Goal: Task Accomplishment & Management: Use online tool/utility

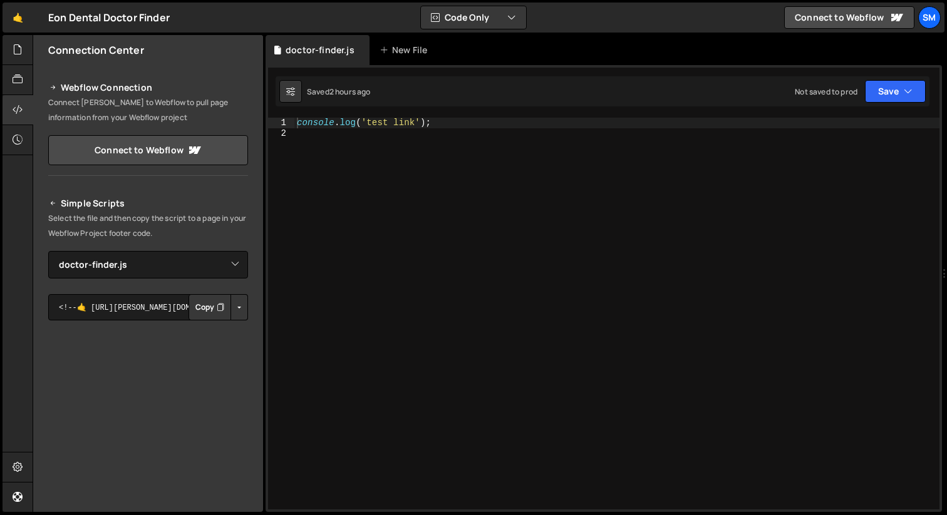
select select "44997"
click at [401, 54] on div "New File" at bounding box center [405, 50] width 53 height 13
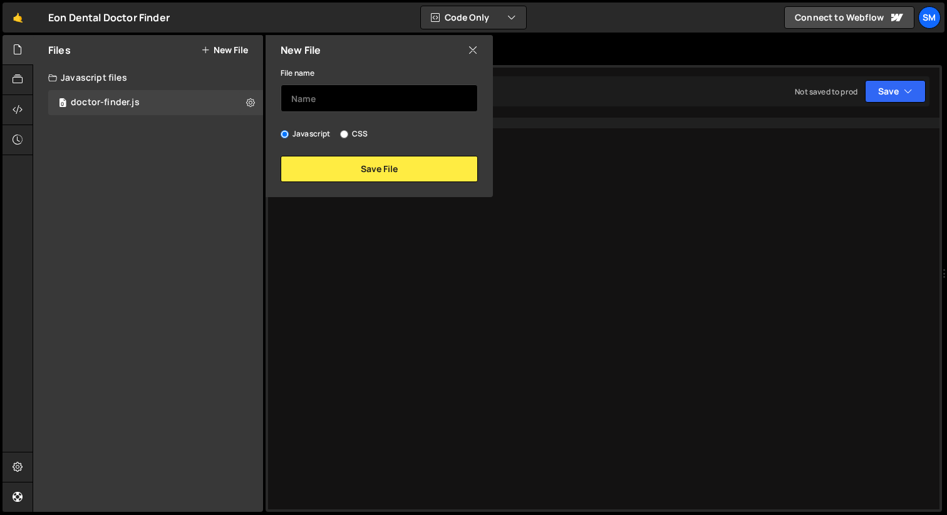
click at [330, 96] on input "text" at bounding box center [379, 99] width 197 height 28
type input "D"
type input "ي"
type input "doctor-finder-prod.js"
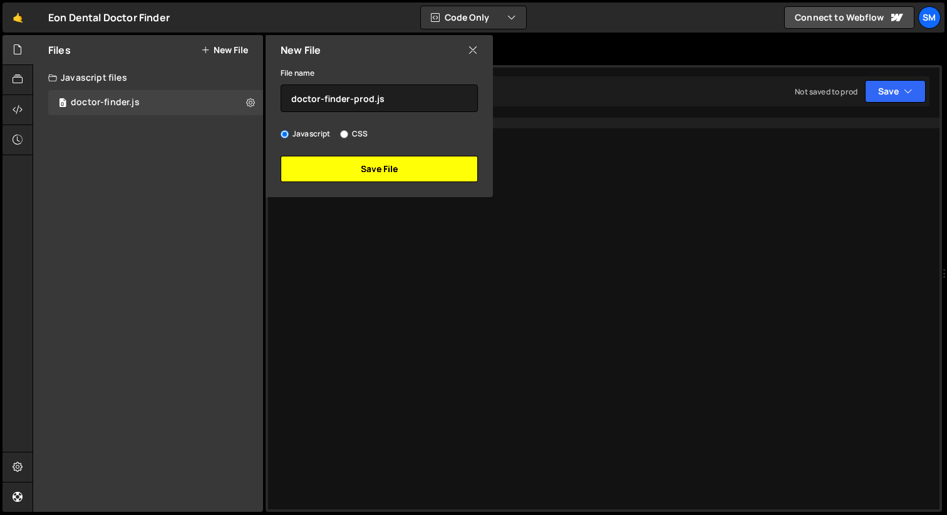
click at [338, 181] on button "Save File" at bounding box center [379, 169] width 197 height 26
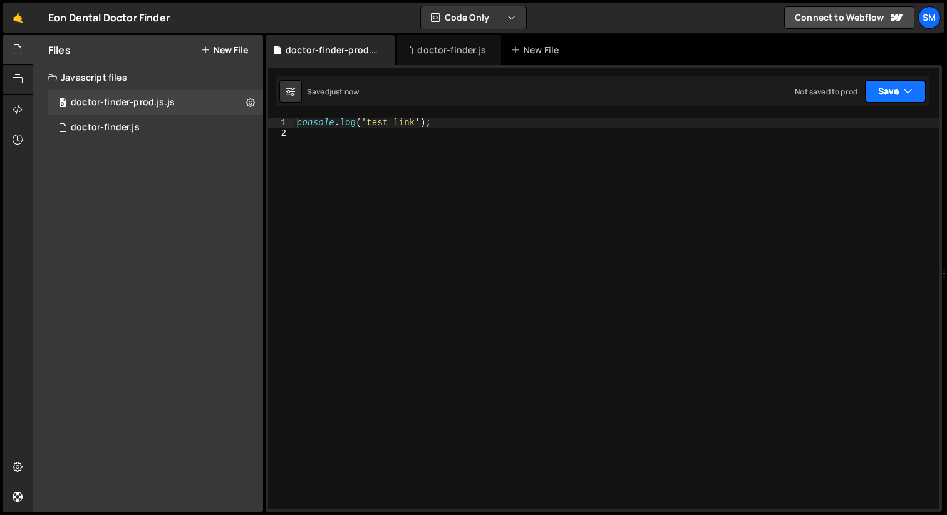
click at [919, 93] on button "Save" at bounding box center [895, 91] width 61 height 23
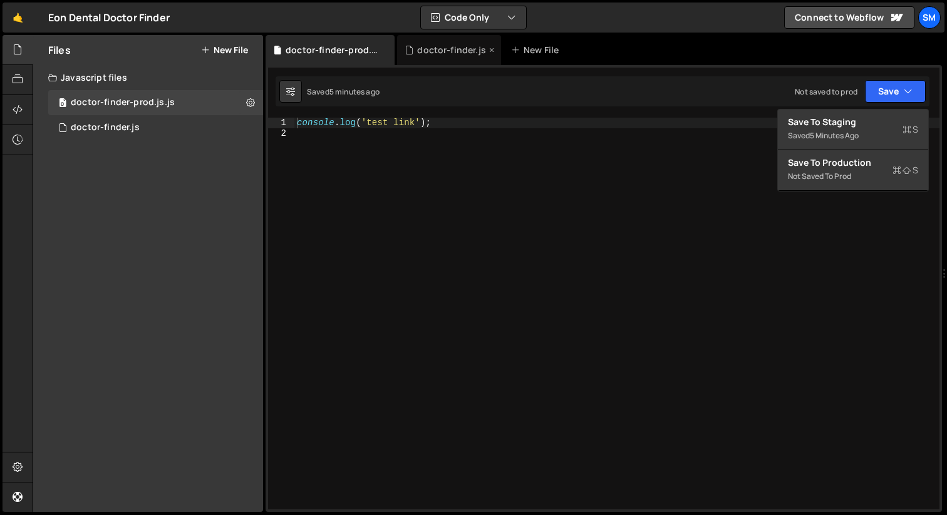
click at [448, 54] on div "doctor-finder.js" at bounding box center [451, 50] width 69 height 13
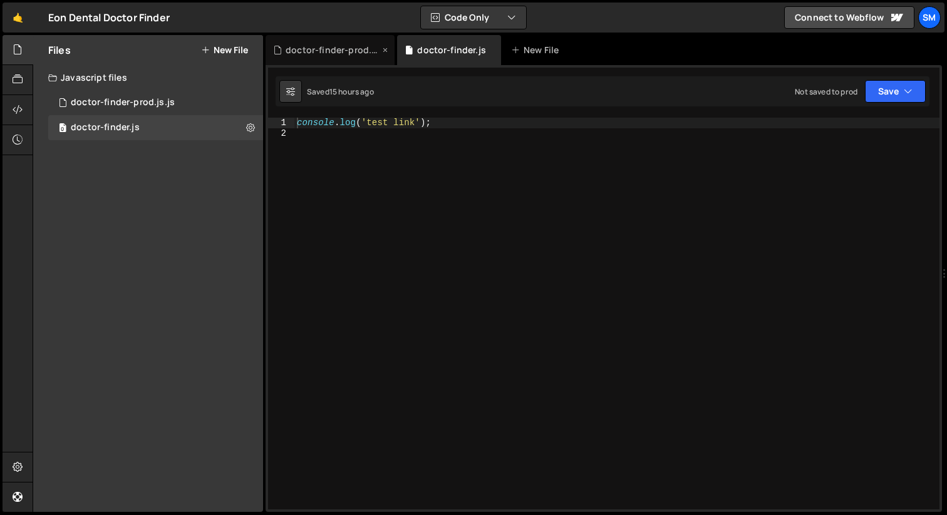
click at [344, 56] on div "doctor-finder-prod.js.js" at bounding box center [329, 50] width 129 height 30
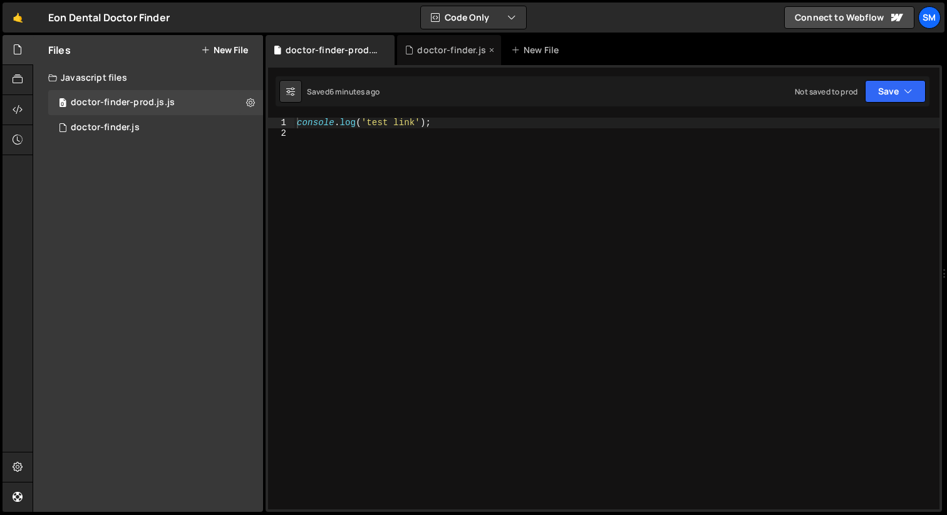
click at [448, 59] on div "doctor-finder.js" at bounding box center [449, 50] width 104 height 30
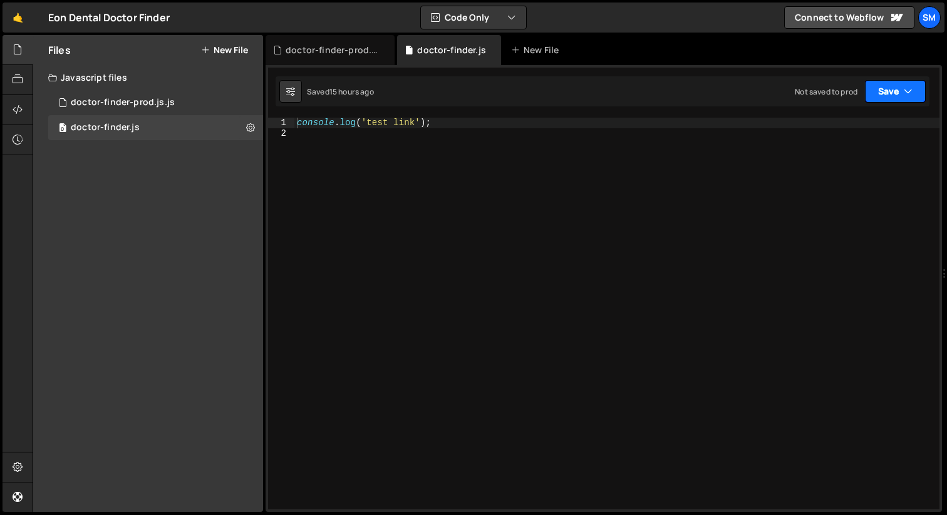
click at [921, 93] on button "Save" at bounding box center [895, 91] width 61 height 23
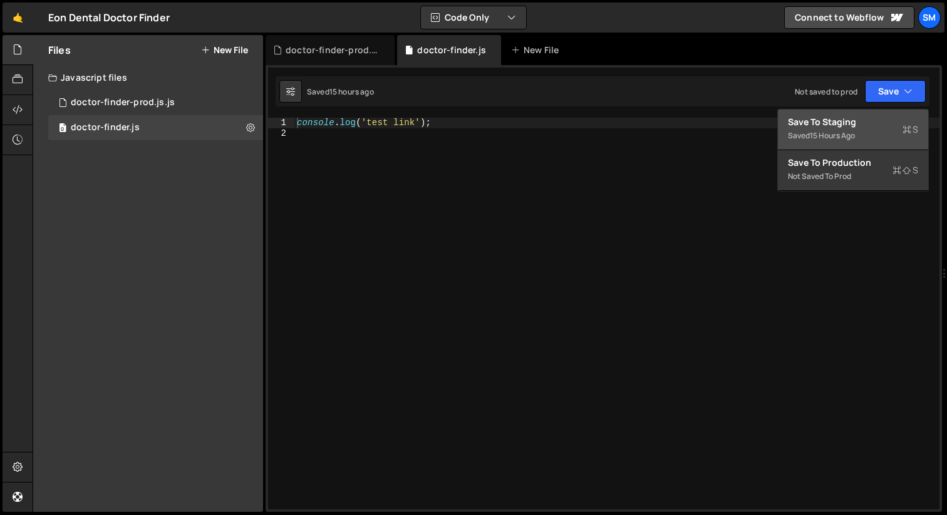
click at [865, 130] on div "Saved 15 hours ago" at bounding box center [853, 135] width 130 height 15
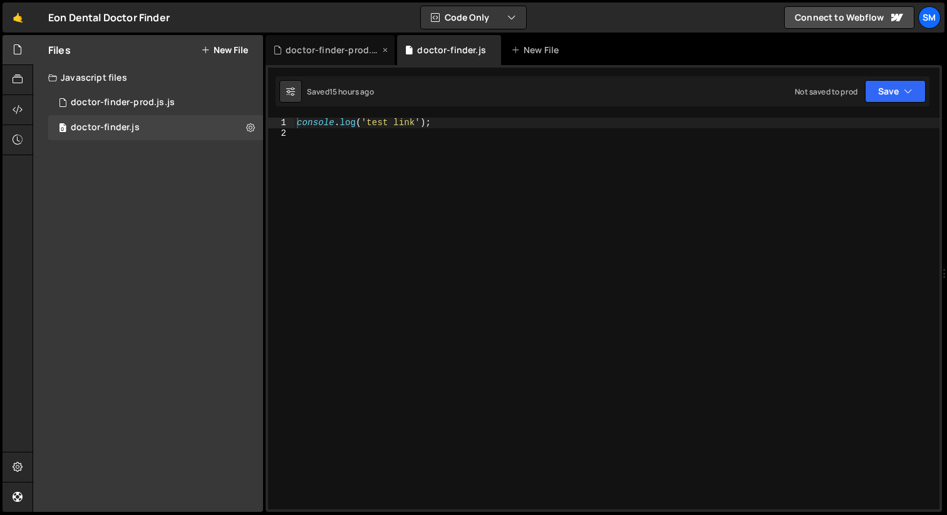
click at [358, 53] on div "doctor-finder-prod.js.js" at bounding box center [333, 50] width 94 height 13
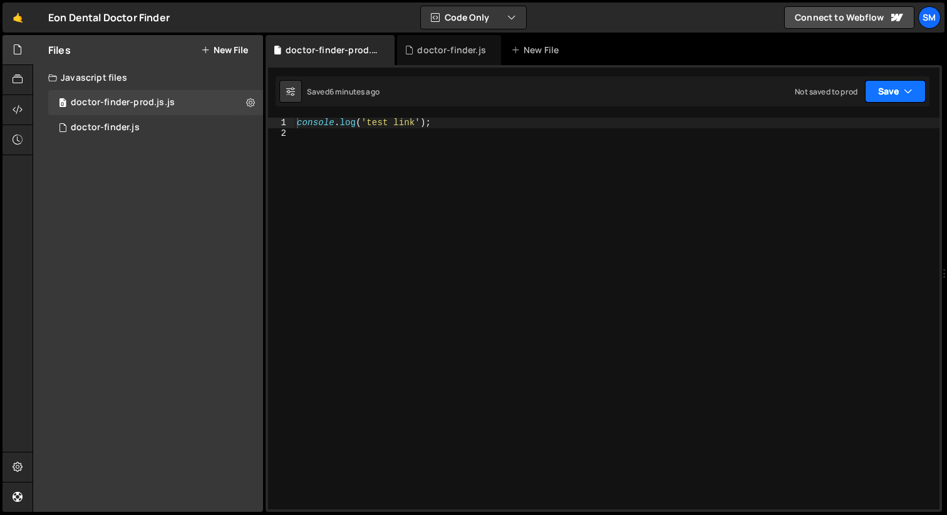
click at [921, 90] on button "Save" at bounding box center [895, 91] width 61 height 23
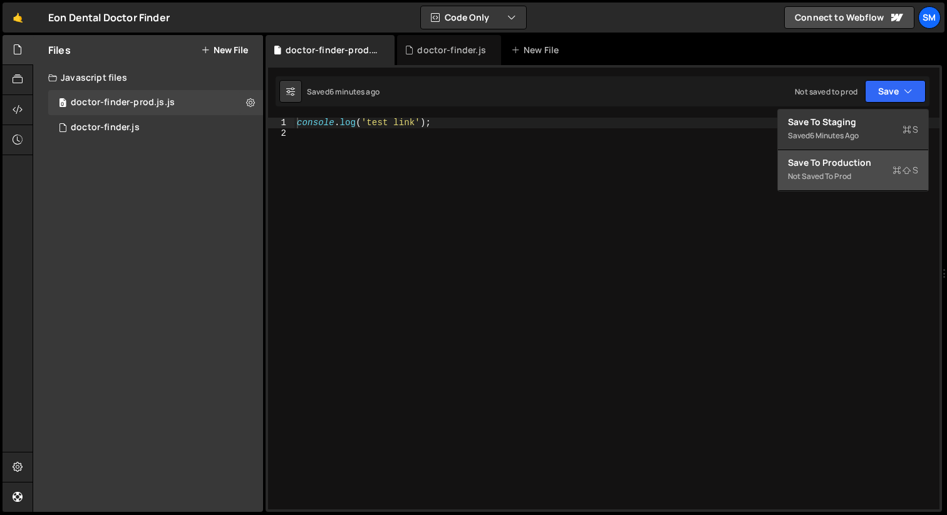
click at [847, 172] on div "Not saved to prod" at bounding box center [853, 176] width 130 height 15
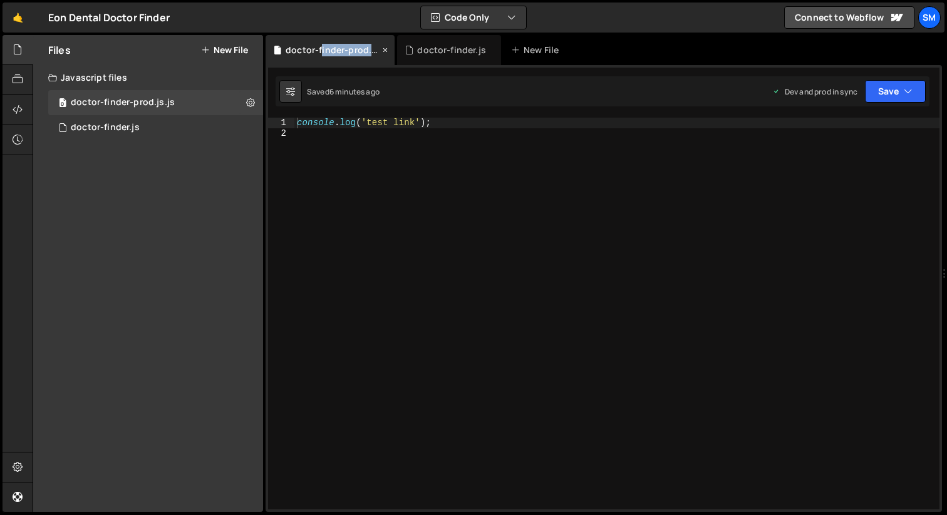
drag, startPoint x: 320, startPoint y: 51, endPoint x: 324, endPoint y: 63, distance: 12.1
click at [324, 63] on div "doctor-finder-prod.js.js" at bounding box center [329, 50] width 129 height 30
click at [416, 174] on div "console . log ( 'test link' ) ;" at bounding box center [616, 324] width 645 height 413
drag, startPoint x: 414, startPoint y: 124, endPoint x: 368, endPoint y: 125, distance: 46.4
click at [368, 125] on div "console . log ( 'test link' ) ;" at bounding box center [616, 324] width 645 height 413
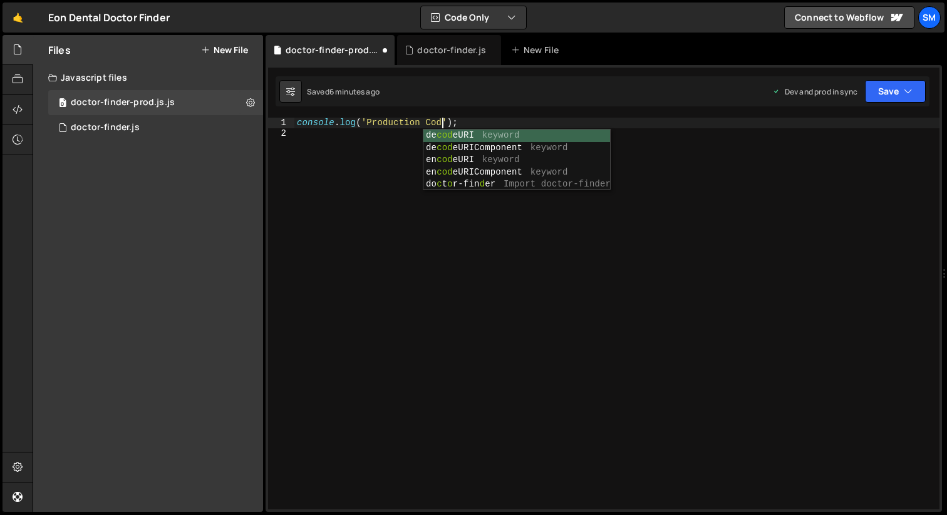
type textarea "console.log('Production Code');"
click at [763, 302] on div "console . log ( 'Production Code' ) ;" at bounding box center [616, 324] width 645 height 413
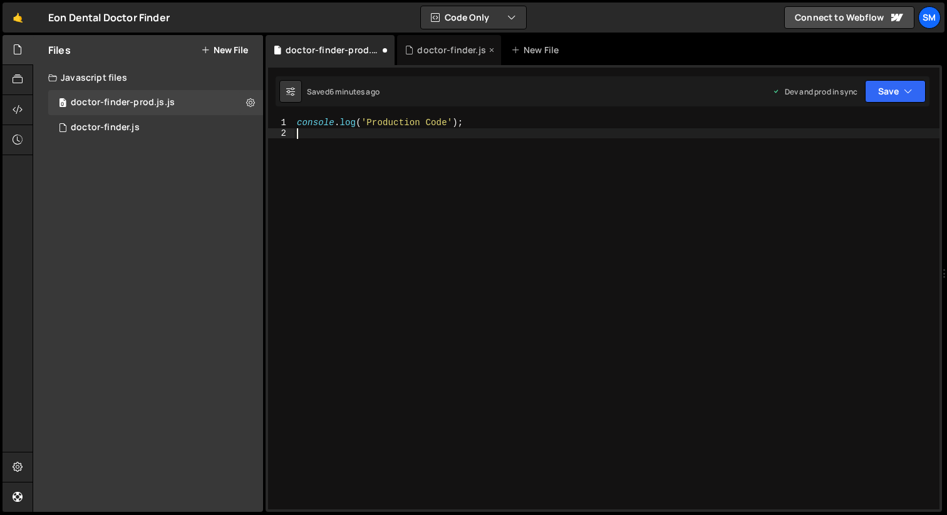
click at [453, 58] on div "doctor-finder.js" at bounding box center [449, 50] width 104 height 30
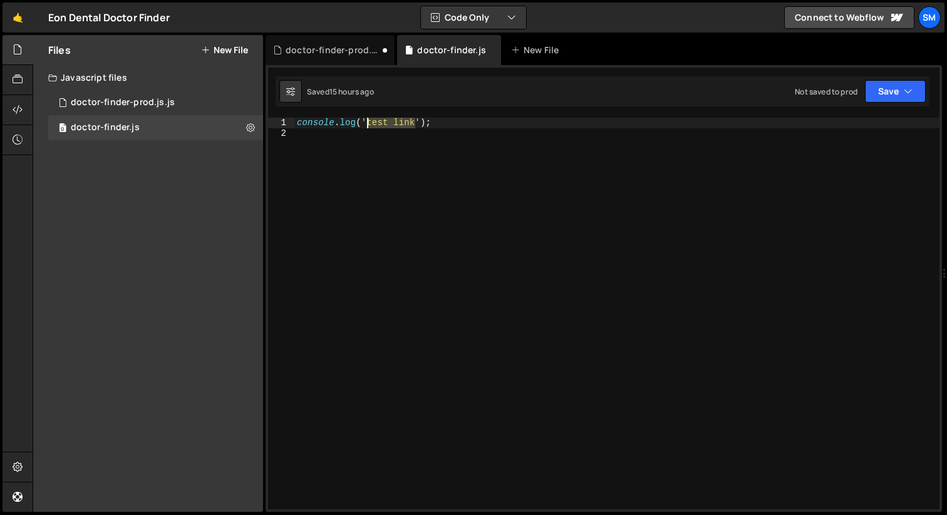
drag, startPoint x: 416, startPoint y: 123, endPoint x: 366, endPoint y: 126, distance: 50.2
click at [366, 126] on div "console . log ( 'test link' ) ;" at bounding box center [616, 324] width 645 height 413
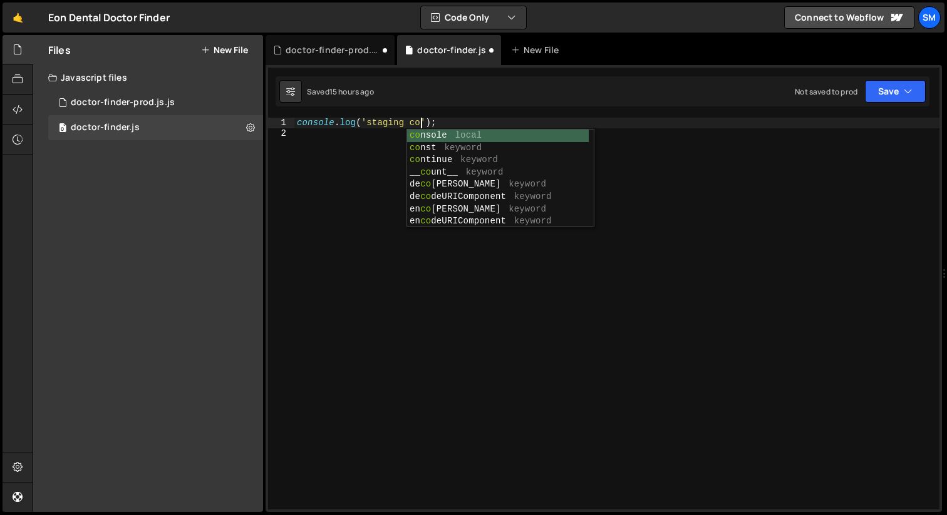
type textarea "console.log('staging code');"
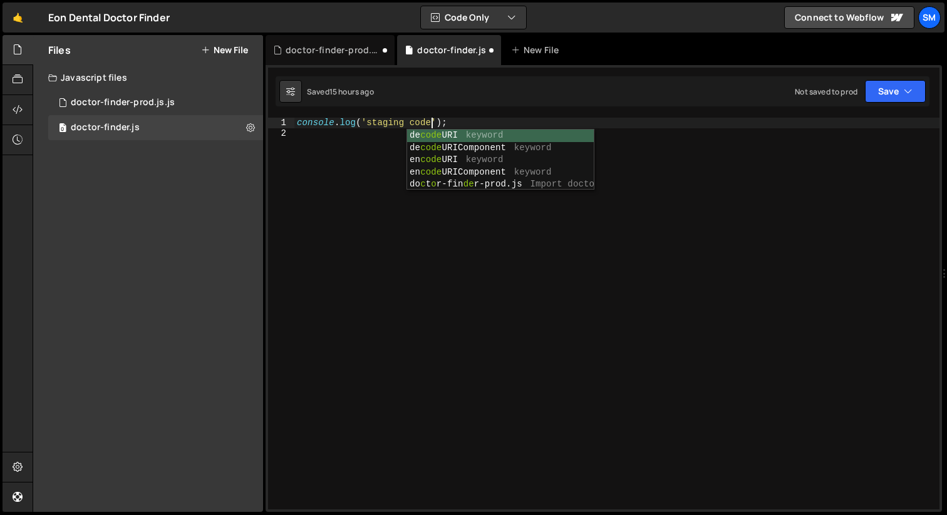
click at [443, 286] on div "console . log ( 'staging code' ) ;" at bounding box center [616, 324] width 645 height 413
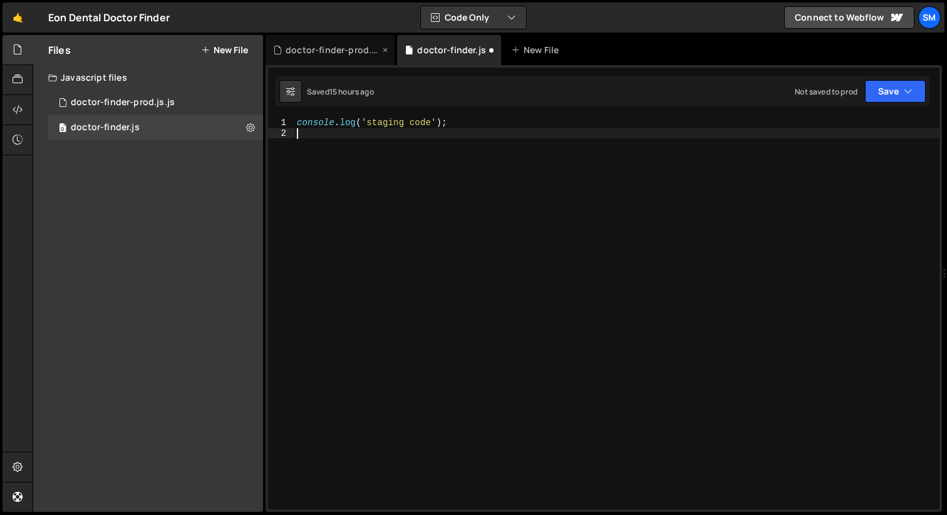
click at [334, 54] on div "doctor-finder-prod.js.js" at bounding box center [333, 50] width 94 height 13
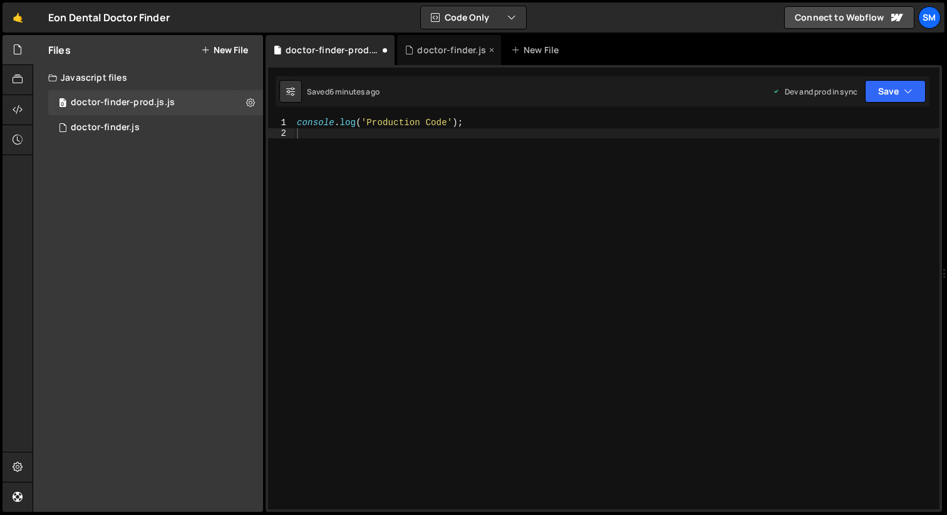
click at [437, 49] on div "doctor-finder.js" at bounding box center [451, 50] width 69 height 13
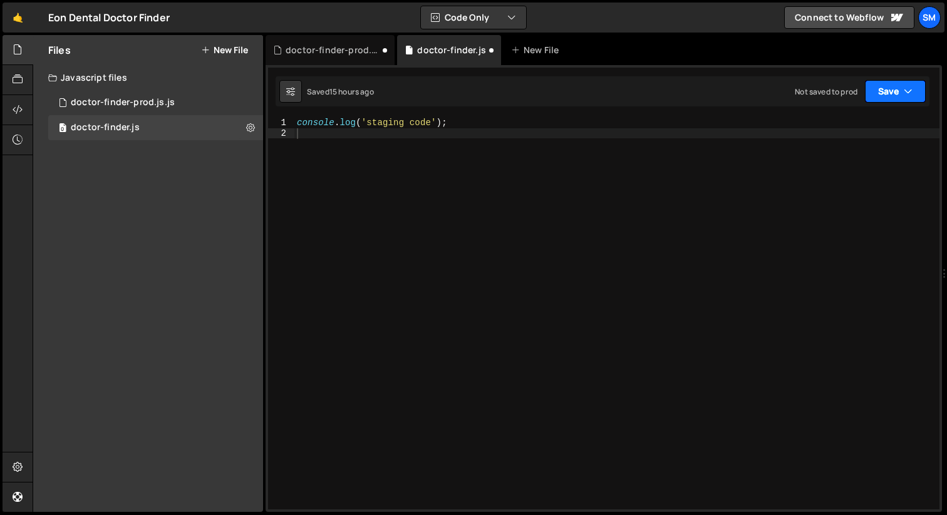
click at [915, 95] on button "Save" at bounding box center [895, 91] width 61 height 23
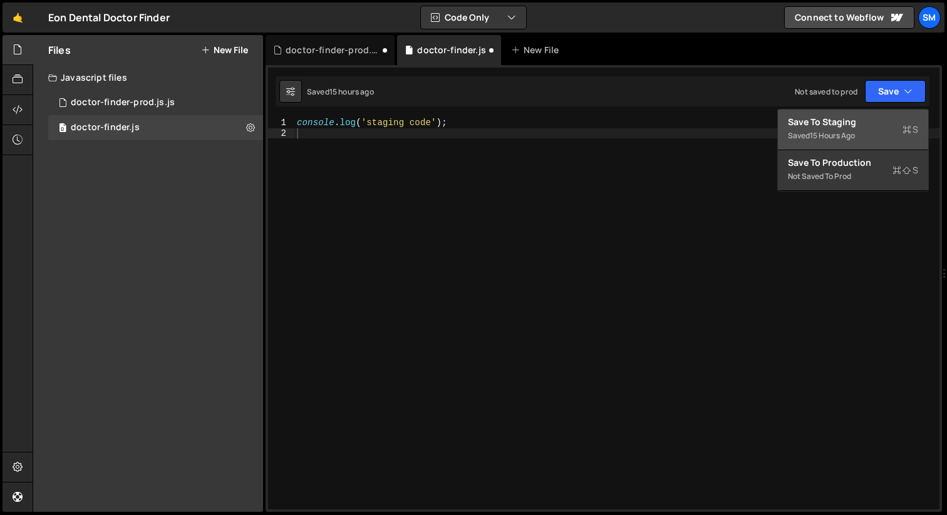
click at [823, 126] on div "Save to Staging S" at bounding box center [853, 122] width 130 height 13
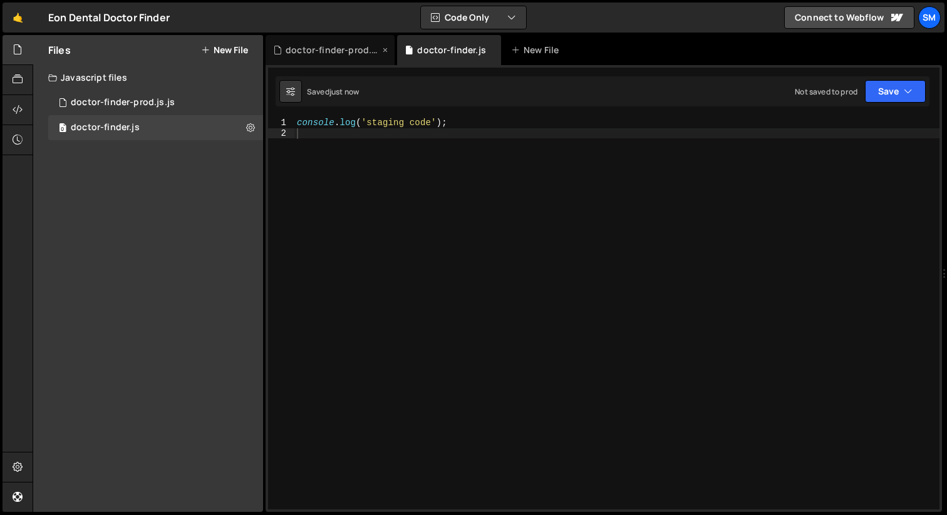
click at [339, 53] on div "doctor-finder-prod.js.js" at bounding box center [333, 50] width 94 height 13
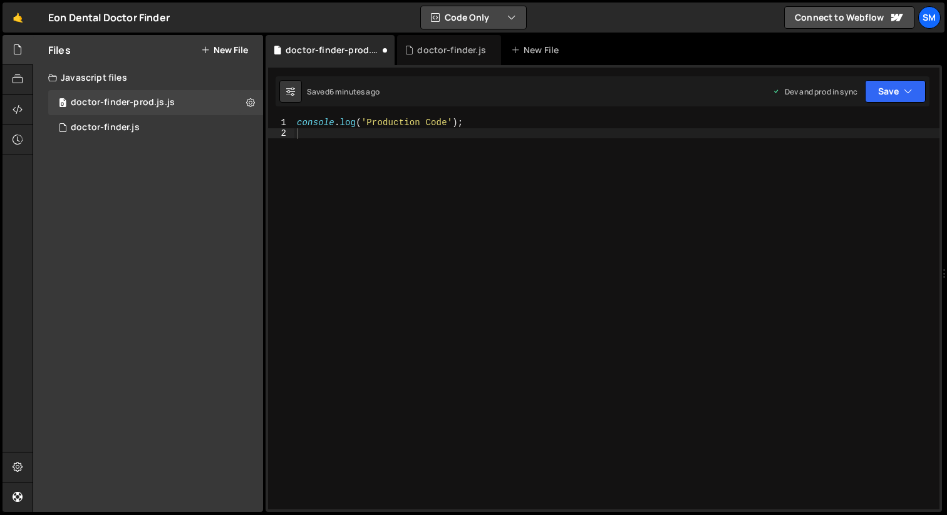
click at [476, 16] on button "Code Only" at bounding box center [473, 17] width 105 height 23
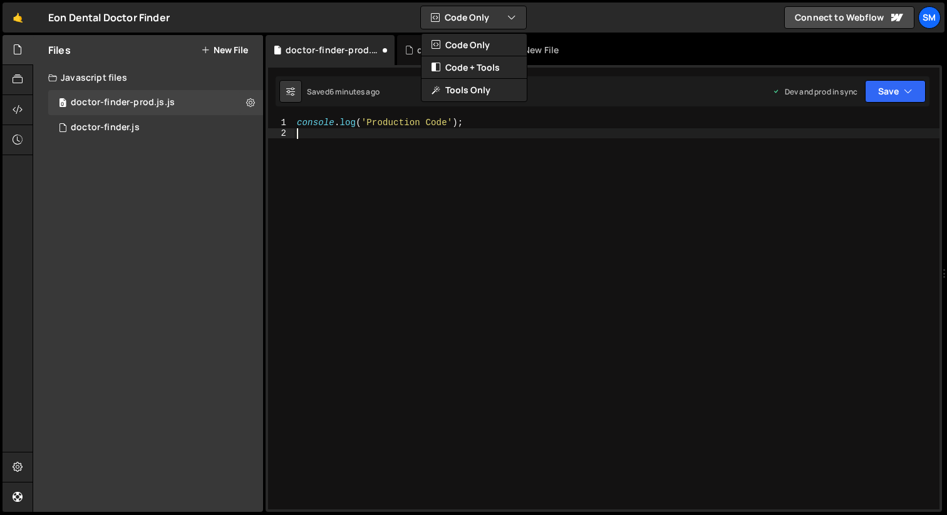
click at [460, 168] on div "console . log ( 'Production Code' ) ;" at bounding box center [616, 324] width 645 height 413
click at [96, 132] on div "doctor-finder.js" at bounding box center [105, 127] width 69 height 11
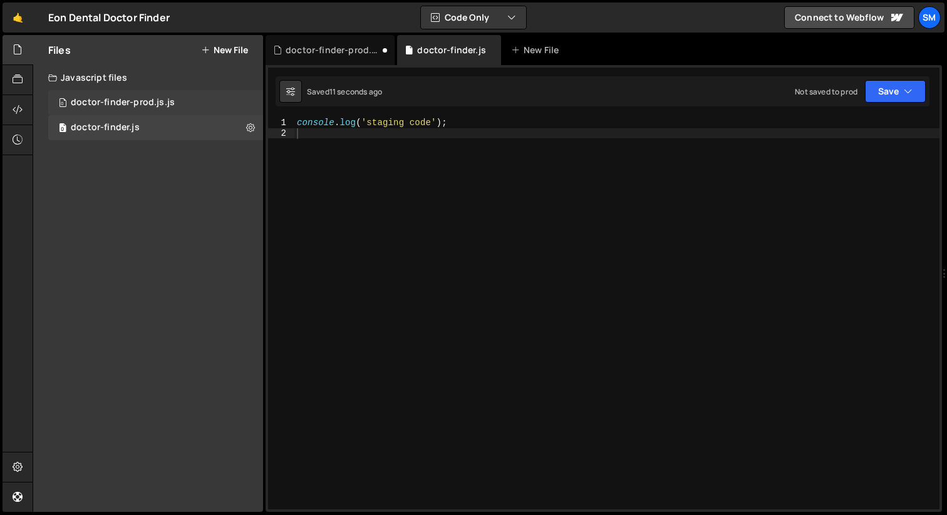
click at [103, 104] on div "doctor-finder-prod.js.js" at bounding box center [123, 102] width 104 height 11
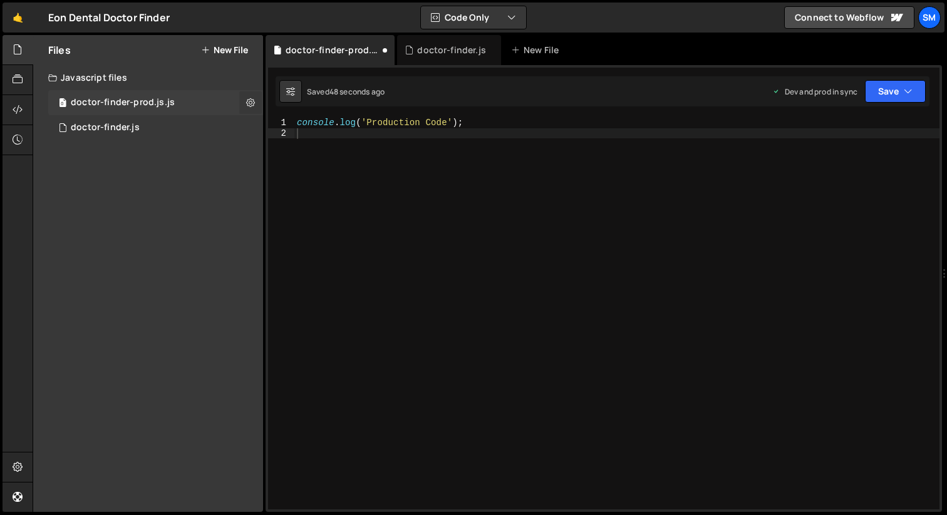
click at [251, 101] on icon at bounding box center [250, 102] width 9 height 12
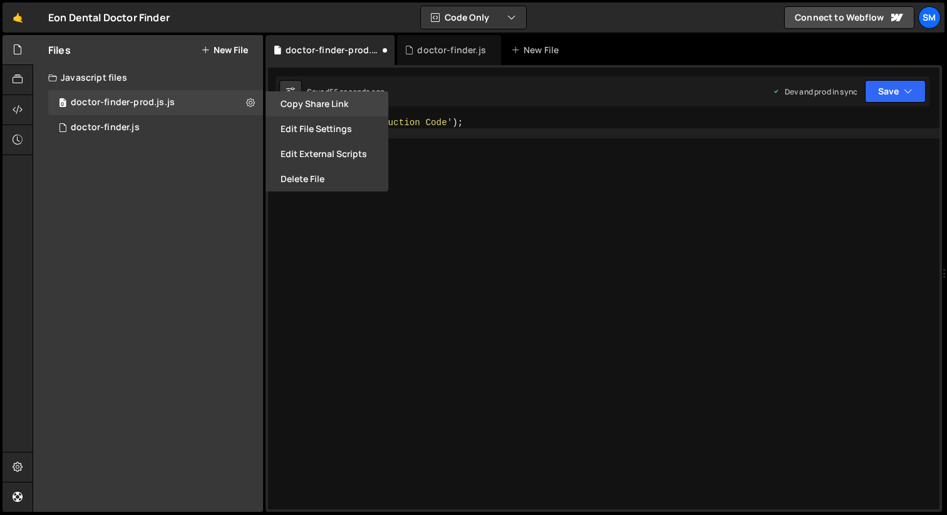
click at [341, 106] on button "Copy share link" at bounding box center [326, 103] width 123 height 25
click at [557, 159] on div "console . log ( 'Production Code' ) ;" at bounding box center [616, 324] width 645 height 413
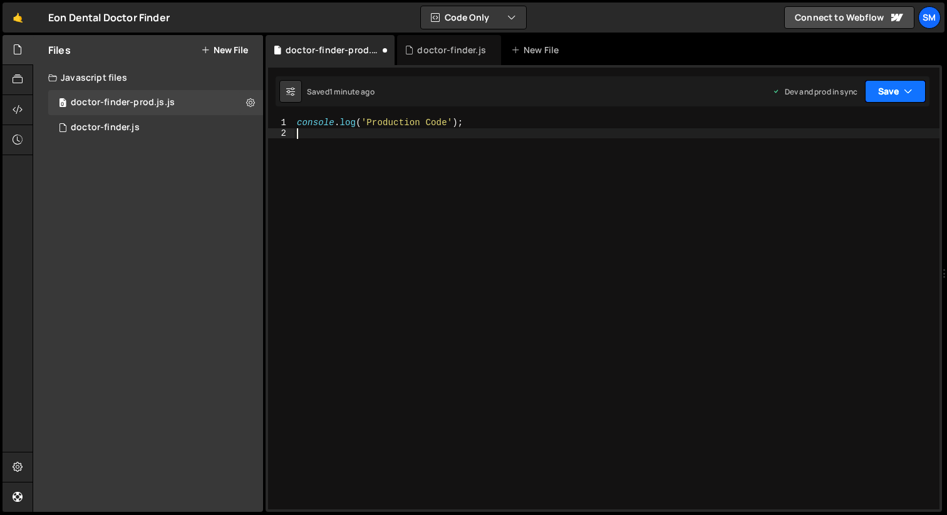
click at [915, 93] on button "Save" at bounding box center [895, 91] width 61 height 23
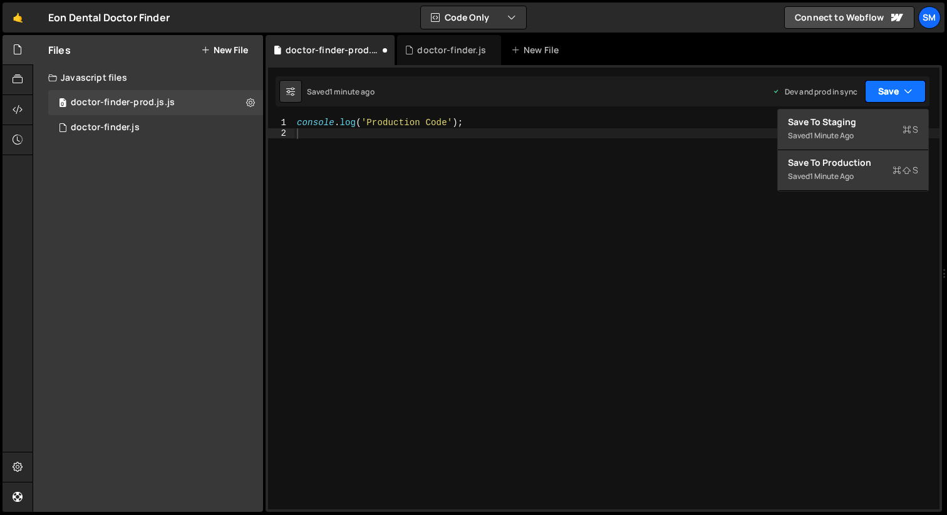
click at [915, 93] on button "Save" at bounding box center [895, 91] width 61 height 23
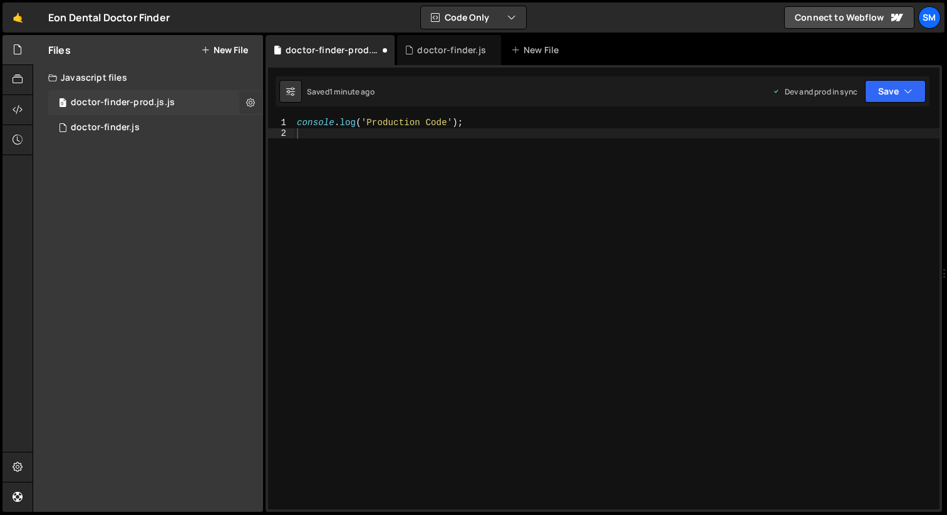
click at [258, 100] on button at bounding box center [250, 102] width 23 height 23
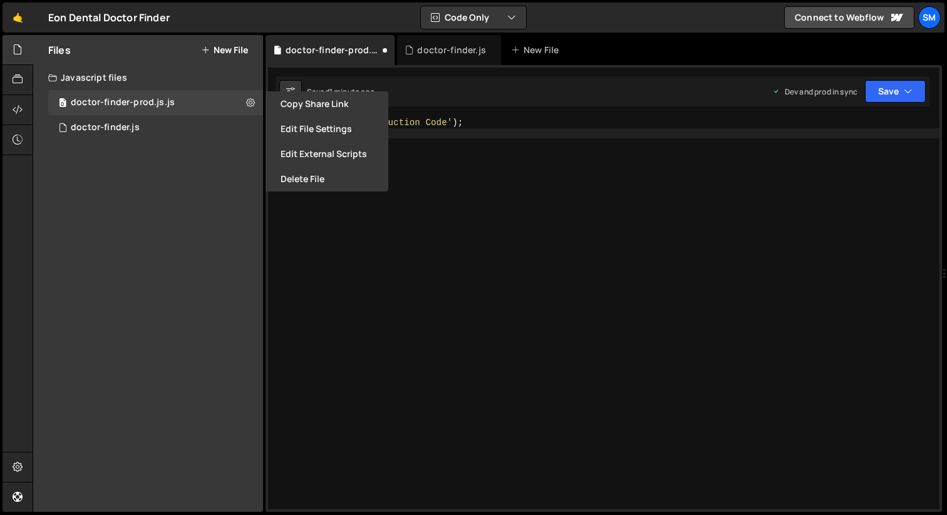
click at [469, 197] on div "console . log ( 'Production Code' ) ;" at bounding box center [616, 324] width 645 height 413
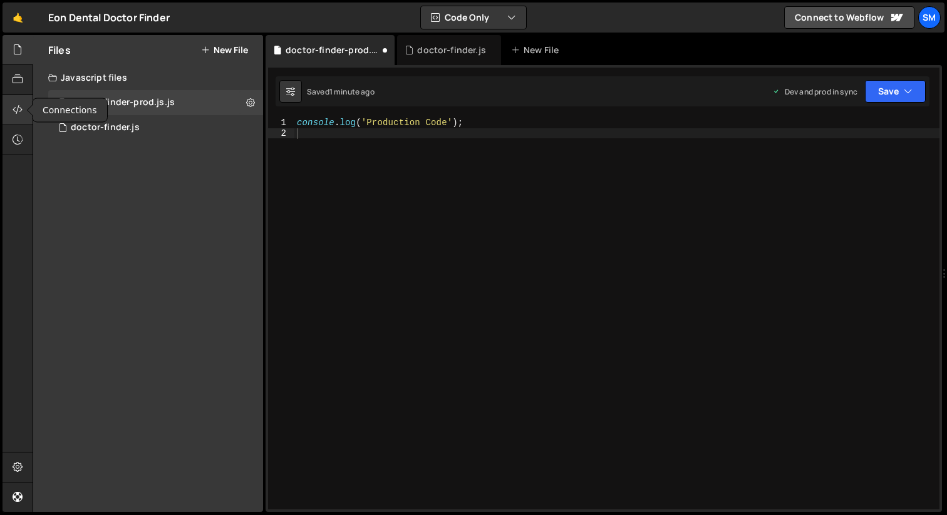
click at [19, 108] on icon at bounding box center [18, 110] width 10 height 14
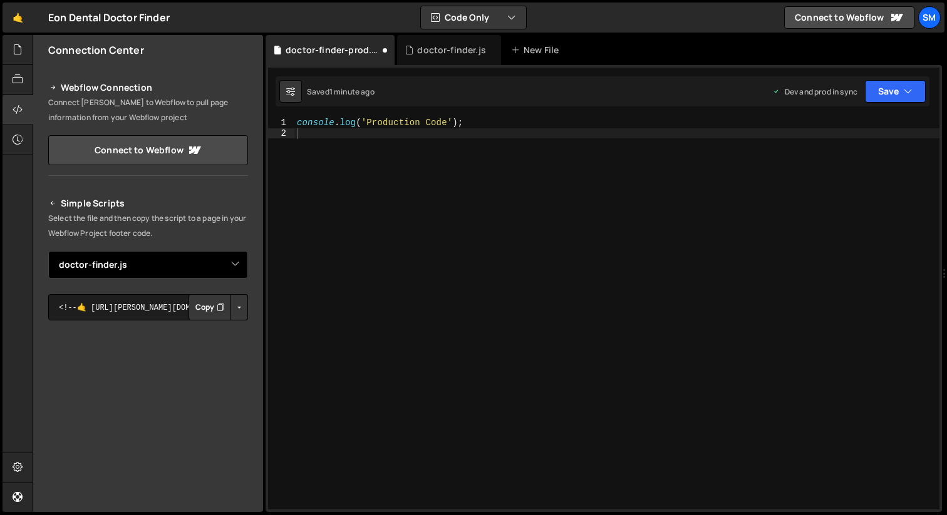
click at [207, 276] on select "Select File doctor-finder.js doctor-finder-prod.js.js" at bounding box center [148, 265] width 200 height 28
click at [199, 310] on button "Copy" at bounding box center [209, 307] width 43 height 26
click at [170, 264] on select "Select File doctor-finder.js doctor-finder-prod.js.js" at bounding box center [148, 265] width 200 height 28
select select "44997"
click at [197, 306] on button "Copy" at bounding box center [209, 307] width 43 height 26
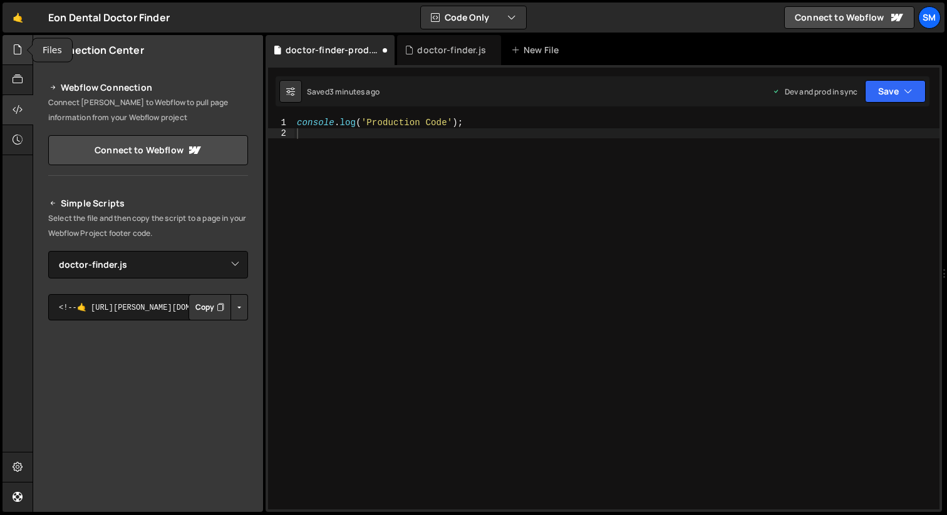
click at [19, 46] on icon at bounding box center [18, 50] width 10 height 14
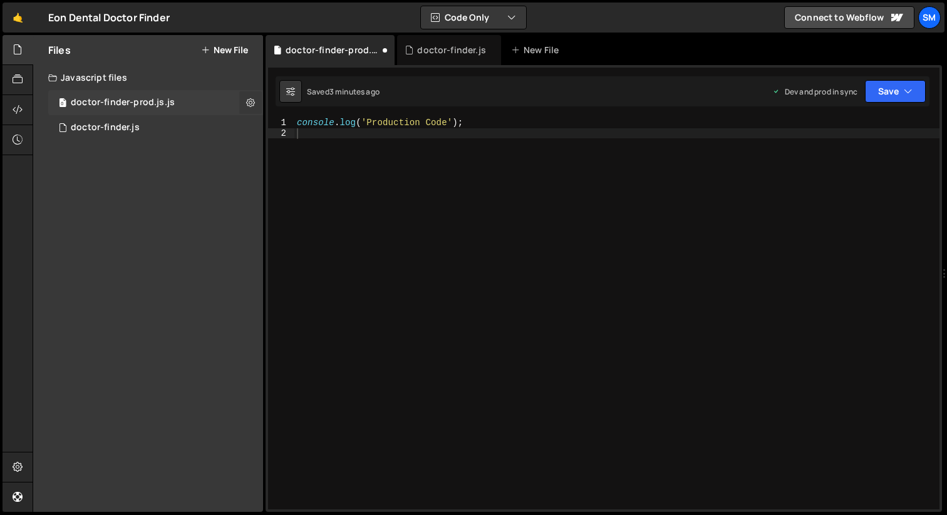
click at [252, 101] on icon at bounding box center [250, 102] width 9 height 12
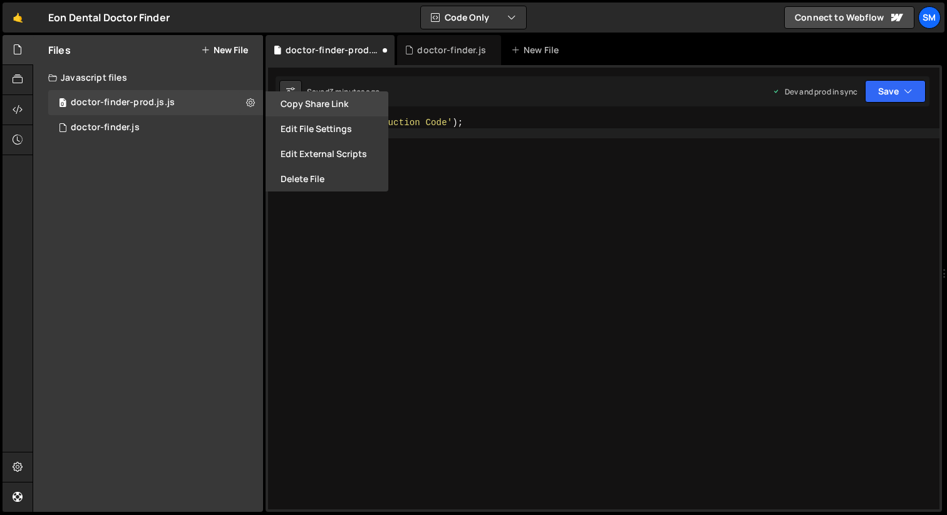
click at [307, 103] on button "Copy share link" at bounding box center [326, 103] width 123 height 25
click at [506, 158] on div "console . log ( 'Production Code' ) ;" at bounding box center [616, 324] width 645 height 413
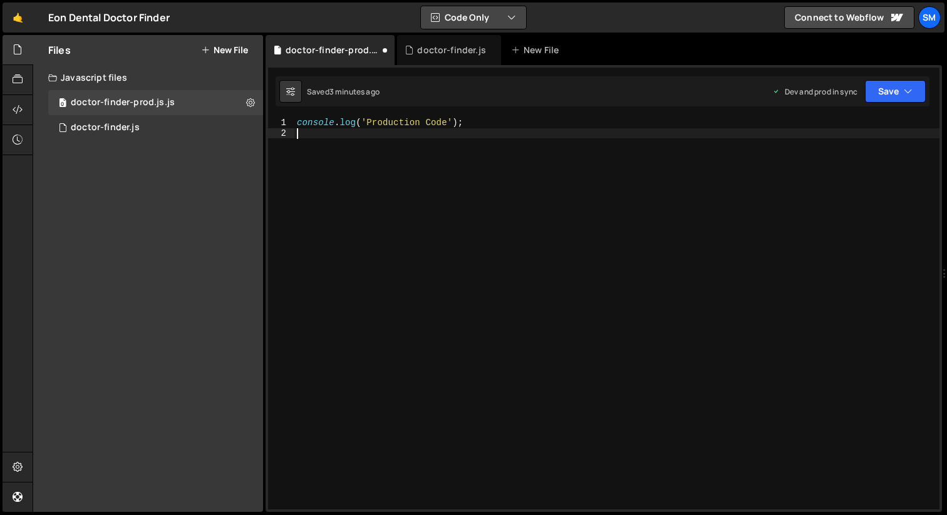
click at [508, 17] on icon "button" at bounding box center [511, 17] width 9 height 13
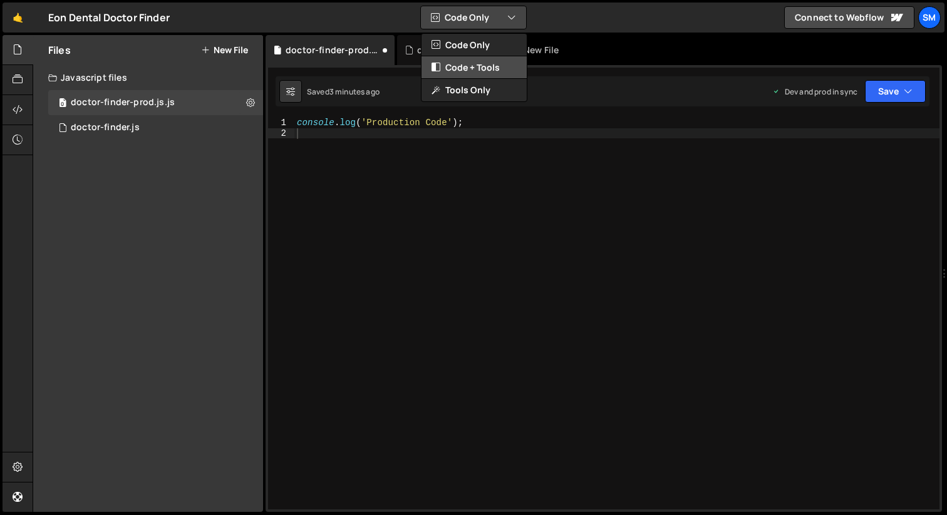
click at [473, 66] on button "Code + Tools" at bounding box center [473, 67] width 105 height 23
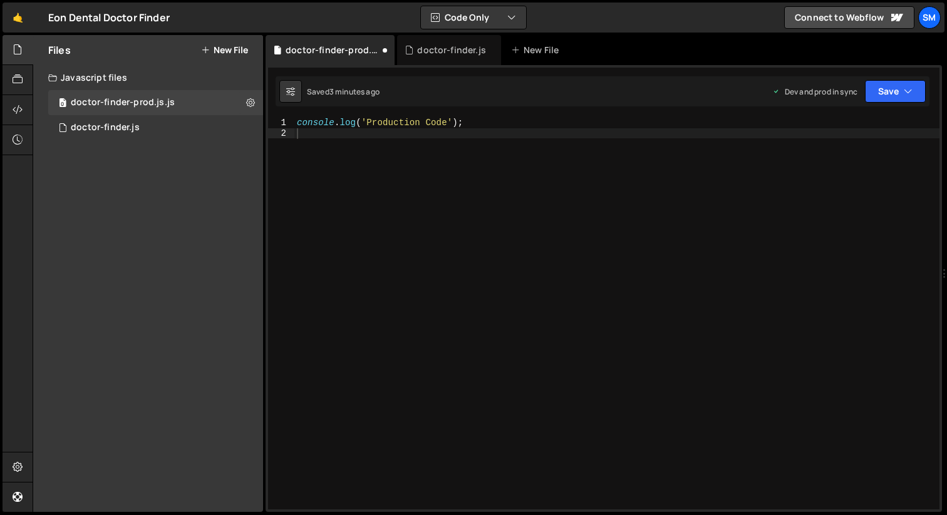
drag, startPoint x: 610, startPoint y: 272, endPoint x: 946, endPoint y: 272, distance: 336.3
click at [946, 272] on icon at bounding box center [947, 274] width 10 height 14
click at [508, 17] on icon "button" at bounding box center [511, 17] width 9 height 13
click at [336, 244] on div "console . log ( 'Production Code' ) ;" at bounding box center [616, 324] width 645 height 413
click at [16, 463] on icon at bounding box center [18, 467] width 10 height 14
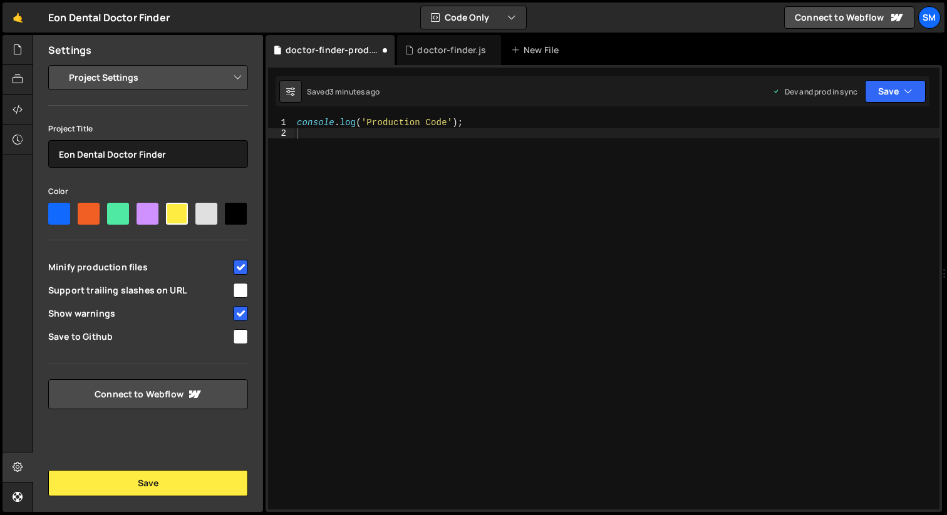
click at [121, 78] on select "Project Settings Code Editor Settings Chat Settings" at bounding box center [150, 78] width 183 height 28
click at [14, 469] on icon at bounding box center [18, 467] width 10 height 14
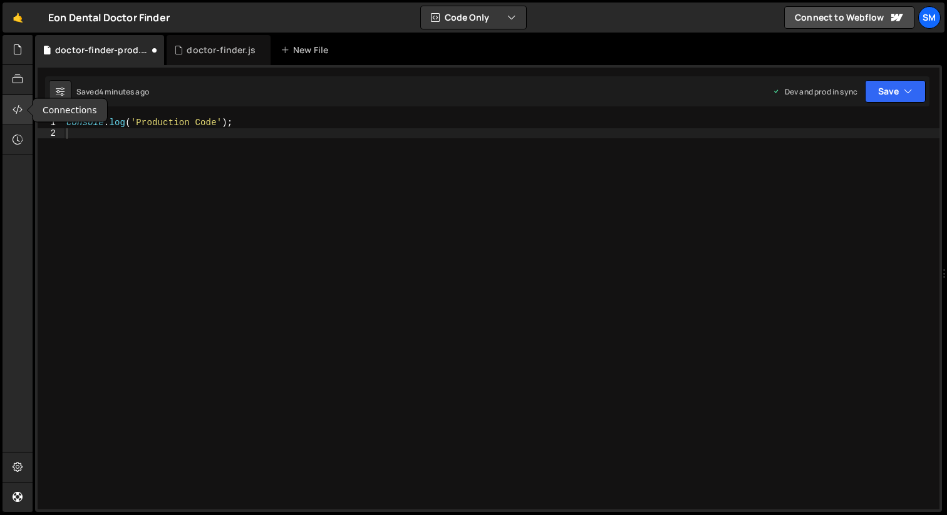
click at [17, 105] on icon at bounding box center [18, 110] width 10 height 14
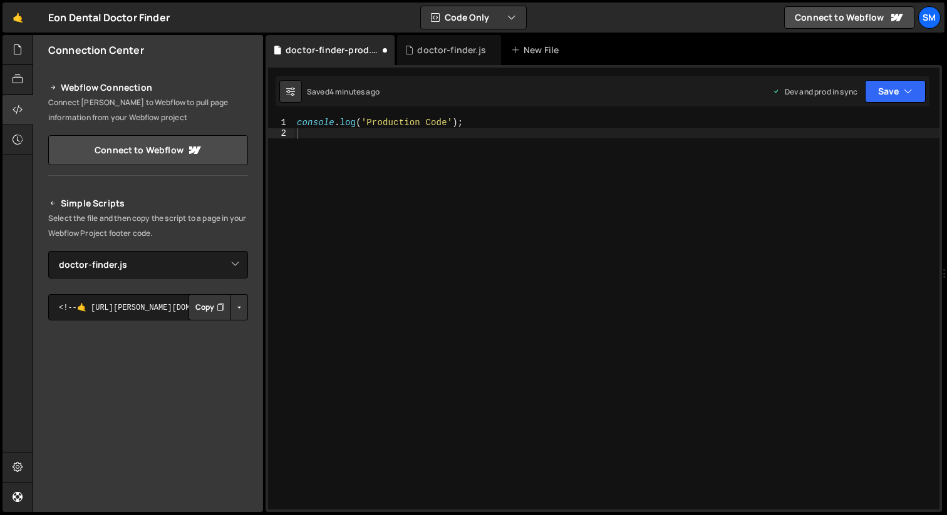
click at [51, 204] on icon at bounding box center [53, 203] width 9 height 15
click at [98, 210] on h2 "Simple Scripts" at bounding box center [148, 203] width 200 height 15
click at [145, 229] on p "Select the file and then copy the script to a page in your Webflow Project foot…" at bounding box center [148, 226] width 200 height 30
click at [241, 310] on button "Button group with nested dropdown" at bounding box center [239, 307] width 18 height 26
click at [232, 230] on p "Select the file and then copy the script to a page in your Webflow Project foot…" at bounding box center [148, 226] width 200 height 30
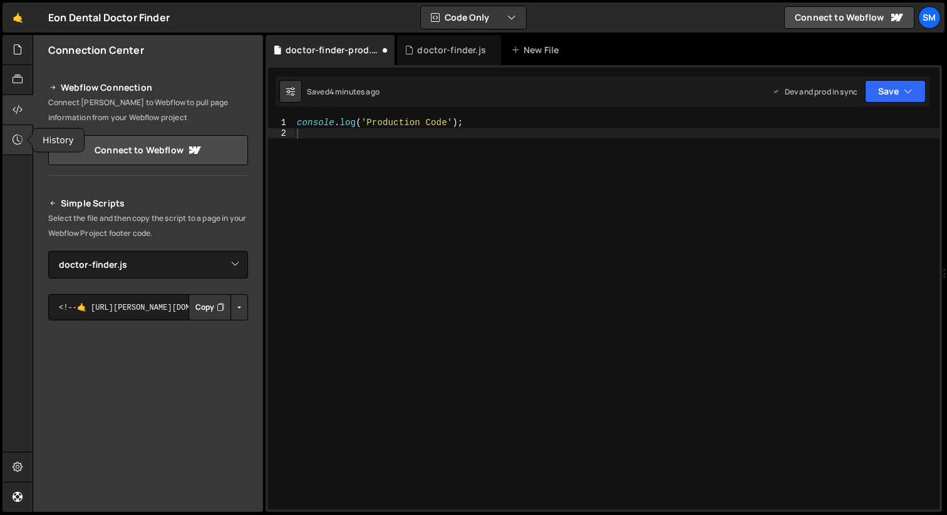
click at [13, 138] on icon at bounding box center [18, 140] width 10 height 14
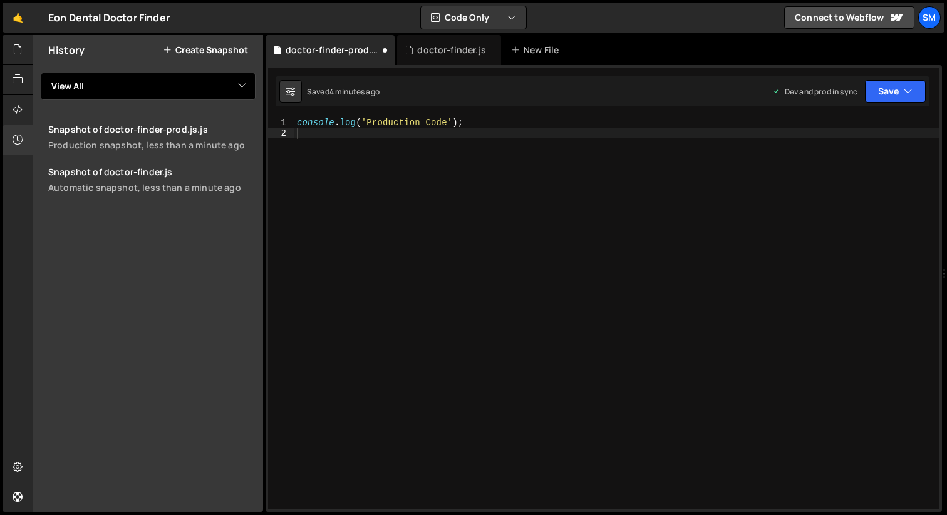
click at [159, 96] on select "View All" at bounding box center [148, 87] width 215 height 28
click at [16, 84] on icon at bounding box center [18, 80] width 10 height 14
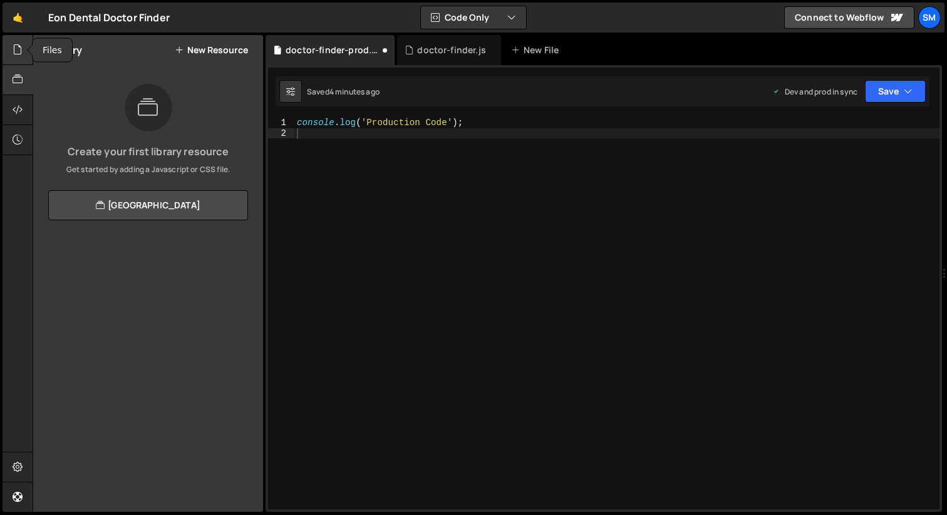
click at [14, 51] on icon at bounding box center [18, 50] width 10 height 14
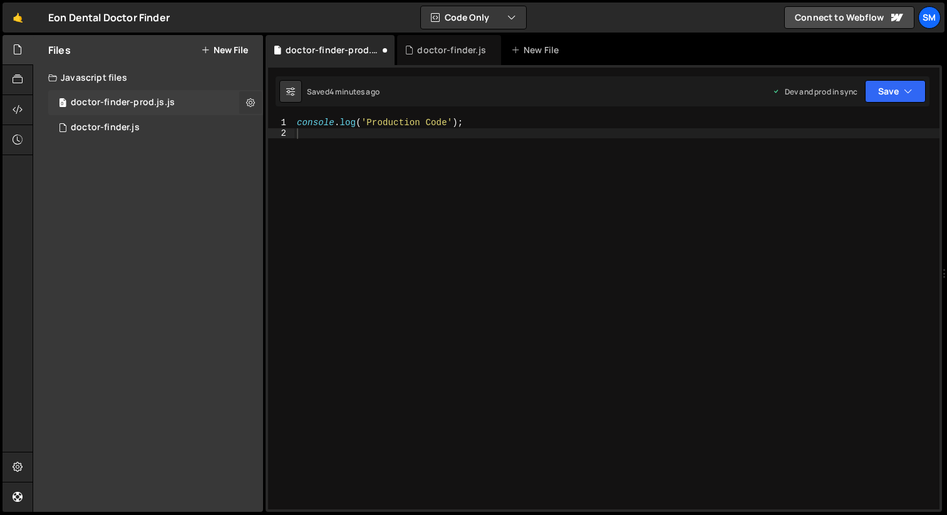
click at [250, 105] on icon at bounding box center [250, 102] width 9 height 12
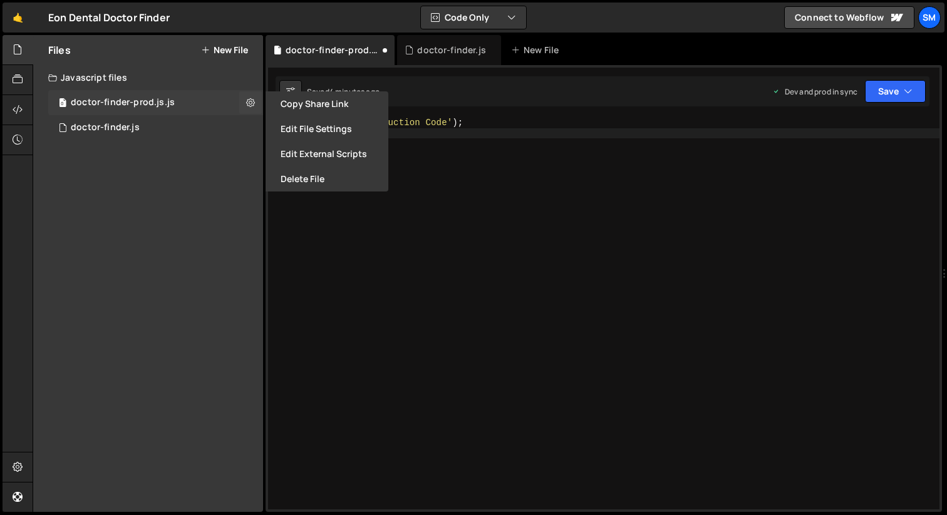
click at [185, 106] on div "0 doctor-finder-prod.js.js 0" at bounding box center [155, 102] width 215 height 25
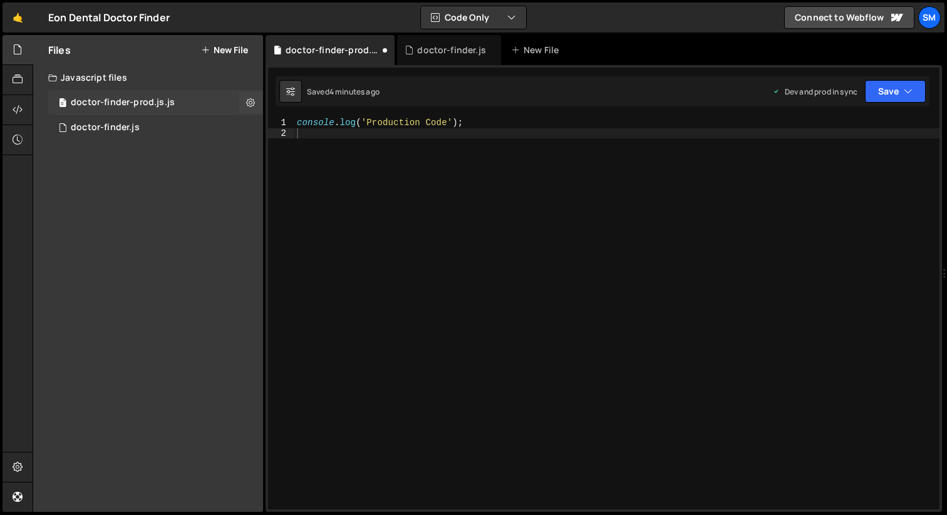
click at [166, 103] on div "doctor-finder-prod.js.js" at bounding box center [123, 102] width 104 height 11
click at [487, 183] on div "console . log ( 'Production Code' ) ;" at bounding box center [616, 324] width 645 height 413
click at [338, 46] on div "doctor-finder-prod.js.js" at bounding box center [333, 50] width 94 height 13
click at [339, 54] on div "doctor-finder-prod.js.js" at bounding box center [333, 50] width 94 height 13
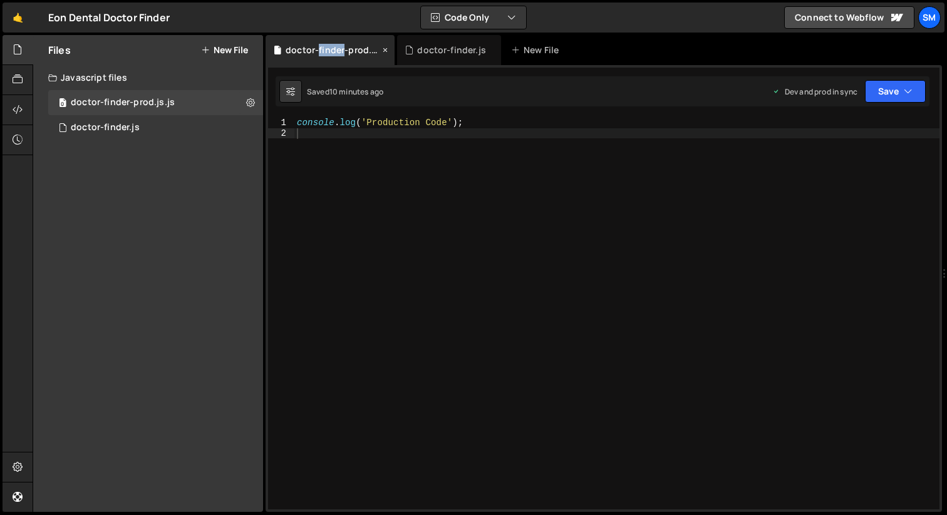
click at [339, 54] on div "doctor-finder-prod.js.js" at bounding box center [333, 50] width 94 height 13
click at [359, 217] on div "console . log ( 'Production Code' ) ;" at bounding box center [616, 324] width 645 height 413
click at [351, 125] on div "console . log ( 'Production Code' ) ;" at bounding box center [616, 324] width 645 height 413
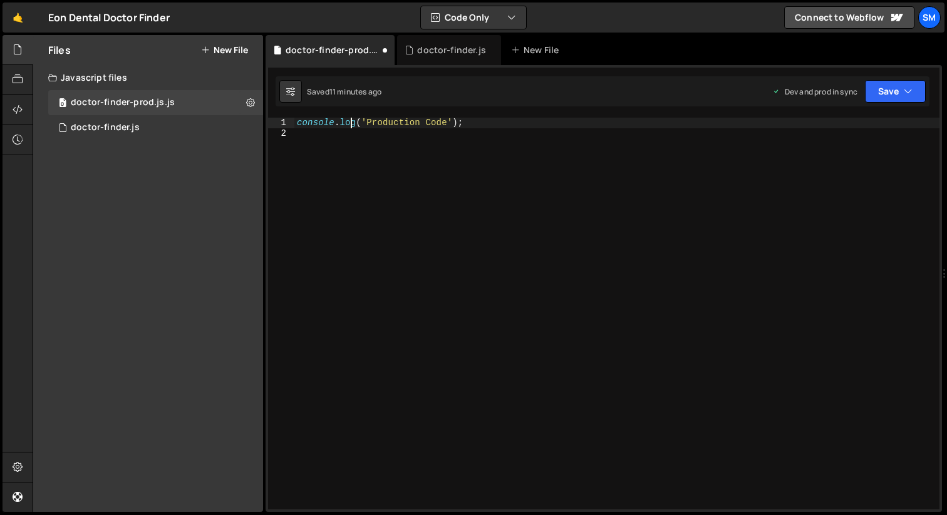
click at [351, 125] on div "console . log ( 'Production Code' ) ;" at bounding box center [616, 324] width 645 height 413
type textarea "console.log('Production Code');"
click at [385, 50] on icon at bounding box center [385, 50] width 9 height 13
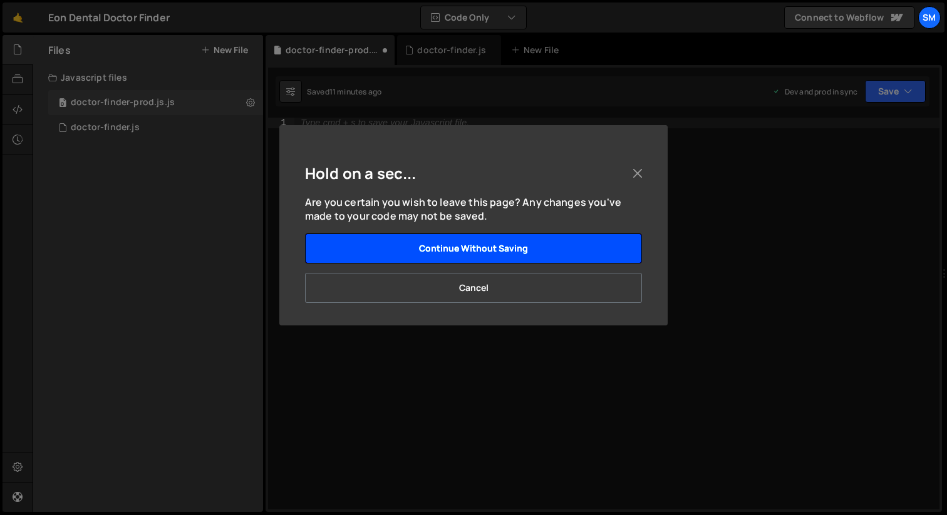
click at [506, 242] on button "Continue without saving" at bounding box center [473, 249] width 337 height 30
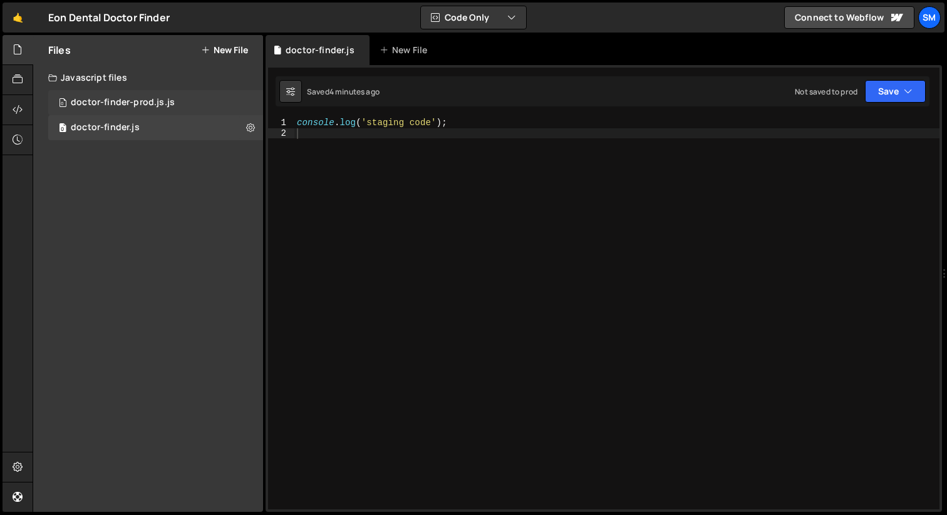
click at [236, 105] on div "0 doctor-finder-prod.js.js 0" at bounding box center [155, 102] width 215 height 25
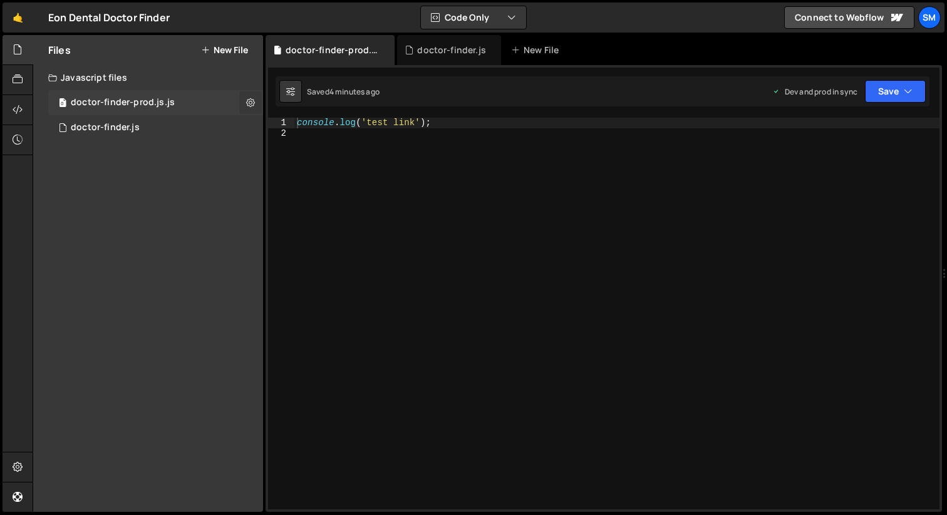
click at [246, 105] on icon at bounding box center [250, 102] width 9 height 12
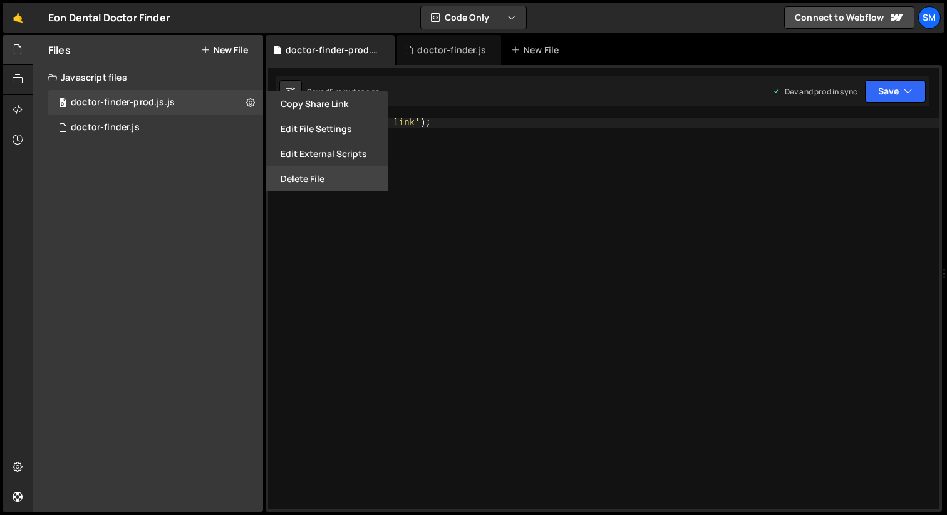
click at [289, 184] on button "Delete File" at bounding box center [326, 179] width 123 height 25
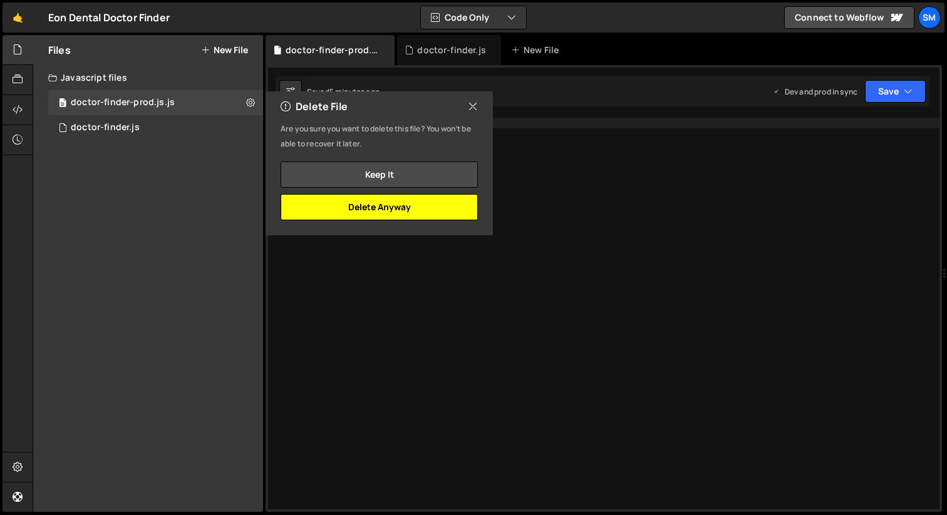
click at [384, 207] on button "Delete Anyway" at bounding box center [379, 207] width 197 height 26
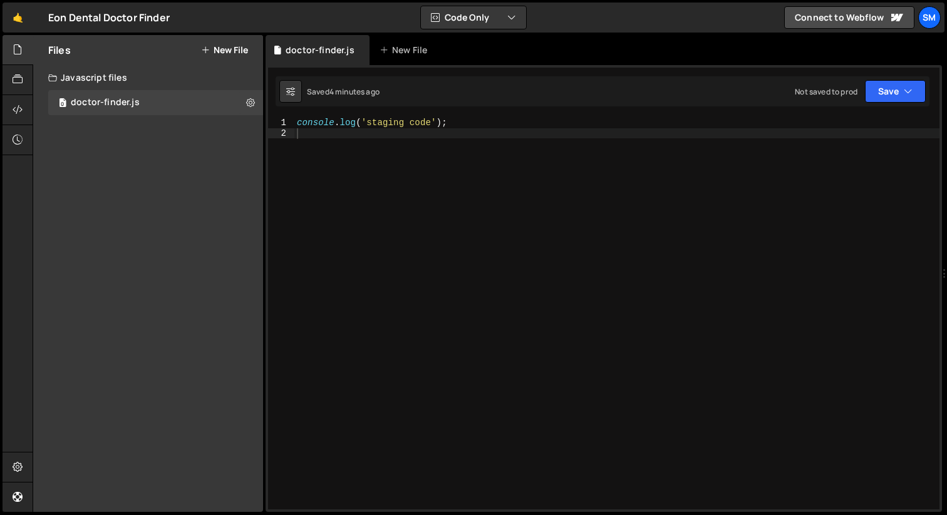
click at [226, 47] on button "New File" at bounding box center [224, 50] width 47 height 10
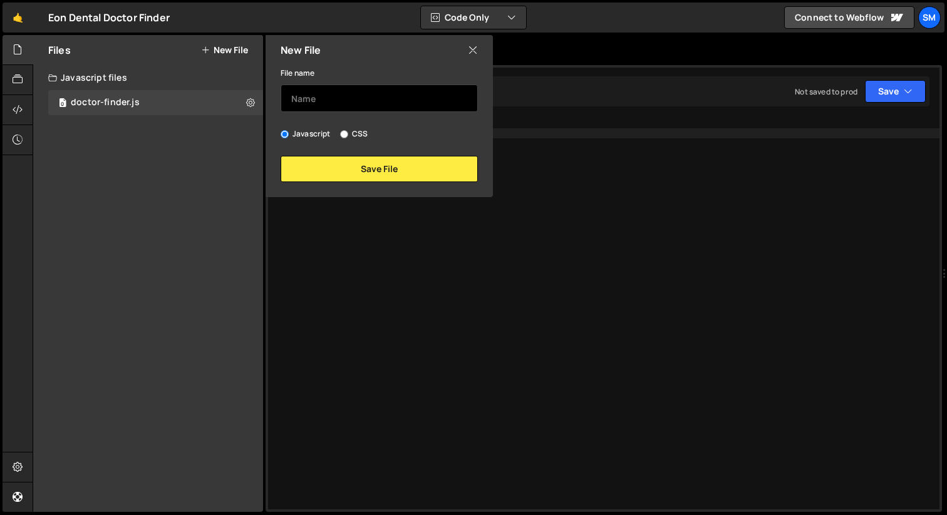
click at [321, 96] on input "text" at bounding box center [379, 99] width 197 height 28
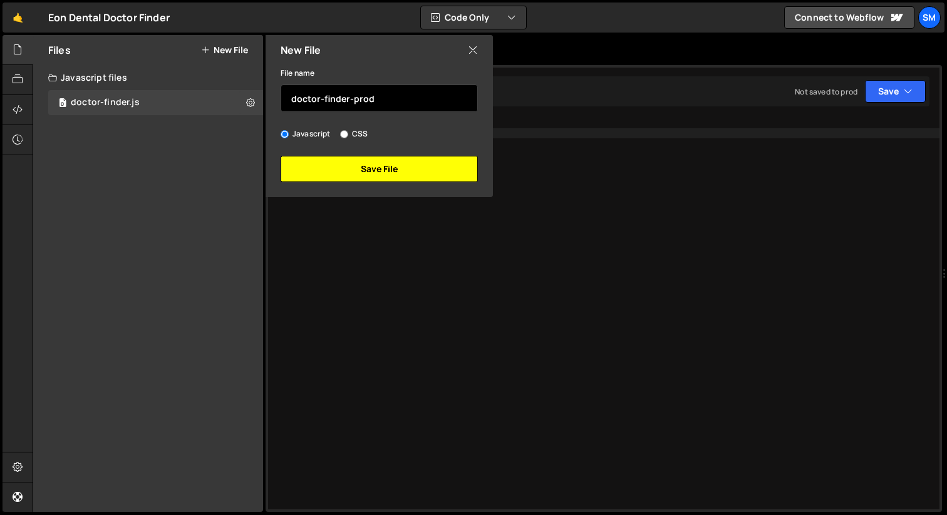
type input "doctor-finder-prod"
click at [339, 169] on button "Save File" at bounding box center [379, 169] width 197 height 26
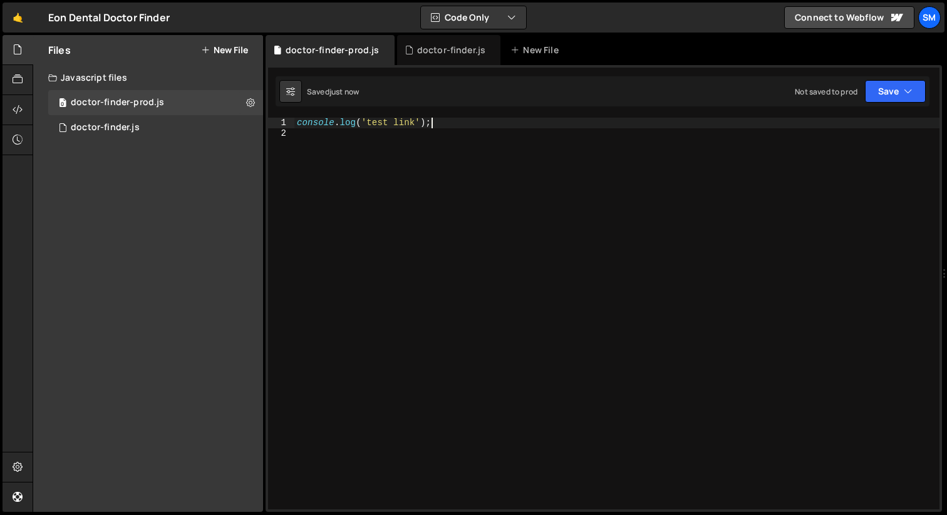
click at [462, 126] on div "console . log ( 'test link' ) ;" at bounding box center [616, 324] width 645 height 413
type textarea "console.log('test link');"
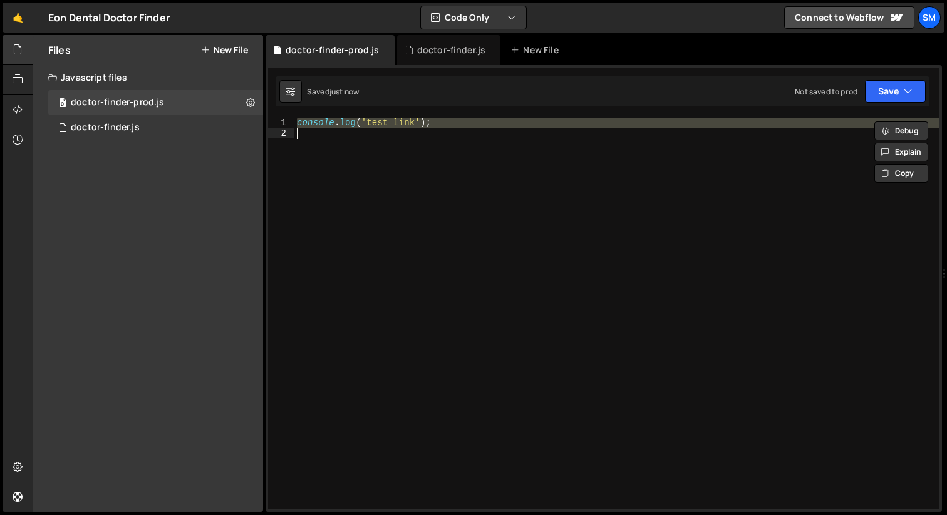
paste textarea
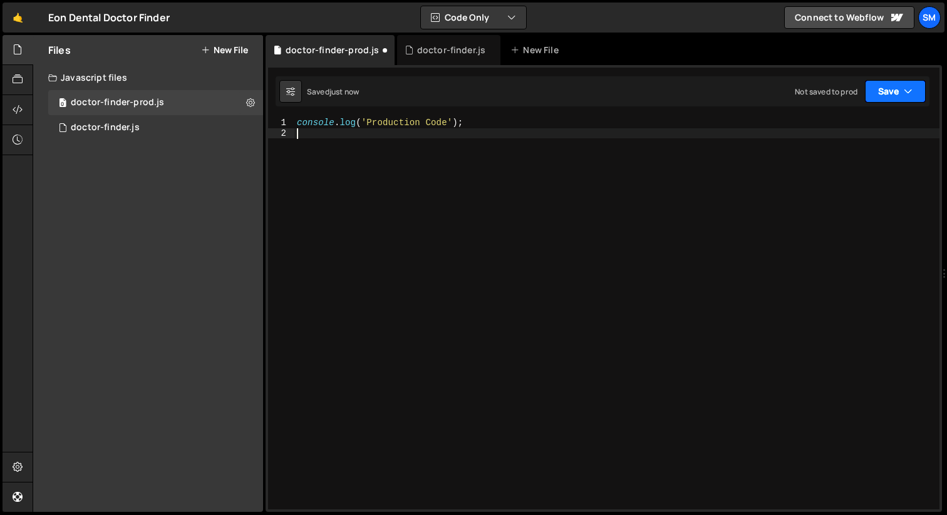
click at [899, 92] on button "Save" at bounding box center [895, 91] width 61 height 23
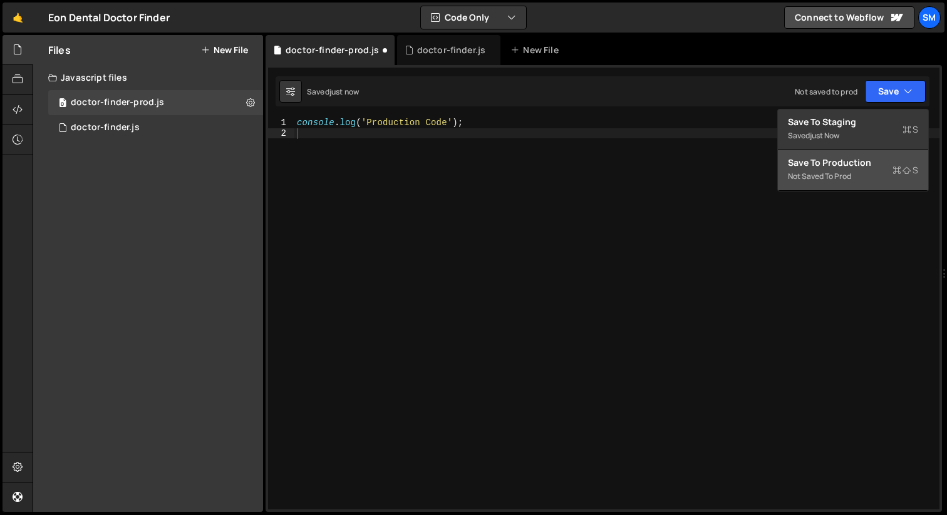
click at [838, 172] on div "Not saved to prod" at bounding box center [853, 176] width 130 height 15
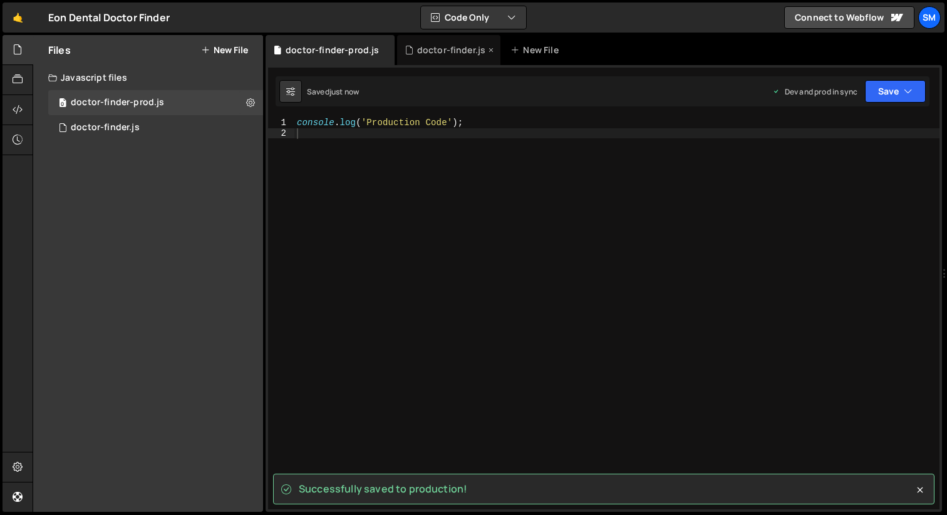
click at [445, 50] on div "doctor-finder.js" at bounding box center [451, 50] width 69 height 13
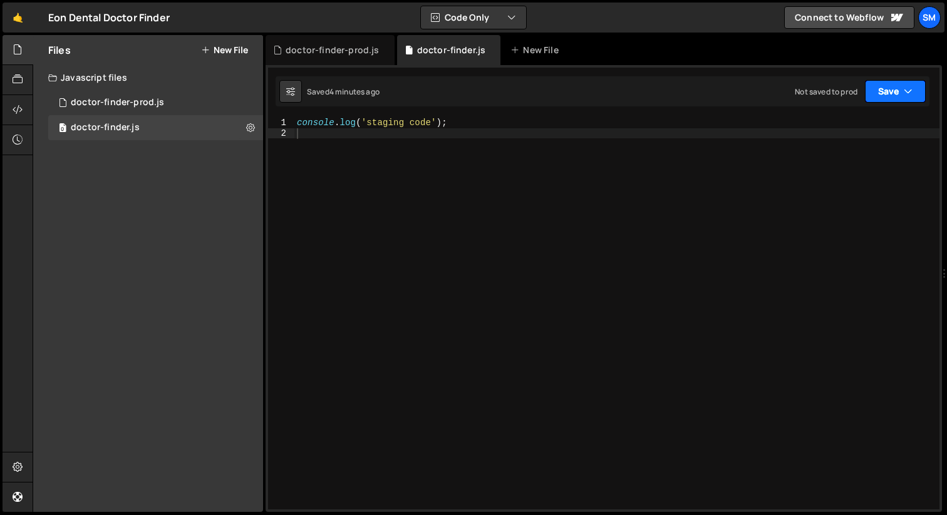
click at [900, 97] on button "Save" at bounding box center [895, 91] width 61 height 23
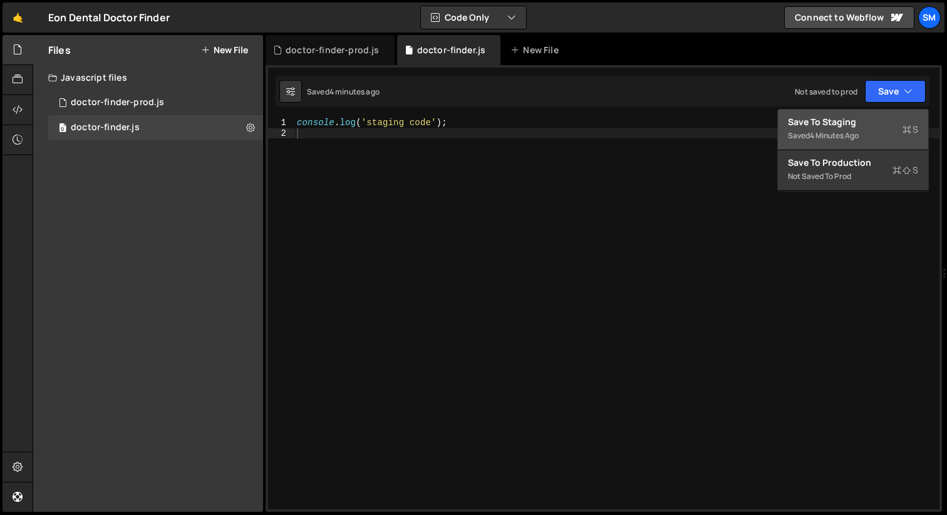
click at [874, 125] on div "Save to Staging S" at bounding box center [853, 122] width 130 height 13
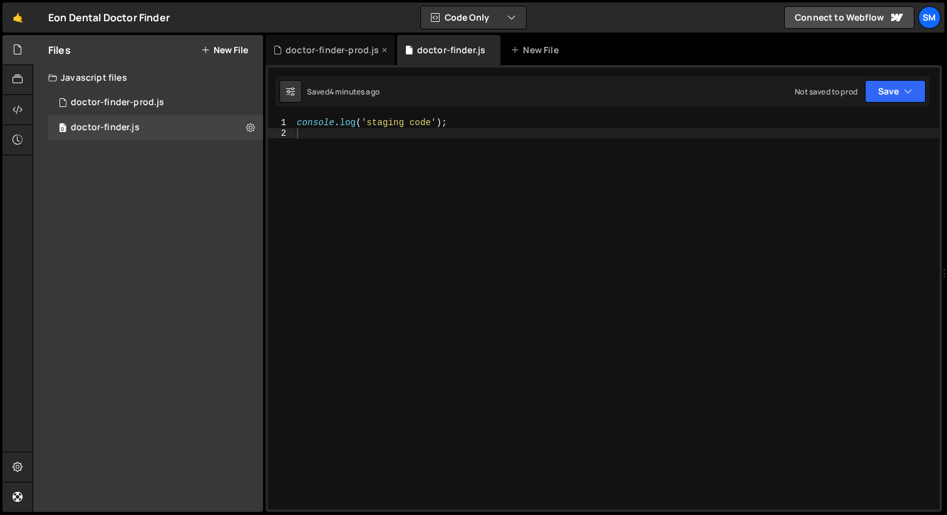
click at [343, 53] on div "doctor-finder-prod.js" at bounding box center [332, 50] width 93 height 13
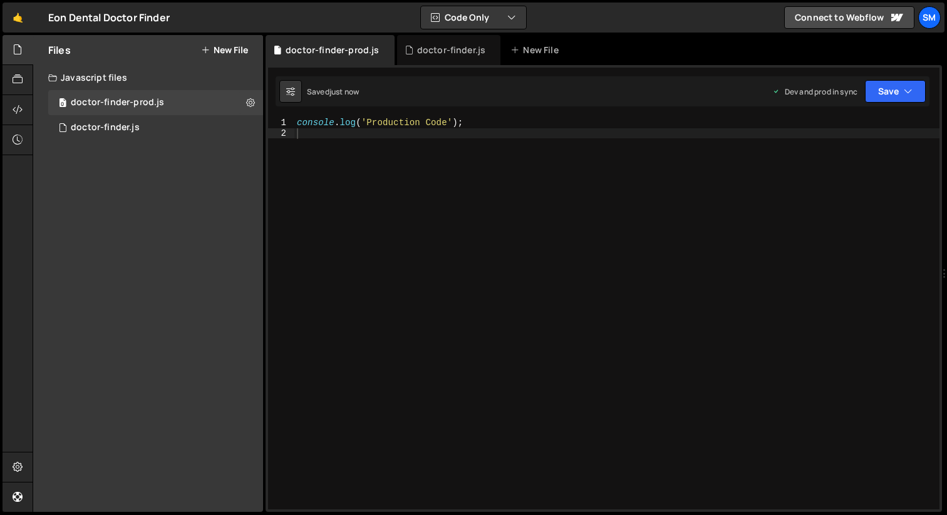
type textarea "console.log('Production Code');"
click at [512, 123] on div "console . log ( 'Production Code' ) ;" at bounding box center [616, 324] width 645 height 413
click at [93, 133] on div "0 doctor-finder.js 0" at bounding box center [155, 127] width 215 height 25
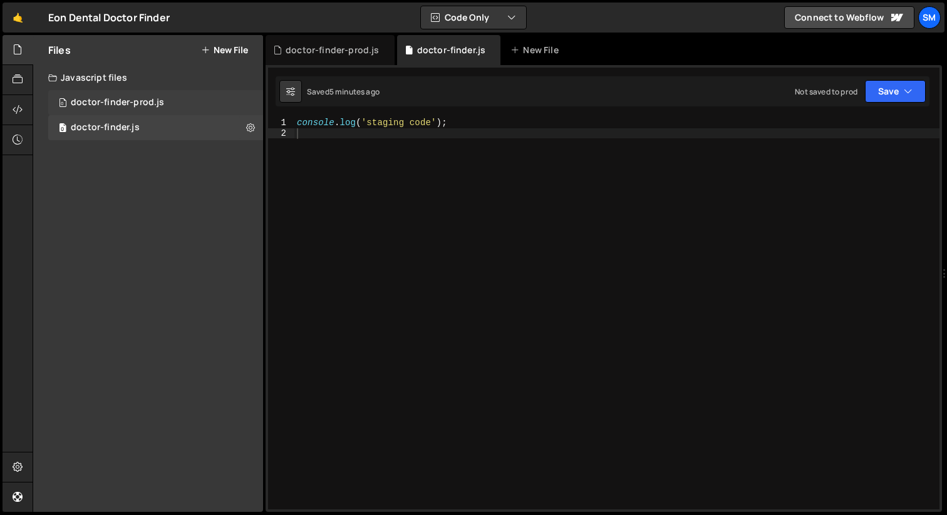
click at [147, 103] on div "doctor-finder-prod.js" at bounding box center [117, 102] width 93 height 11
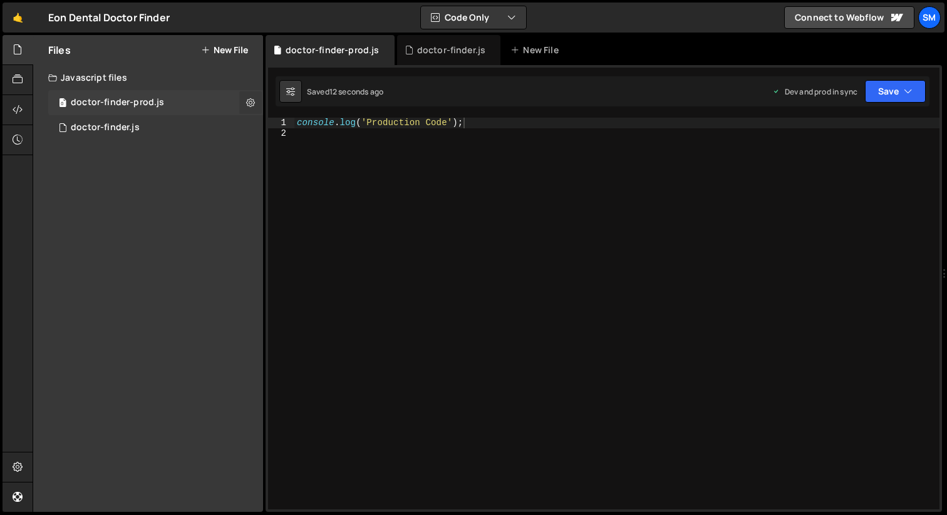
click at [245, 102] on button at bounding box center [250, 102] width 23 height 23
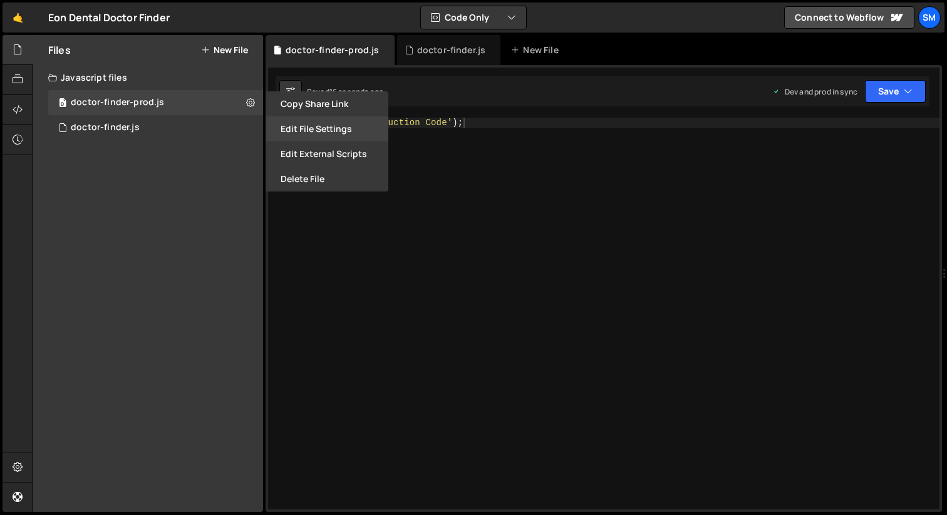
click at [327, 131] on button "Edit File Settings" at bounding box center [326, 128] width 123 height 25
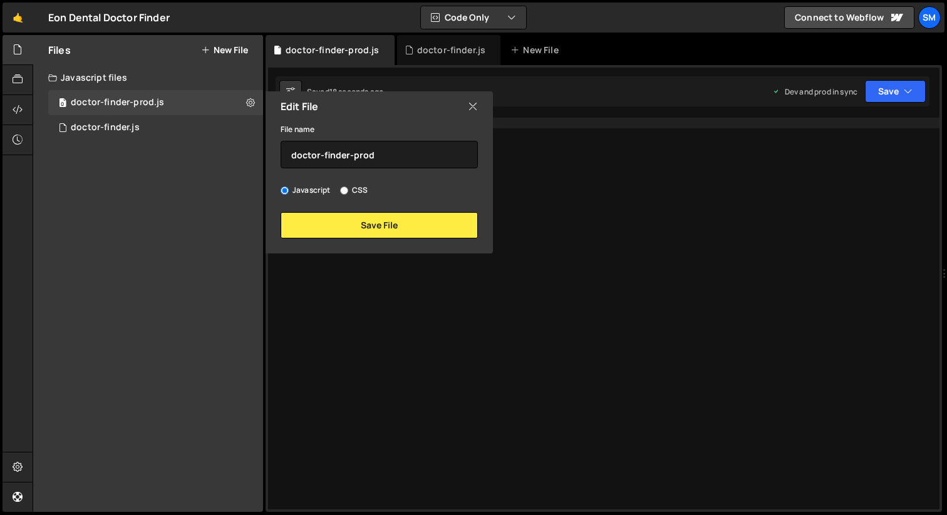
click at [474, 106] on icon at bounding box center [473, 107] width 10 height 14
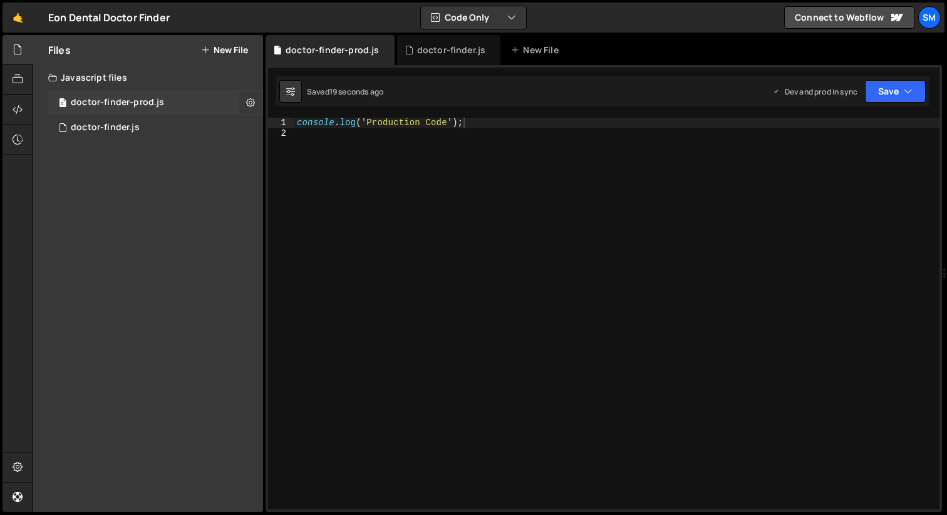
click at [250, 98] on icon at bounding box center [250, 102] width 9 height 12
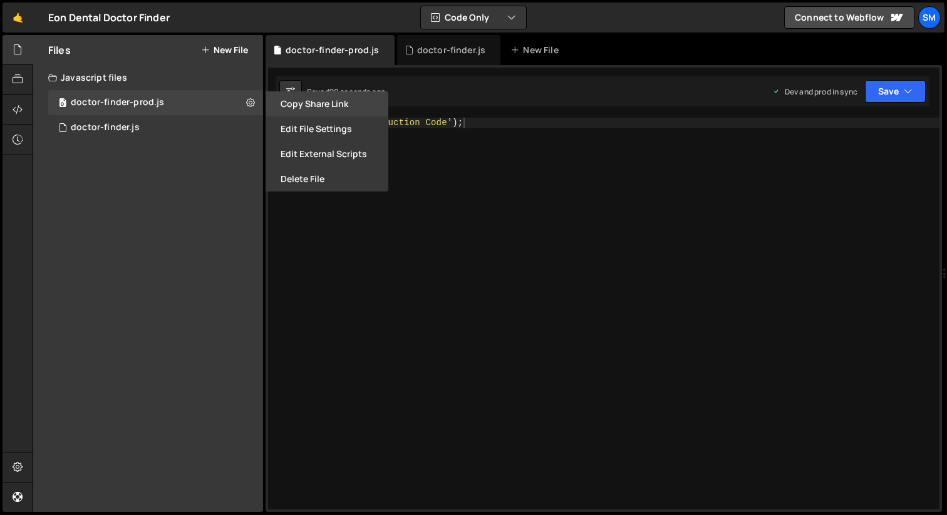
click at [306, 105] on button "Copy share link" at bounding box center [326, 103] width 123 height 25
click at [435, 246] on div "console . log ( 'Production Code' ) ;" at bounding box center [616, 324] width 645 height 413
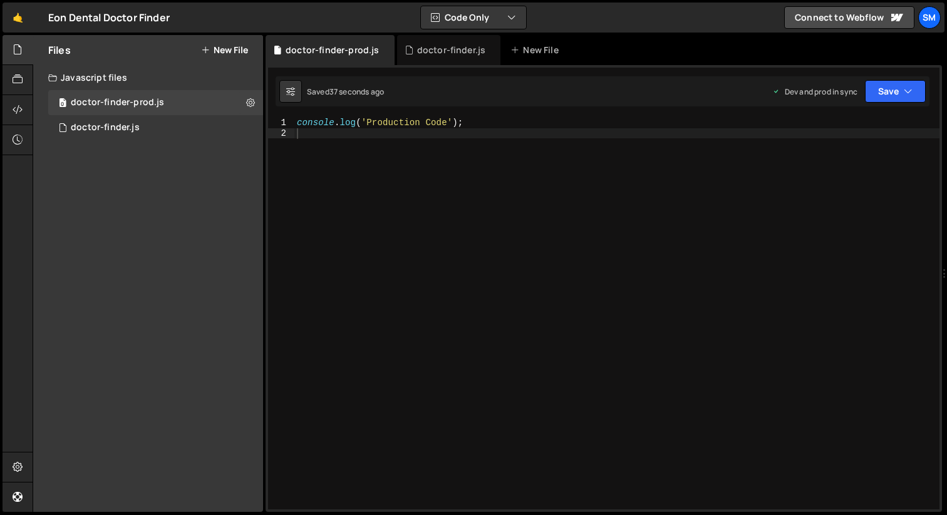
click at [644, 223] on div "console . log ( 'Production Code' ) ;" at bounding box center [616, 324] width 645 height 413
click at [250, 126] on div "0 doctor-finder.js 0" at bounding box center [155, 127] width 215 height 25
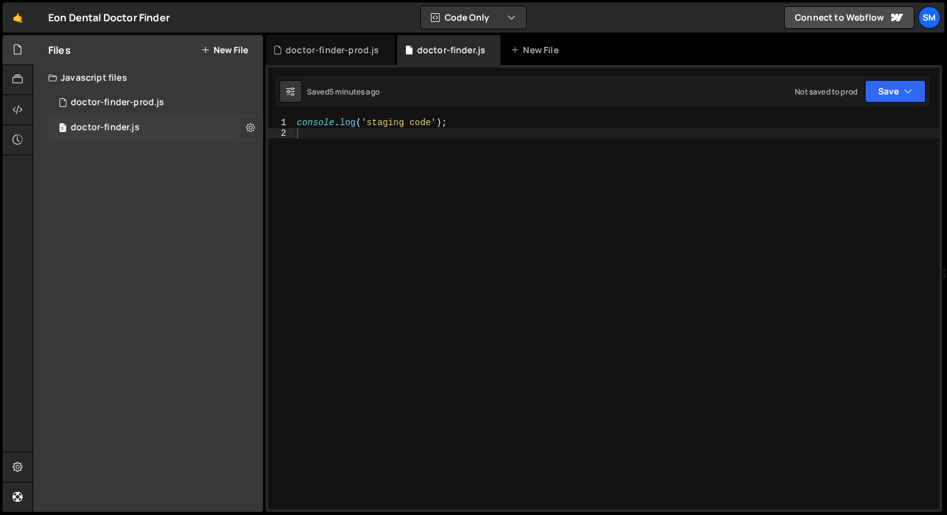
click at [251, 126] on icon at bounding box center [250, 127] width 9 height 12
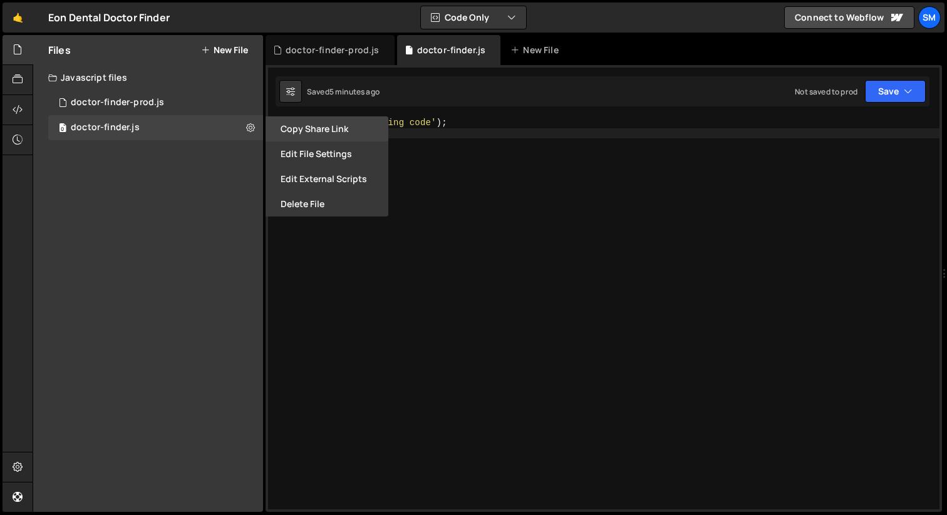
click at [315, 131] on button "Copy share link" at bounding box center [326, 128] width 123 height 25
click at [455, 143] on div "console . log ( 'staging code' ) ;" at bounding box center [616, 324] width 645 height 413
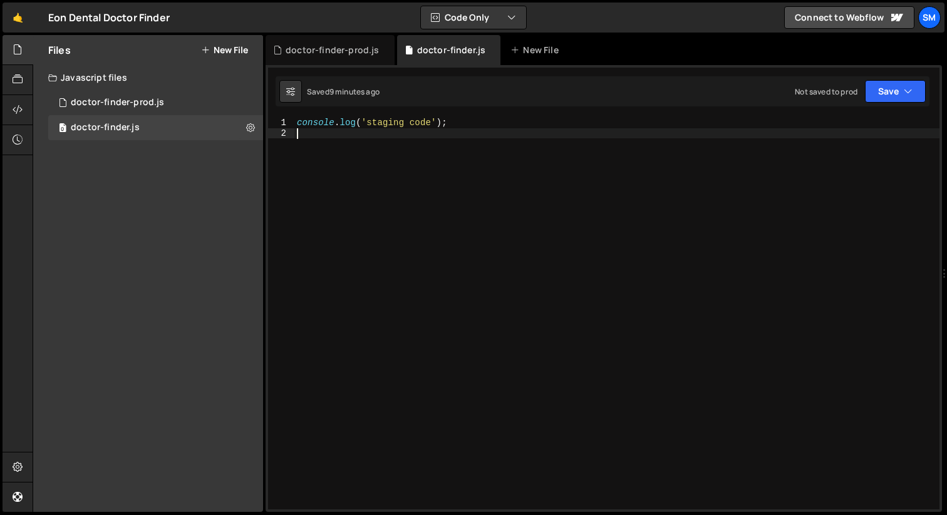
click at [497, 128] on div "console . log ( 'staging code' ) ;" at bounding box center [616, 324] width 645 height 413
type textarea "console.log('staging code');"
click at [336, 46] on div "doctor-finder-prod.js" at bounding box center [332, 50] width 93 height 13
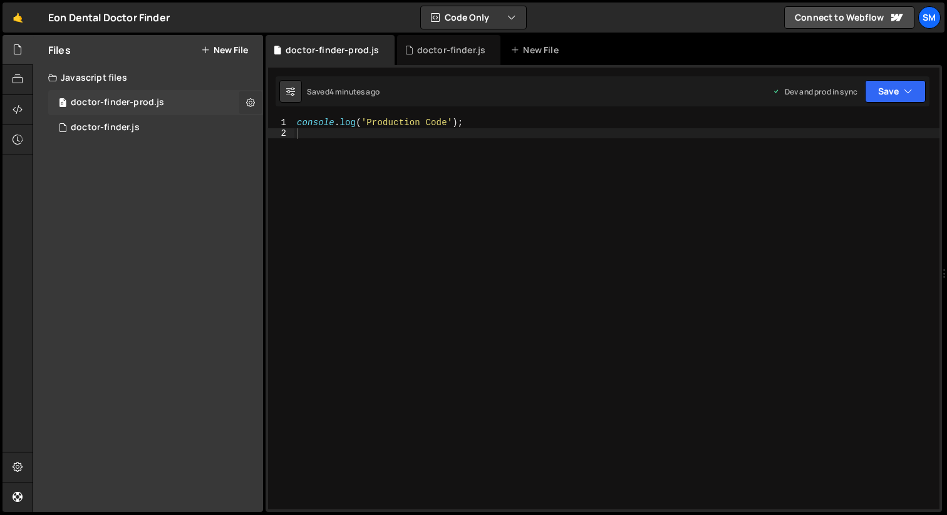
click at [252, 103] on icon at bounding box center [250, 102] width 9 height 12
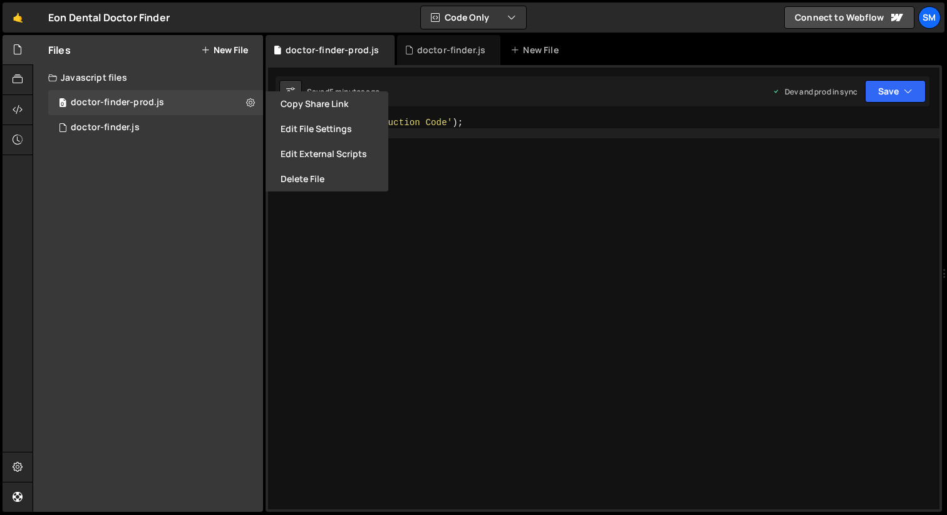
click at [484, 262] on div "console . log ( 'Production Code' ) ;" at bounding box center [616, 324] width 645 height 413
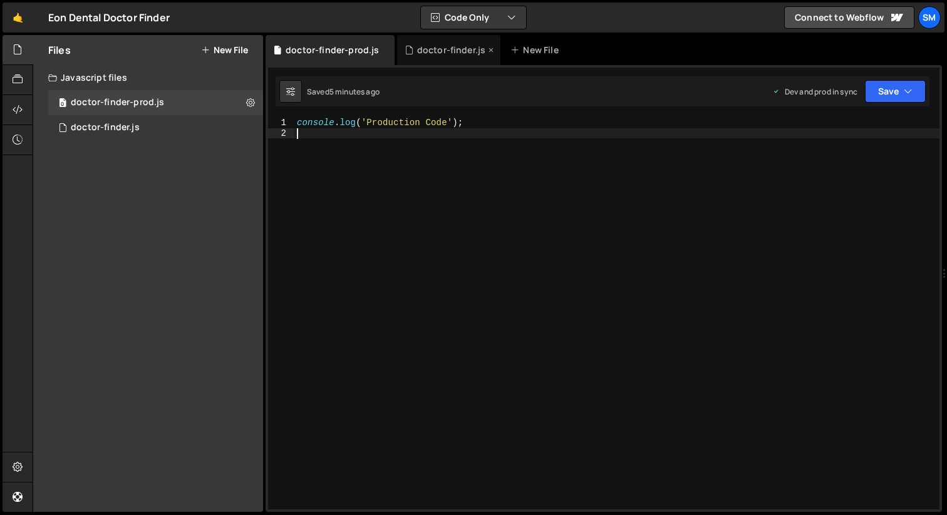
click at [443, 49] on div "doctor-finder.js" at bounding box center [451, 50] width 69 height 13
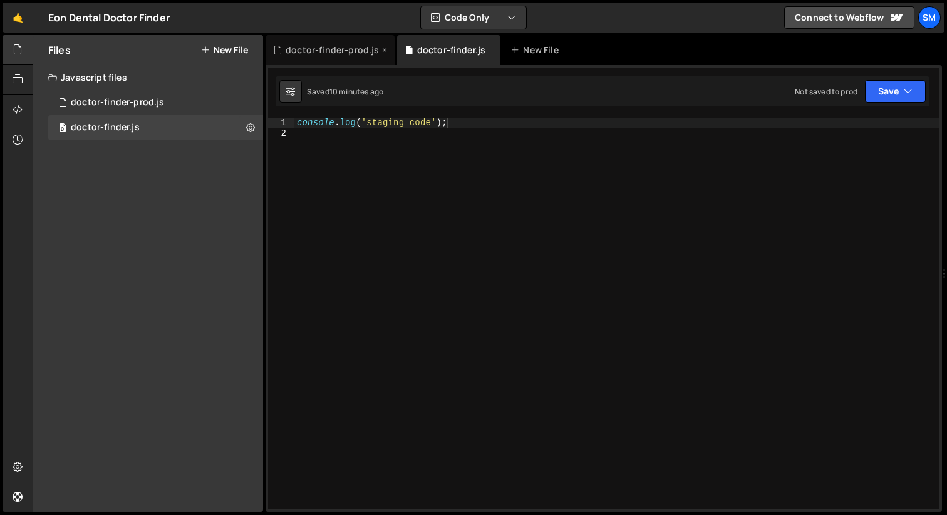
click at [344, 51] on div "doctor-finder-prod.js" at bounding box center [332, 50] width 93 height 13
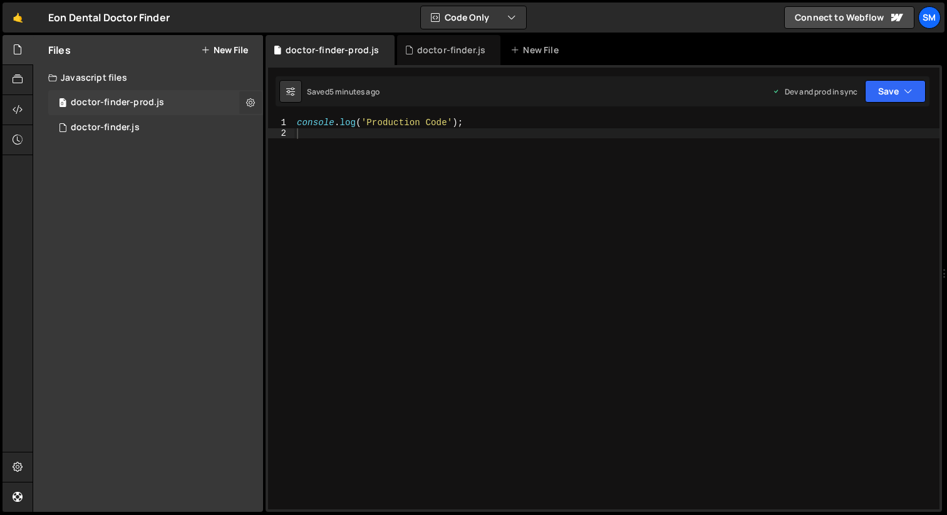
click at [250, 101] on icon at bounding box center [250, 102] width 9 height 12
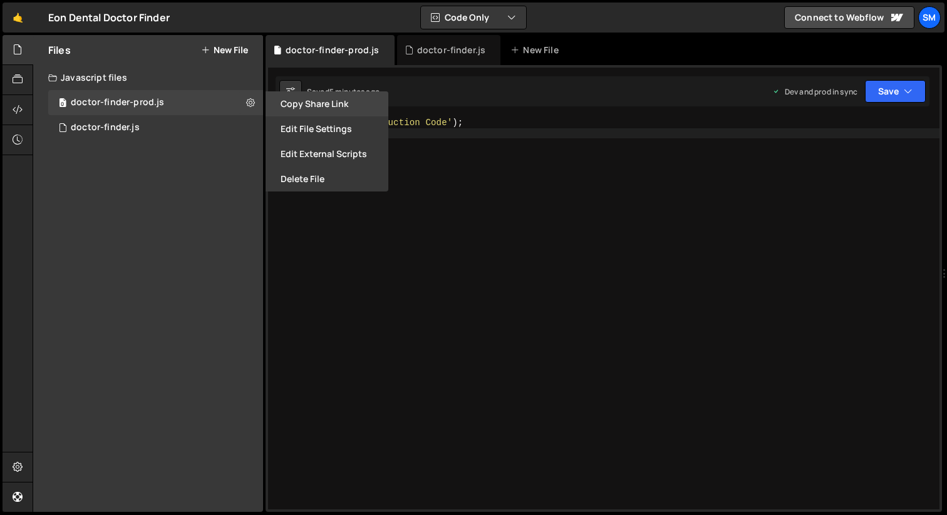
click at [325, 110] on button "Copy share link" at bounding box center [326, 103] width 123 height 25
click at [487, 207] on div "console . log ( 'Production Code' ) ;" at bounding box center [616, 324] width 645 height 413
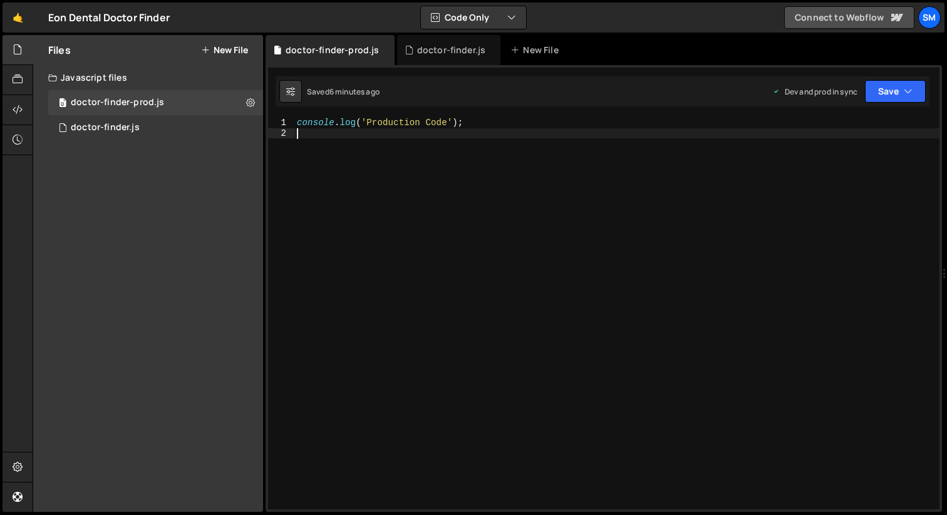
click at [838, 22] on link "Connect to Webflow" at bounding box center [849, 17] width 130 height 23
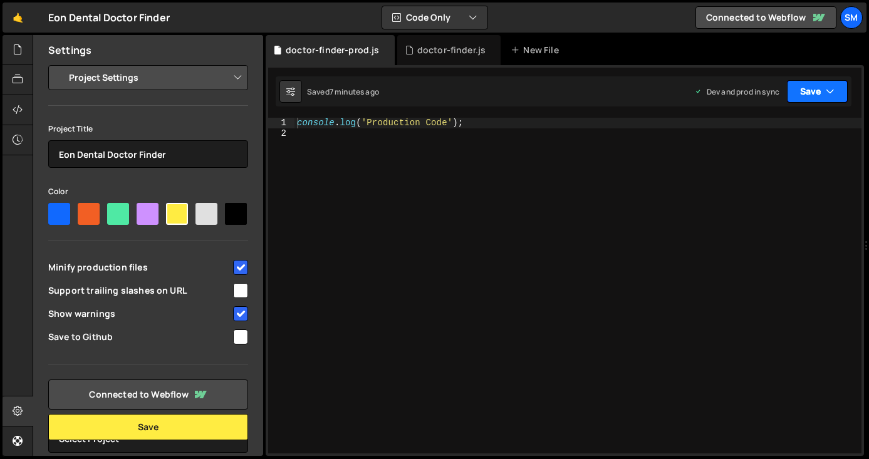
click at [838, 95] on button "Save" at bounding box center [816, 91] width 61 height 23
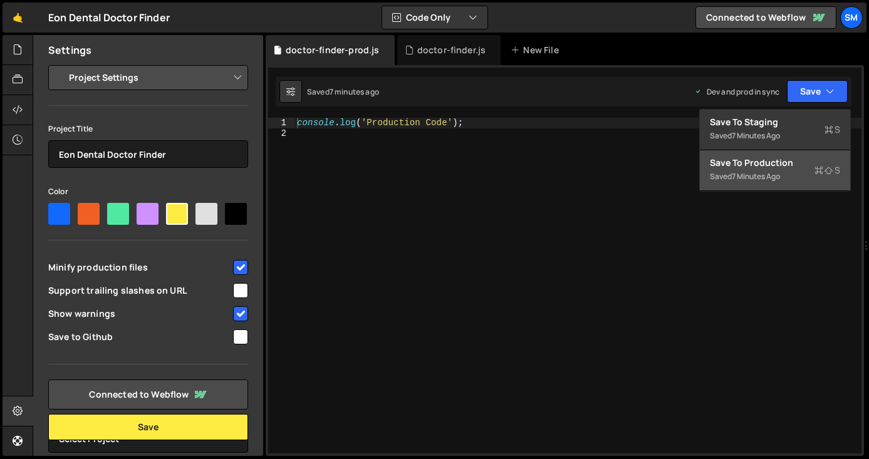
click at [757, 169] on div "Saved 7 minutes ago" at bounding box center [774, 176] width 130 height 15
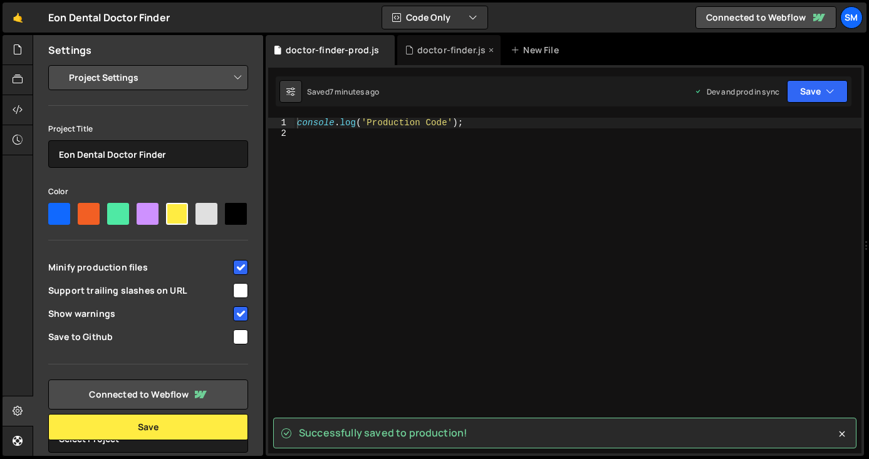
click at [442, 55] on div "doctor-finder.js" at bounding box center [451, 50] width 69 height 13
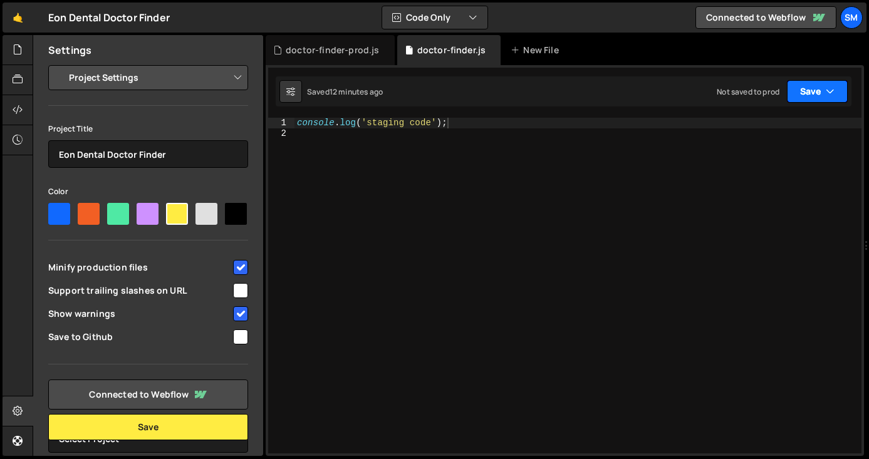
click at [815, 93] on button "Save" at bounding box center [816, 91] width 61 height 23
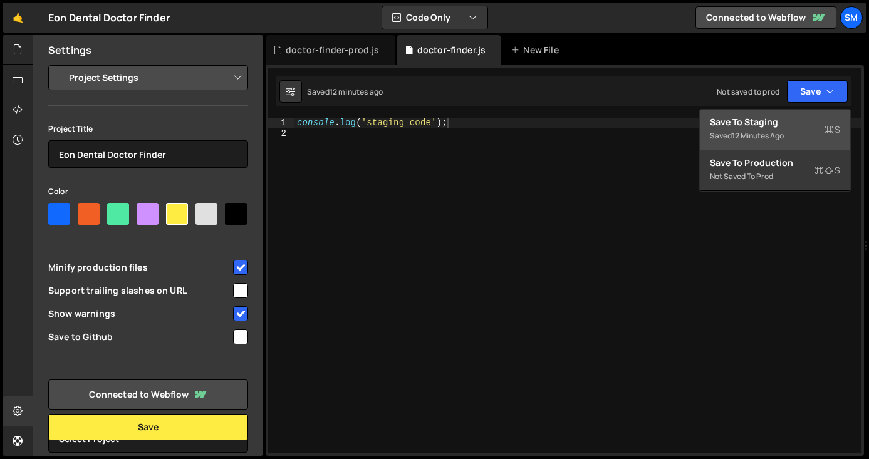
click at [756, 128] on div "Saved 12 minutes ago" at bounding box center [774, 135] width 130 height 15
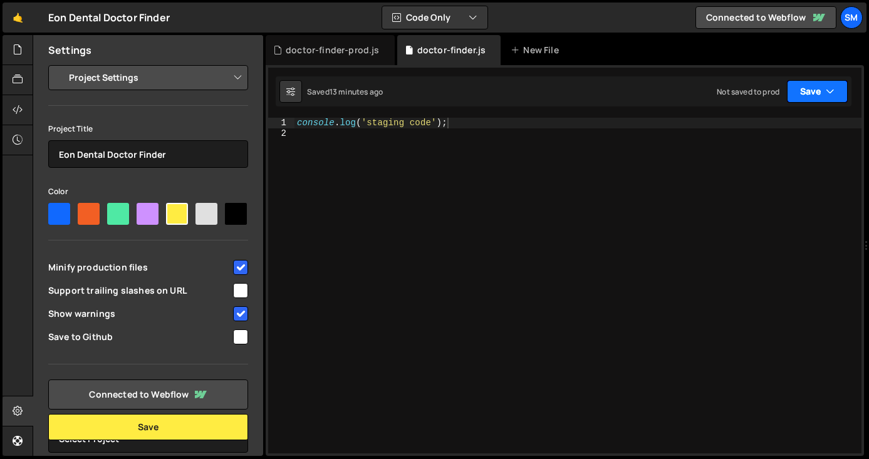
click at [837, 83] on button "Save" at bounding box center [816, 91] width 61 height 23
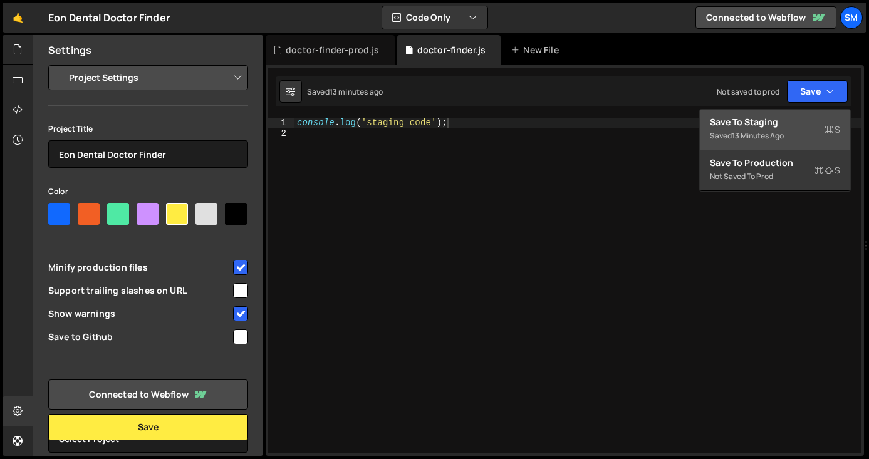
click at [781, 125] on div "Save to Staging S" at bounding box center [774, 122] width 130 height 13
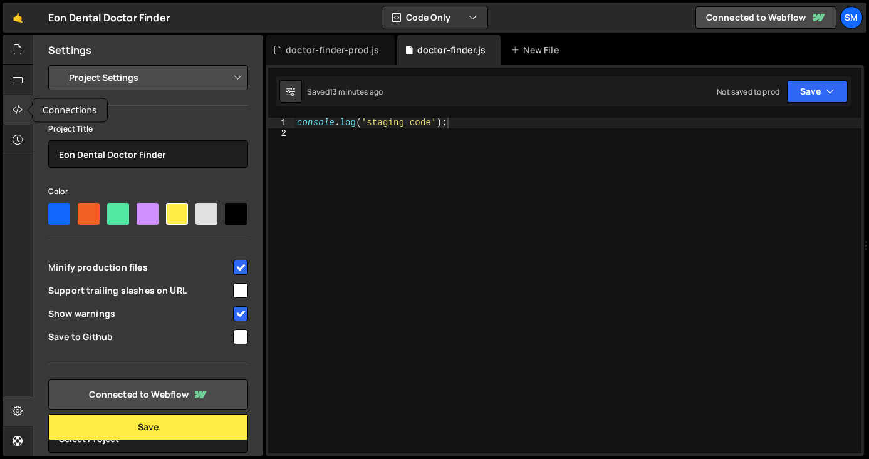
click at [11, 101] on div at bounding box center [18, 110] width 31 height 30
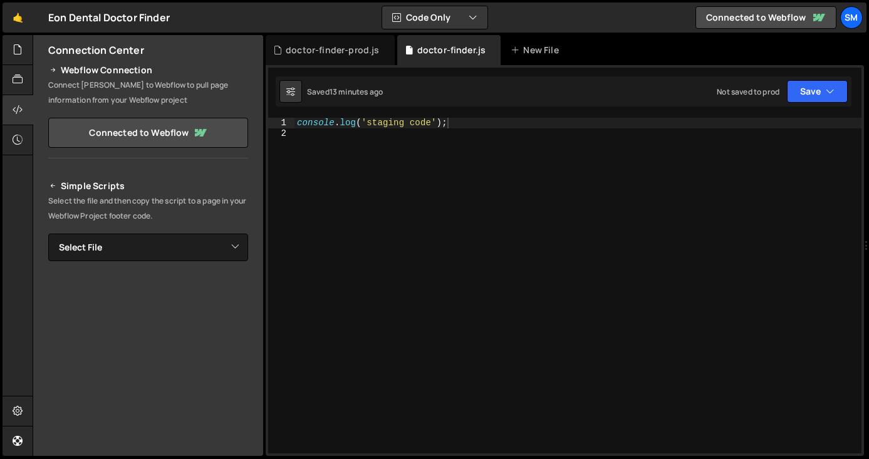
scroll to position [16, 0]
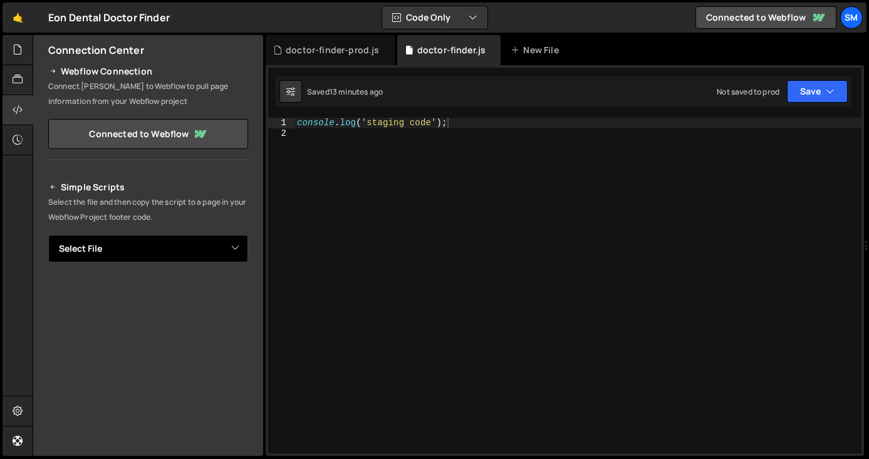
click at [128, 241] on select "Select File doctor-finder.js doctor-finder-prod.js" at bounding box center [148, 249] width 200 height 28
select select "44997"
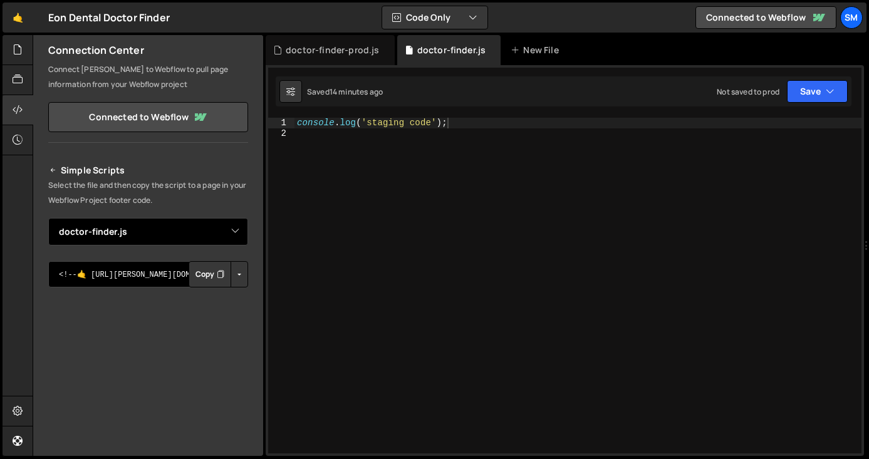
scroll to position [0, 0]
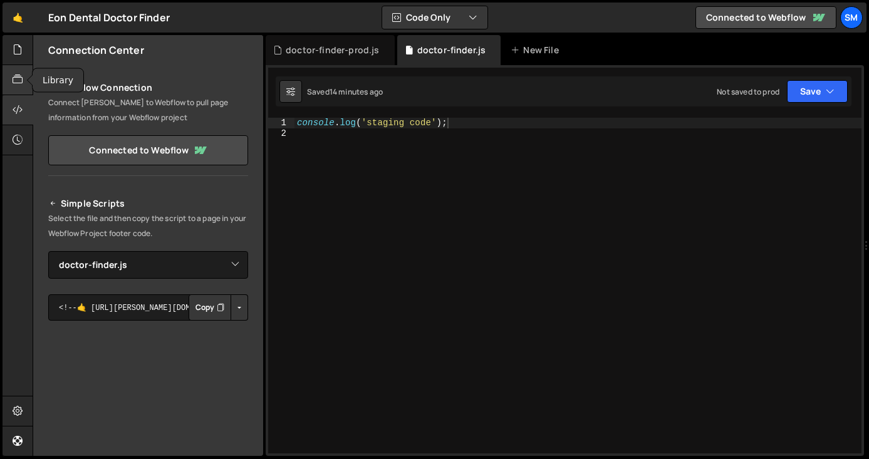
click at [19, 74] on icon at bounding box center [18, 80] width 10 height 14
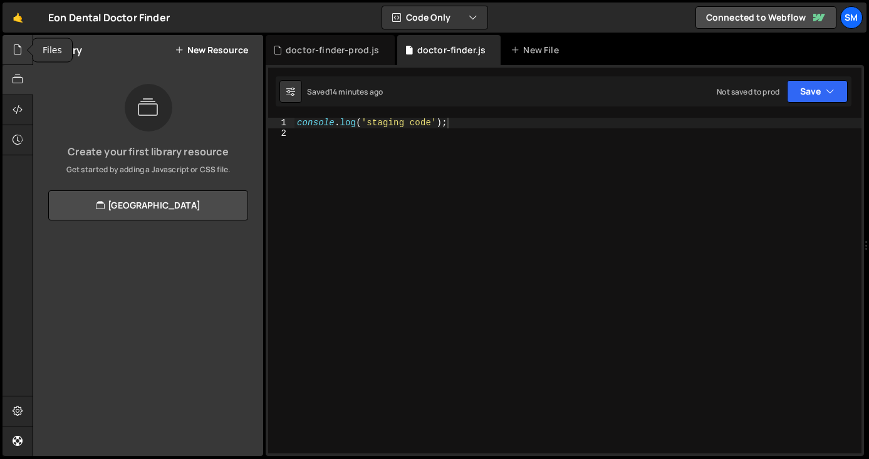
click at [12, 42] on div at bounding box center [18, 50] width 31 height 30
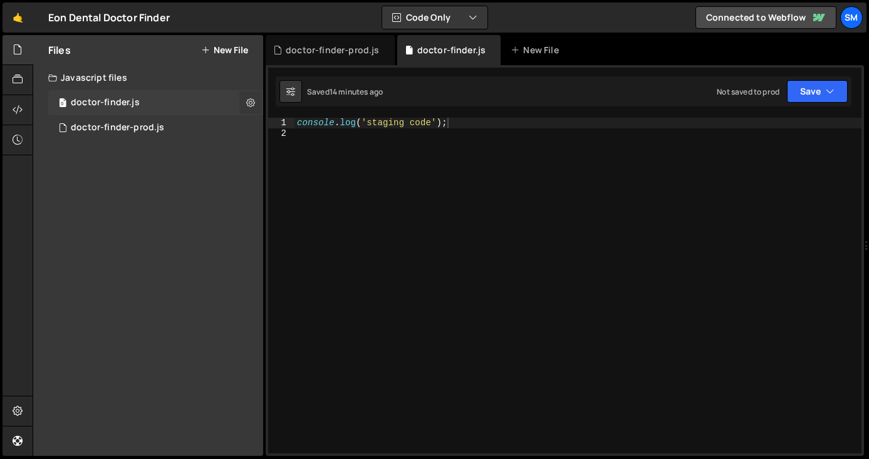
click at [252, 101] on icon at bounding box center [250, 102] width 9 height 12
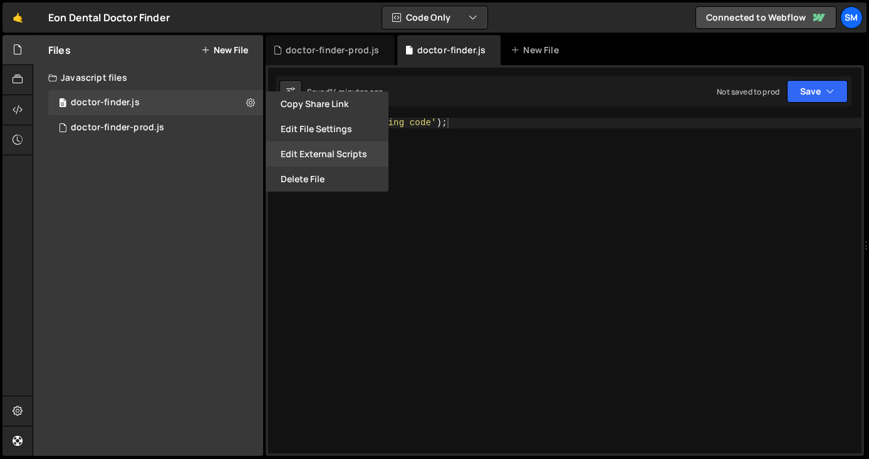
click at [321, 157] on button "Edit External Scripts" at bounding box center [326, 154] width 123 height 25
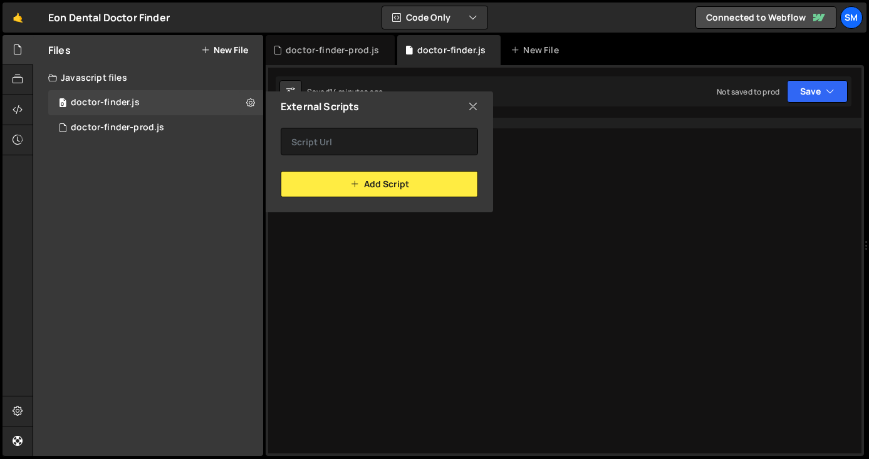
click at [470, 104] on icon at bounding box center [473, 107] width 10 height 14
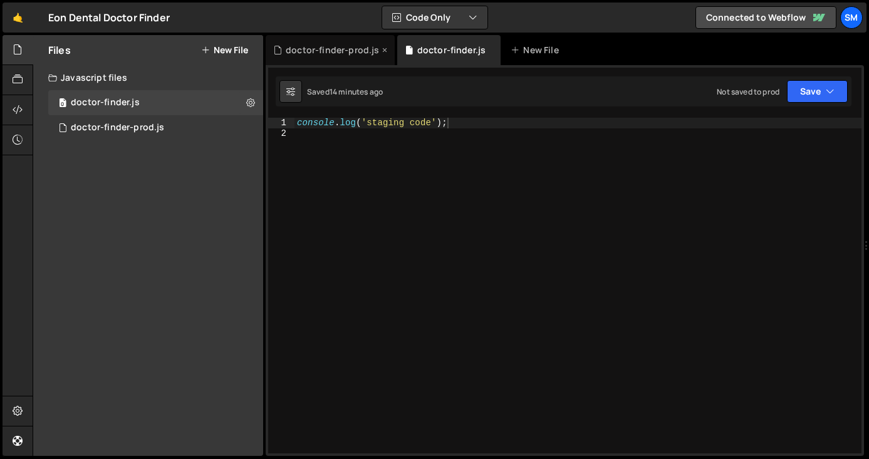
click at [343, 49] on div "doctor-finder-prod.js" at bounding box center [332, 50] width 93 height 13
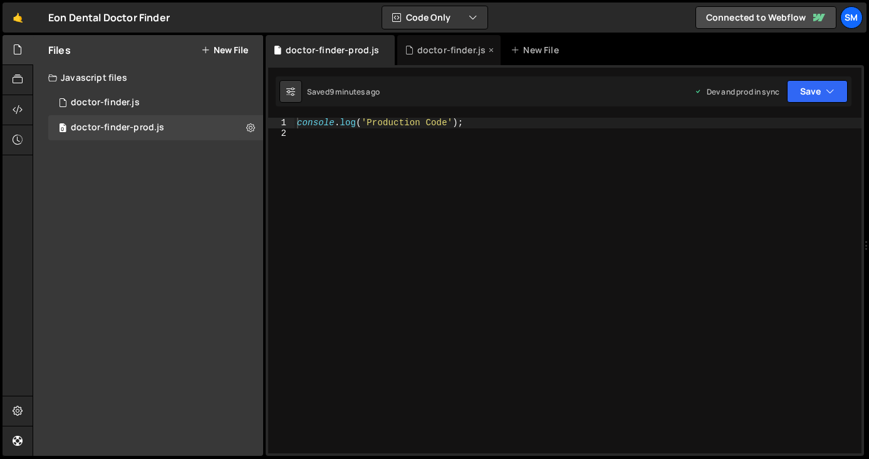
click at [428, 49] on div "doctor-finder.js" at bounding box center [451, 50] width 69 height 13
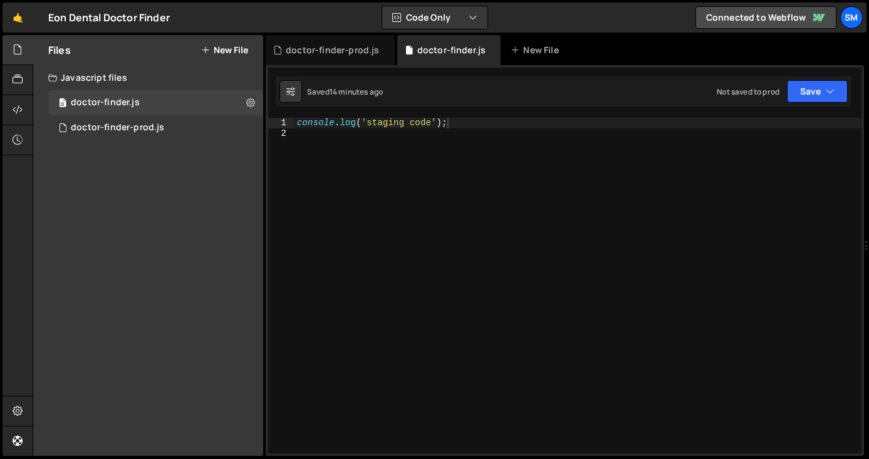
click at [513, 183] on div "console . log ( 'staging code' ) ;" at bounding box center [577, 296] width 567 height 356
click at [511, 123] on div "console . log ( 'staging code' ) ;" at bounding box center [577, 296] width 567 height 356
type textarea "console.log('staging code');"
click at [722, 23] on link "Connected to Webflow" at bounding box center [765, 17] width 141 height 23
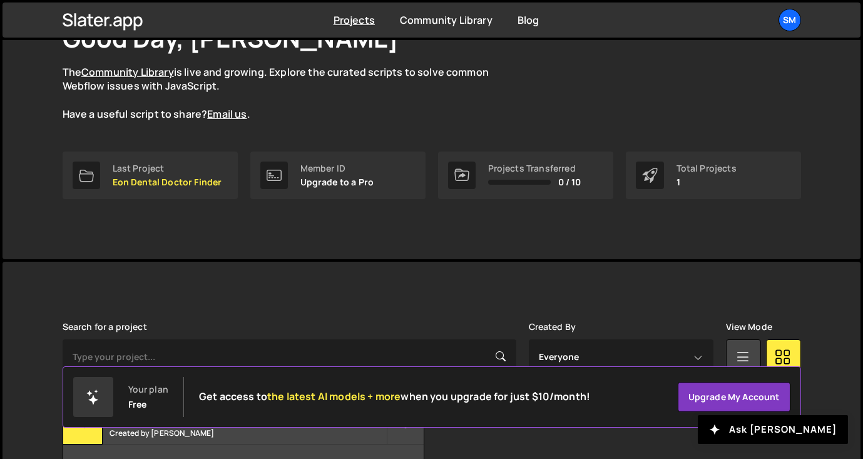
scroll to position [185, 0]
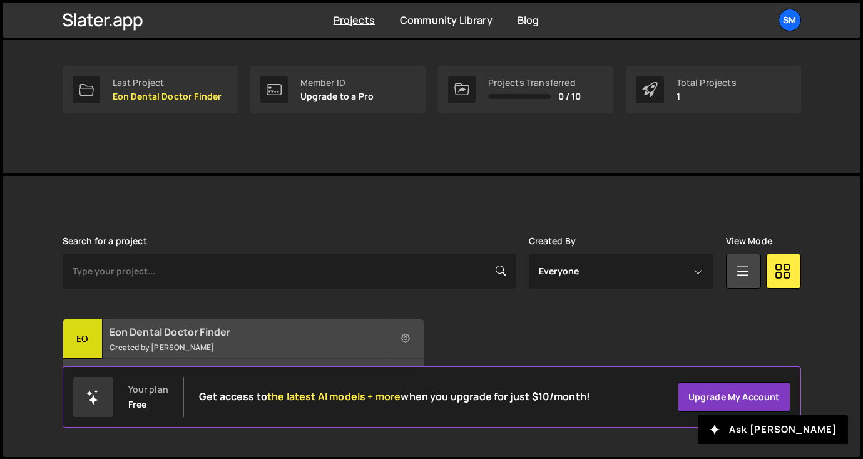
click at [123, 335] on h2 "Eon Dental Doctor Finder" at bounding box center [248, 332] width 277 height 14
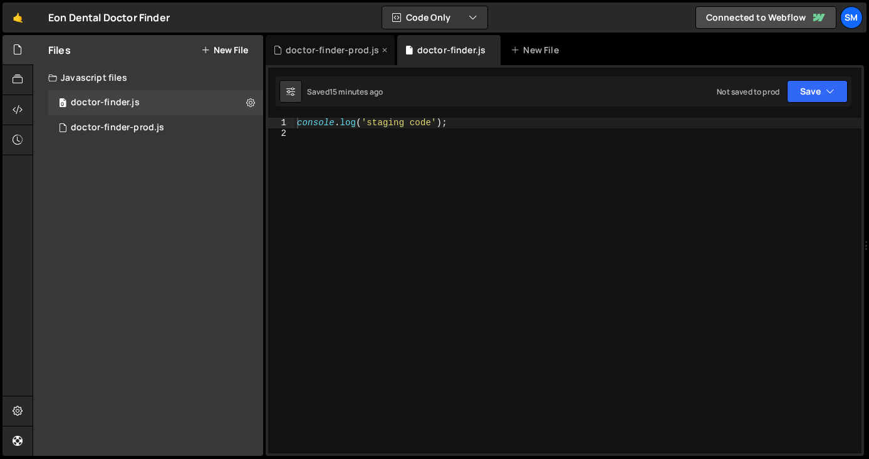
click at [321, 49] on div "doctor-finder-prod.js" at bounding box center [332, 50] width 93 height 13
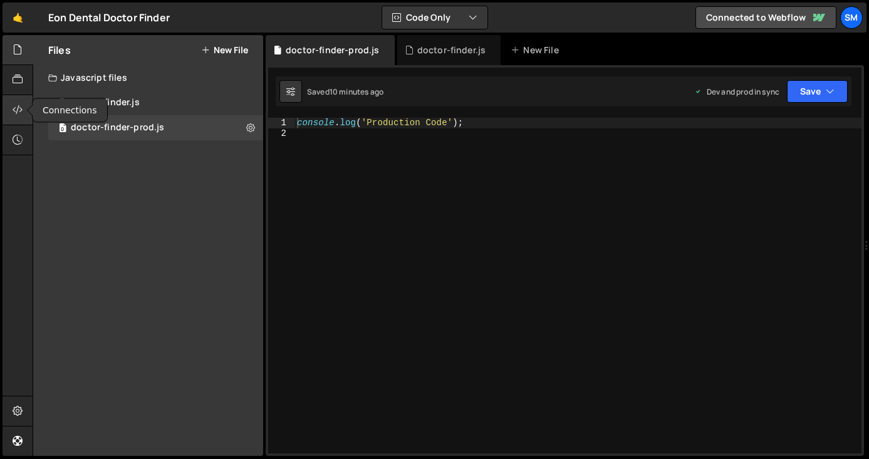
click at [19, 108] on icon at bounding box center [18, 110] width 10 height 14
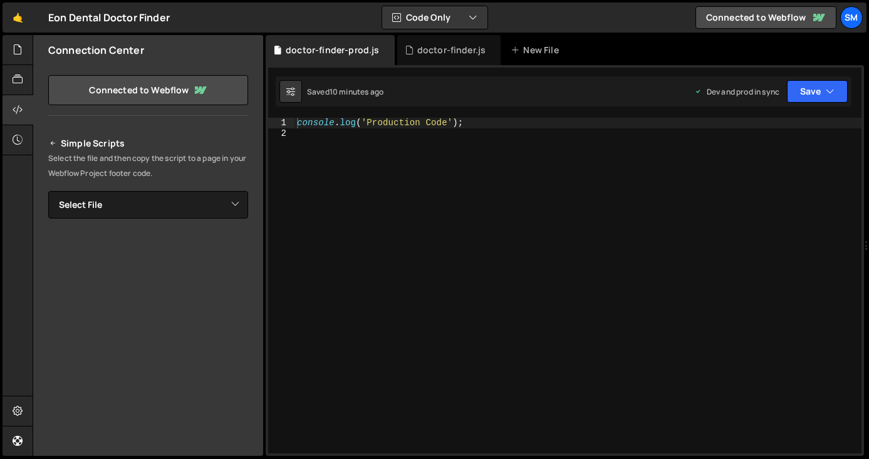
scroll to position [75, 0]
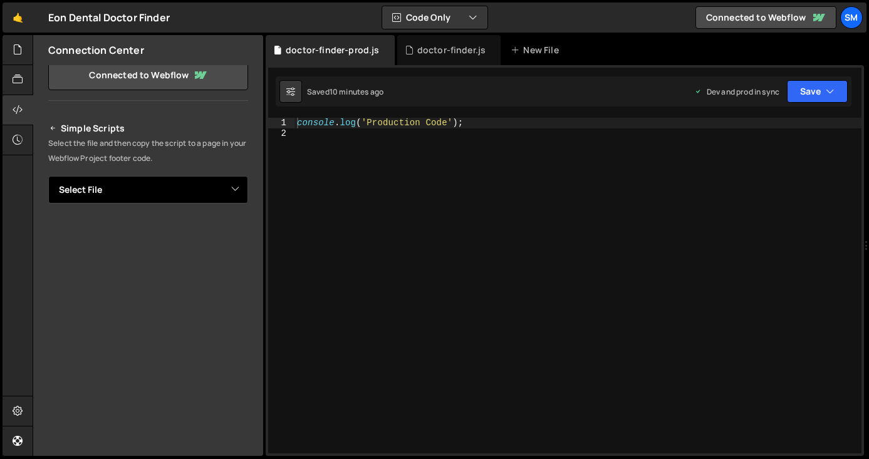
click at [128, 181] on select "Select File doctor-finder.js doctor-finder-prod.js" at bounding box center [148, 190] width 200 height 28
select select "44997"
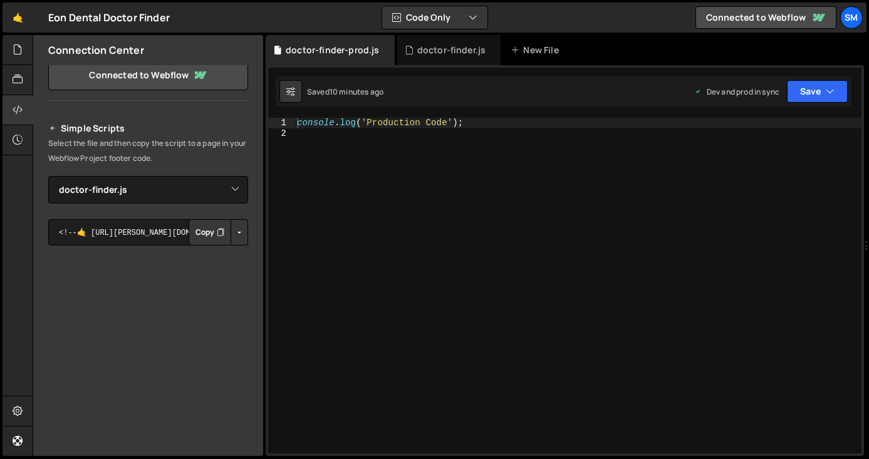
click at [235, 232] on button "Button group with nested dropdown" at bounding box center [239, 232] width 18 height 26
click at [418, 199] on div "console . log ( 'Production Code' ) ;" at bounding box center [577, 296] width 567 height 356
click at [465, 118] on div "console . log ( 'Production Code' ) ;" at bounding box center [577, 296] width 567 height 356
type textarea "console.log('Production Code');"
click at [383, 51] on icon at bounding box center [384, 50] width 9 height 13
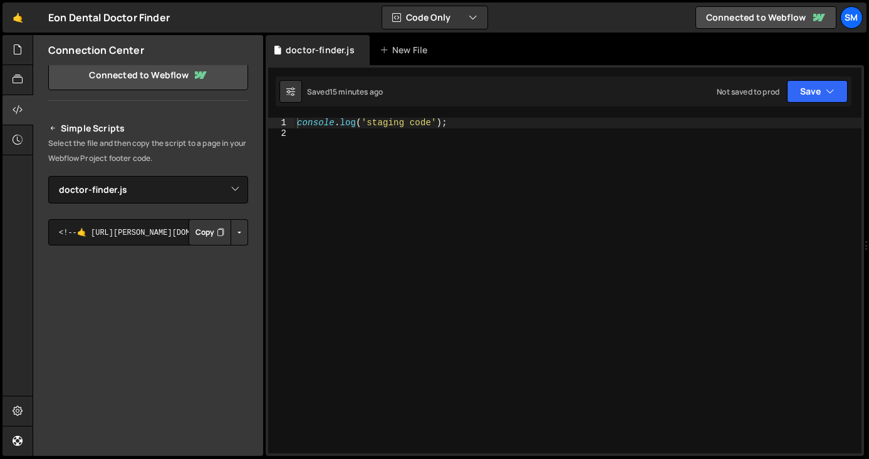
click at [561, 196] on div "console . log ( 'staging code' ) ;" at bounding box center [577, 296] width 567 height 356
click at [665, 130] on div "console . log ( 'staging code' ) ;" at bounding box center [577, 296] width 567 height 356
click at [292, 95] on icon at bounding box center [290, 91] width 9 height 13
select select "editor"
select select "ace/theme/monokai"
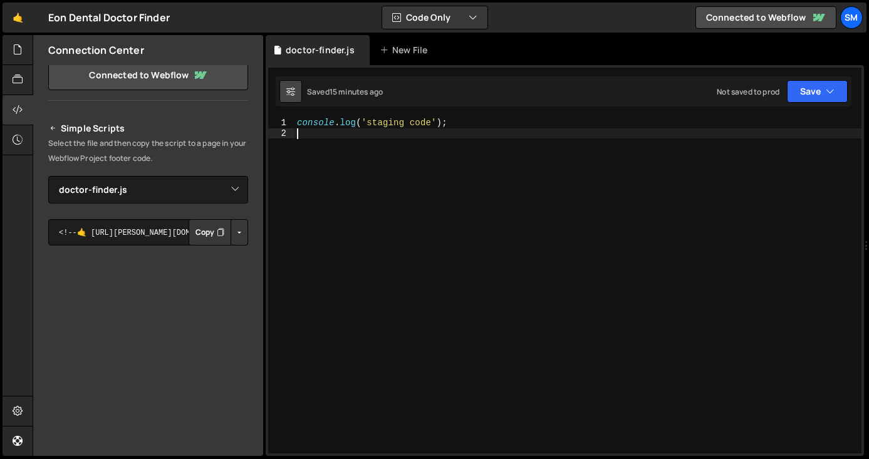
type input "14"
checkbox input "true"
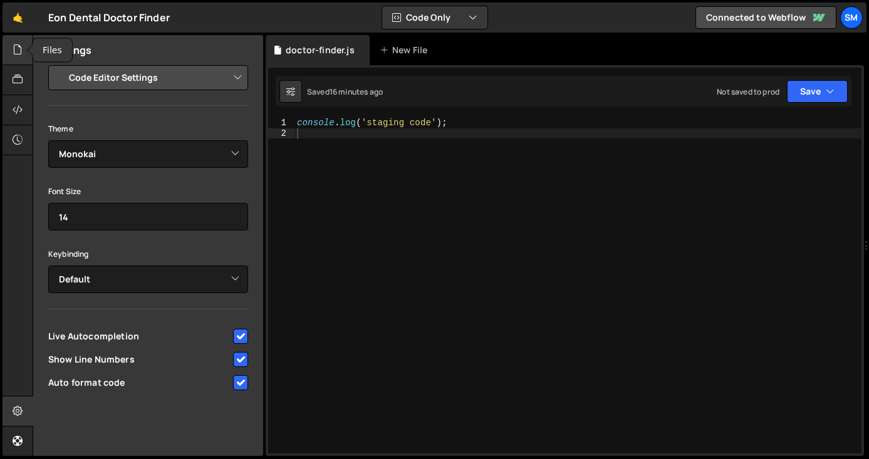
click at [18, 40] on div at bounding box center [18, 50] width 31 height 30
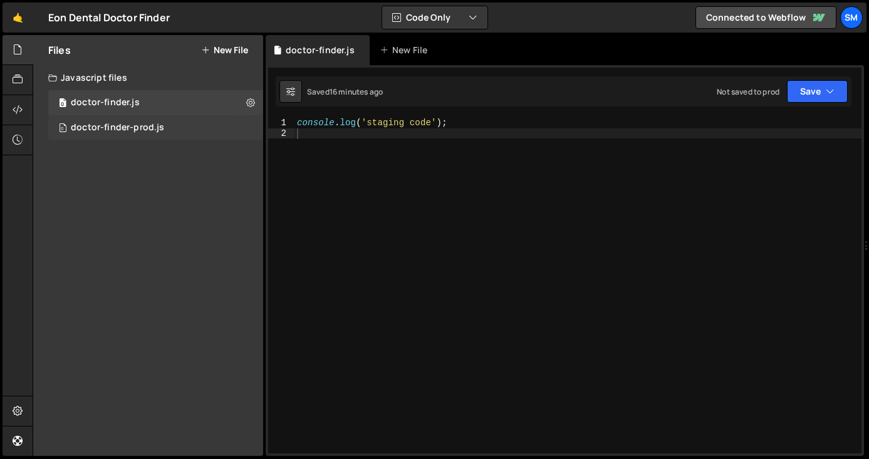
click at [113, 131] on div "doctor-finder-prod.js" at bounding box center [117, 127] width 93 height 11
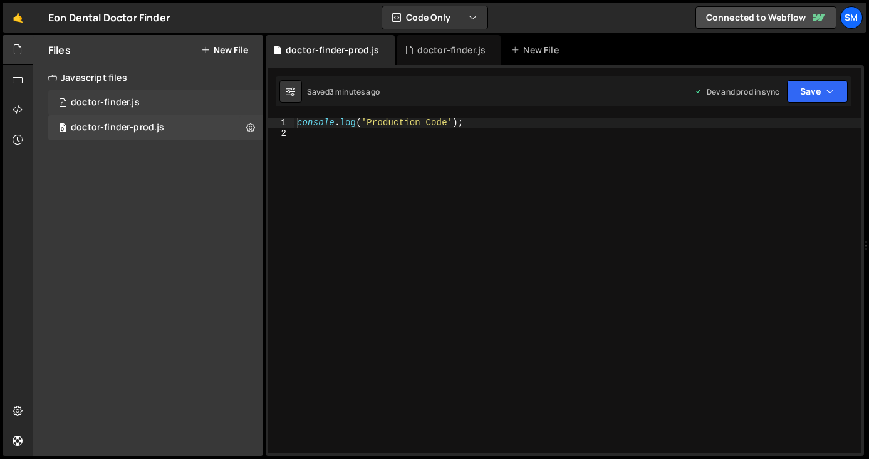
click at [142, 101] on div "0 doctor-finder.js 0" at bounding box center [155, 102] width 215 height 25
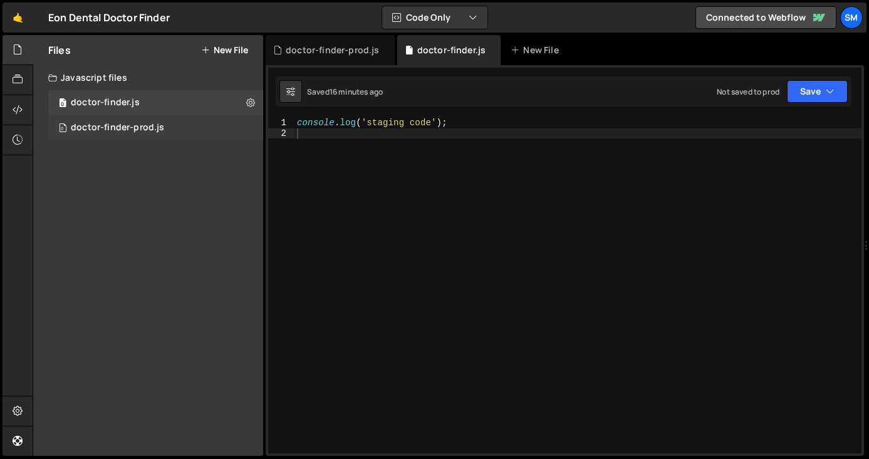
click at [160, 126] on div "doctor-finder-prod.js" at bounding box center [117, 127] width 93 height 11
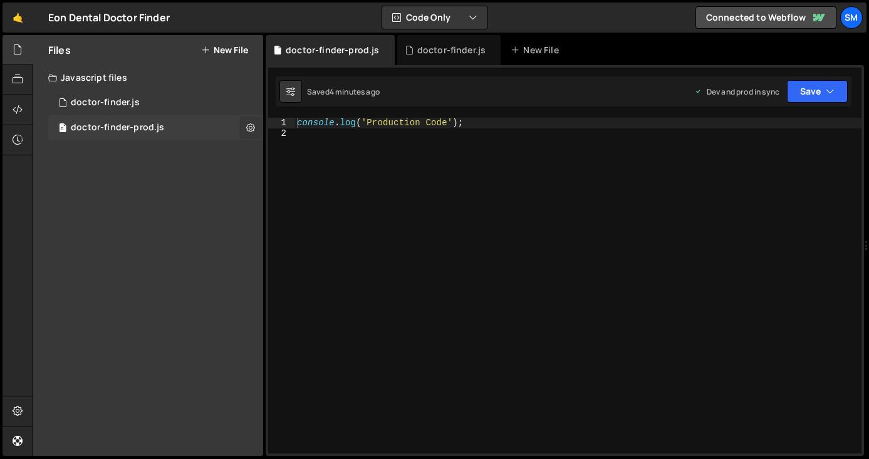
click at [255, 130] on button at bounding box center [250, 127] width 23 height 23
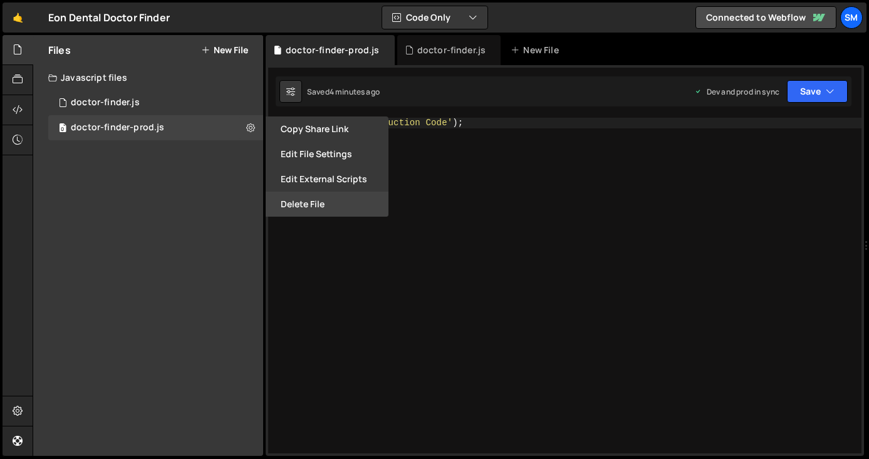
click at [317, 205] on button "Delete File" at bounding box center [326, 204] width 123 height 25
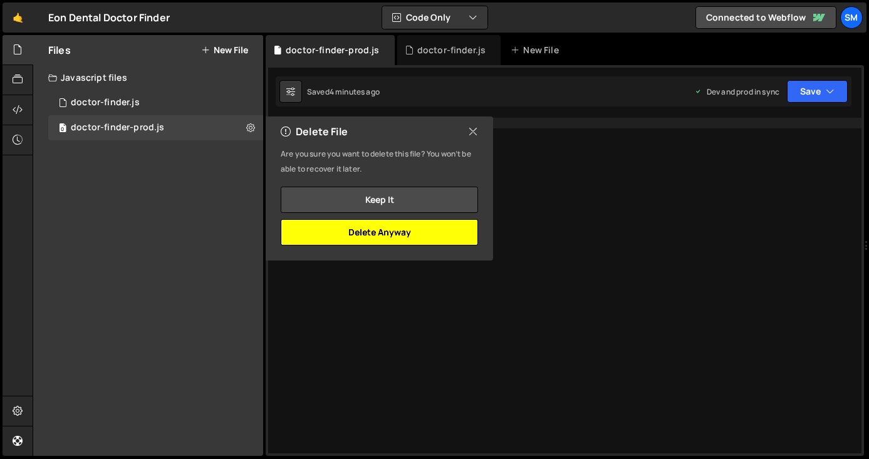
click at [367, 240] on button "Delete Anyway" at bounding box center [379, 232] width 197 height 26
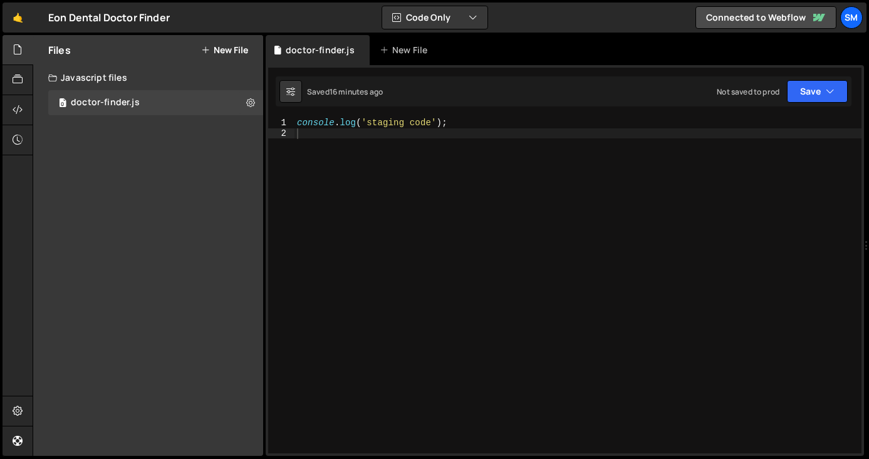
type textarea "console.log('staging code');"
click at [486, 126] on div "console . log ( 'staging code' ) ;" at bounding box center [577, 296] width 567 height 356
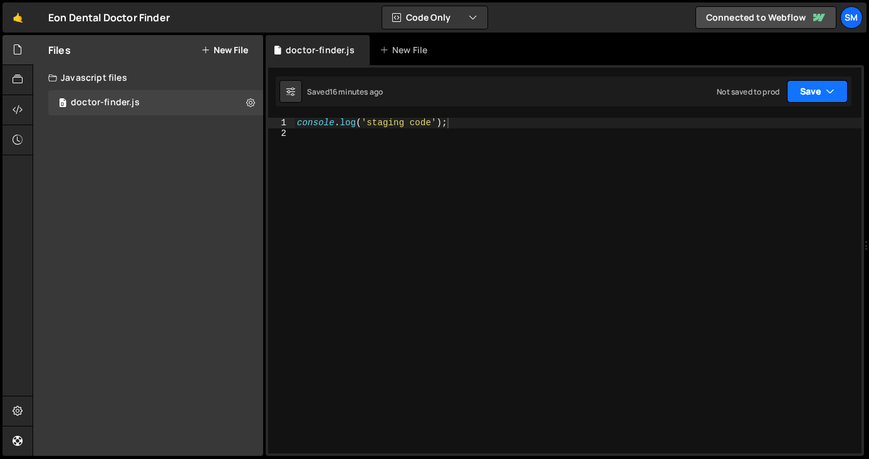
click at [820, 86] on button "Save" at bounding box center [816, 91] width 61 height 23
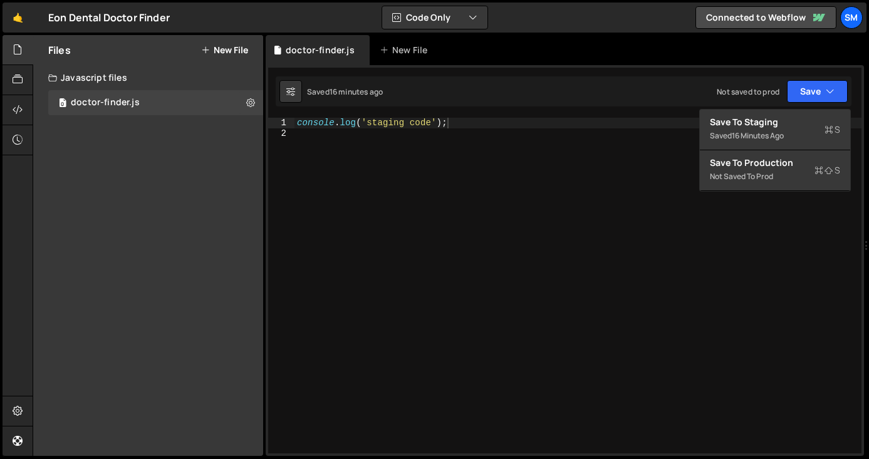
click at [517, 196] on div "console . log ( 'staging code' ) ;" at bounding box center [577, 296] width 567 height 356
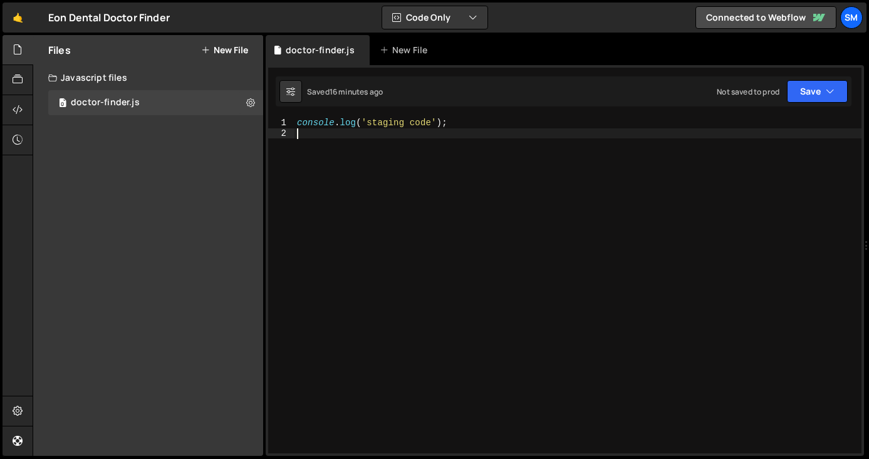
click at [474, 123] on div "console . log ( 'staging code' ) ;" at bounding box center [577, 296] width 567 height 356
type textarea "console.log('staging code');"
click at [852, 18] on div "Sm" at bounding box center [851, 17] width 23 height 23
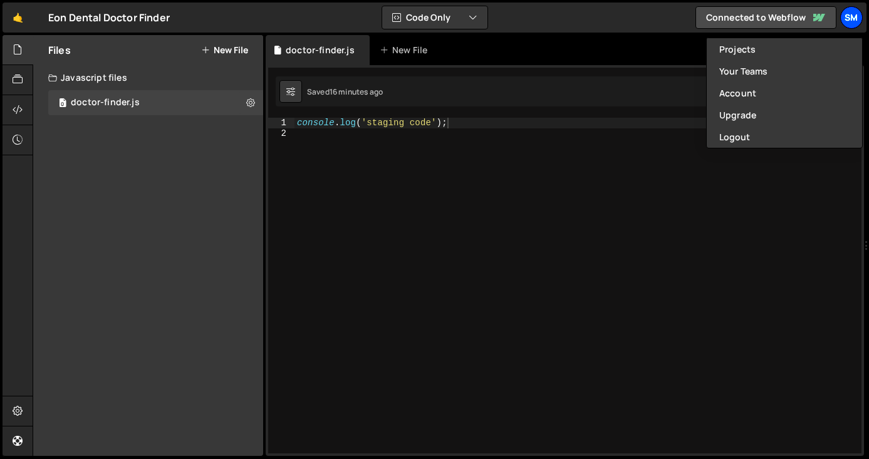
click at [852, 18] on div "Sm" at bounding box center [851, 17] width 23 height 23
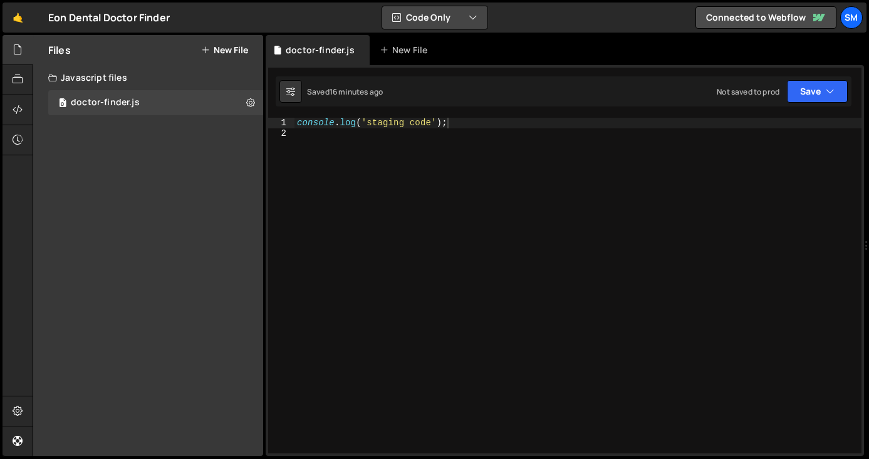
click at [424, 13] on button "Code Only" at bounding box center [434, 17] width 105 height 23
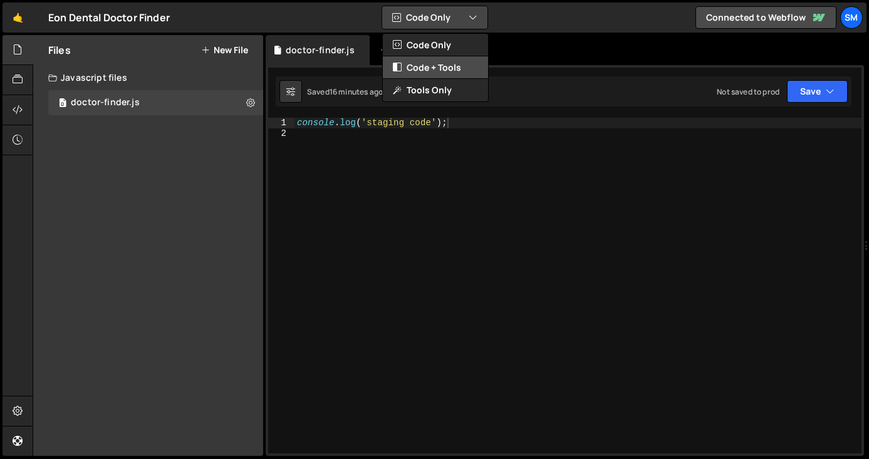
click at [420, 64] on button "Code + Tools" at bounding box center [435, 67] width 105 height 23
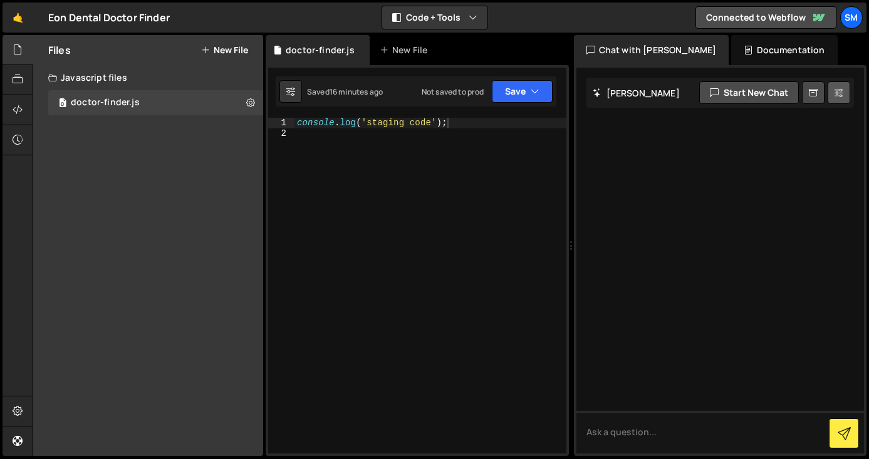
click at [840, 96] on icon at bounding box center [838, 92] width 9 height 13
select select "chat"
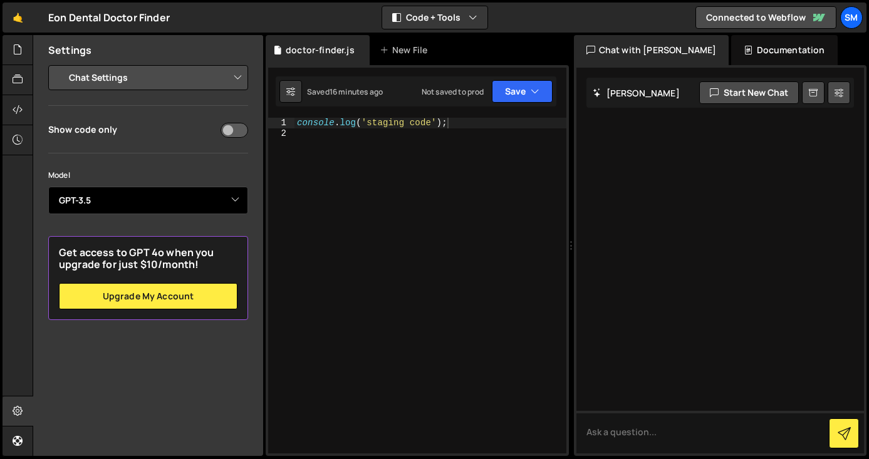
click at [208, 198] on select "Select Model GPT-3.5 GPT-4o mini GPT-4o (Pro) GPT-4.1 (Pro)" at bounding box center [148, 201] width 200 height 28
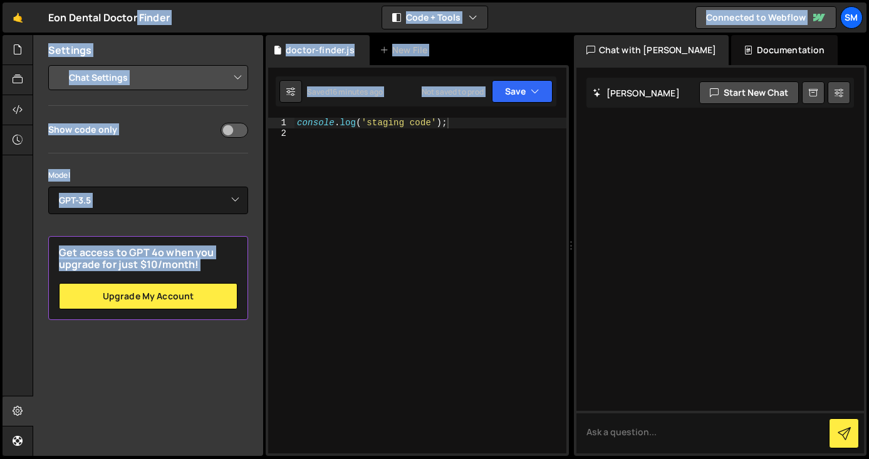
drag, startPoint x: 572, startPoint y: 247, endPoint x: 918, endPoint y: 245, distance: 346.3
click at [868, 245] on html "Projects [GEOGRAPHIC_DATA] Blog Sm Projects Your Teams Account Upgrade Logout" at bounding box center [434, 229] width 869 height 459
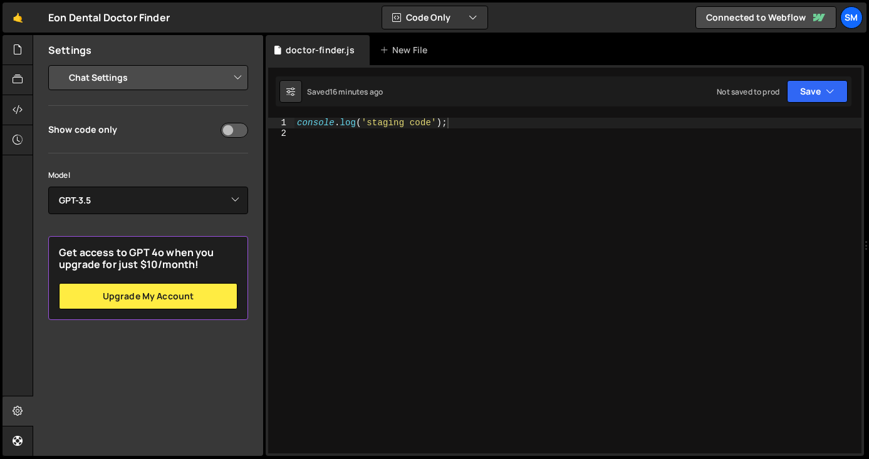
click at [476, 219] on div "console . log ( 'staging code' ) ;" at bounding box center [577, 296] width 567 height 356
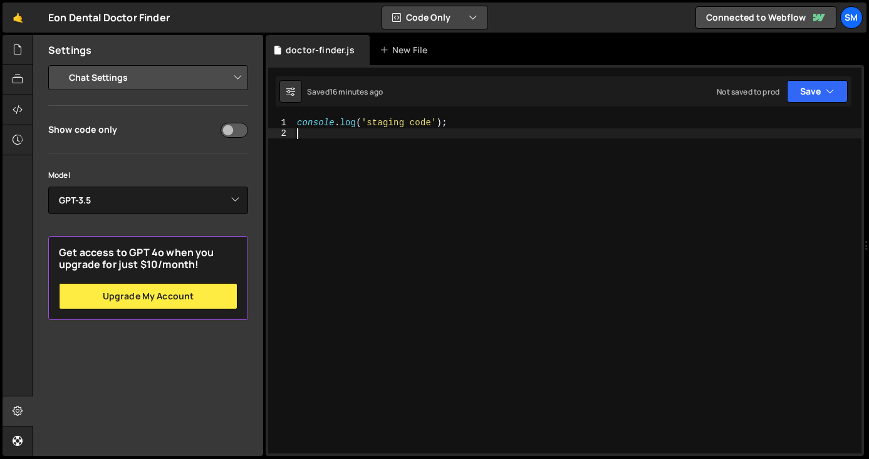
click at [472, 18] on icon "button" at bounding box center [472, 17] width 9 height 13
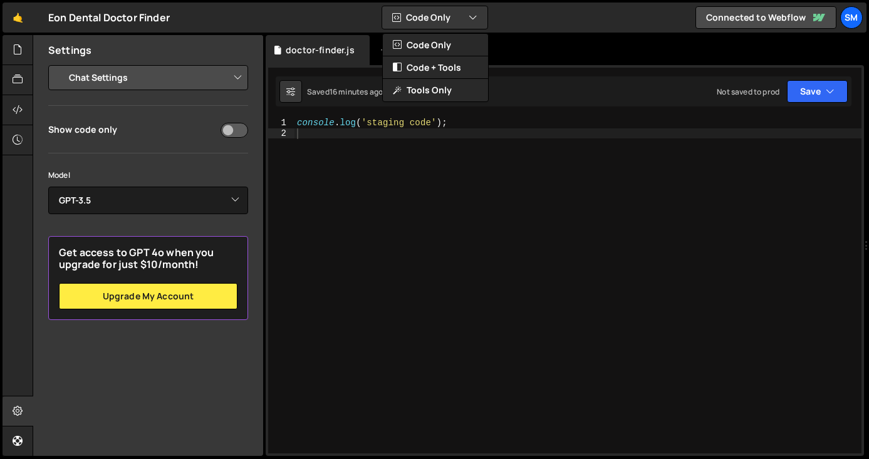
click at [398, 195] on div "console . log ( 'staging code' ) ;" at bounding box center [577, 296] width 567 height 356
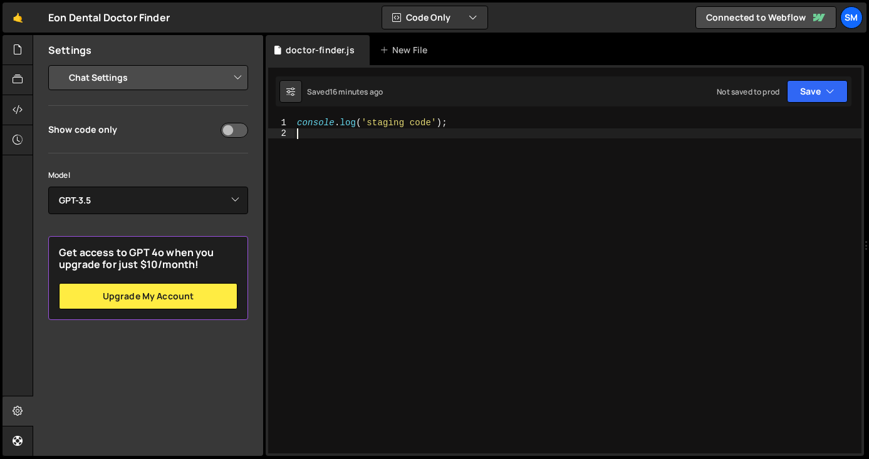
click at [154, 70] on select "Project Settings Code Editor Settings Chat Settings" at bounding box center [150, 78] width 183 height 28
click at [105, 81] on select "Project Settings Code Editor Settings Chat Settings" at bounding box center [150, 78] width 183 height 28
select select "project"
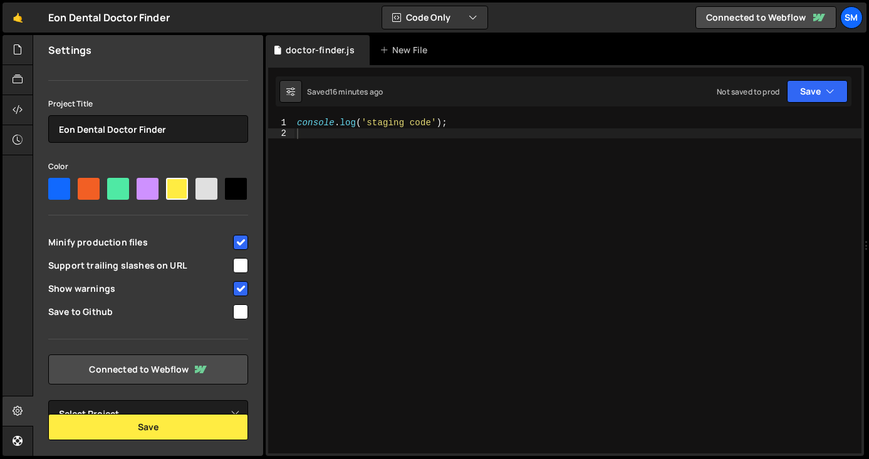
scroll to position [54, 0]
click at [197, 410] on select "Select Project [PERSON_NAME]" at bounding box center [148, 414] width 200 height 28
click at [12, 46] on div at bounding box center [18, 50] width 31 height 30
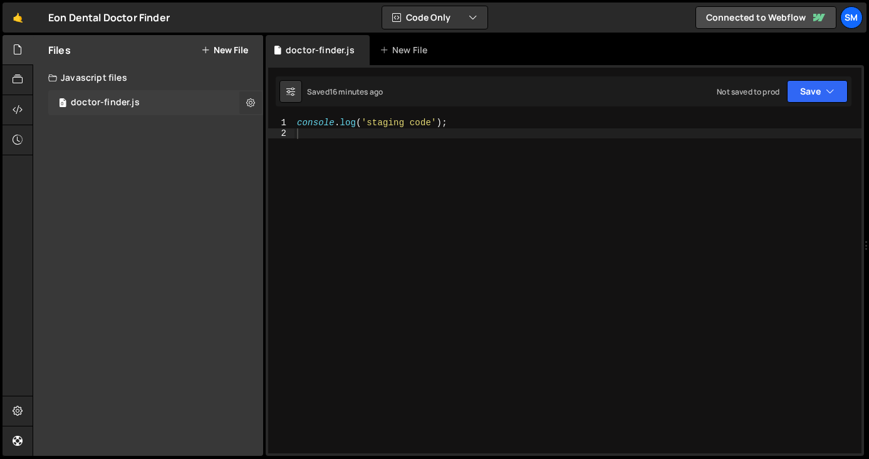
click at [251, 101] on icon at bounding box center [250, 102] width 9 height 12
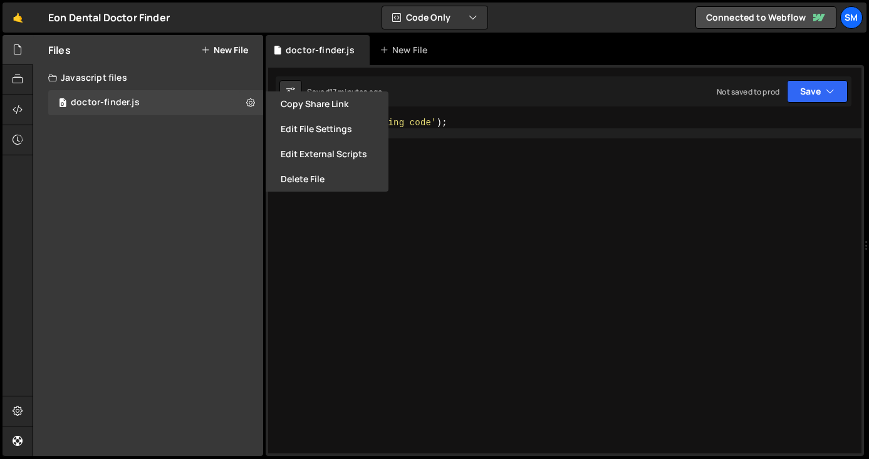
click at [466, 181] on div "console . log ( 'staging code' ) ;" at bounding box center [577, 296] width 567 height 356
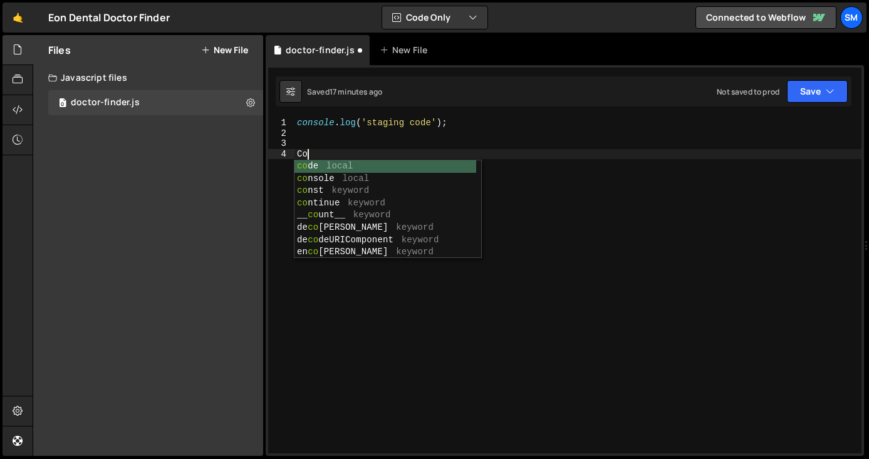
type textarea "C"
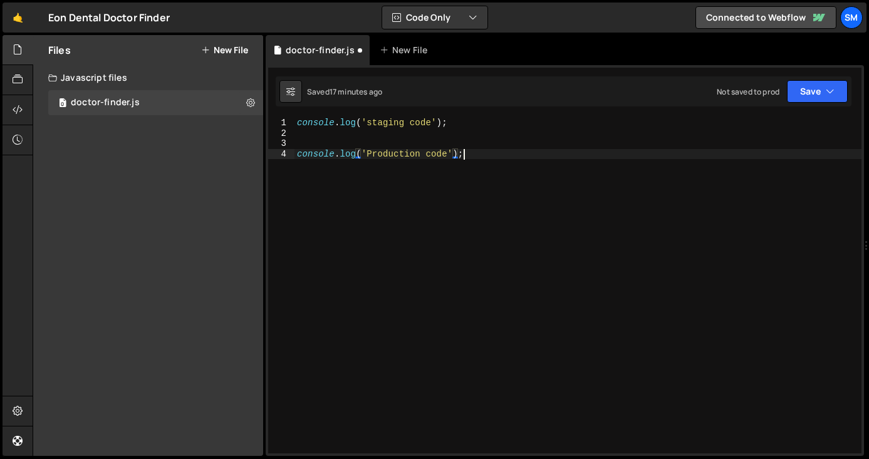
scroll to position [0, 69]
click at [814, 90] on button "Save" at bounding box center [816, 91] width 61 height 23
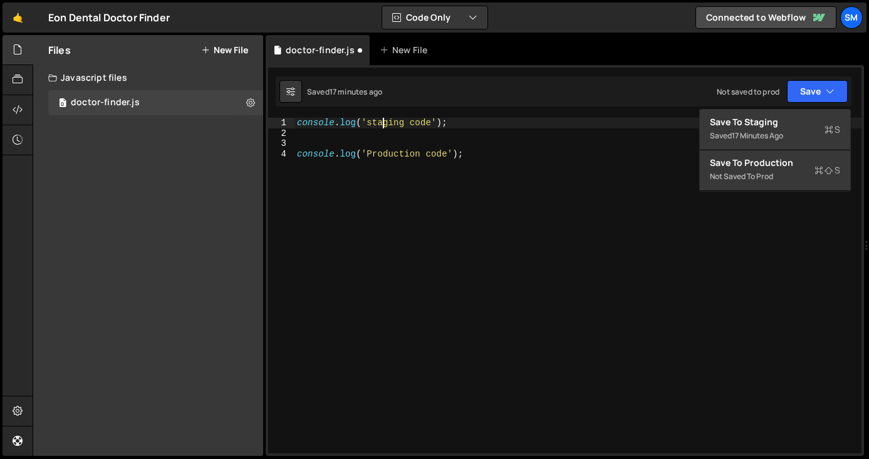
click at [381, 122] on div "console . log ( 'staging code' ) ; console . log ( 'Production code' ) ;" at bounding box center [577, 296] width 567 height 356
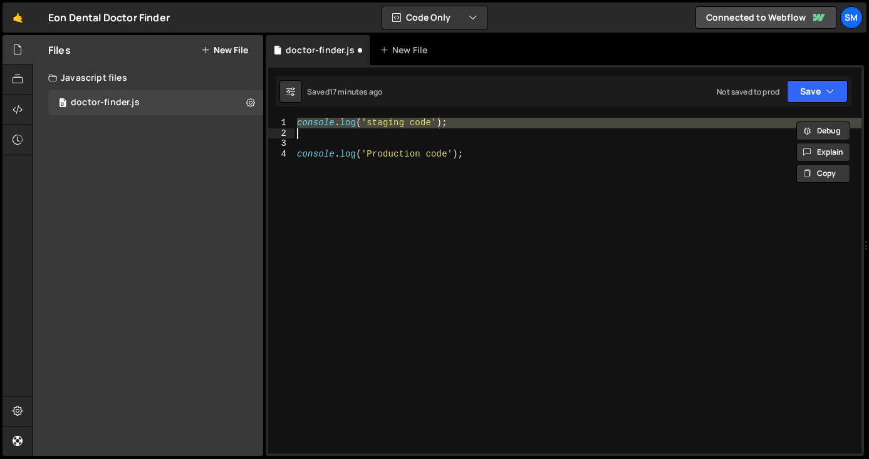
click at [381, 122] on div "console . log ( 'staging code' ) ; console . log ( 'Production code' ) ;" at bounding box center [577, 296] width 567 height 356
type textarea "console.log('staging code');"
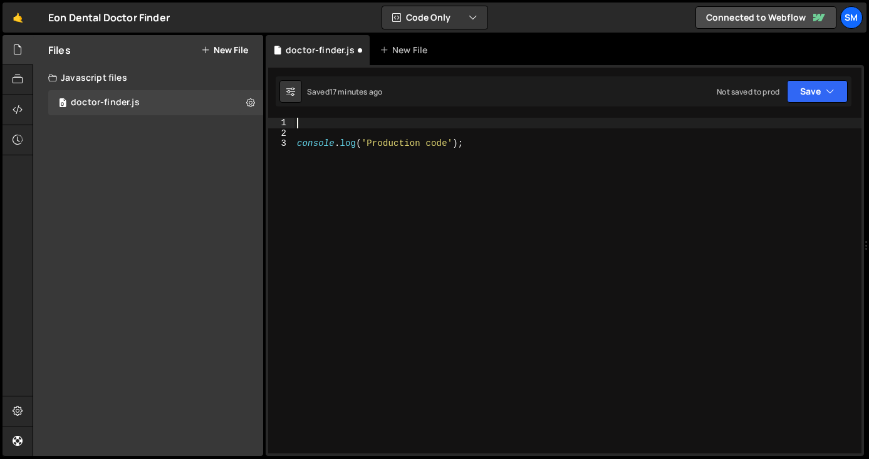
click at [577, 131] on div "console . log ( 'Production code' ) ;" at bounding box center [577, 296] width 567 height 356
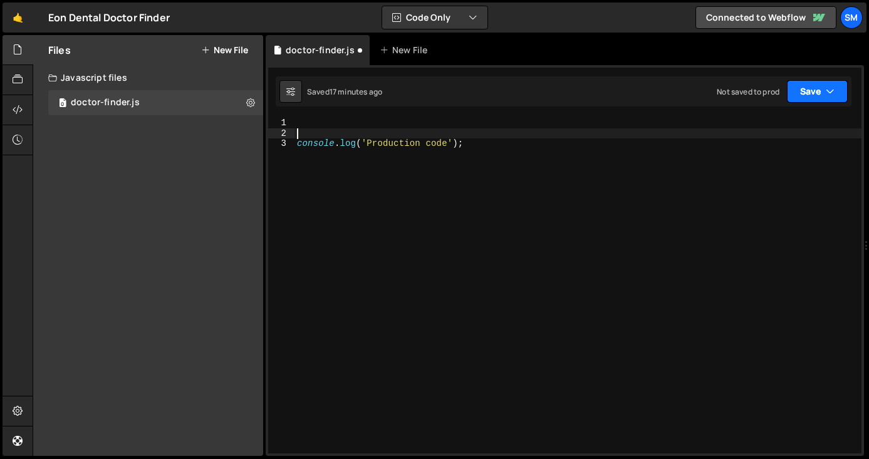
click at [818, 98] on button "Save" at bounding box center [816, 91] width 61 height 23
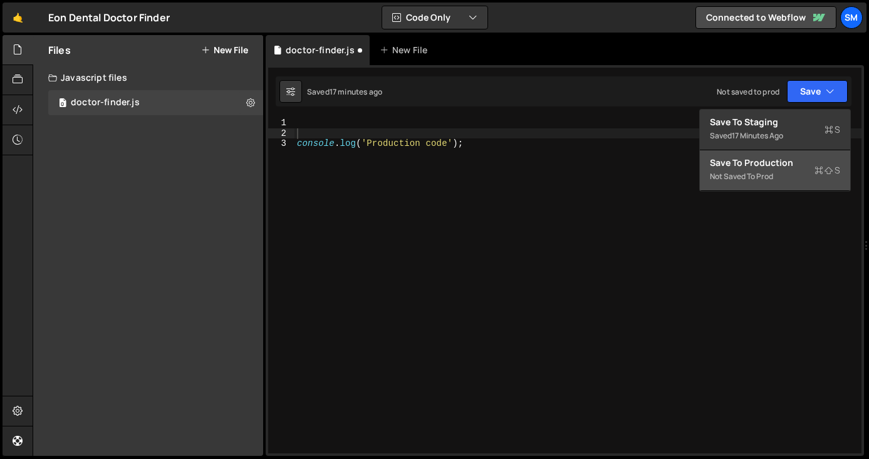
click at [781, 171] on div "Not saved to prod" at bounding box center [774, 176] width 130 height 15
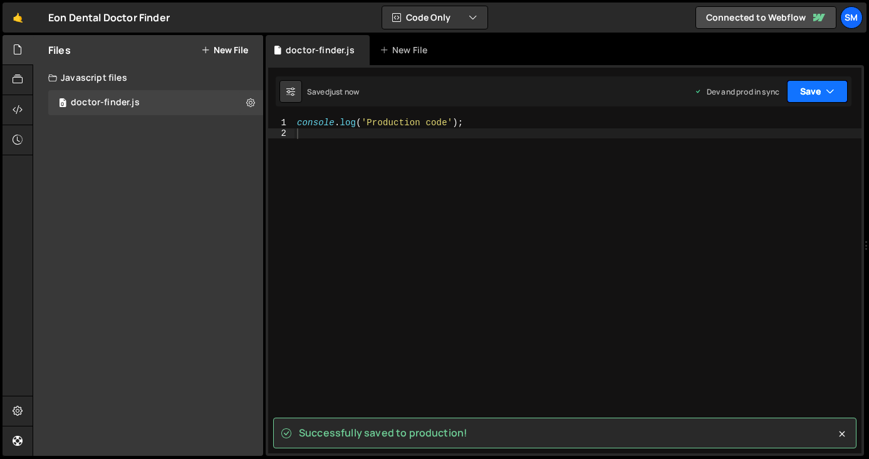
click at [839, 96] on button "Save" at bounding box center [816, 91] width 61 height 23
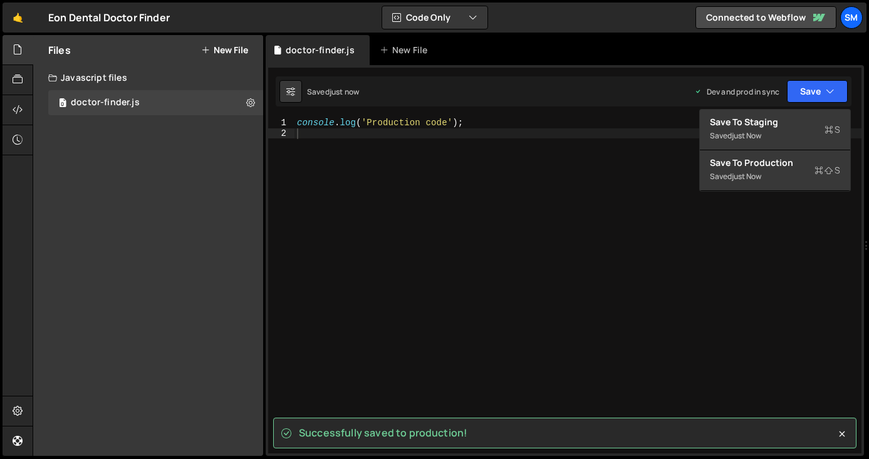
click at [522, 281] on div "console . log ( 'Production code' ) ;" at bounding box center [577, 296] width 567 height 356
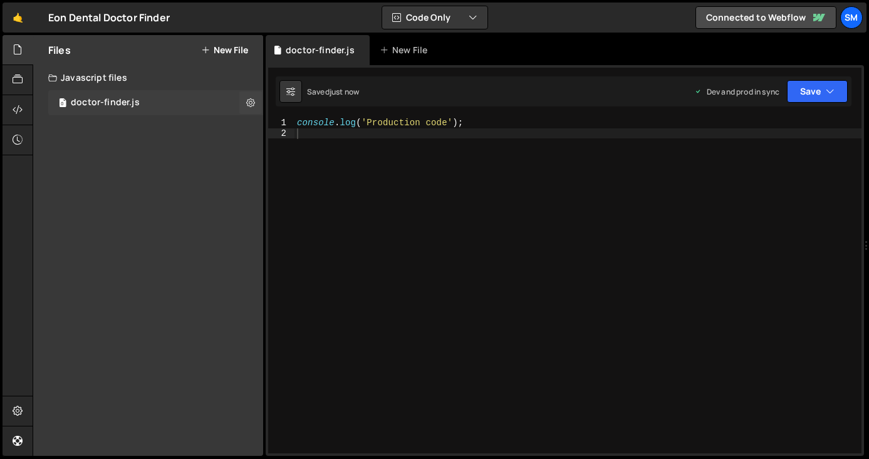
click at [93, 106] on div "doctor-finder.js" at bounding box center [105, 102] width 69 height 11
type textarea "console.log('Production code');"
click at [495, 120] on div "console . log ( 'Production code' ) ;" at bounding box center [577, 296] width 567 height 356
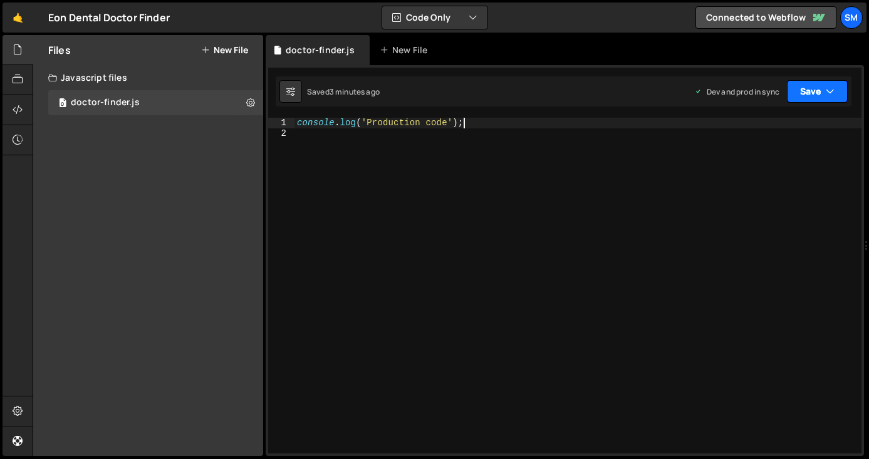
click at [830, 97] on icon "button" at bounding box center [829, 91] width 9 height 13
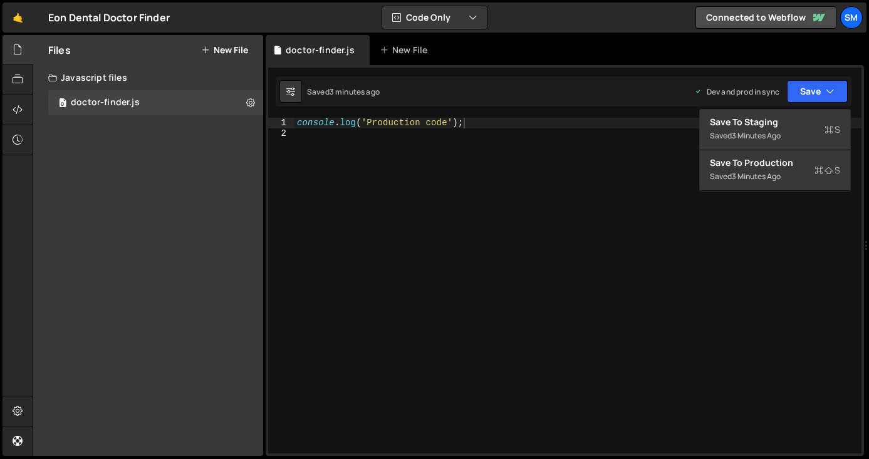
click at [527, 159] on div "console . log ( 'Production code' ) ;" at bounding box center [577, 296] width 567 height 356
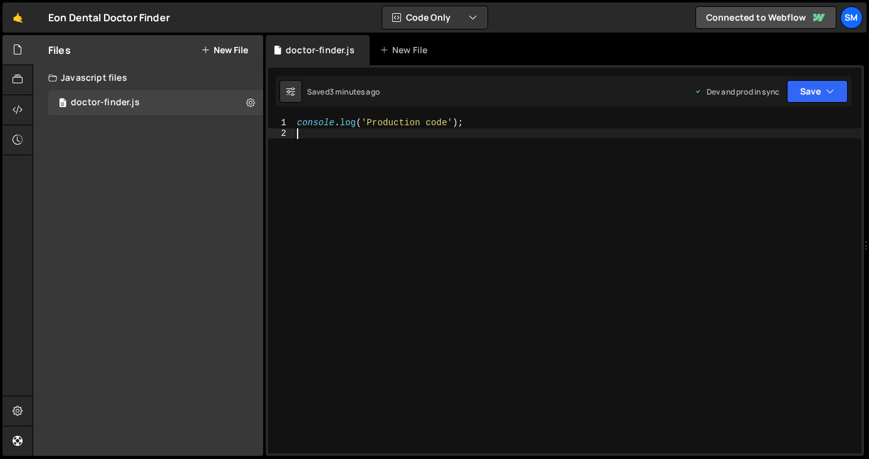
click at [493, 130] on div "console . log ( 'Production code' ) ;" at bounding box center [577, 296] width 567 height 356
click at [480, 120] on div "console . log ( 'Production code' ) ;" at bounding box center [577, 296] width 567 height 356
type textarea "console.log('Production code');"
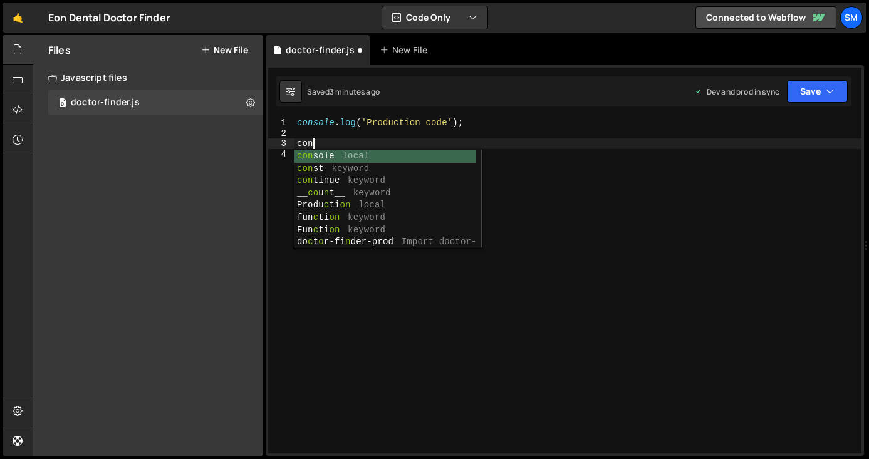
type textarea "c"
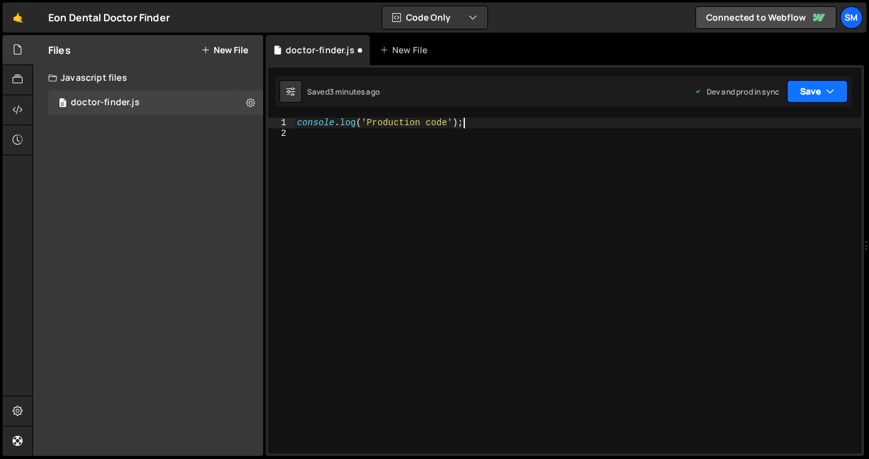
click at [825, 93] on button "Save" at bounding box center [816, 91] width 61 height 23
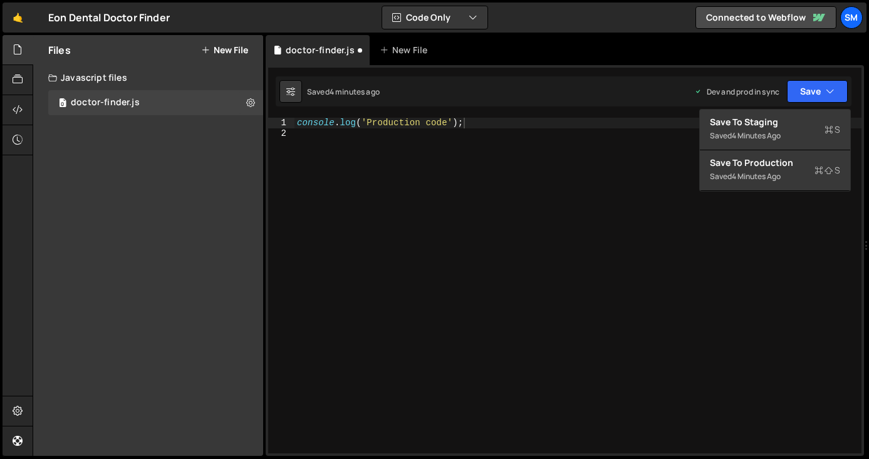
click at [488, 124] on div "console . log ( 'Production code' ) ;" at bounding box center [577, 296] width 567 height 356
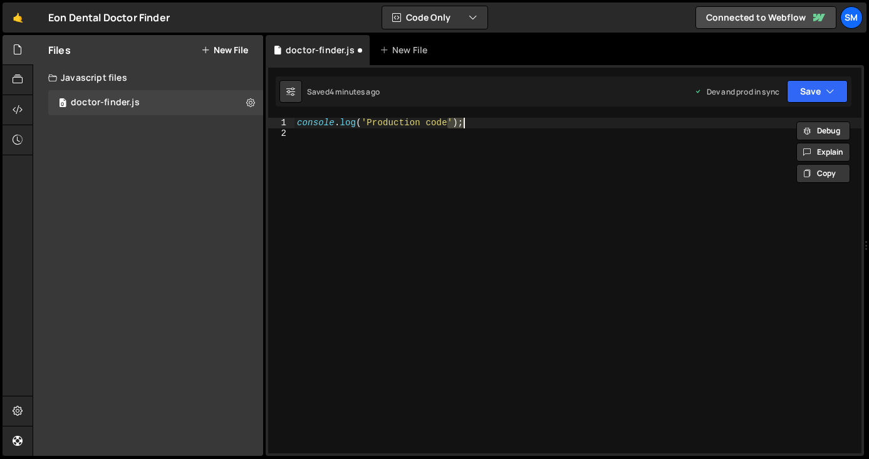
click at [488, 124] on div "console . log ( 'Production code' ) ;" at bounding box center [577, 296] width 567 height 356
type textarea "console.log('Production code');"
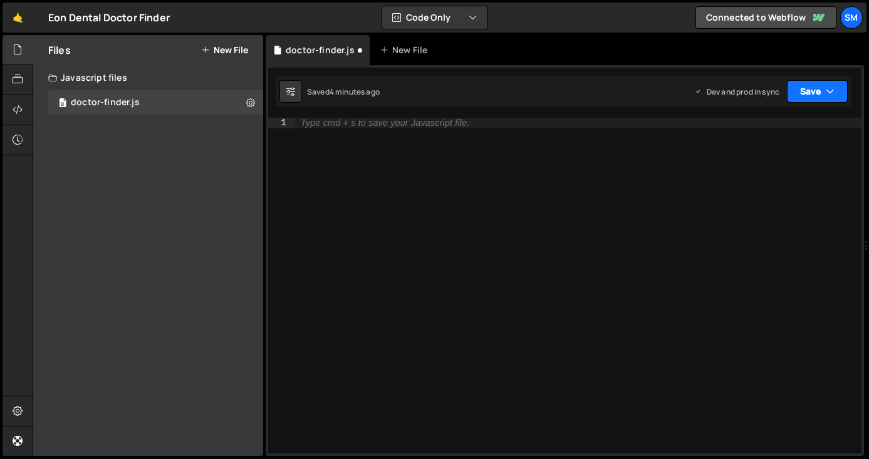
click at [828, 96] on icon "button" at bounding box center [829, 91] width 9 height 13
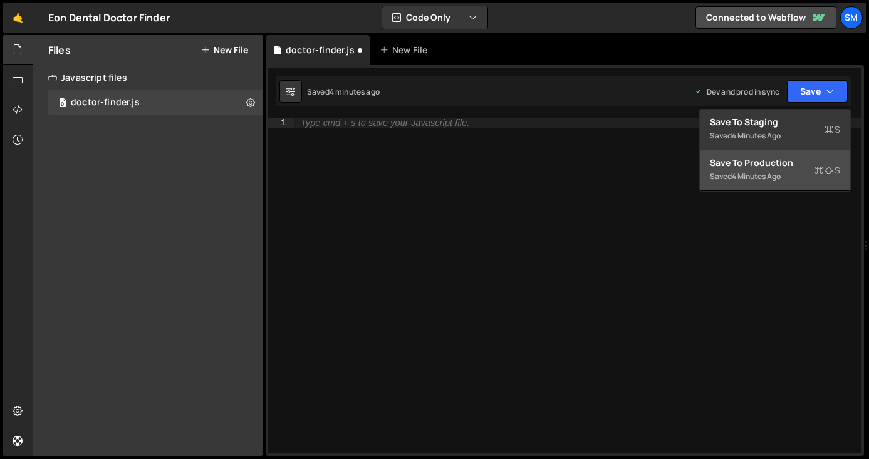
click at [731, 173] on div "Saved 4 minutes ago" at bounding box center [774, 176] width 130 height 15
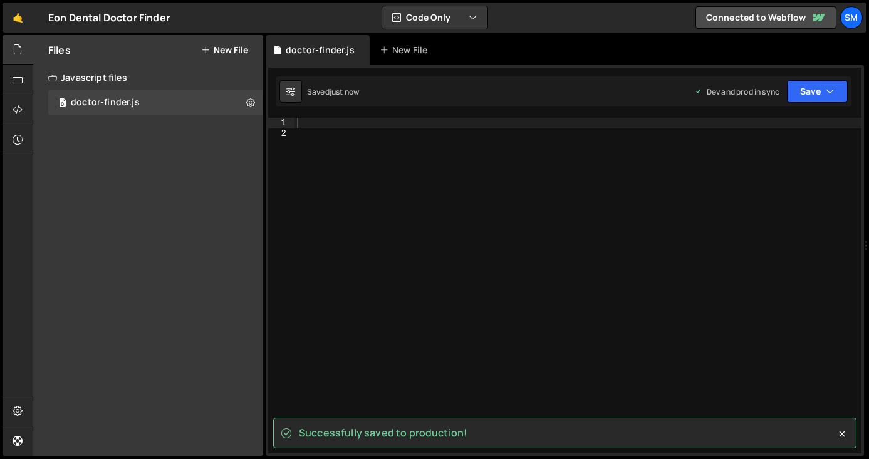
click at [334, 127] on div at bounding box center [577, 296] width 567 height 356
paste textarea "console.log('Production code');"
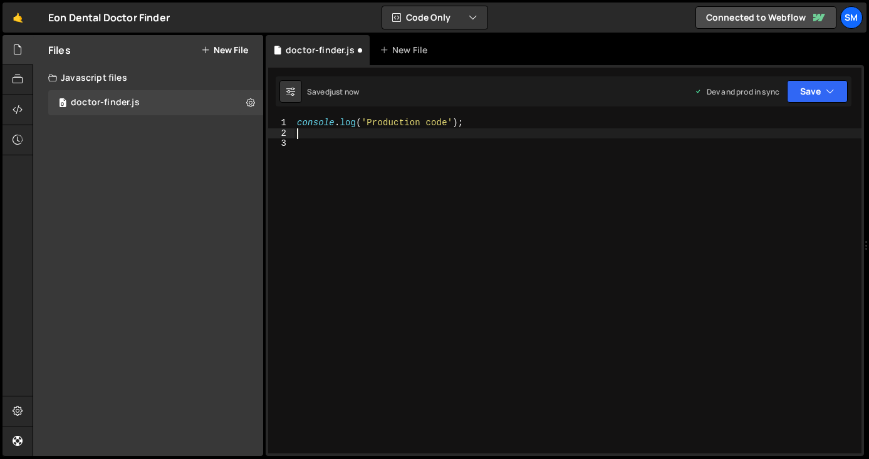
click at [499, 121] on div "console . log ( 'Production code' ) ;" at bounding box center [577, 296] width 567 height 356
type textarea "console.log('Production code');"
click at [235, 55] on button "New File" at bounding box center [224, 50] width 47 height 10
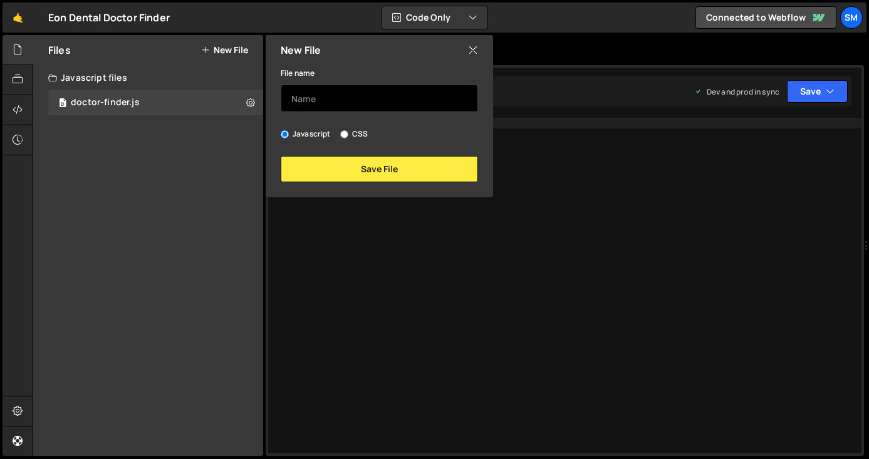
click at [320, 108] on input "text" at bounding box center [379, 99] width 197 height 28
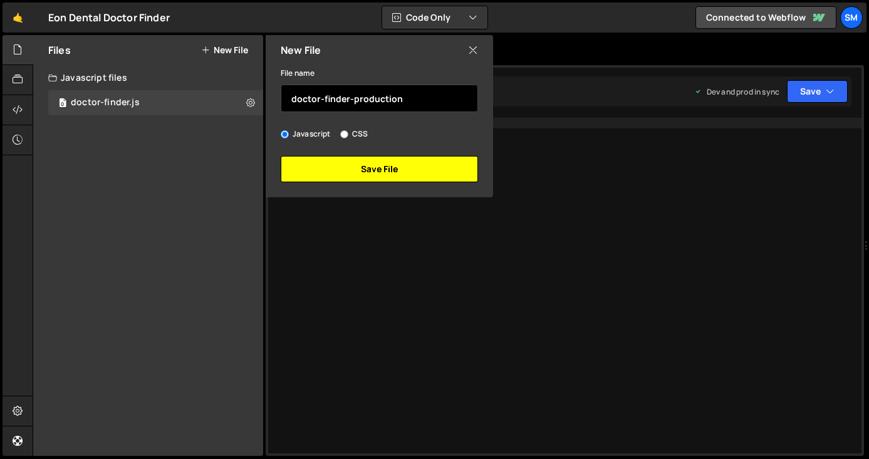
type input "doctor-finder-production"
click at [333, 170] on button "Save File" at bounding box center [379, 169] width 197 height 26
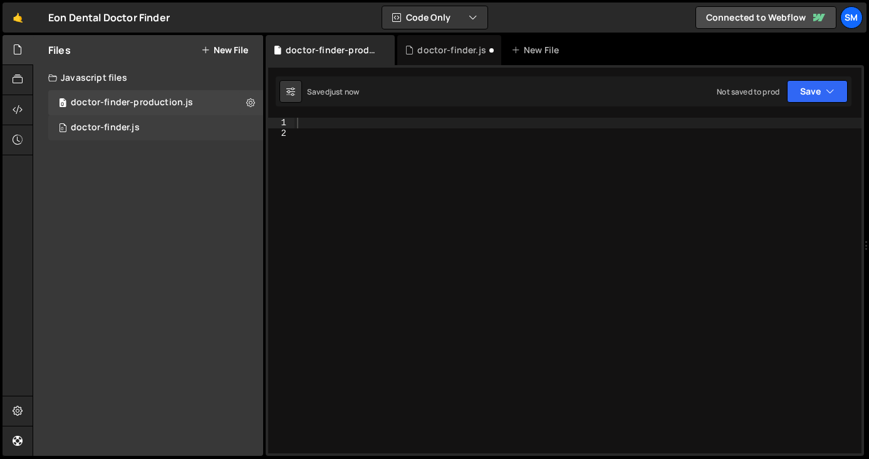
click at [111, 123] on div "doctor-finder.js" at bounding box center [105, 127] width 69 height 11
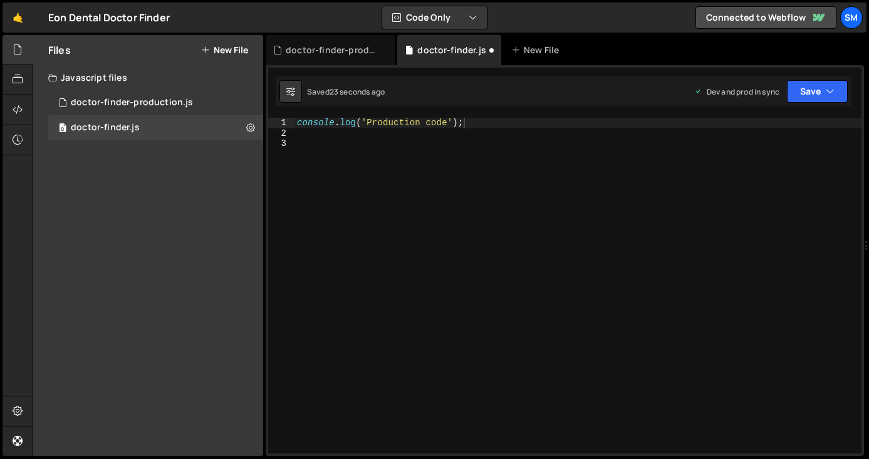
click at [493, 126] on div "console . log ( 'Production code' ) ;" at bounding box center [577, 296] width 567 height 356
type textarea "console.log('Production code');"
click at [818, 90] on button "Save" at bounding box center [816, 91] width 61 height 23
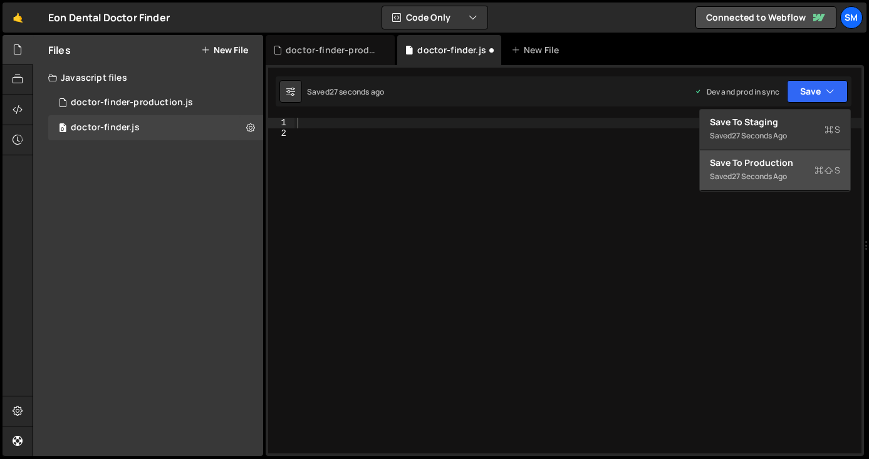
click at [769, 172] on div "27 seconds ago" at bounding box center [758, 176] width 55 height 11
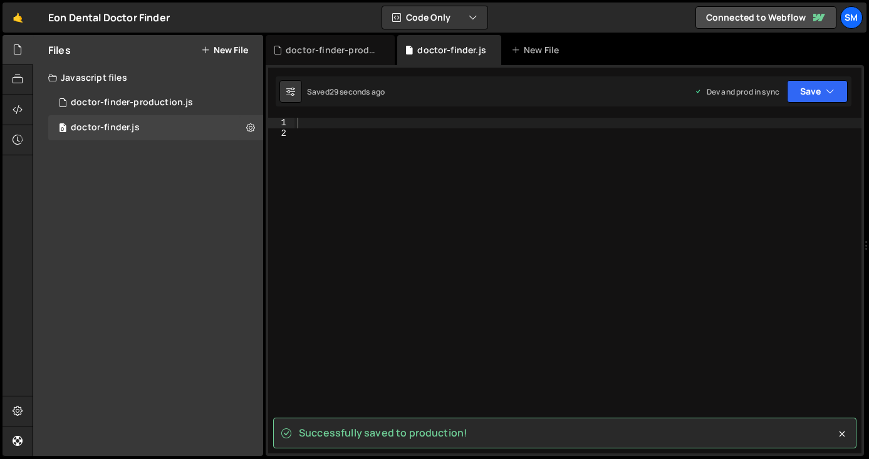
click at [391, 154] on div at bounding box center [577, 296] width 567 height 356
click at [309, 123] on div at bounding box center [577, 296] width 567 height 356
paste textarea "console.log('Production code');"
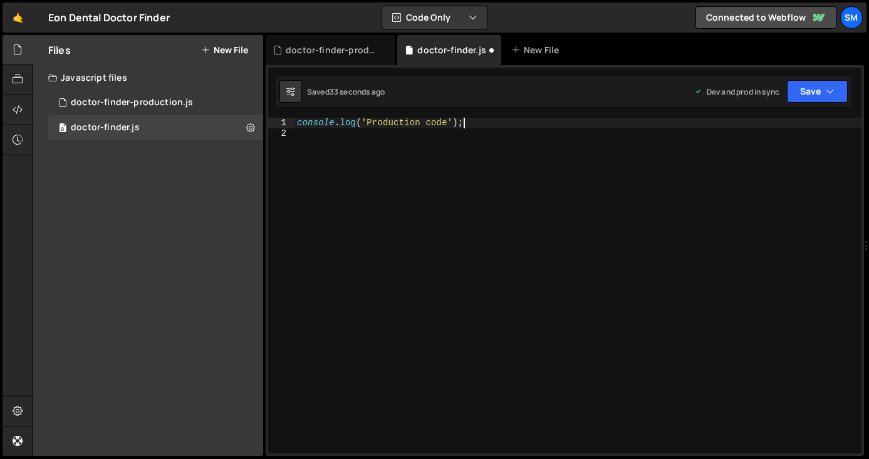
click at [385, 120] on div "console . log ( 'Production code' ) ;" at bounding box center [577, 296] width 567 height 356
type textarea "console.log('Staging code');"
click at [832, 92] on icon "button" at bounding box center [829, 91] width 9 height 13
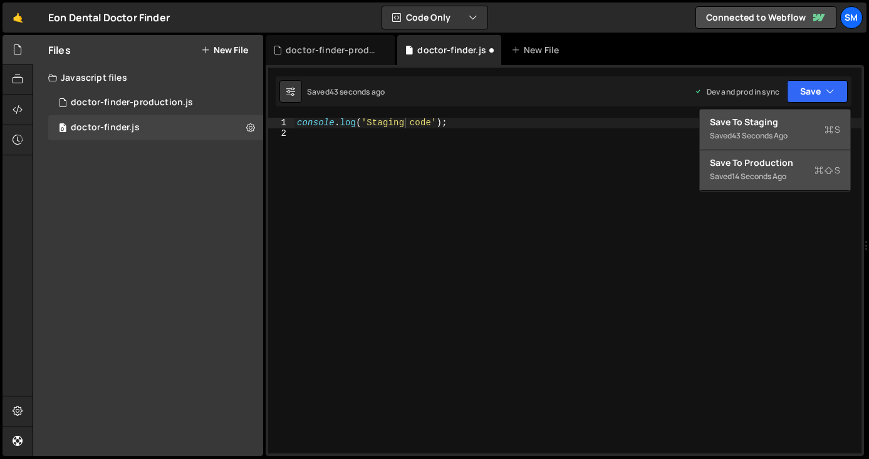
click at [759, 130] on div "43 seconds ago" at bounding box center [759, 135] width 56 height 11
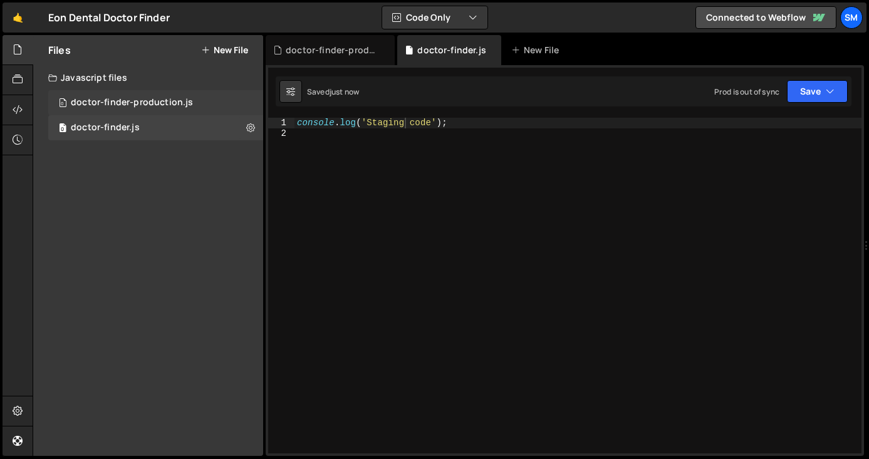
click at [156, 105] on div "doctor-finder-production.js" at bounding box center [132, 102] width 122 height 11
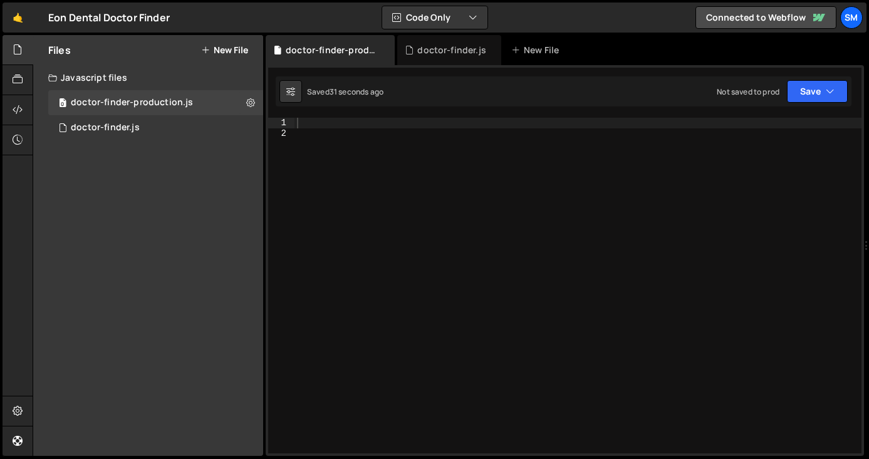
click at [363, 150] on div at bounding box center [577, 296] width 567 height 356
click at [321, 121] on div at bounding box center [577, 296] width 567 height 356
type textarea "P"
click at [121, 139] on div "0 doctor-finder.js 0" at bounding box center [155, 127] width 215 height 25
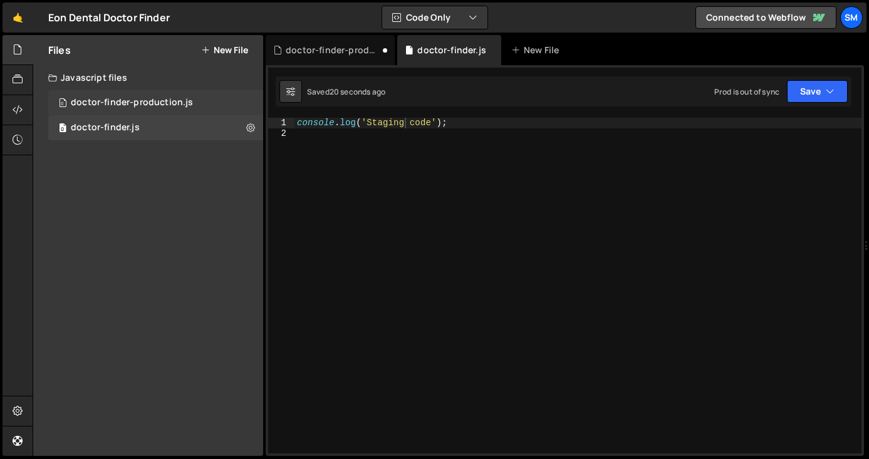
click at [103, 108] on div "0 doctor-finder-production.js 0" at bounding box center [155, 102] width 215 height 25
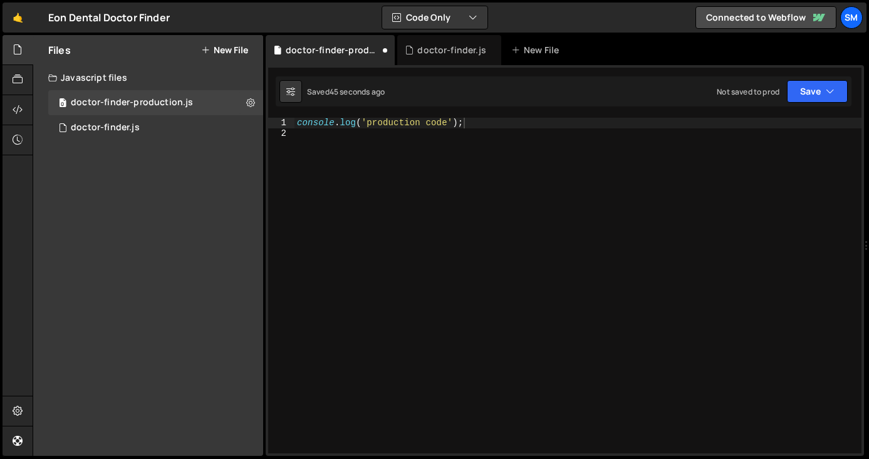
click at [382, 120] on div "console . log ( 'production code' ) ;" at bounding box center [577, 296] width 567 height 356
click at [549, 121] on div "console . log ( 'Production code' ) ;" at bounding box center [577, 296] width 567 height 356
type textarea "console.log('Production code');"
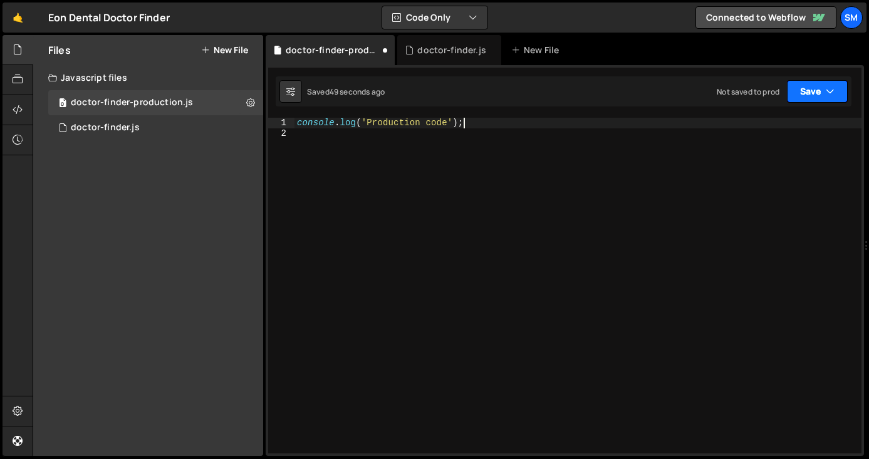
click at [830, 95] on icon "button" at bounding box center [829, 91] width 9 height 13
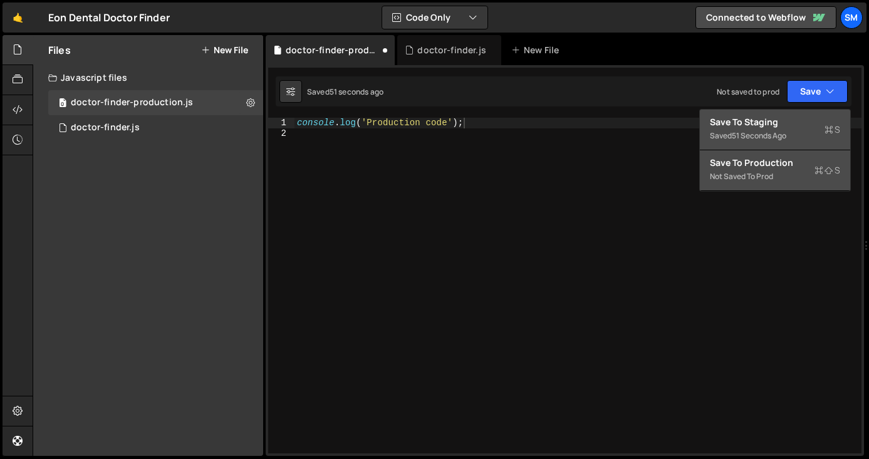
click at [770, 167] on div "Save to Production S" at bounding box center [774, 163] width 130 height 13
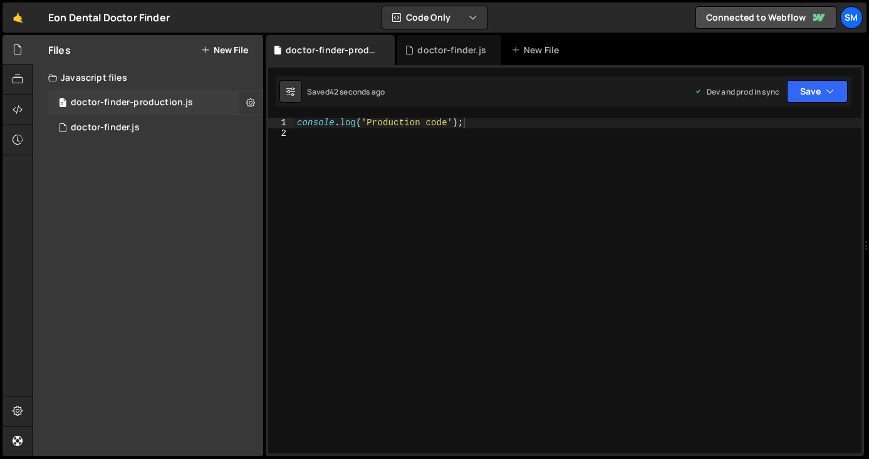
click at [251, 105] on icon at bounding box center [250, 102] width 9 height 12
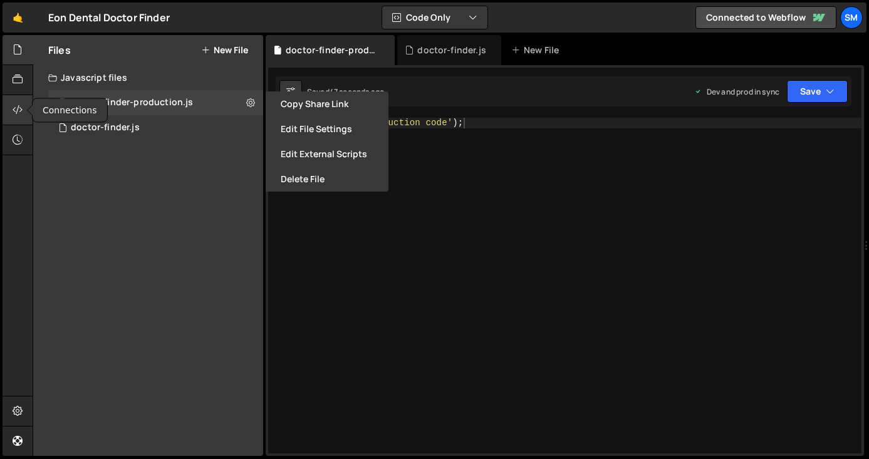
click at [16, 115] on icon at bounding box center [18, 110] width 10 height 14
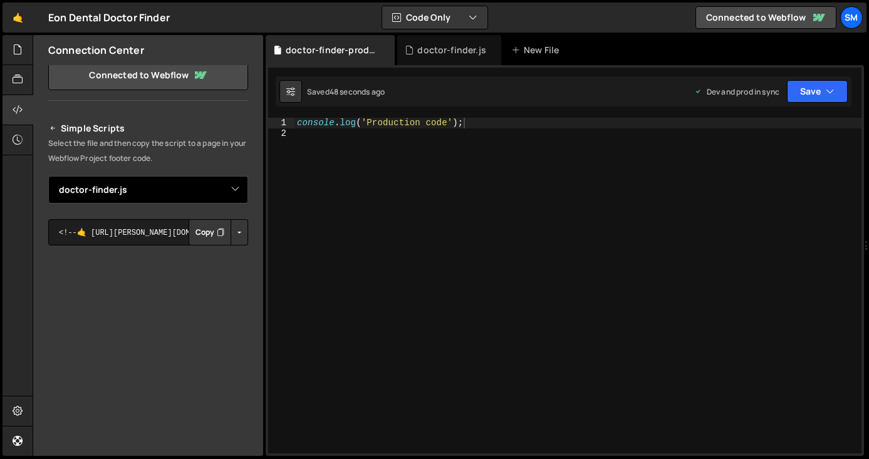
click at [197, 190] on select "Select File doctor-finder.js doctor-finder-prod.js doctor-finder-production.js" at bounding box center [148, 190] width 200 height 28
click at [384, 235] on div "console . log ( 'Production code' ) ;" at bounding box center [577, 296] width 567 height 356
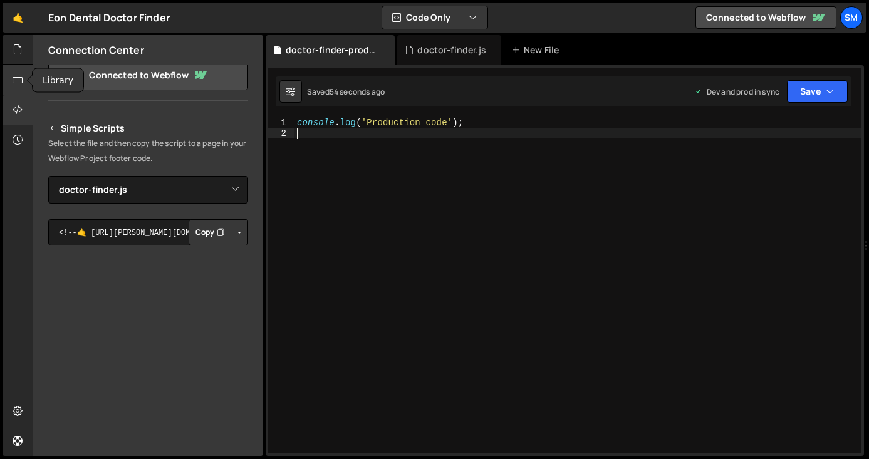
click at [16, 75] on icon at bounding box center [18, 80] width 10 height 14
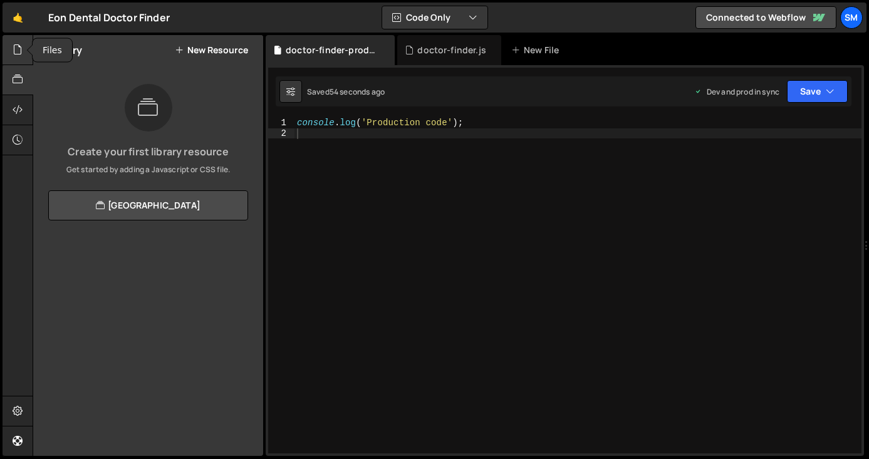
click at [21, 44] on icon at bounding box center [18, 50] width 10 height 14
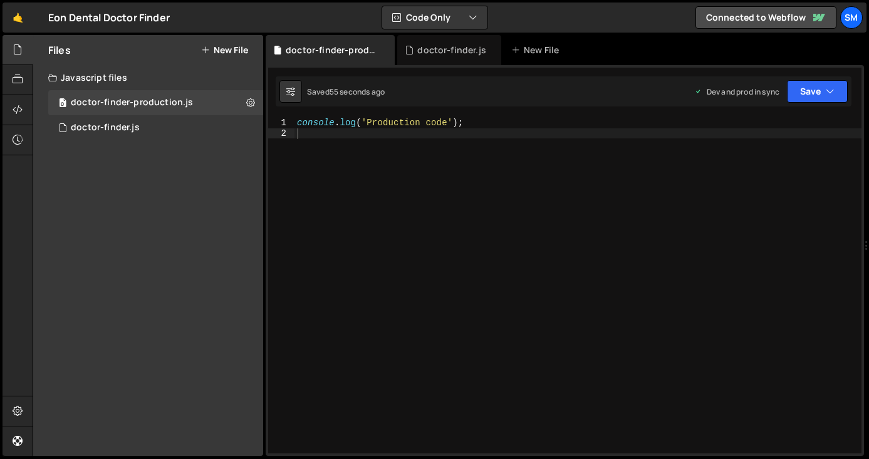
click at [212, 178] on div "Files New File Javascript files 0 doctor-finder-production.js 0 0 doctor-finder…" at bounding box center [148, 245] width 230 height 421
click at [15, 108] on icon at bounding box center [18, 110] width 10 height 14
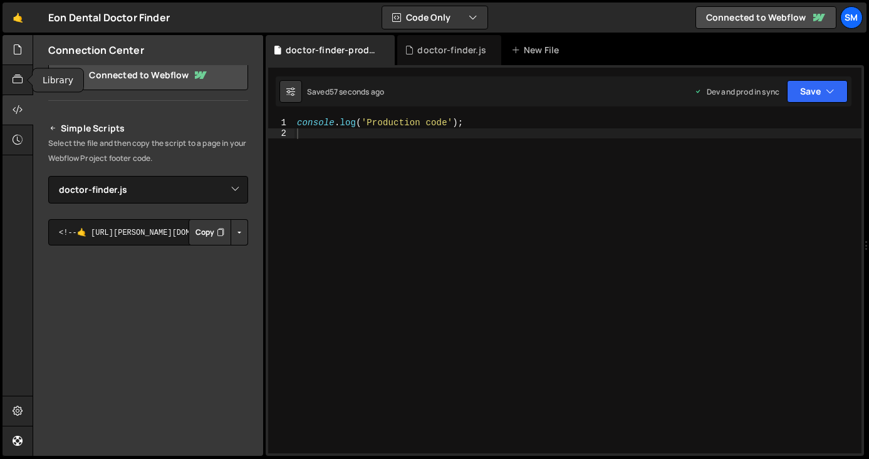
click at [21, 46] on icon at bounding box center [18, 50] width 10 height 14
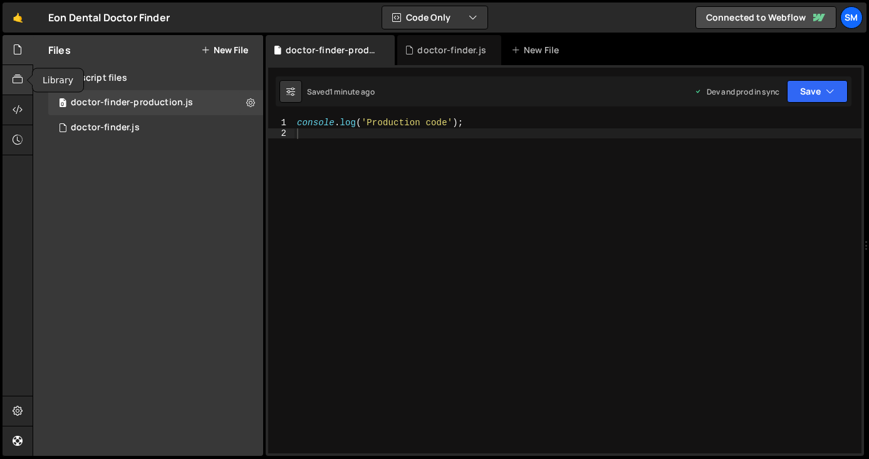
click at [14, 86] on icon at bounding box center [18, 80] width 10 height 14
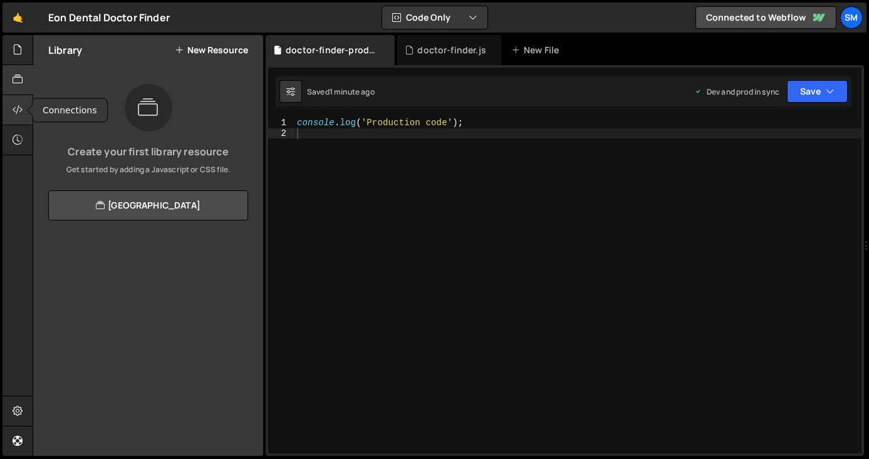
click at [21, 108] on icon at bounding box center [18, 110] width 10 height 14
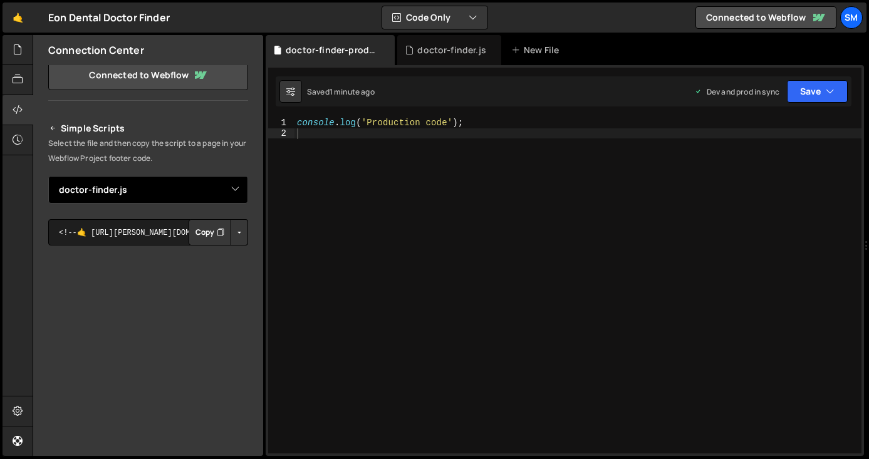
click at [205, 192] on select "Select File doctor-finder.js doctor-finder-prod.js doctor-finder-production.js" at bounding box center [148, 190] width 200 height 28
click at [200, 237] on button "Copy" at bounding box center [209, 232] width 43 height 26
click at [143, 190] on select "Select File doctor-finder.js doctor-finder-prod.js doctor-finder-production.js" at bounding box center [148, 190] width 200 height 28
select select "44997"
click at [200, 235] on button "Copy" at bounding box center [209, 232] width 43 height 26
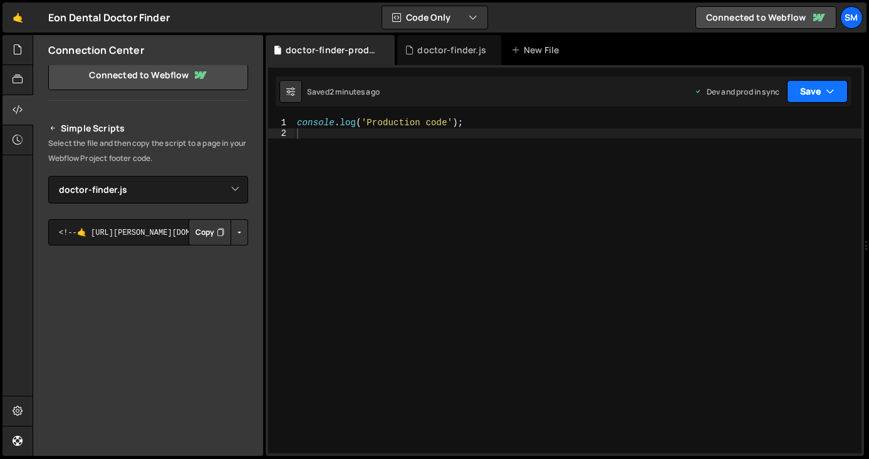
click at [842, 88] on button "Save" at bounding box center [816, 91] width 61 height 23
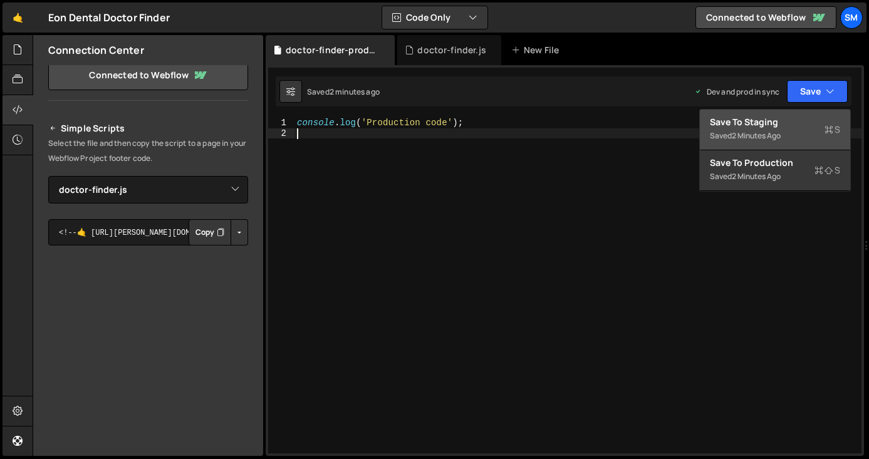
click at [549, 155] on div "console . log ( 'Production code' ) ;" at bounding box center [577, 296] width 567 height 356
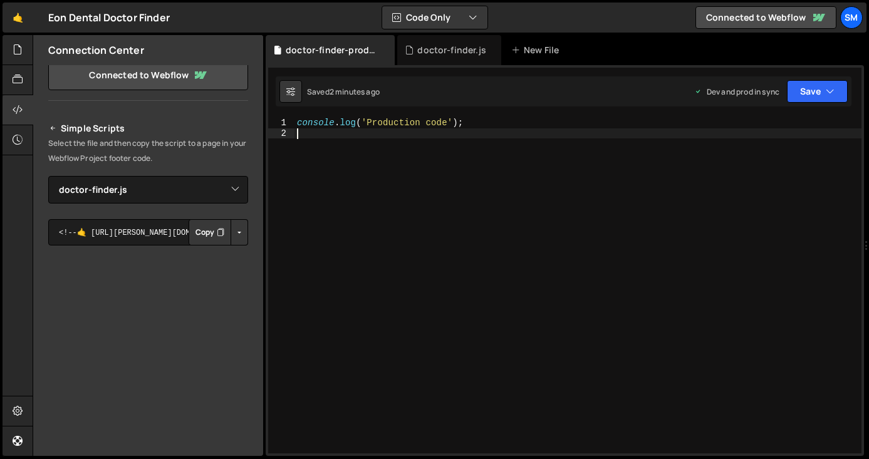
click at [481, 119] on div "console . log ( 'Production code' ) ;" at bounding box center [577, 296] width 567 height 356
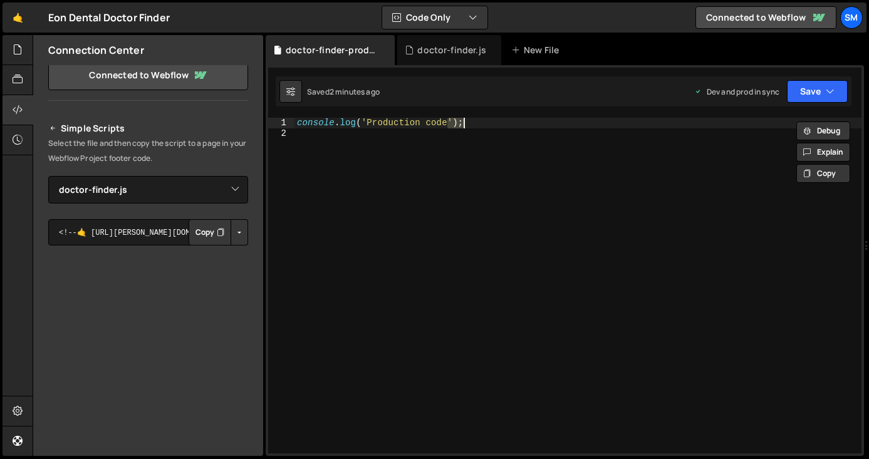
click at [468, 126] on div "console . log ( 'Production code' ) ;" at bounding box center [577, 286] width 567 height 336
click at [403, 120] on div "console . log ( 'Production code' ) ;" at bounding box center [577, 296] width 567 height 356
click at [403, 120] on div "console . log ( 'Production code' ) ;" at bounding box center [577, 286] width 567 height 336
click at [403, 120] on div "console . log ( 'Production code' ) ;" at bounding box center [577, 296] width 567 height 356
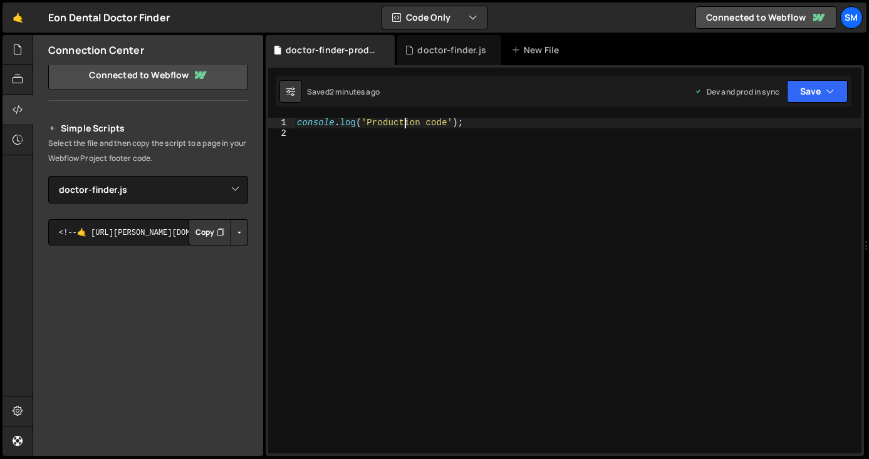
click at [403, 120] on div "console . log ( 'Production code' ) ;" at bounding box center [577, 296] width 567 height 356
type textarea "console.log('Production code');"
click at [837, 91] on button "Save" at bounding box center [816, 91] width 61 height 23
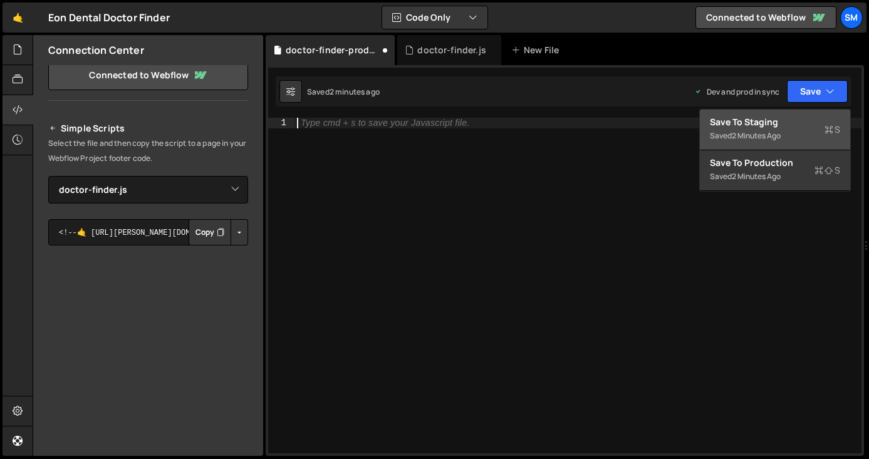
click at [428, 139] on div "Type cmd + s to save your Javascript file." at bounding box center [577, 296] width 567 height 356
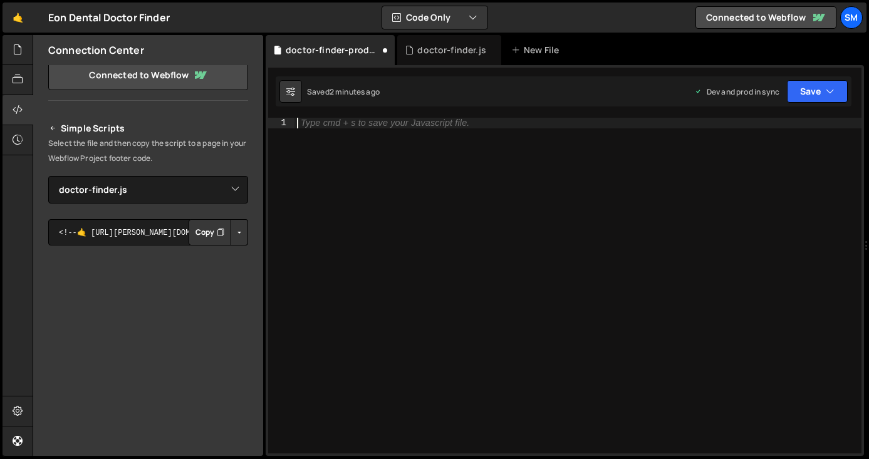
type textarea "console.log('Production code');"
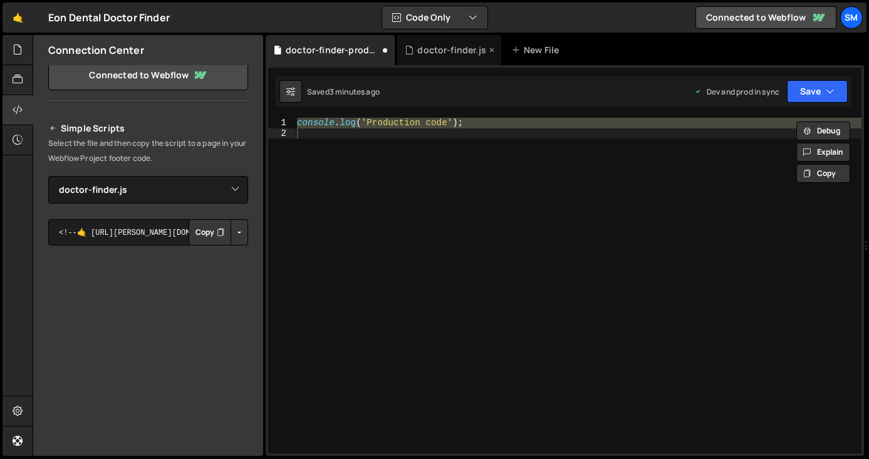
click at [451, 48] on div "doctor-finder.js" at bounding box center [451, 50] width 69 height 13
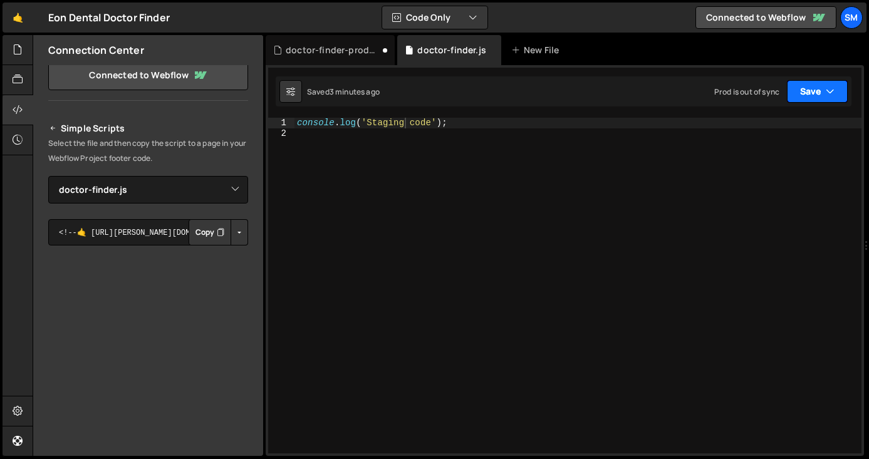
click at [839, 100] on button "Save" at bounding box center [816, 91] width 61 height 23
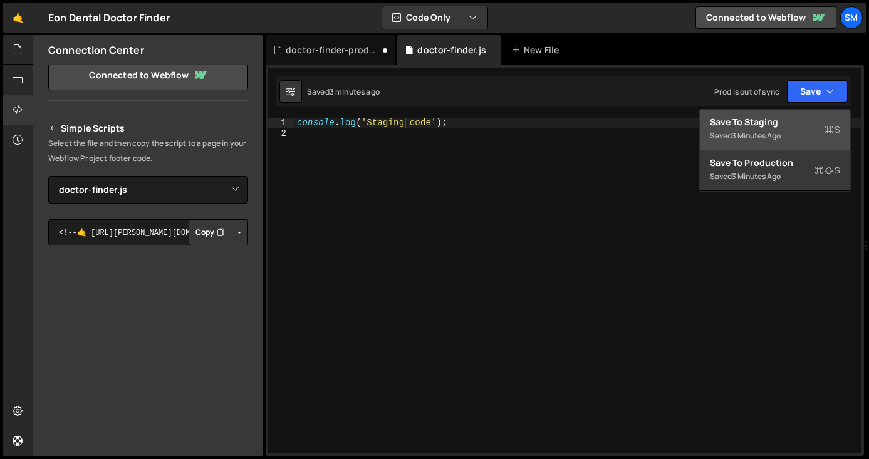
click at [353, 122] on div "console . log ( 'Staging code' ) ;" at bounding box center [577, 296] width 567 height 356
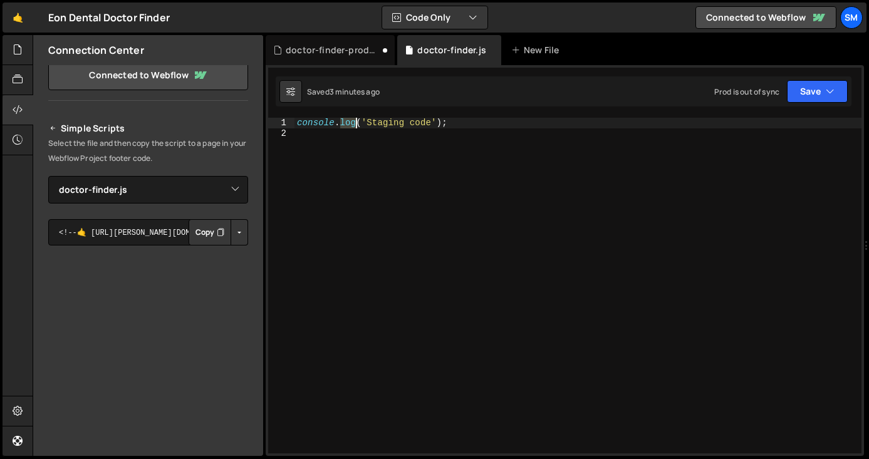
click at [353, 122] on div "console . log ( 'Staging code' ) ;" at bounding box center [577, 296] width 567 height 356
type textarea "console.log('Staging code');"
click at [834, 93] on button "Save" at bounding box center [816, 91] width 61 height 23
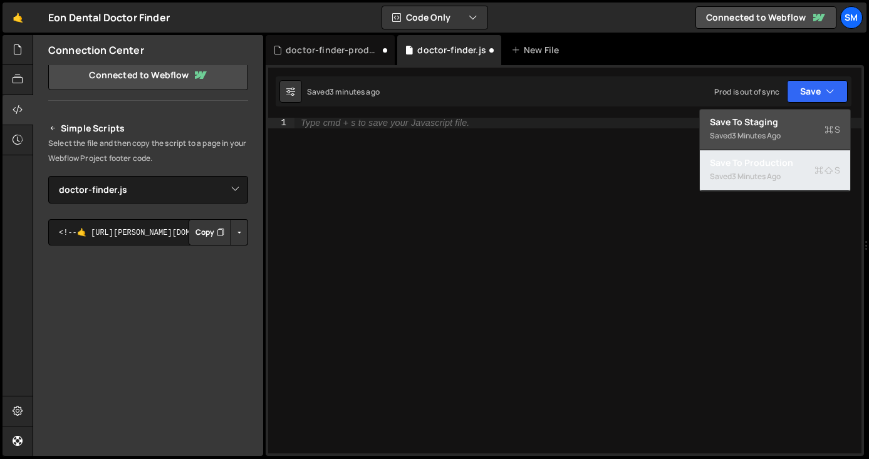
click at [765, 175] on div "3 minutes ago" at bounding box center [755, 176] width 49 height 11
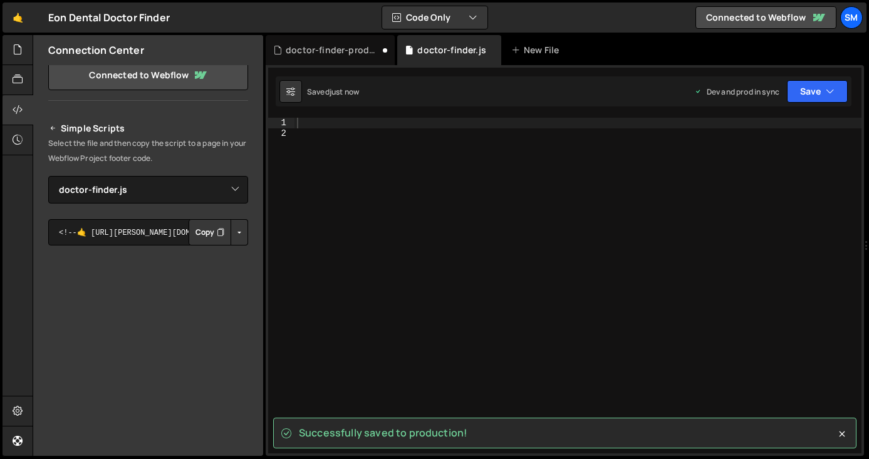
click at [354, 126] on div at bounding box center [577, 296] width 567 height 356
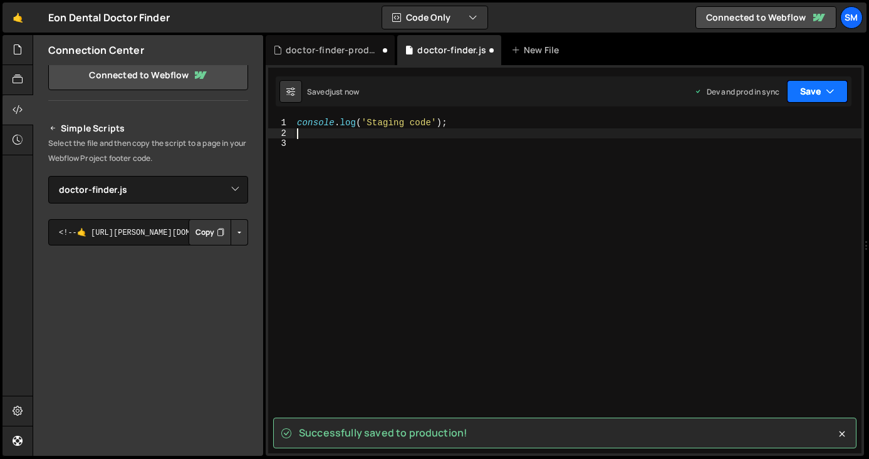
click at [835, 88] on button "Save" at bounding box center [816, 91] width 61 height 23
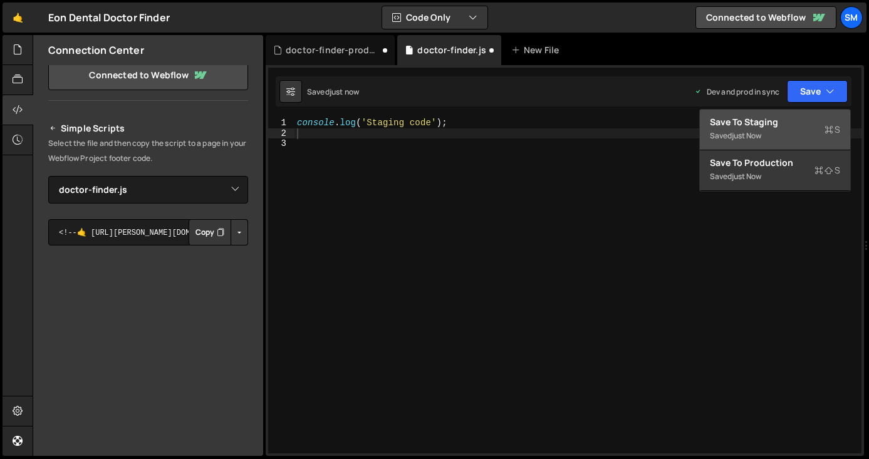
click at [791, 120] on div "Save to Staging S" at bounding box center [774, 122] width 130 height 13
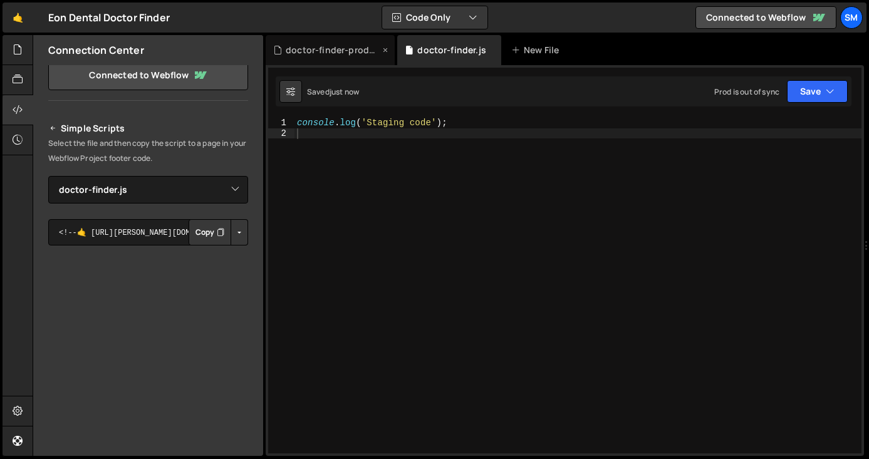
click at [312, 49] on div "doctor-finder-production.js" at bounding box center [333, 50] width 94 height 13
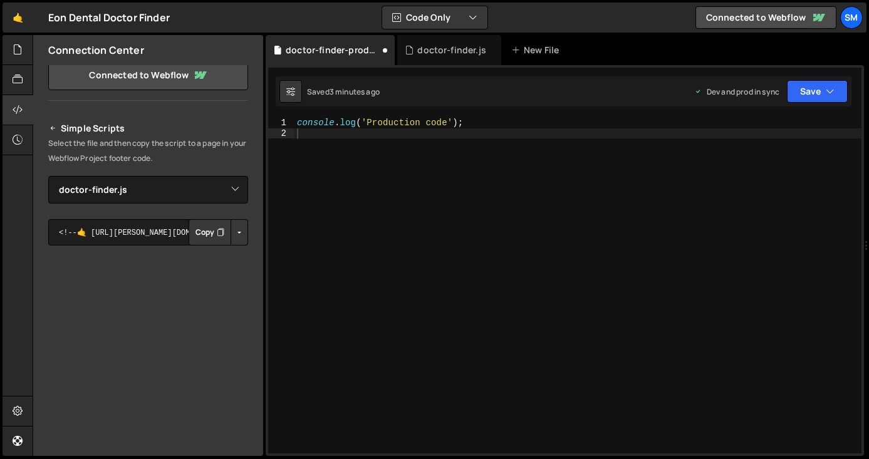
click at [433, 125] on div "console . log ( 'Production code' ) ;" at bounding box center [577, 296] width 567 height 356
type textarea "console.log('Production code');"
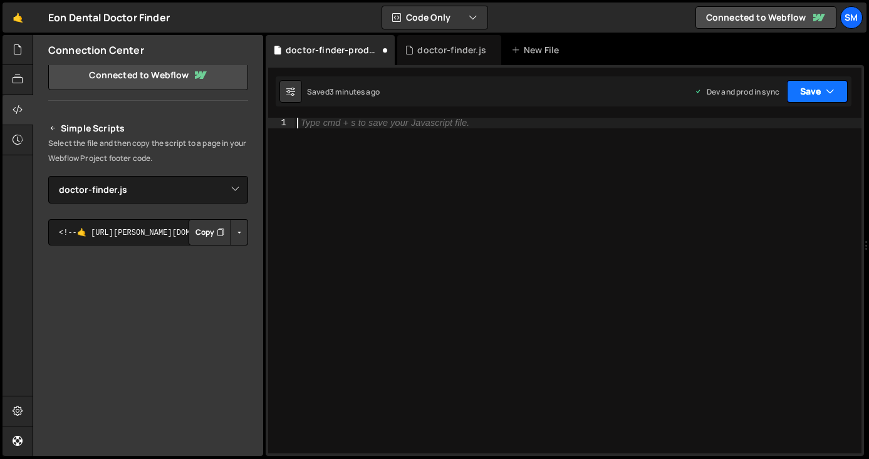
click at [823, 88] on button "Save" at bounding box center [816, 91] width 61 height 23
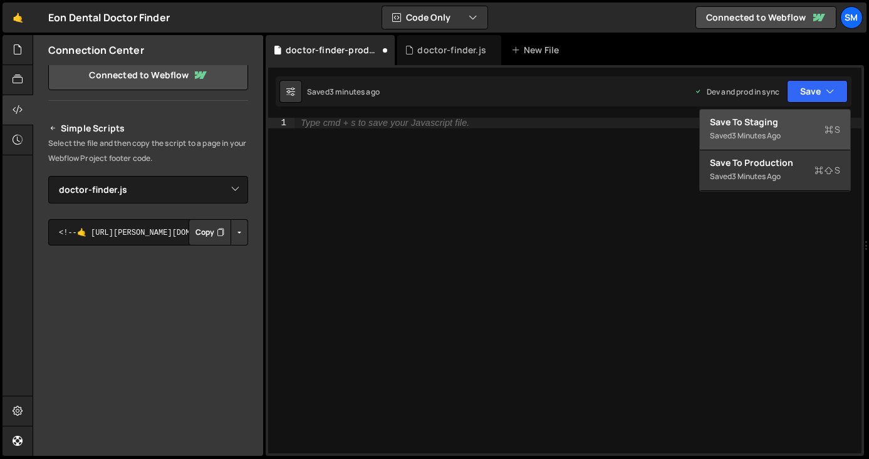
click at [793, 126] on div "Save to Staging S" at bounding box center [774, 122] width 130 height 13
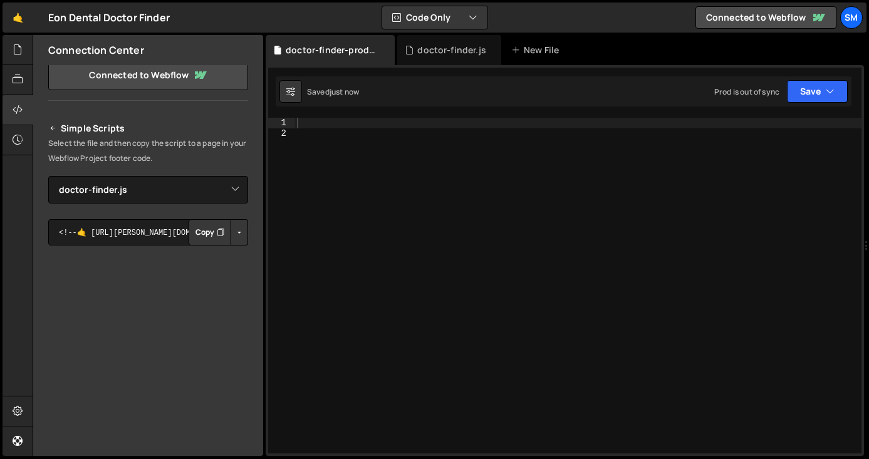
click at [316, 122] on div at bounding box center [577, 296] width 567 height 356
paste textarea "console.log('Production code');"
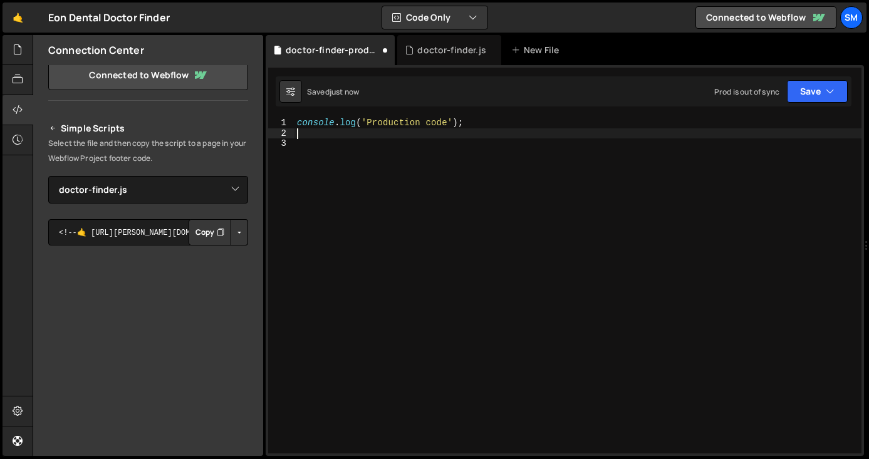
type textarea "console.log('Production code');"
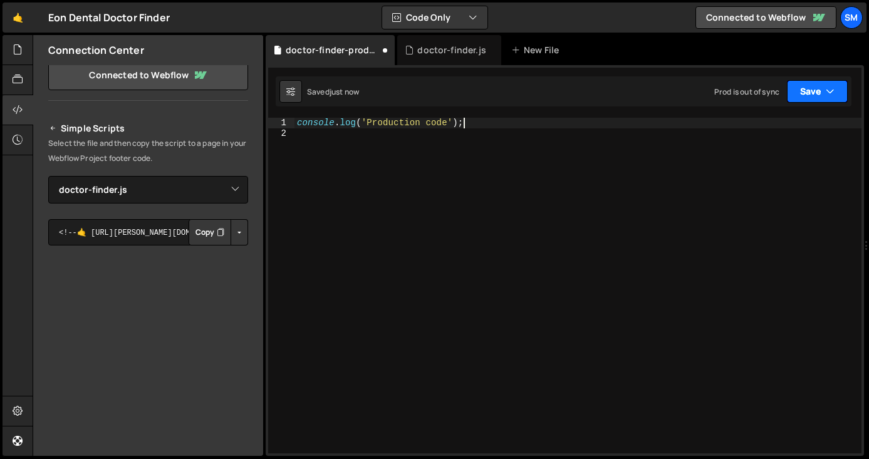
click at [837, 84] on button "Save" at bounding box center [816, 91] width 61 height 23
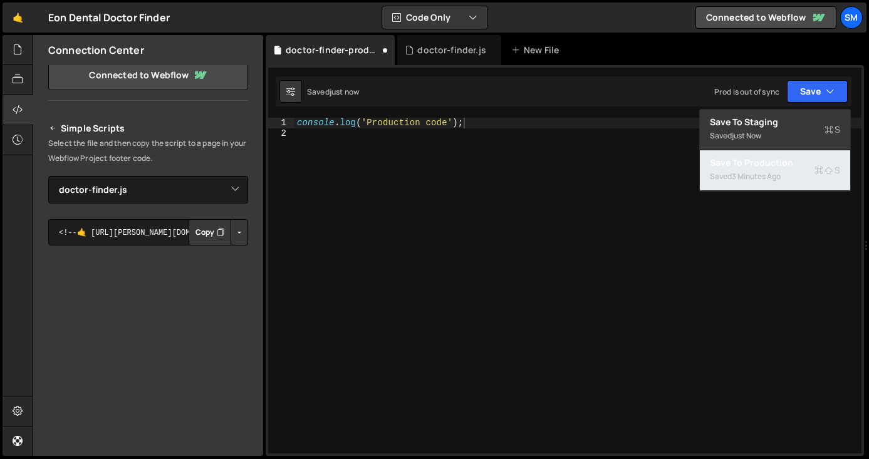
click at [763, 178] on div "3 minutes ago" at bounding box center [755, 176] width 49 height 11
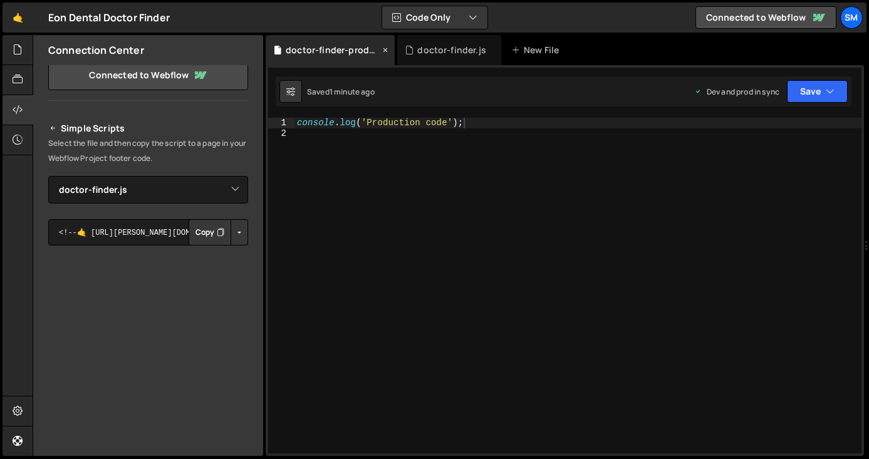
click at [385, 48] on icon at bounding box center [385, 50] width 9 height 13
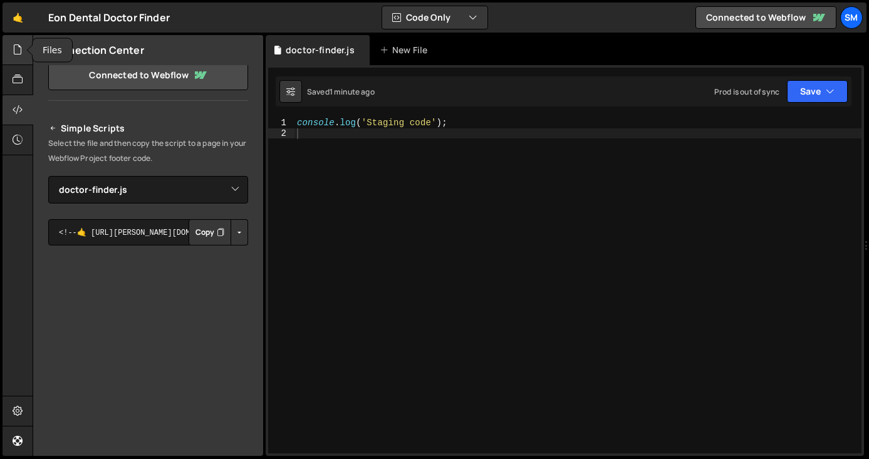
click at [18, 48] on icon at bounding box center [18, 50] width 10 height 14
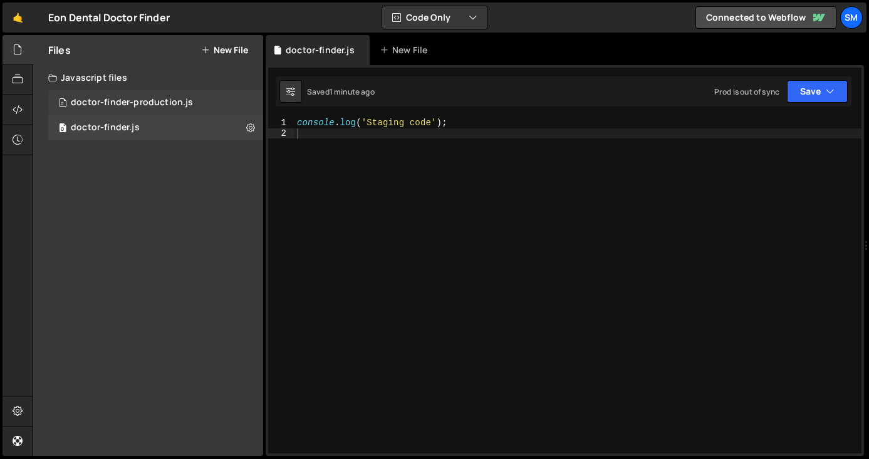
click at [241, 102] on div "0 doctor-finder-production.js 0" at bounding box center [155, 102] width 215 height 25
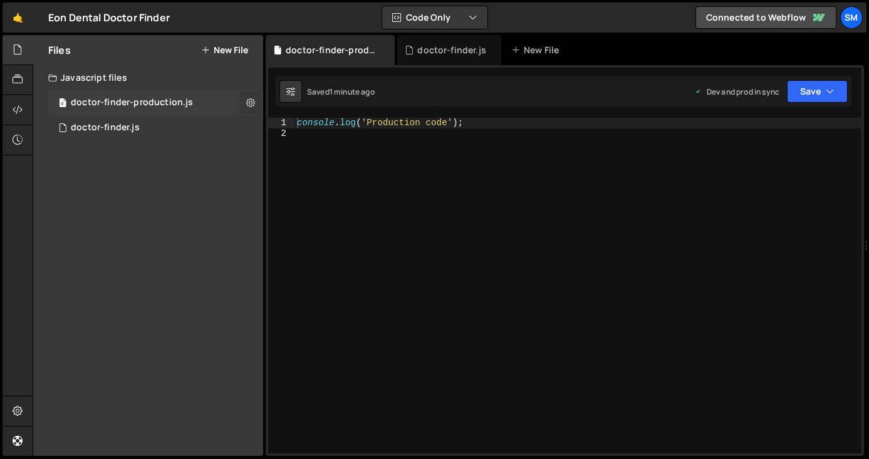
click at [252, 103] on icon at bounding box center [250, 102] width 9 height 12
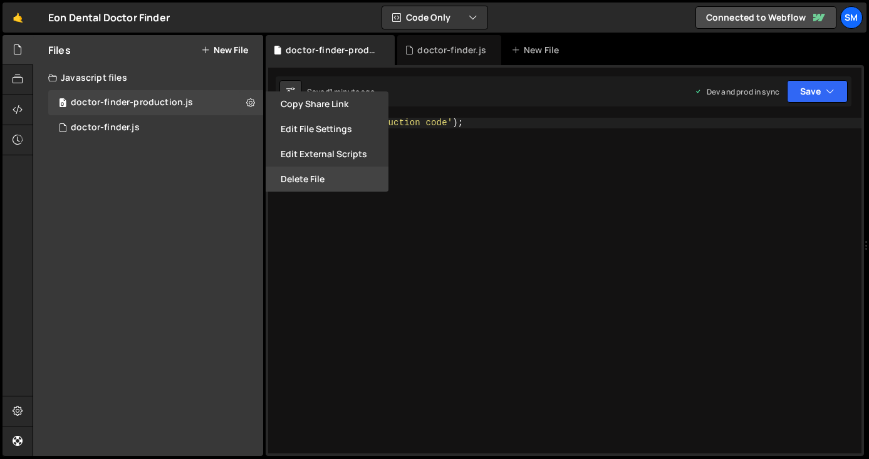
click at [289, 182] on button "Delete File" at bounding box center [326, 179] width 123 height 25
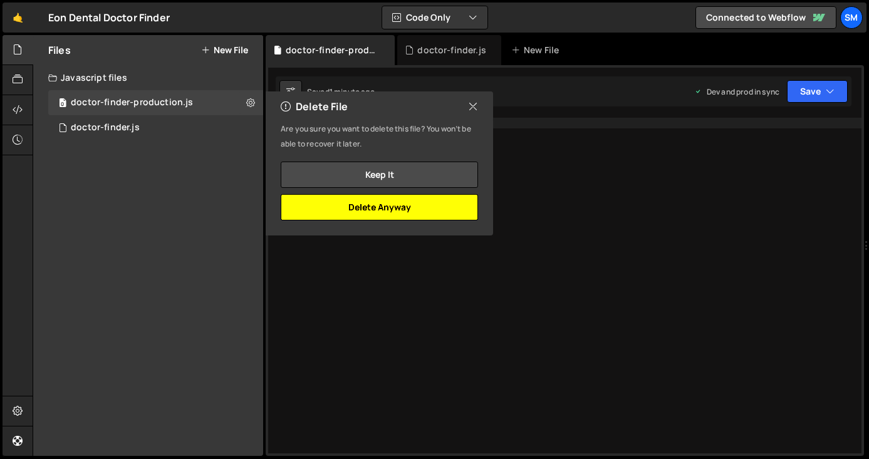
click at [356, 215] on button "Delete Anyway" at bounding box center [379, 207] width 197 height 26
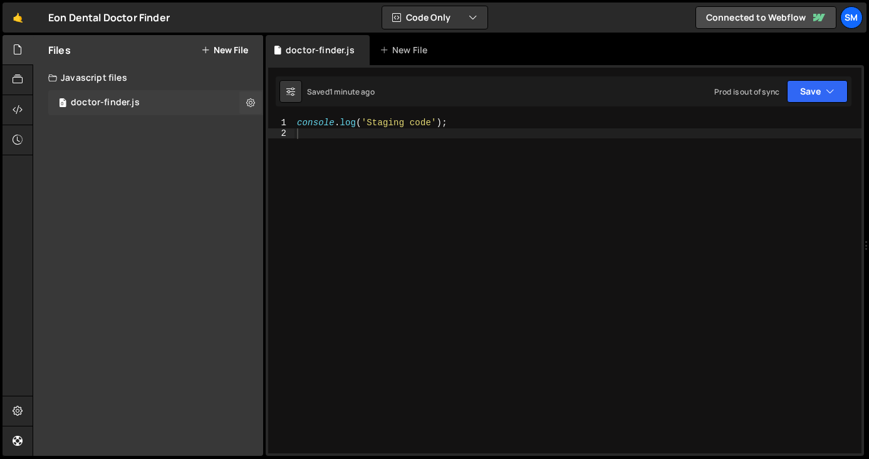
click at [129, 101] on div "doctor-finder.js" at bounding box center [105, 102] width 69 height 11
click at [393, 122] on div "console . log ( 'Staging code' ) ;" at bounding box center [577, 296] width 567 height 356
type textarea "console.log('Staging code');"
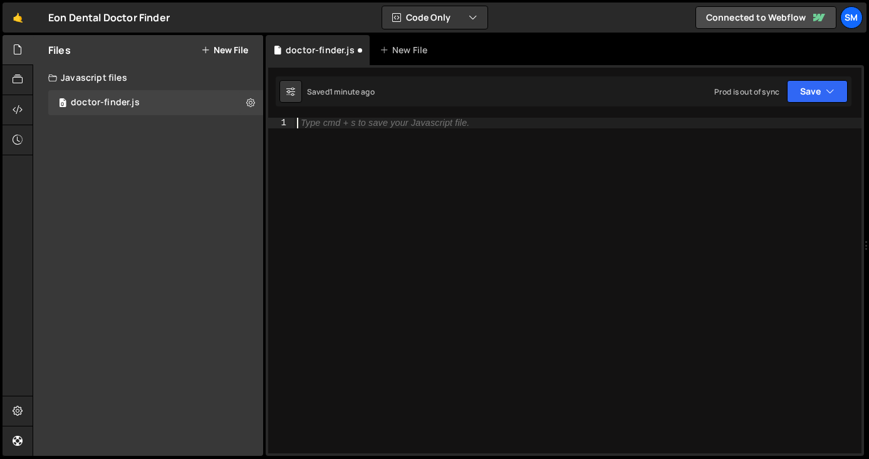
paste textarea "</script>"
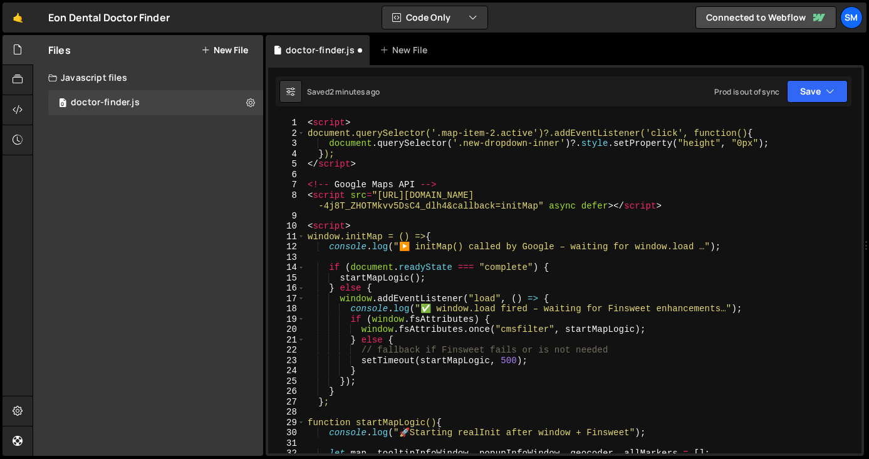
click at [343, 122] on div "< script > document.querySelector('.map-item-2.active')?.addEventListener('clic…" at bounding box center [580, 296] width 551 height 356
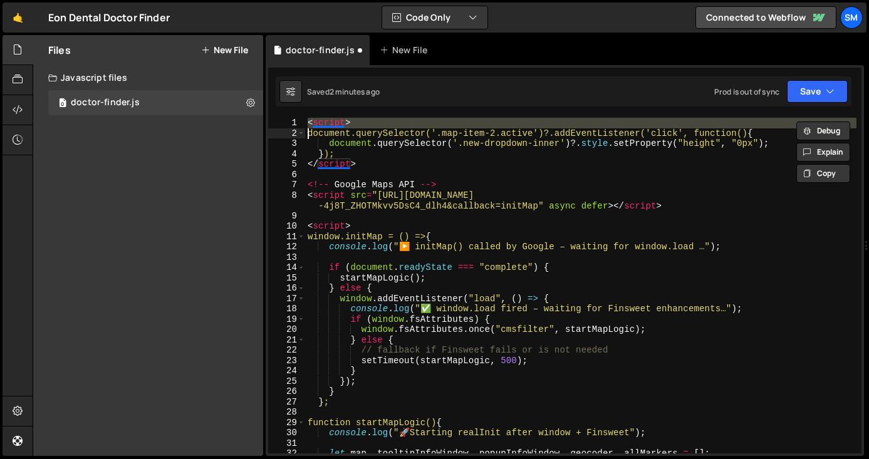
click at [343, 122] on div "< script > document.querySelector('.map-item-2.active')?.addEventListener('clic…" at bounding box center [580, 296] width 551 height 356
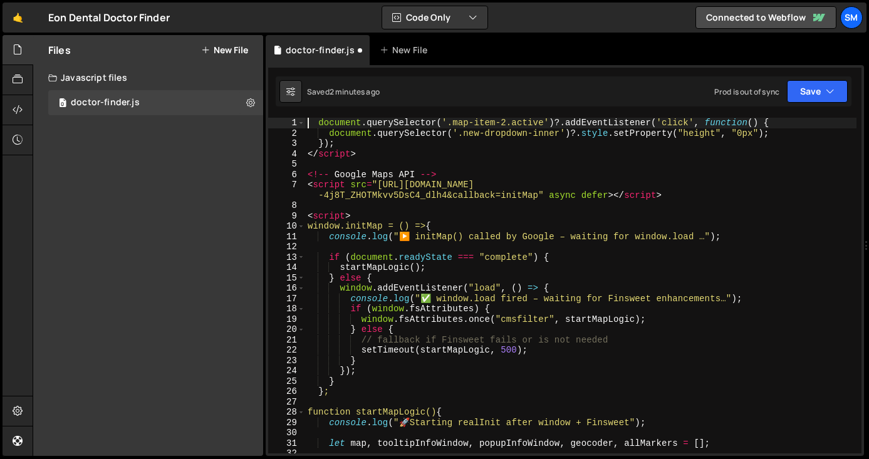
click at [318, 152] on div "document . querySelector ( '.map-item-2.active' ) ?. addEventListener ( 'click'…" at bounding box center [580, 296] width 551 height 356
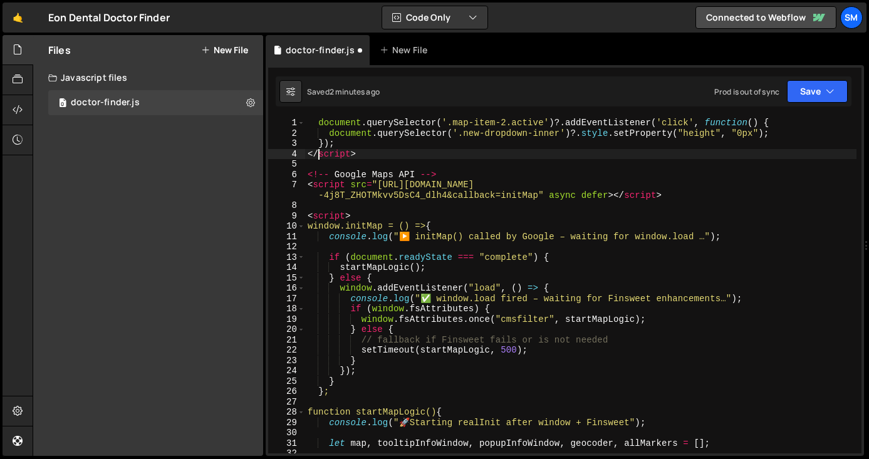
click at [318, 152] on div "document . querySelector ( '.map-item-2.active' ) ?. addEventListener ( 'click'…" at bounding box center [580, 296] width 551 height 356
type textarea "</script>"
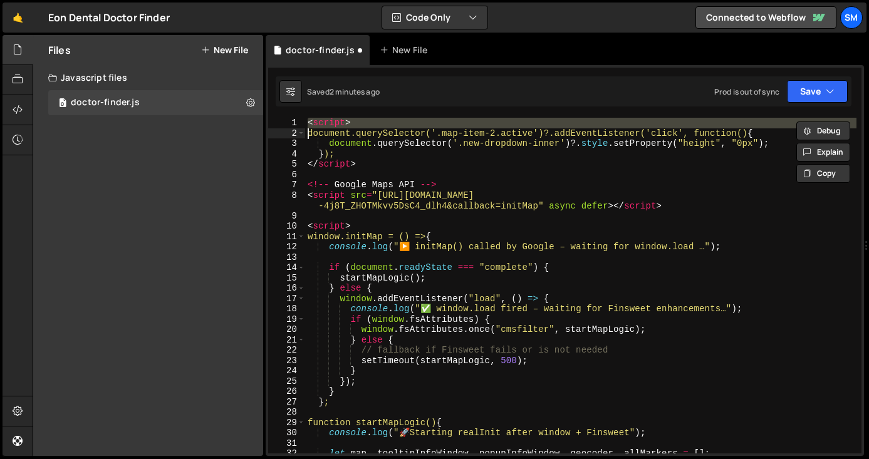
click at [522, 193] on div "< script > document.querySelector('.map-item-2.active')?.addEventListener('clic…" at bounding box center [580, 296] width 551 height 356
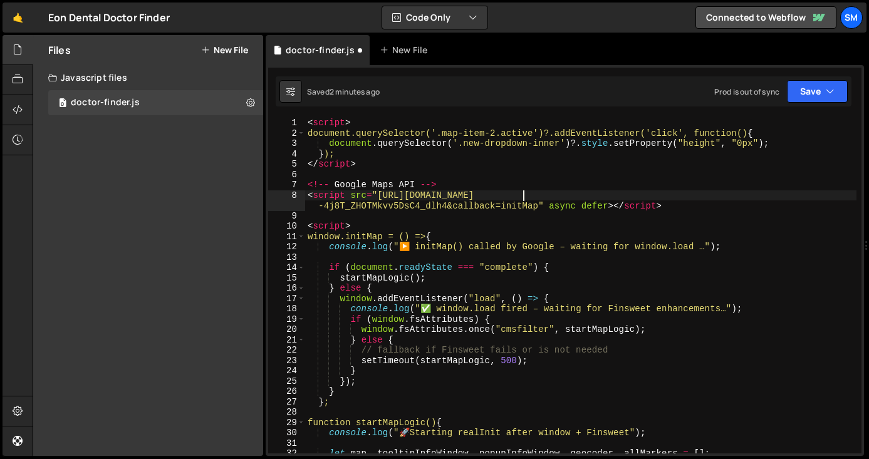
click at [497, 273] on div "< script > document.querySelector('.map-item-2.active')?.addEventListener('clic…" at bounding box center [580, 296] width 551 height 356
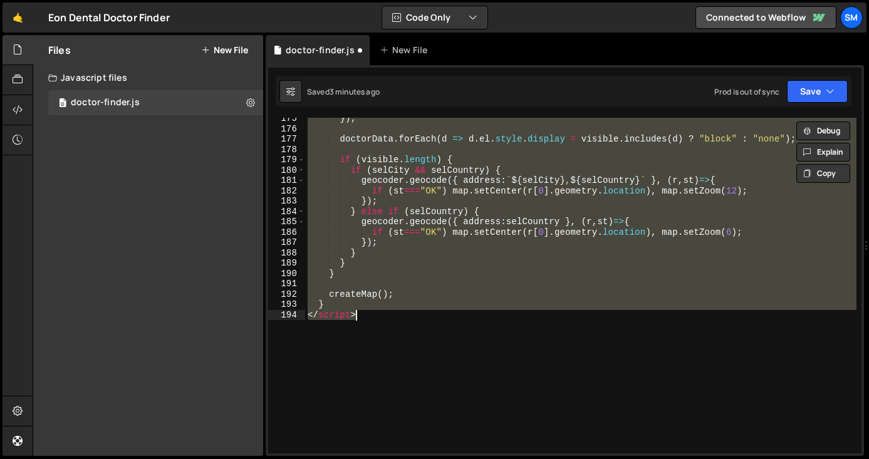
scroll to position [1873, 0]
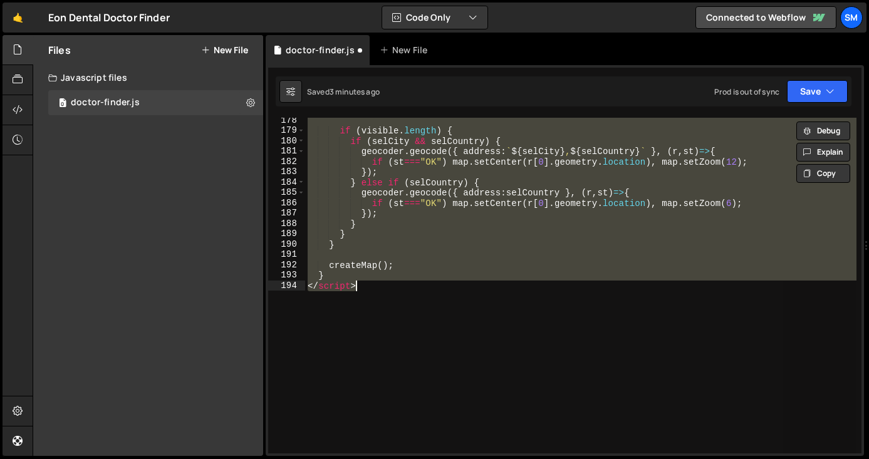
click at [645, 284] on div "if ( visible . length ) { if ( selCity && selCountry ) { geocoder . geocode ({ …" at bounding box center [580, 286] width 551 height 336
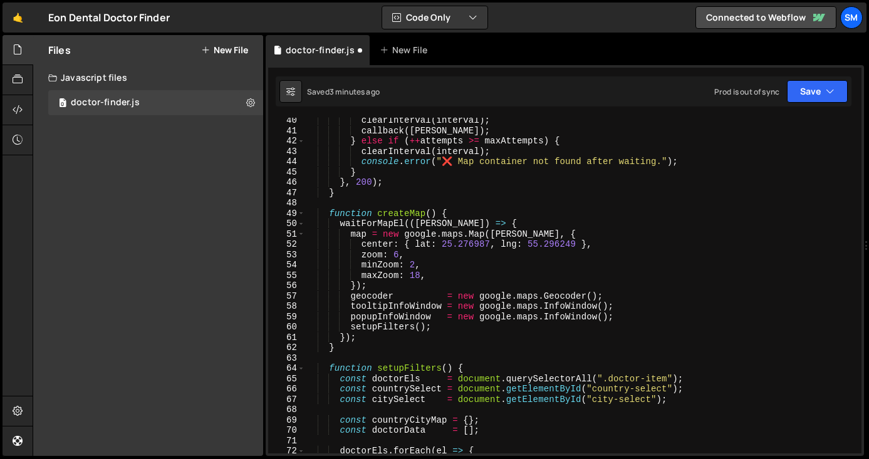
scroll to position [0, 0]
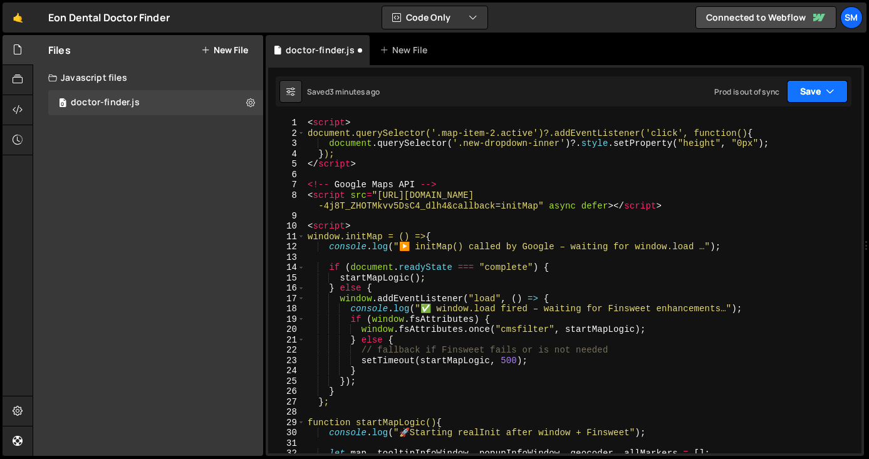
click at [841, 86] on button "Save" at bounding box center [816, 91] width 61 height 23
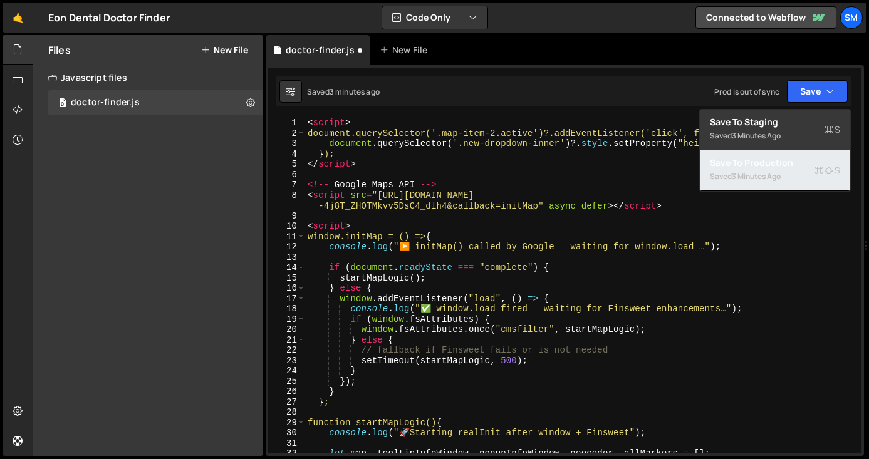
click at [761, 172] on div "3 minutes ago" at bounding box center [755, 176] width 49 height 11
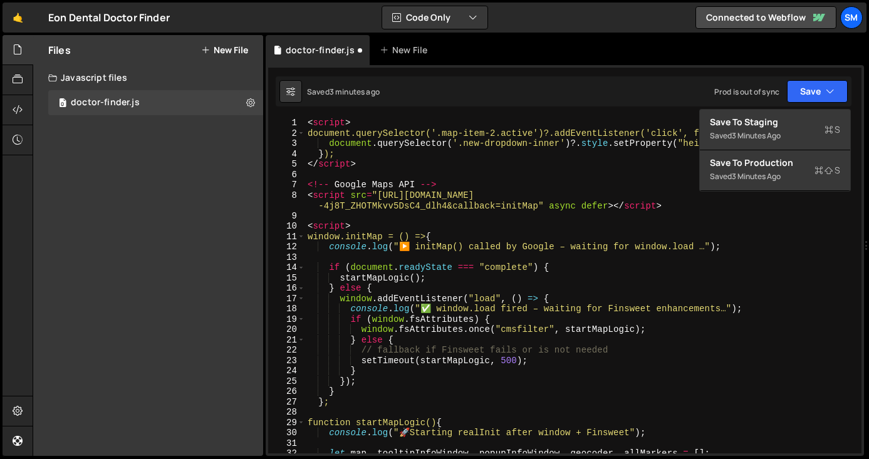
scroll to position [1857, 0]
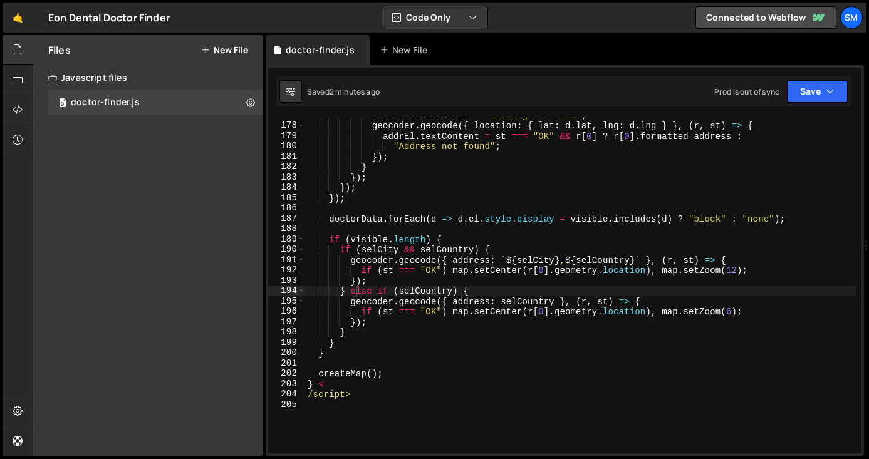
click at [435, 387] on div "addrEl . textContent = "Loading address…" ; geocoder . geocode ({ location : { …" at bounding box center [580, 288] width 551 height 356
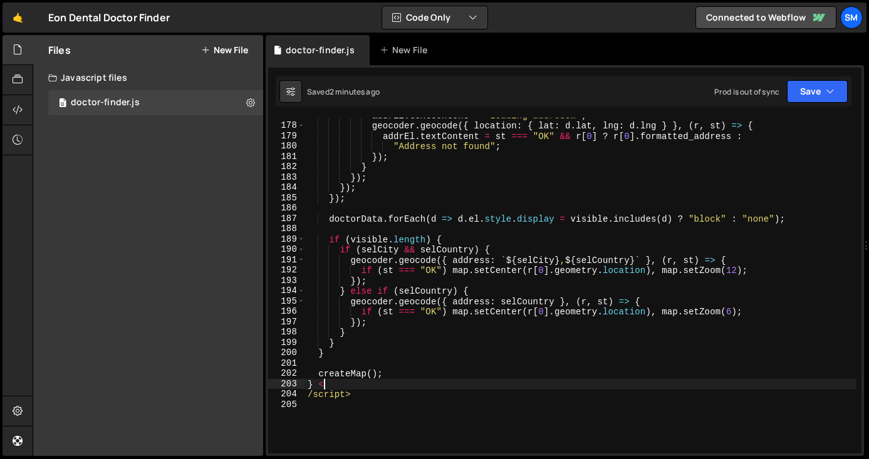
type textarea "/script>"
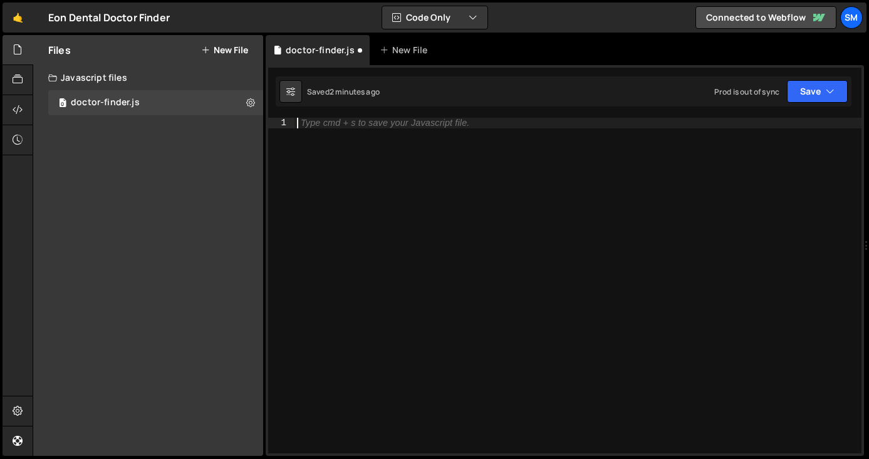
paste textarea "}"
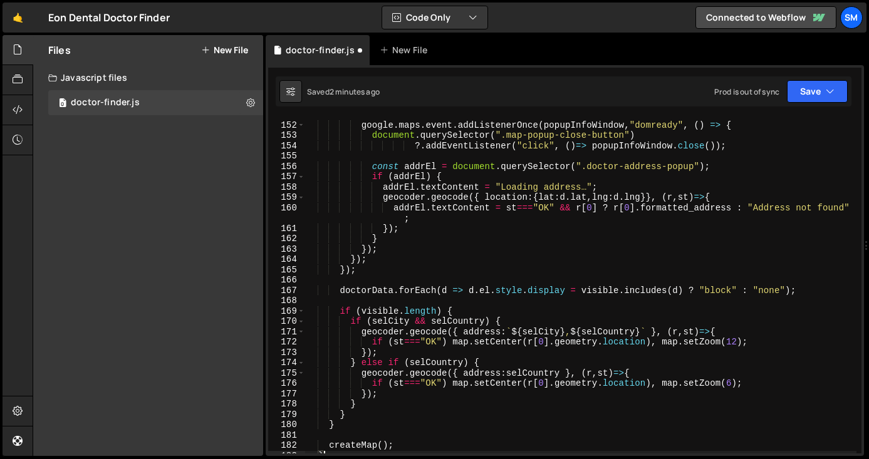
scroll to position [1749, 0]
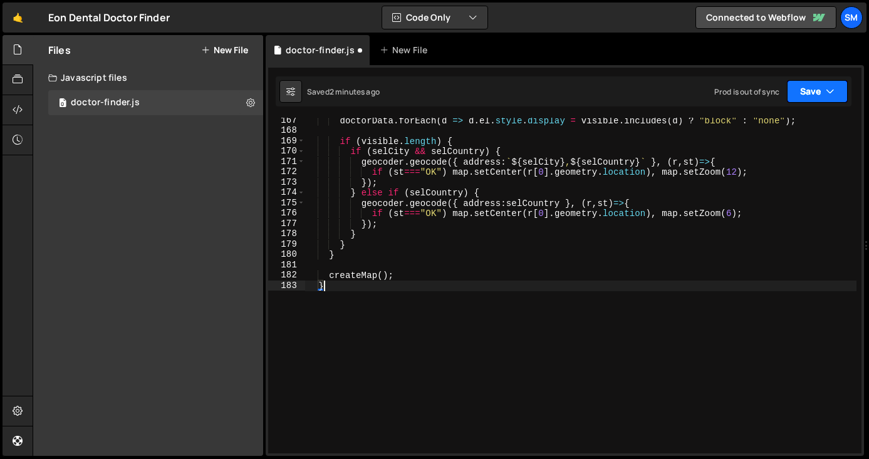
click at [819, 93] on button "Save" at bounding box center [816, 91] width 61 height 23
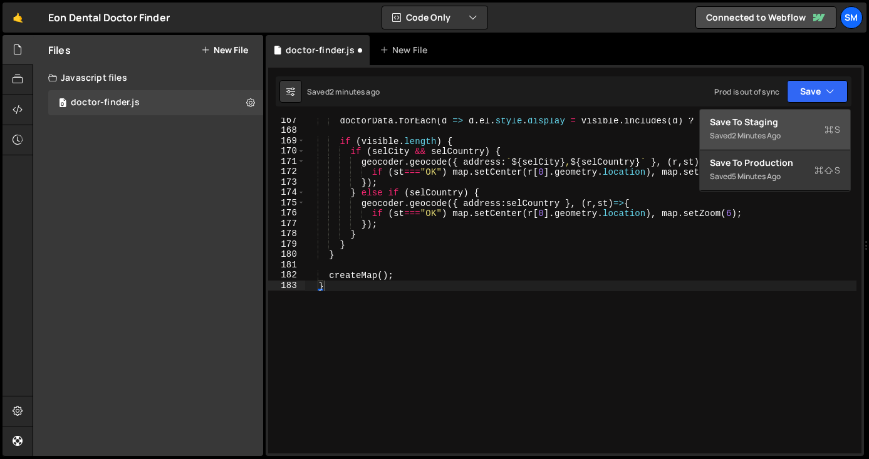
click at [783, 125] on div "Save to Staging S" at bounding box center [774, 122] width 130 height 13
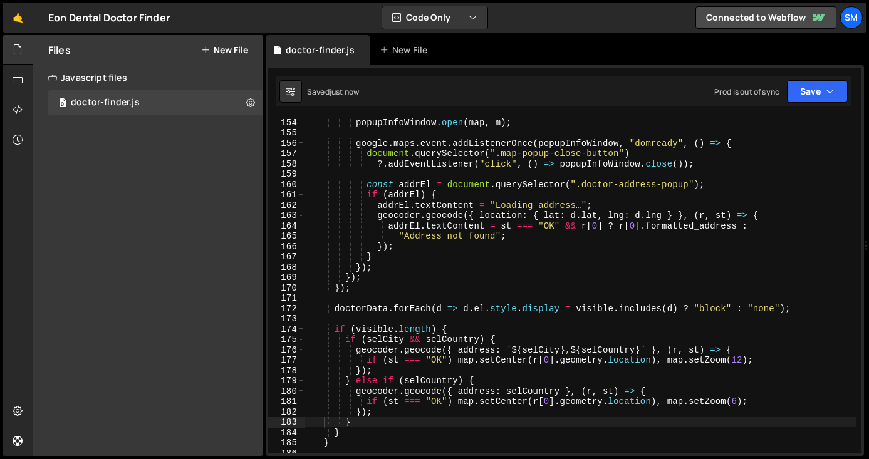
scroll to position [1715, 0]
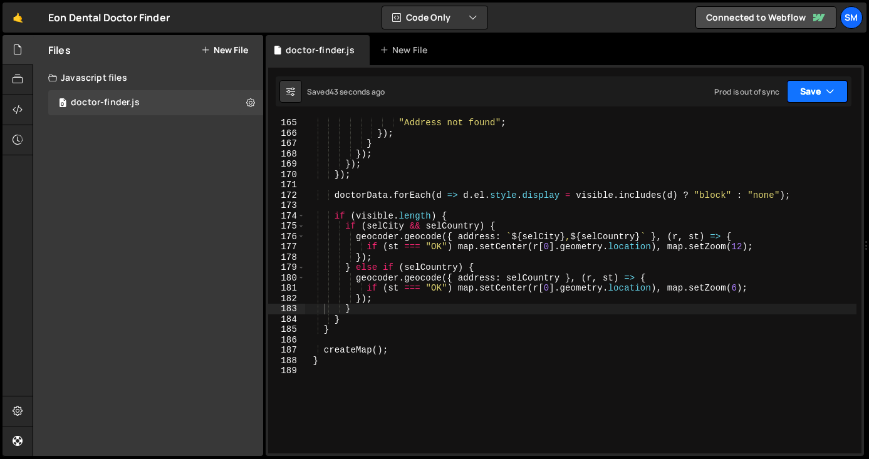
click at [810, 96] on button "Save" at bounding box center [816, 91] width 61 height 23
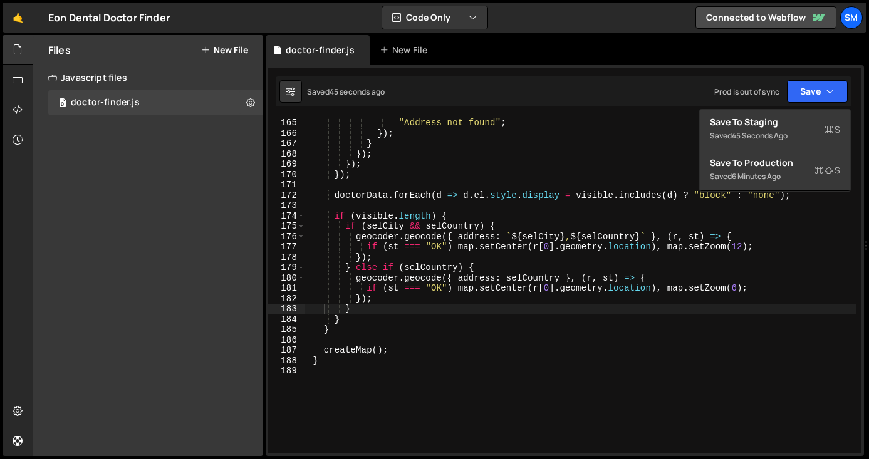
type textarea "}"
click at [646, 311] on div ""Address not found" ; }) ; } }) ; }) ; }) ; doctorData . forEach ( d => d . el …" at bounding box center [580, 296] width 551 height 356
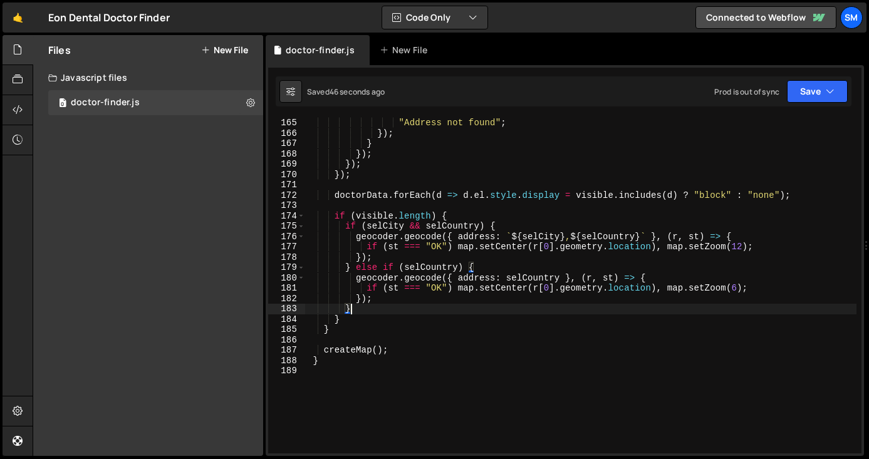
click at [469, 372] on div ""Address not found" ; }) ; } }) ; }) ; }) ; doctorData . forEach ( d => d . el …" at bounding box center [580, 296] width 551 height 356
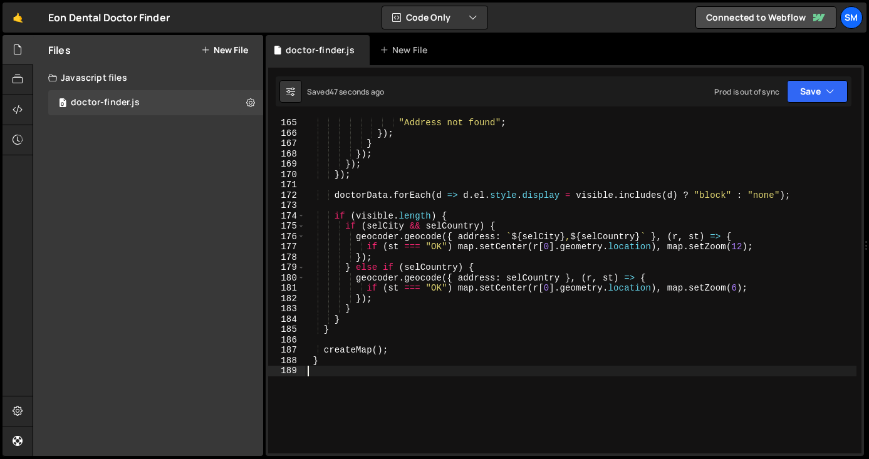
type textarea "}"
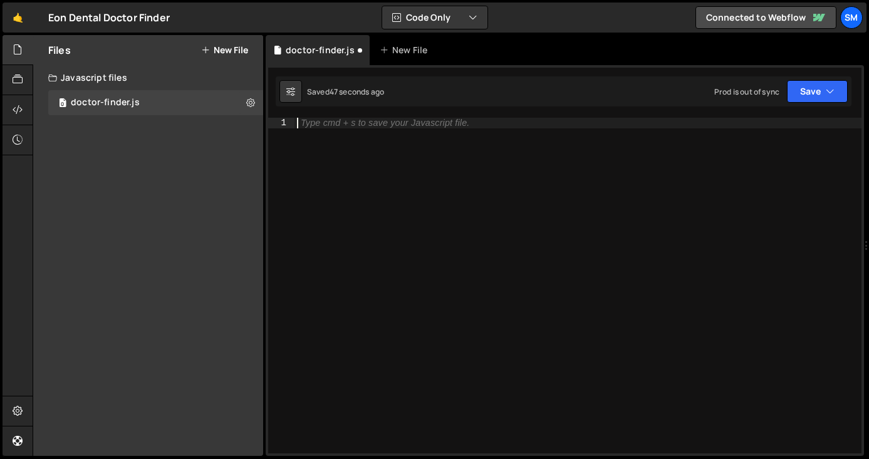
paste textarea "})();"
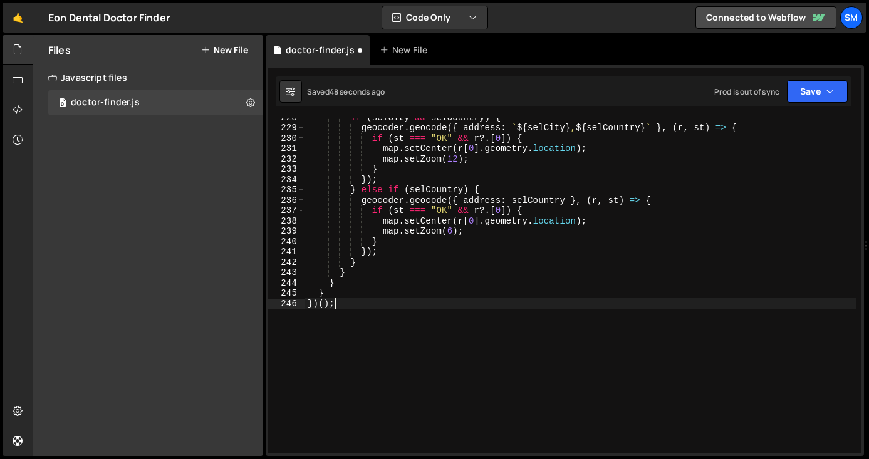
scroll to position [2410, 0]
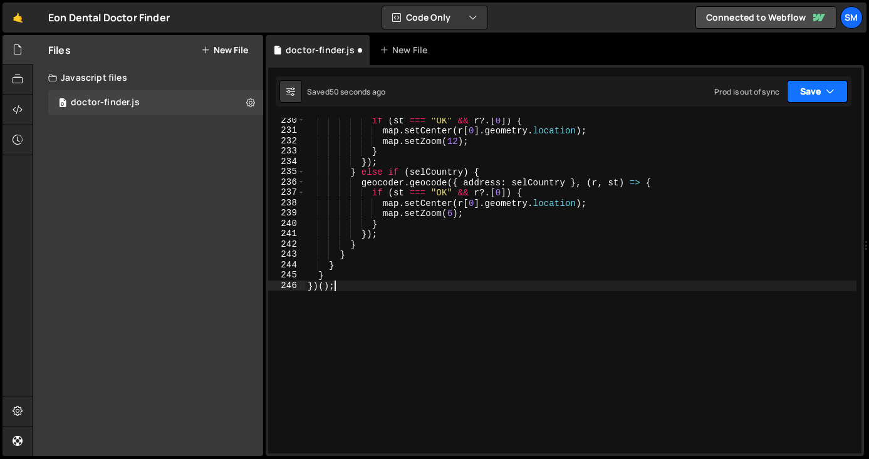
click at [798, 91] on button "Save" at bounding box center [816, 91] width 61 height 23
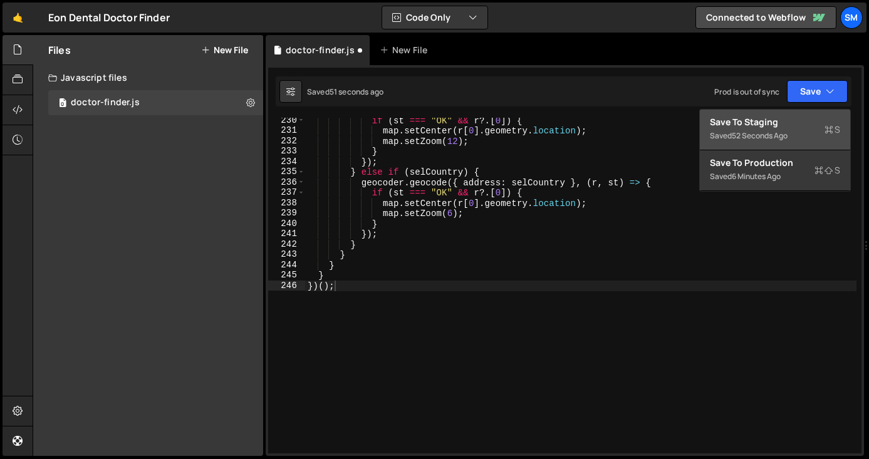
click at [780, 124] on div "Save to Staging S" at bounding box center [774, 122] width 130 height 13
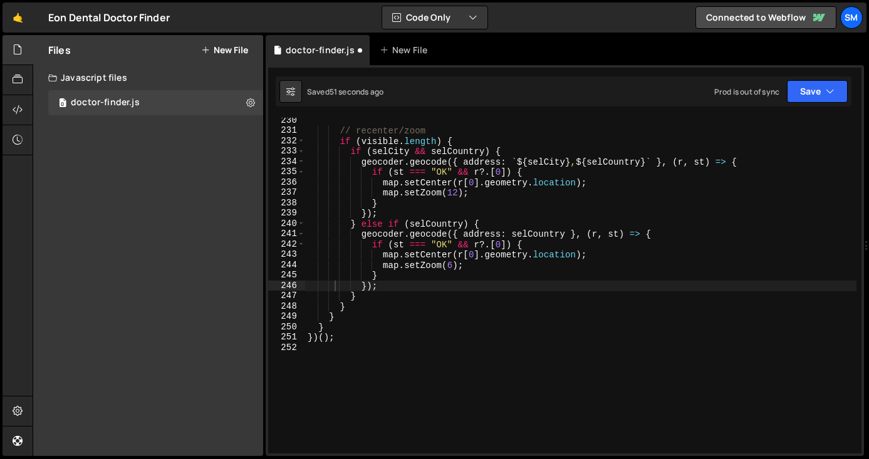
scroll to position [2389, 0]
click at [440, 336] on div "// recenter/zoom if ( visible . length ) { if ( selCity && selCountry ) { geoco…" at bounding box center [580, 293] width 551 height 356
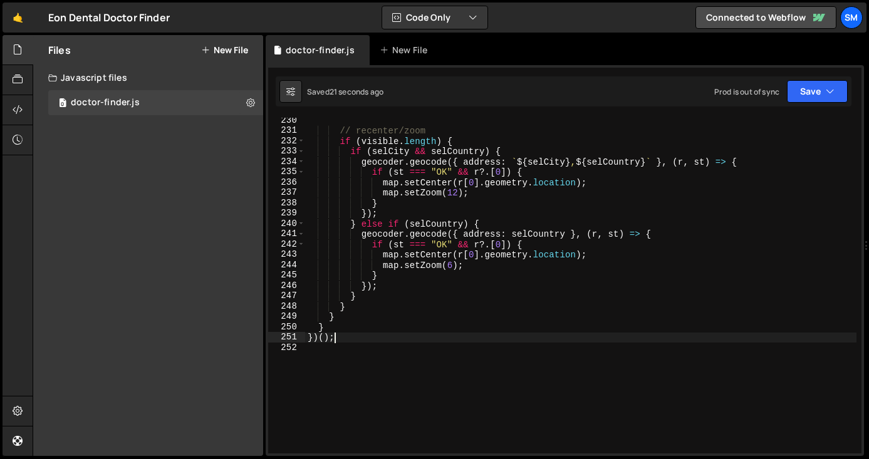
type textarea "})();"
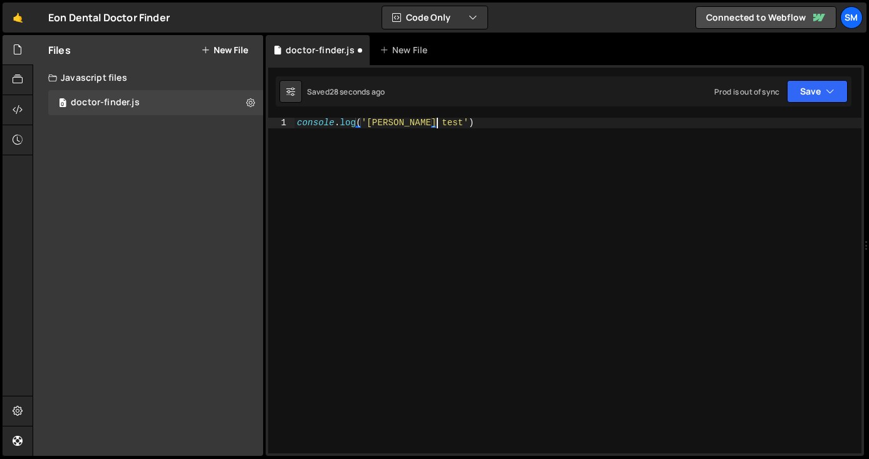
scroll to position [0, 60]
click at [815, 85] on button "Save" at bounding box center [816, 91] width 61 height 23
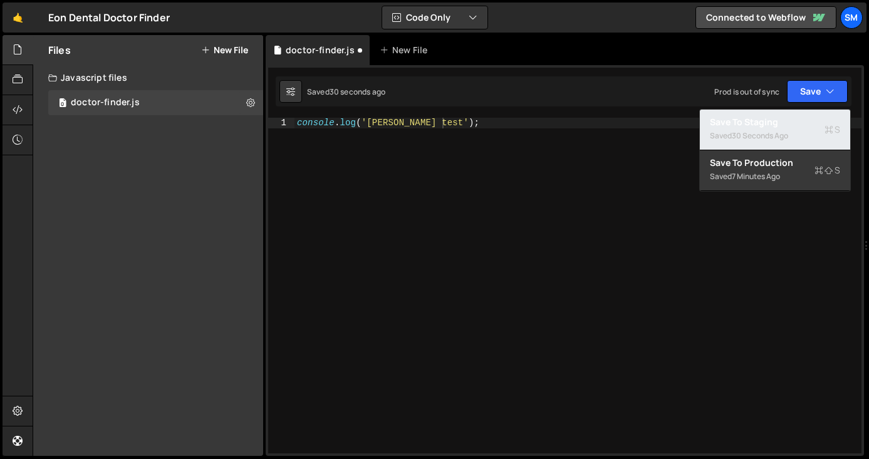
click at [768, 140] on div "30 seconds ago" at bounding box center [759, 135] width 56 height 11
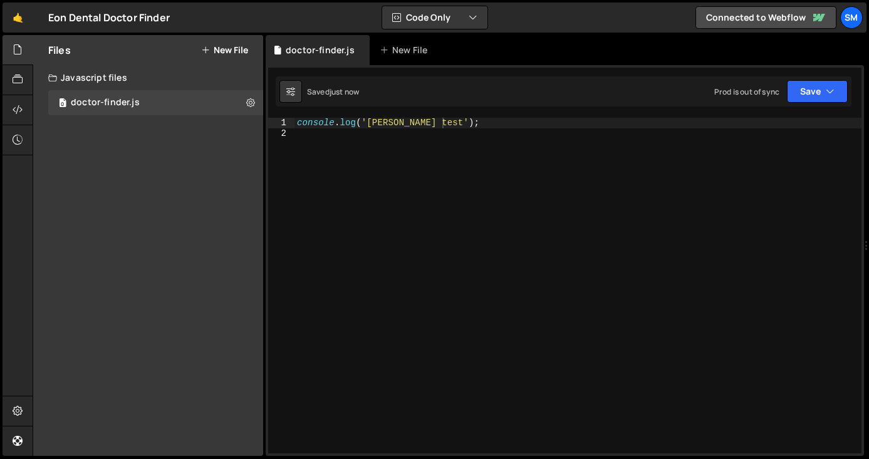
click at [465, 121] on div "console . log ( '[PERSON_NAME] test' ) ;" at bounding box center [577, 296] width 567 height 356
type textarea "console.log('[PERSON_NAME] test');"
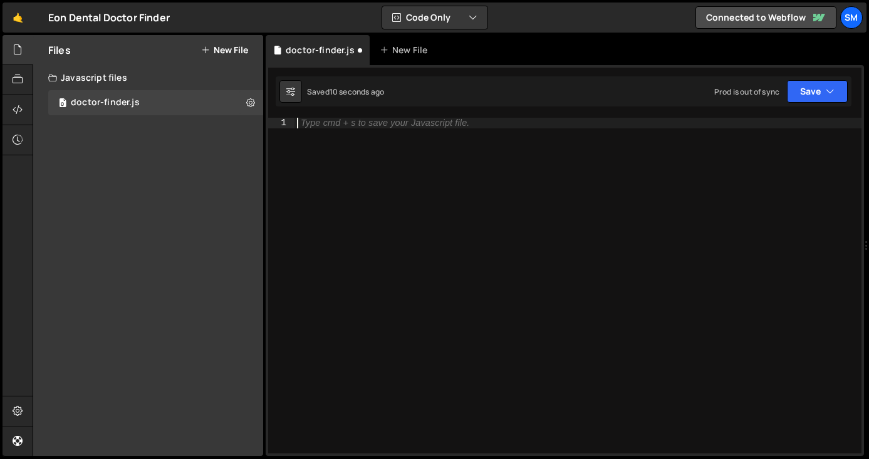
paste textarea "})();"
type textarea "})();"
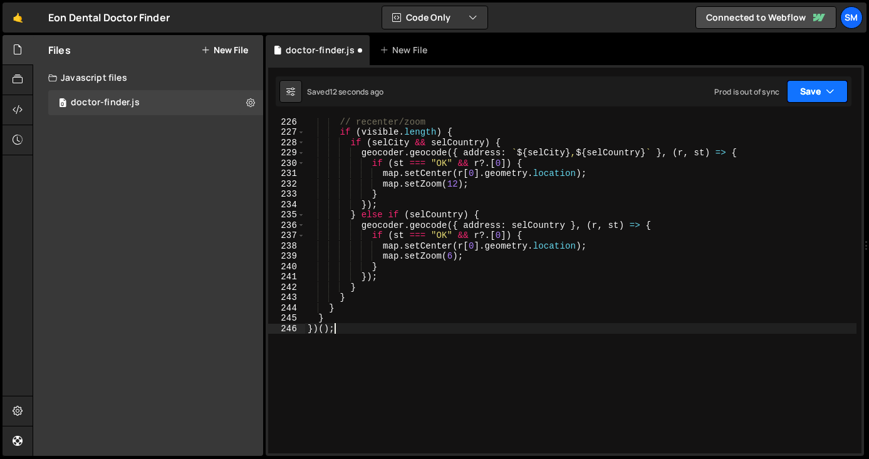
scroll to position [2315, 0]
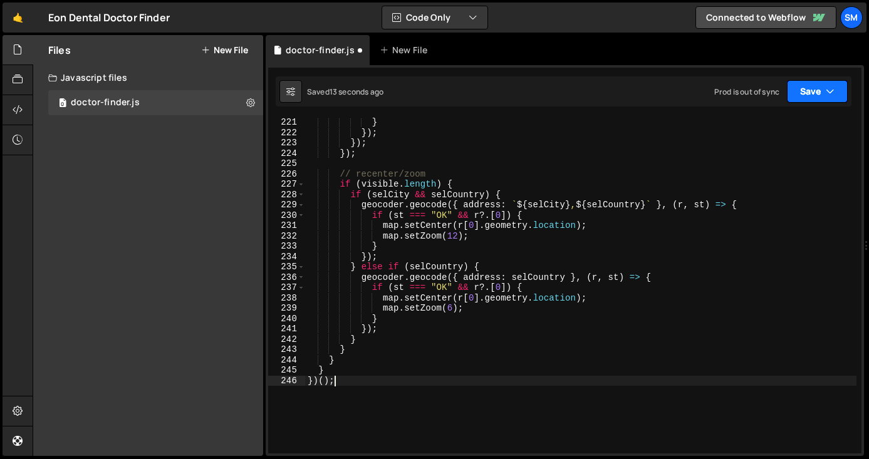
click at [809, 100] on button "Save" at bounding box center [816, 91] width 61 height 23
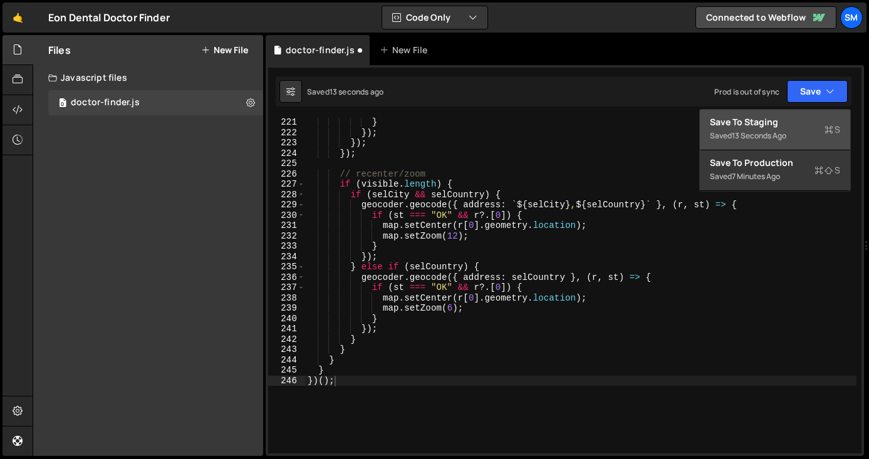
click at [792, 124] on div "Save to Staging S" at bounding box center [774, 122] width 130 height 13
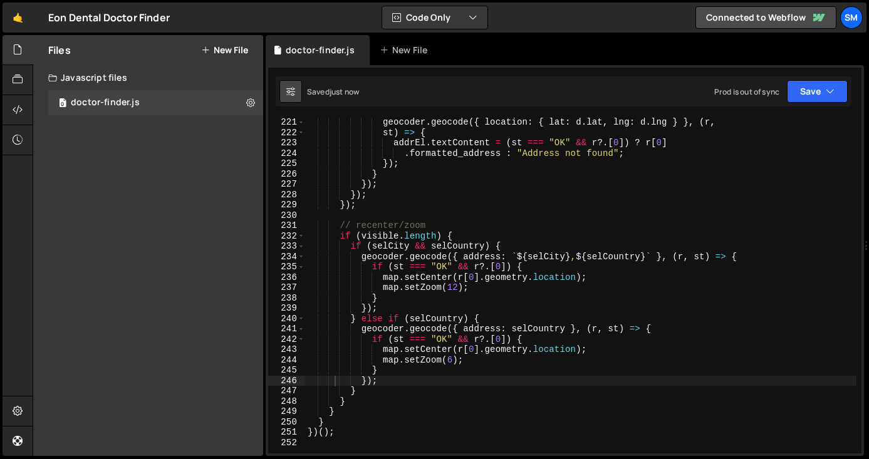
click at [291, 97] on icon at bounding box center [290, 91] width 9 height 13
select select "editor"
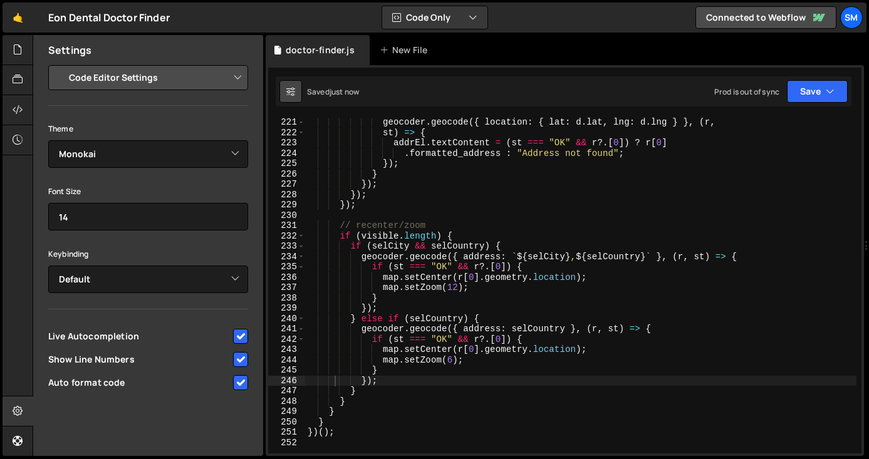
scroll to position [0, 0]
click at [291, 97] on icon at bounding box center [290, 91] width 9 height 13
click at [14, 49] on icon at bounding box center [18, 50] width 10 height 14
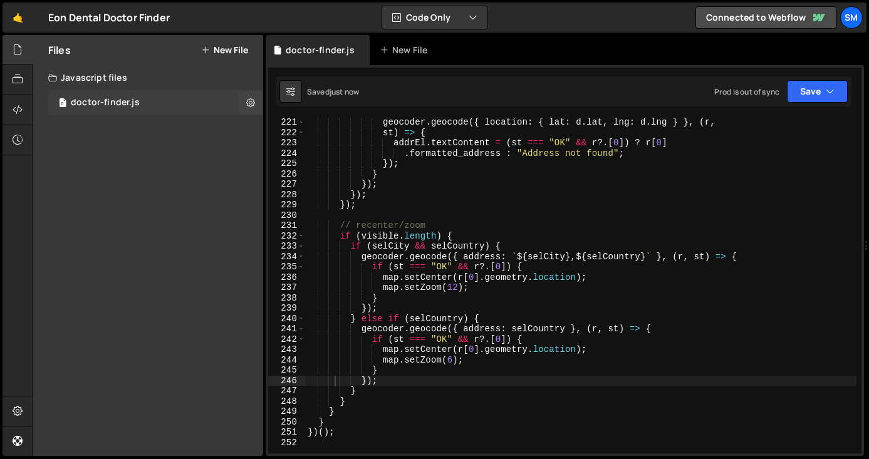
click at [88, 105] on div "doctor-finder.js" at bounding box center [105, 102] width 69 height 11
click at [250, 102] on icon at bounding box center [250, 102] width 9 height 12
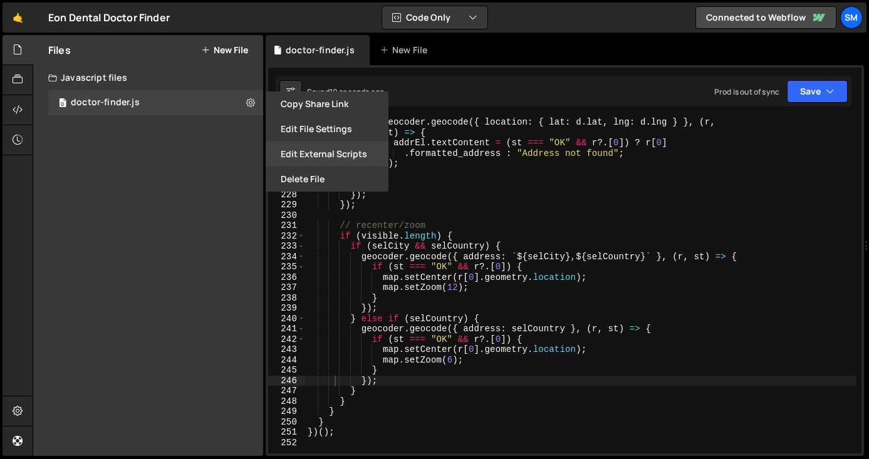
click at [353, 156] on button "Edit External Scripts" at bounding box center [326, 154] width 123 height 25
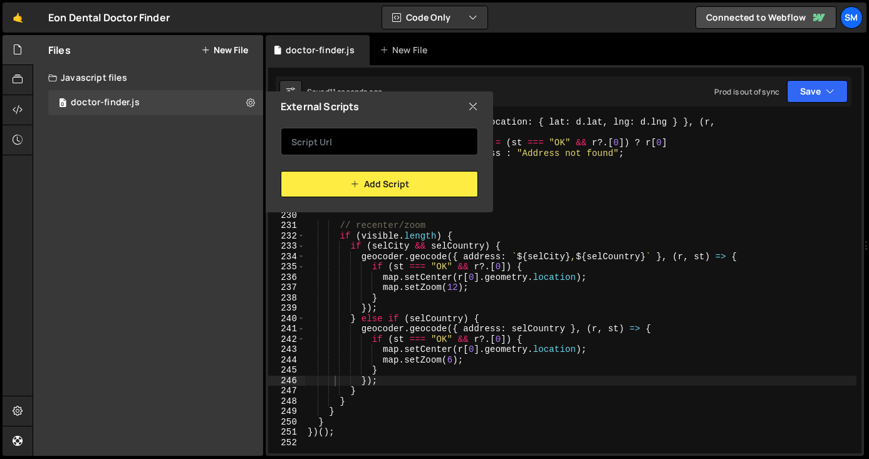
click at [350, 147] on input "text" at bounding box center [379, 142] width 197 height 28
click at [810, 150] on div "geocoder . geocode ({ location : { lat : d . lat , lng : d . lng } } , ( r , st…" at bounding box center [580, 295] width 551 height 356
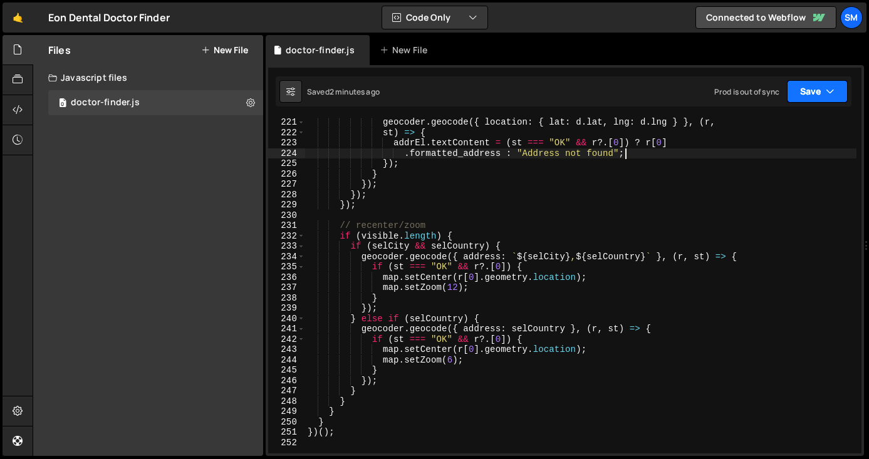
click at [830, 95] on icon "button" at bounding box center [829, 91] width 9 height 13
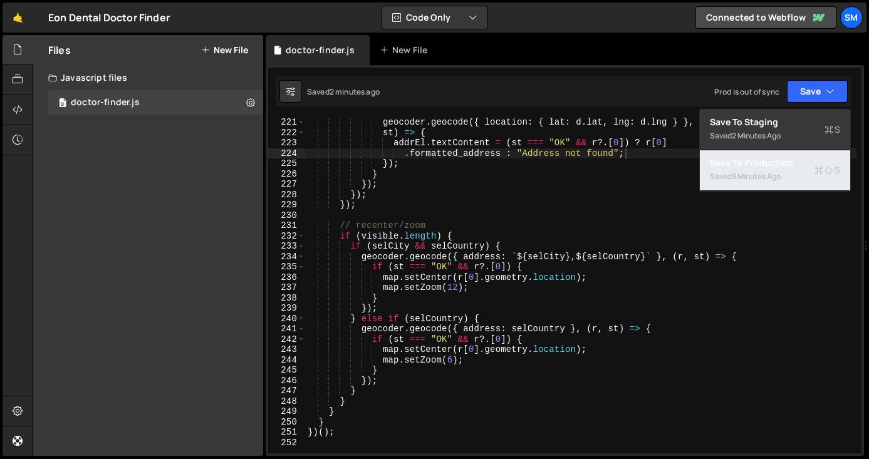
click at [777, 171] on div "9 minutes ago" at bounding box center [755, 176] width 49 height 11
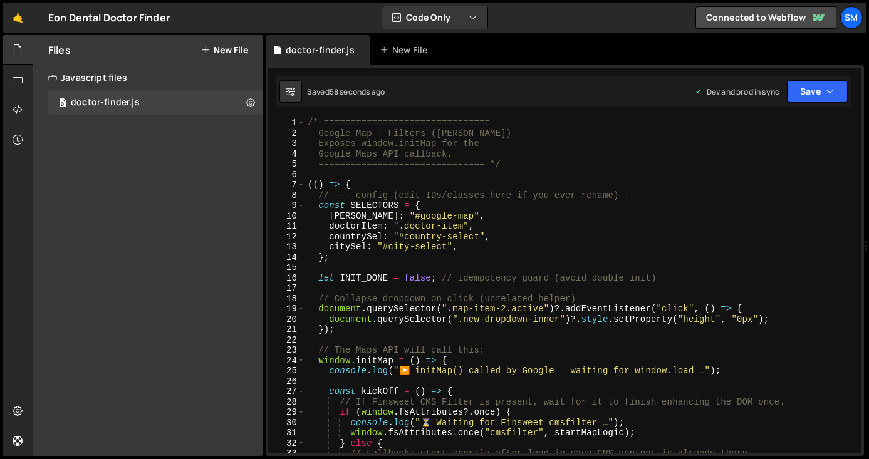
click at [596, 307] on div "/* =============================== Google Map + Filters ([PERSON_NAME]) Exposes…" at bounding box center [580, 296] width 551 height 356
type textarea "})();"
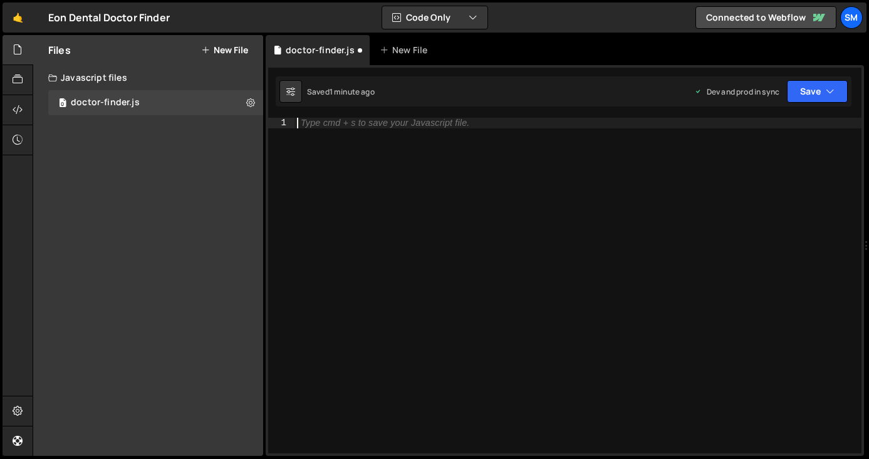
paste textarea "}"
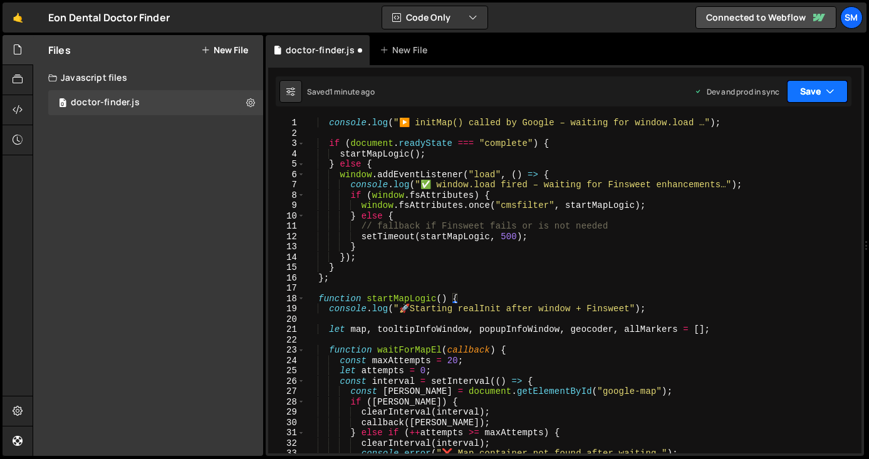
click at [808, 101] on button "Save" at bounding box center [816, 91] width 61 height 23
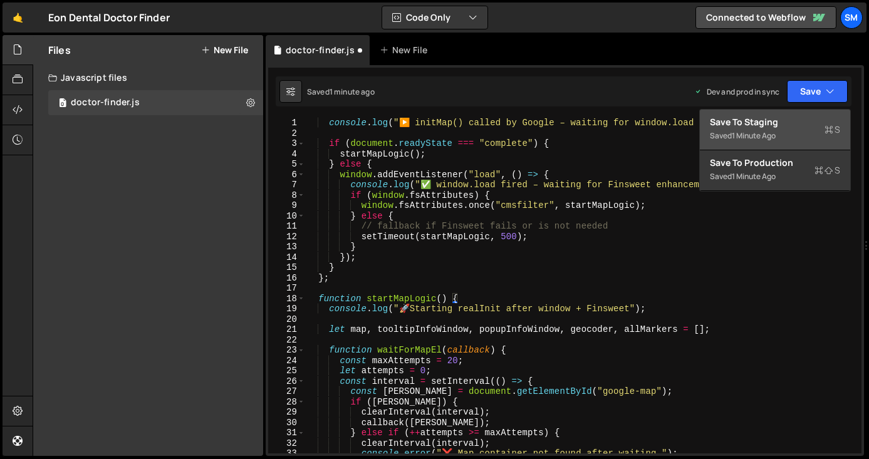
click at [801, 120] on div "Save to Staging S" at bounding box center [774, 122] width 130 height 13
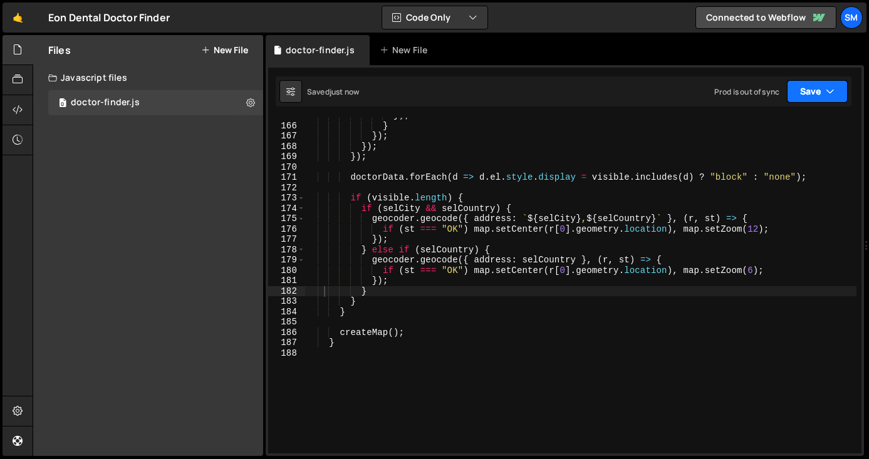
click at [810, 91] on button "Save" at bounding box center [816, 91] width 61 height 23
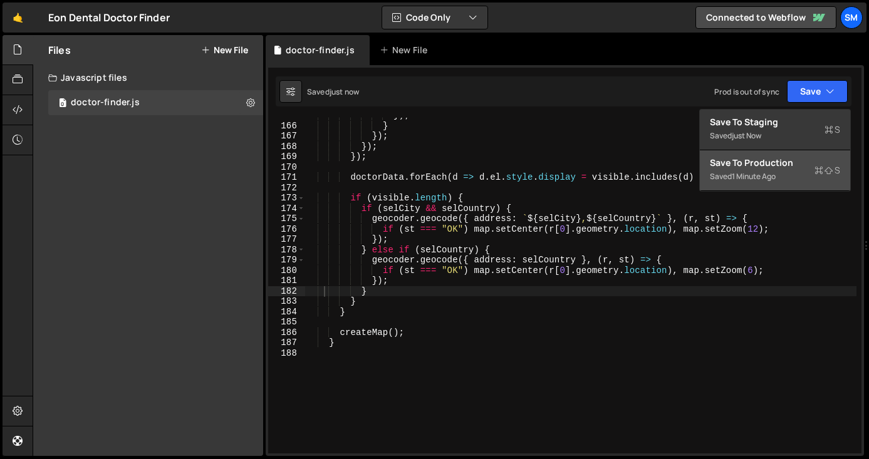
click at [801, 186] on button "Save to Production S Saved 1 minute ago" at bounding box center [774, 170] width 150 height 41
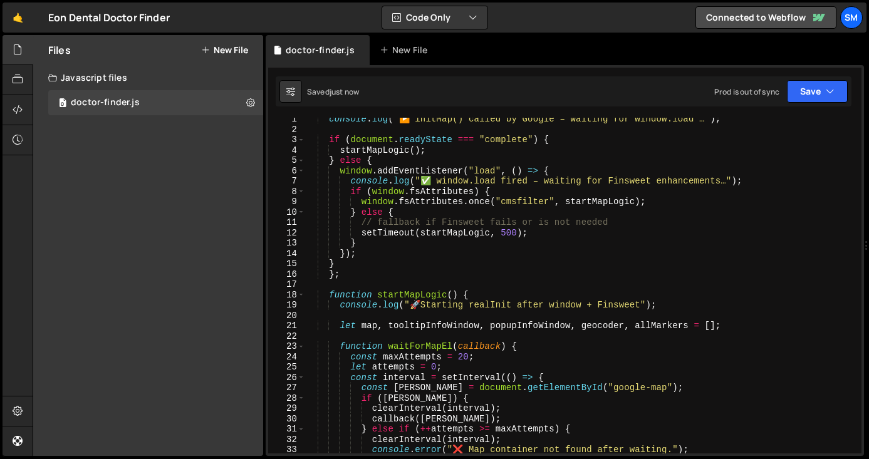
scroll to position [0, 0]
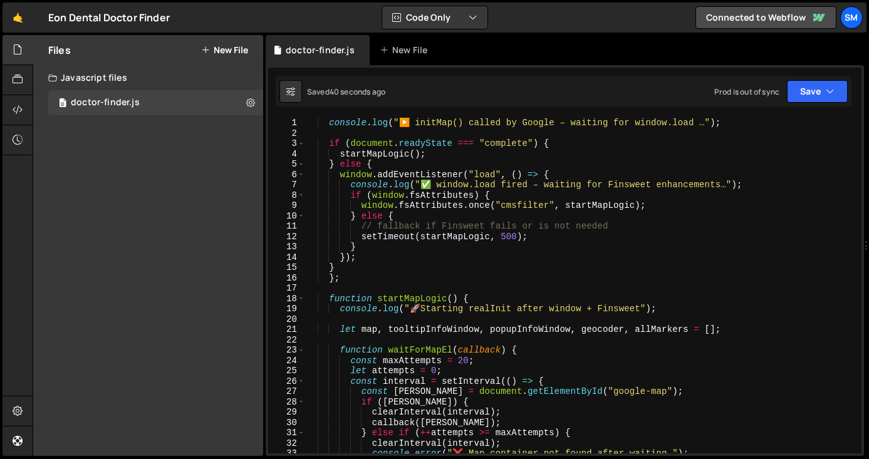
click at [329, 122] on div "console . log ( "▶️ initMap() called by Google – waiting for window.load …" ) ;…" at bounding box center [580, 296] width 551 height 356
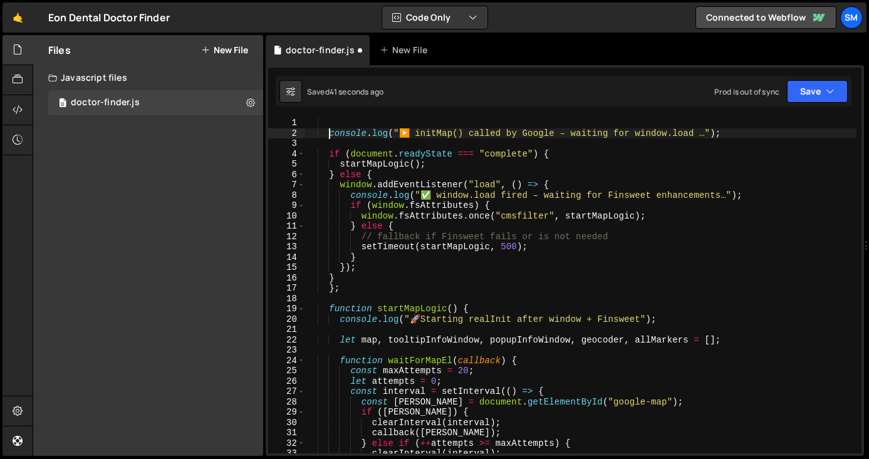
type textarea "console.log("▶️ initMap() called by Google – waiting for window.load …");"
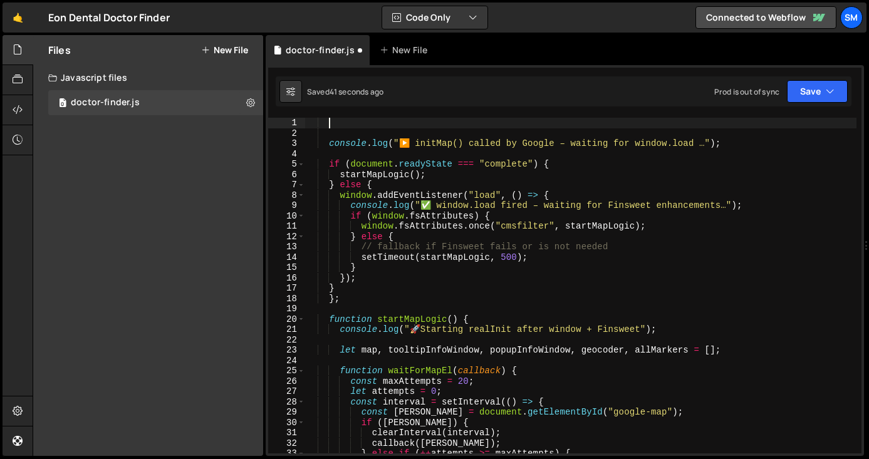
click at [353, 120] on div "console . log ( "▶️ initMap() called by Google – waiting for window.load …" ) ;…" at bounding box center [580, 296] width 551 height 356
paste textarea "});"
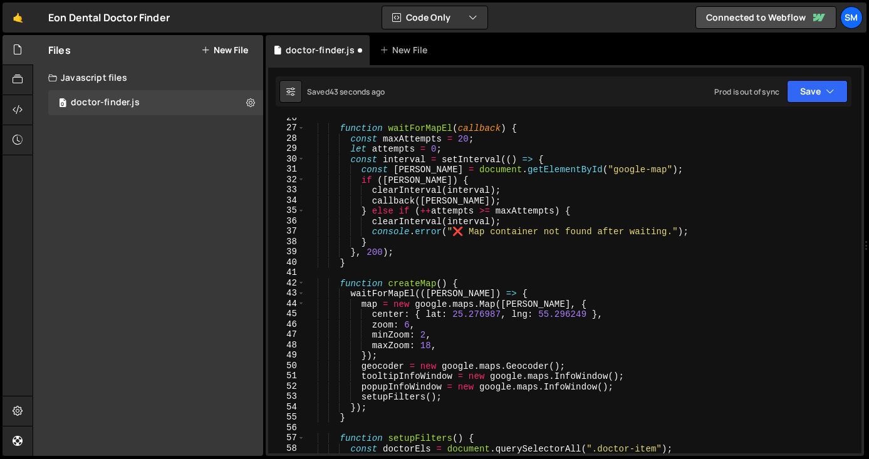
scroll to position [281, 0]
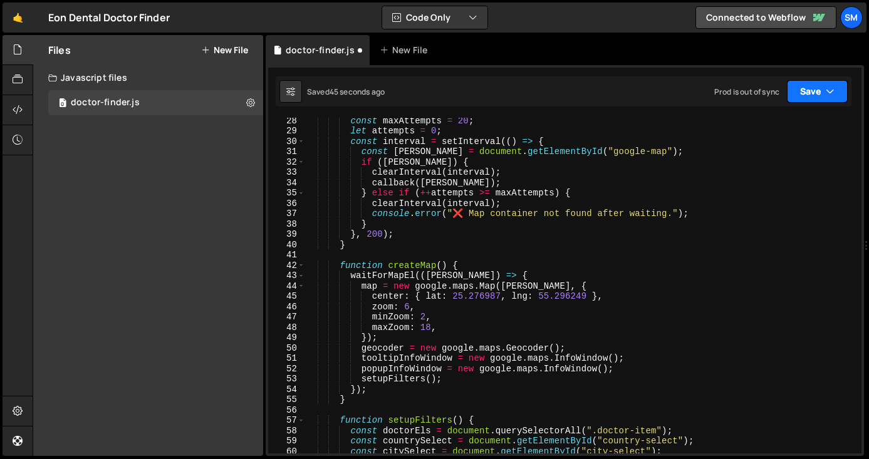
type textarea "});"
click at [801, 88] on button "Save" at bounding box center [816, 91] width 61 height 23
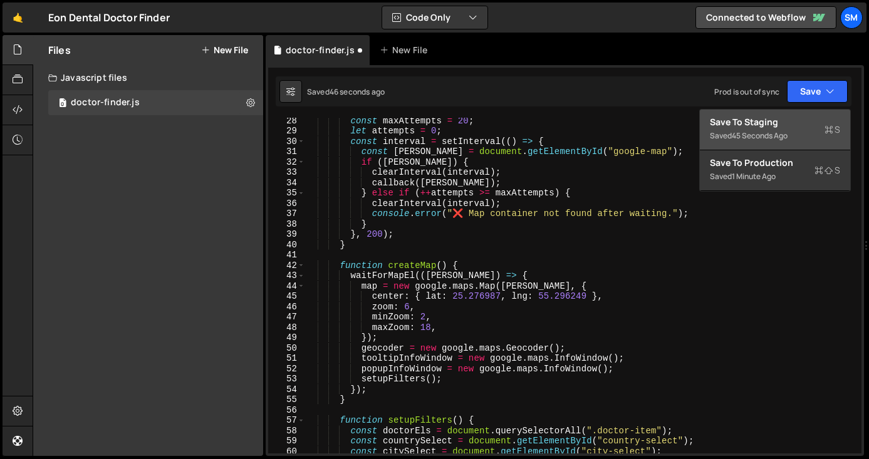
click at [780, 125] on div "Save to Staging S" at bounding box center [774, 122] width 130 height 13
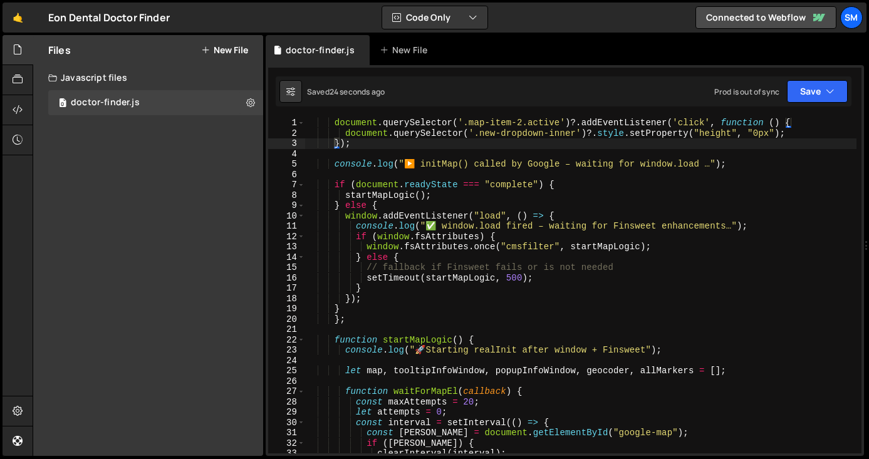
click at [622, 178] on div "document . querySelector ( '.map-item-2.active' ) ?. addEventListener ( 'click'…" at bounding box center [580, 296] width 551 height 356
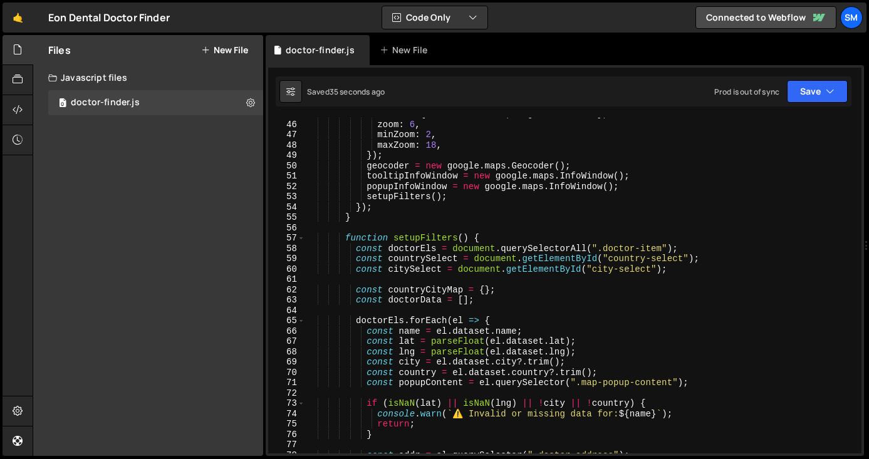
scroll to position [237, 0]
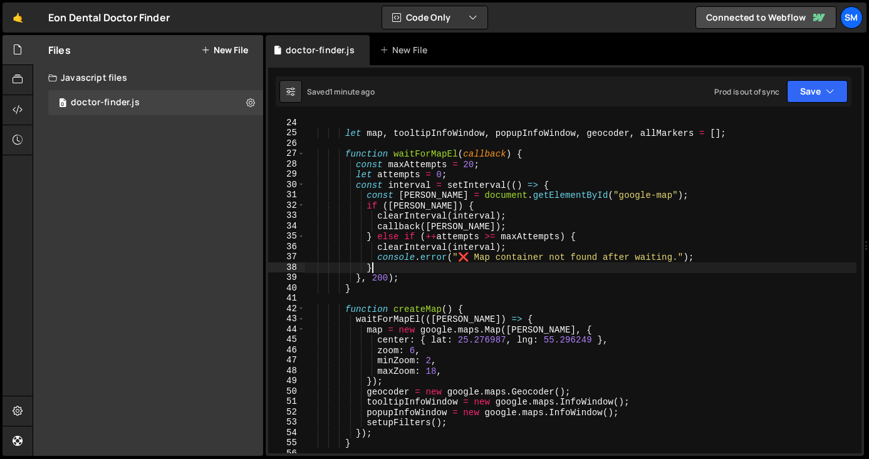
click at [626, 267] on div "let map , tooltipInfoWindow , popupInfoWindow , geocoder , allMarkers = [ ] ; f…" at bounding box center [580, 296] width 551 height 356
type textarea "}"
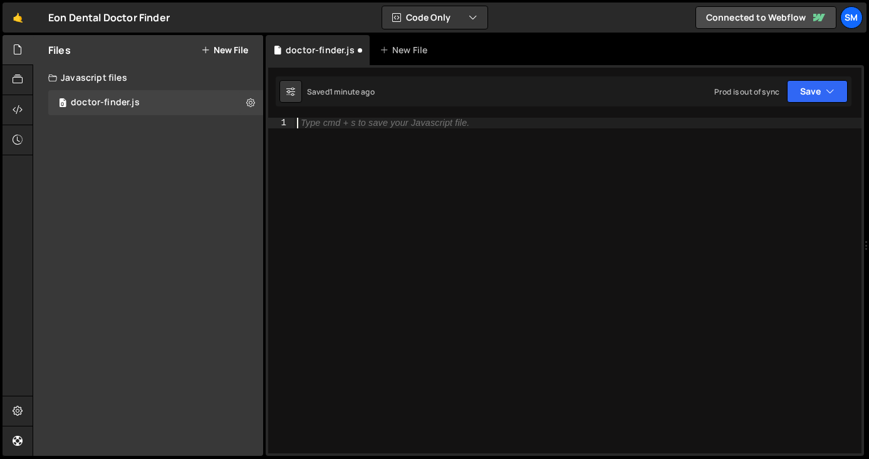
paste textarea "})();"
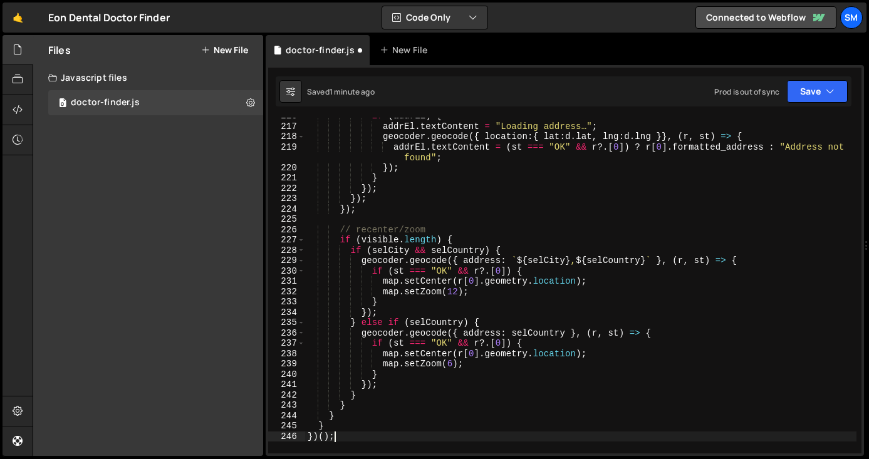
scroll to position [2300, 0]
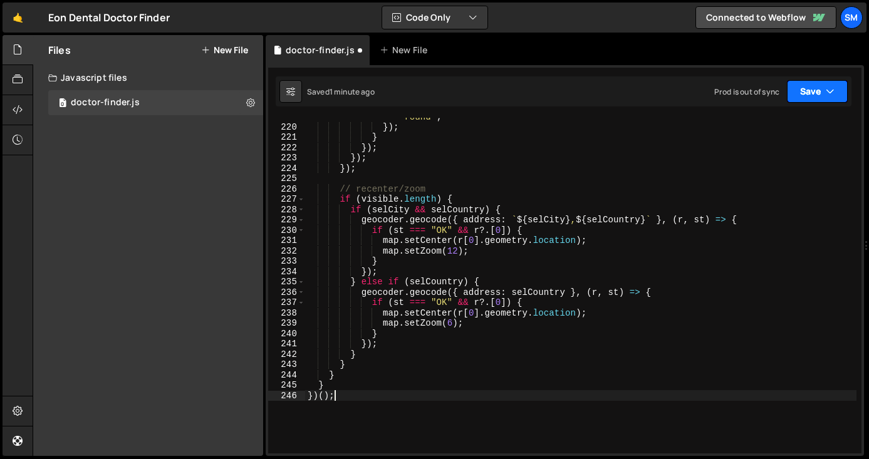
click at [823, 102] on button "Save" at bounding box center [816, 91] width 61 height 23
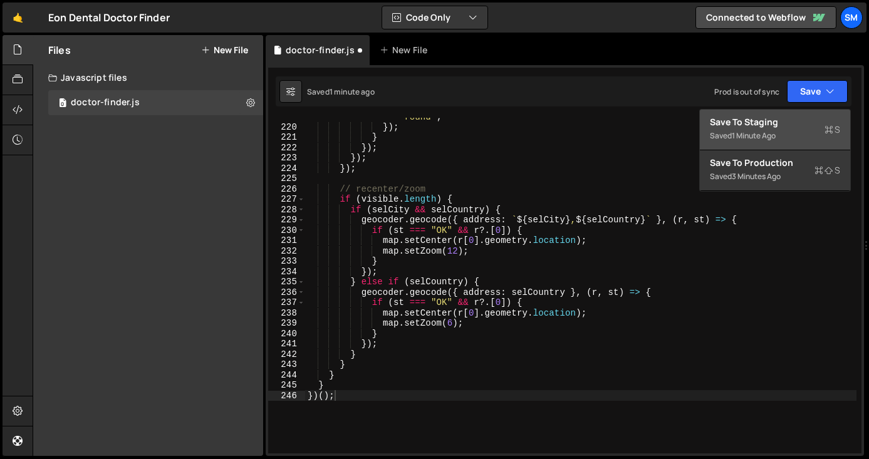
click at [798, 120] on div "Save to Staging S" at bounding box center [774, 122] width 130 height 13
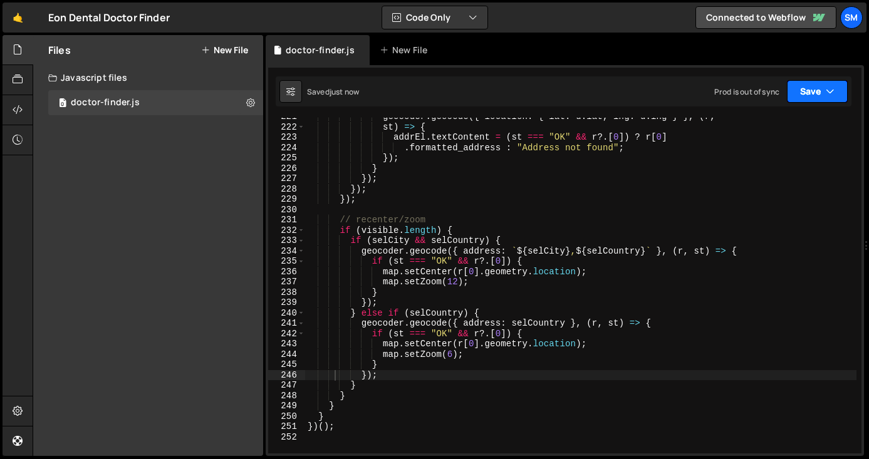
click at [811, 89] on button "Save" at bounding box center [816, 91] width 61 height 23
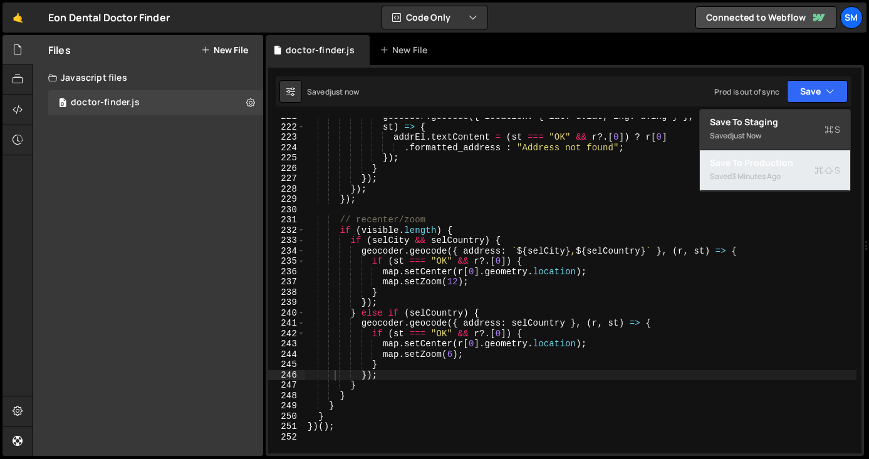
click at [788, 169] on div "Saved 3 minutes ago" at bounding box center [774, 176] width 130 height 15
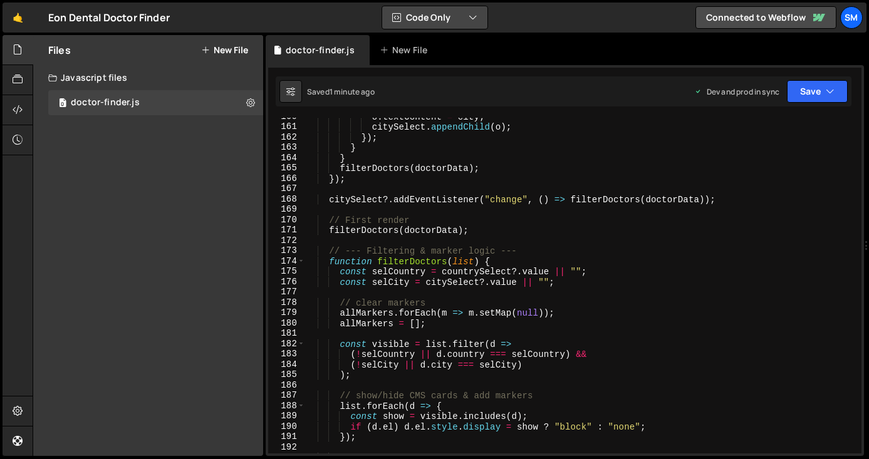
scroll to position [1885, 0]
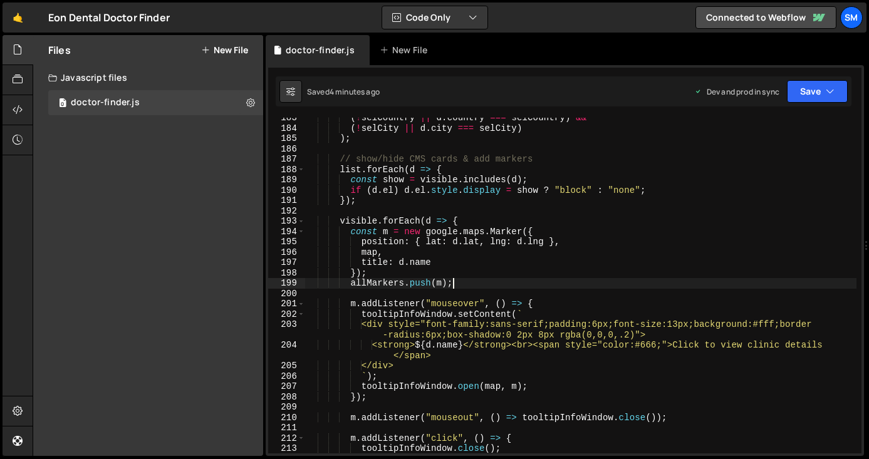
click at [526, 285] on div "( ! selCountry || d . country === selCountry ) && ( ! selCity || d . city === s…" at bounding box center [580, 291] width 551 height 356
type textarea "})();"
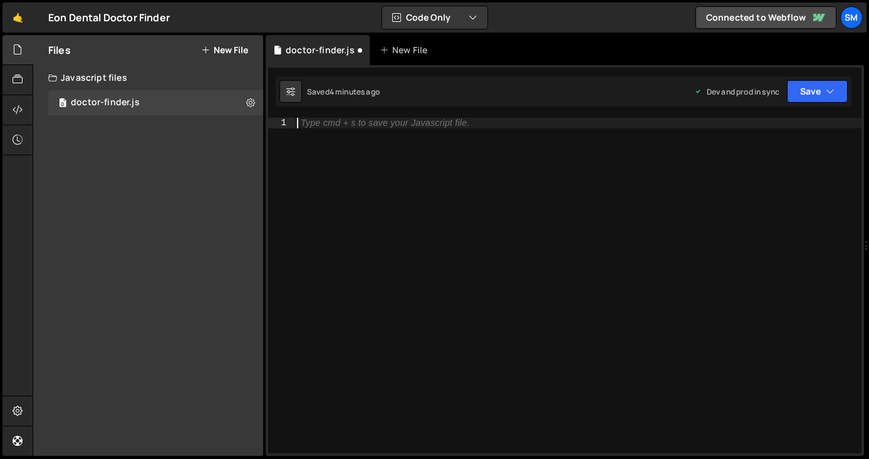
paste textarea "})();"
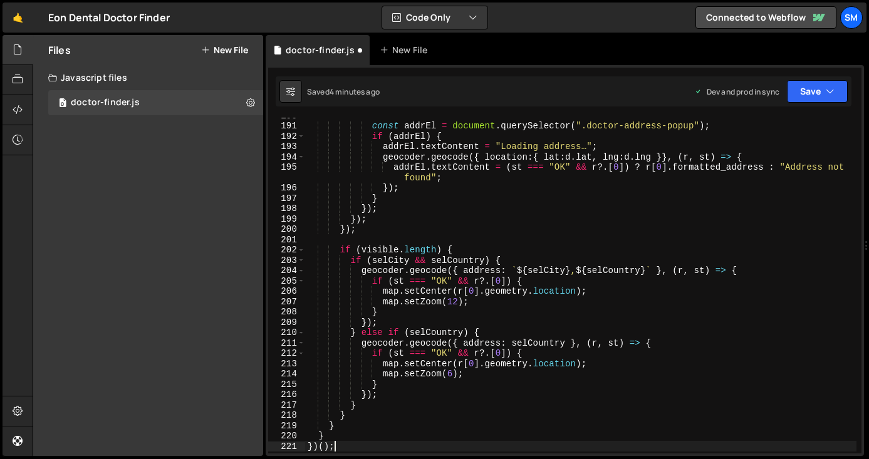
scroll to position [2142, 0]
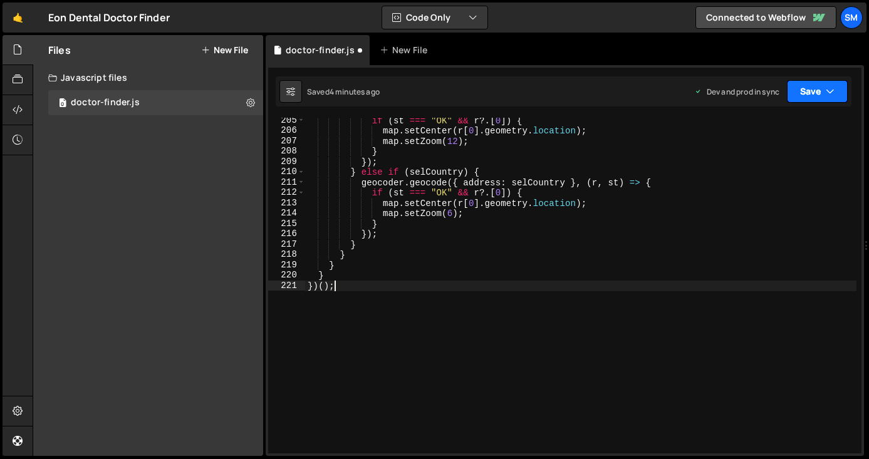
click at [802, 96] on button "Save" at bounding box center [816, 91] width 61 height 23
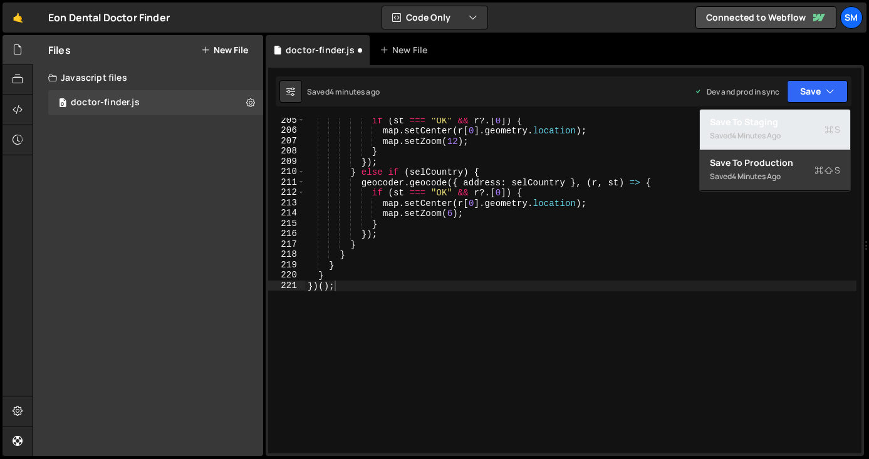
click at [767, 131] on div "4 minutes ago" at bounding box center [755, 135] width 49 height 11
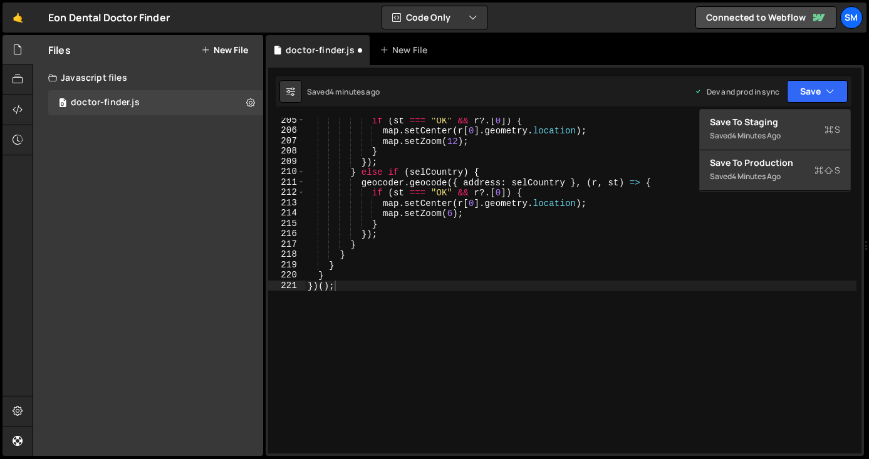
scroll to position [2121, 0]
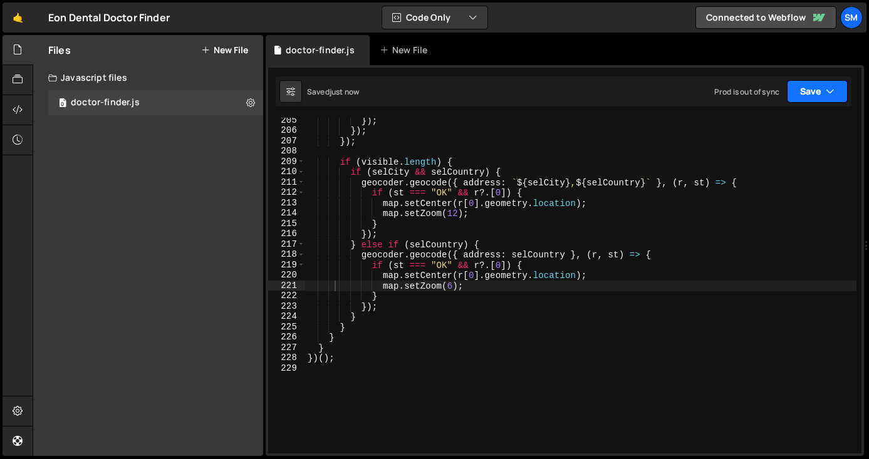
click at [822, 95] on button "Save" at bounding box center [816, 91] width 61 height 23
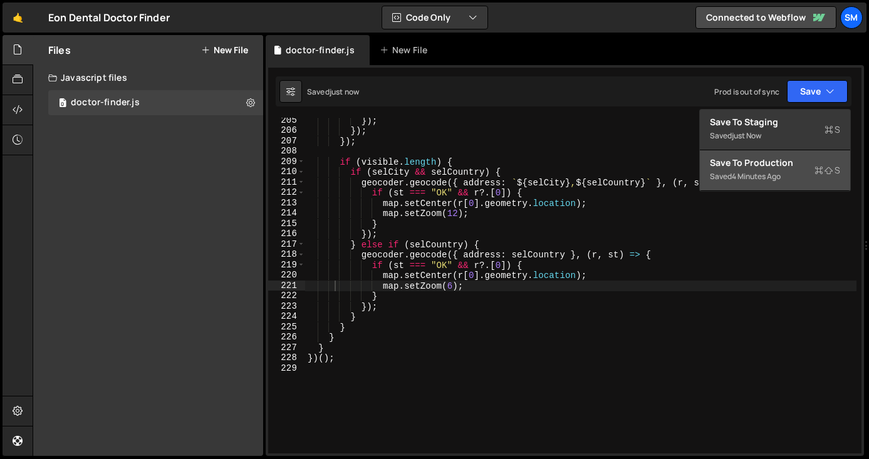
click at [794, 169] on div "Saved 4 minutes ago" at bounding box center [774, 176] width 130 height 15
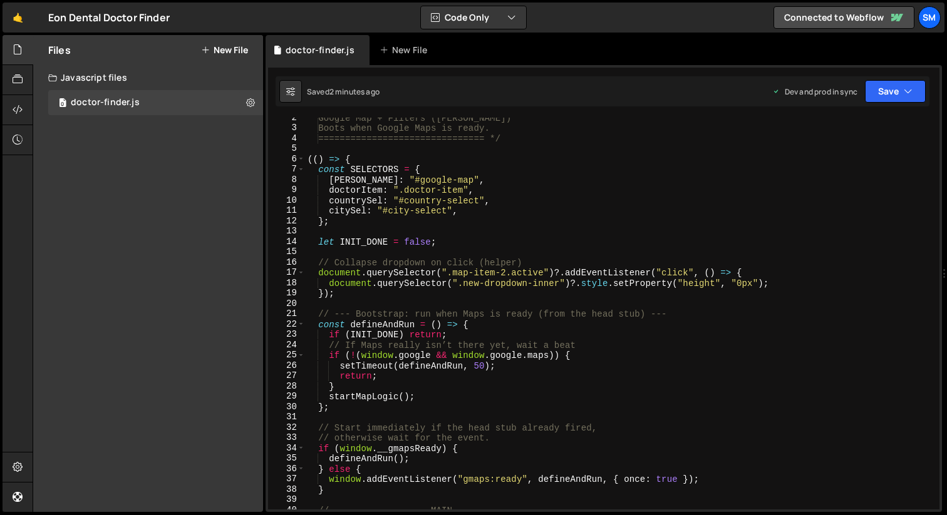
scroll to position [15, 0]
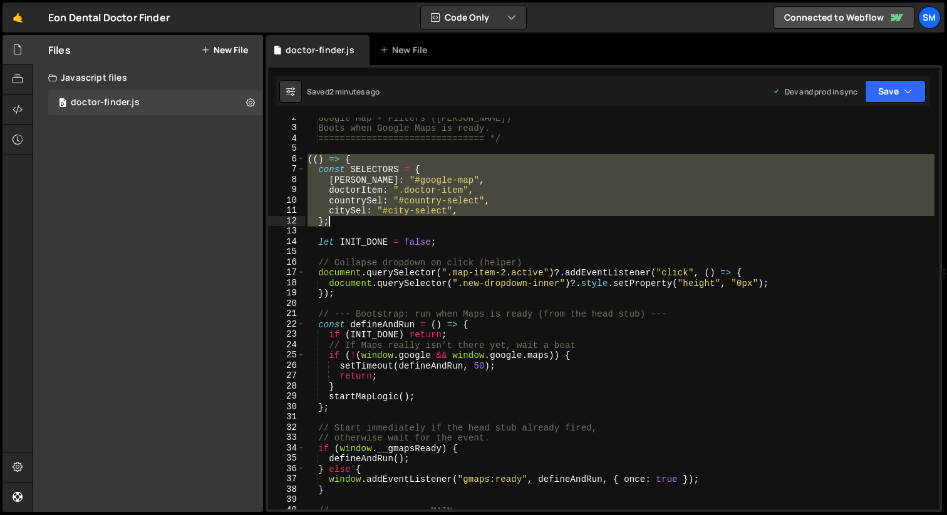
drag, startPoint x: 309, startPoint y: 158, endPoint x: 342, endPoint y: 225, distance: 74.5
click at [342, 225] on div "Google Map + Filters ([PERSON_NAME]) Boots when Google Maps is ready. =========…" at bounding box center [619, 319] width 629 height 413
type textarea "citySel: "#city-select", };"
click at [535, 229] on div "Google Map + Filters ([PERSON_NAME]) Boots when Google Maps is ready. =========…" at bounding box center [619, 319] width 629 height 413
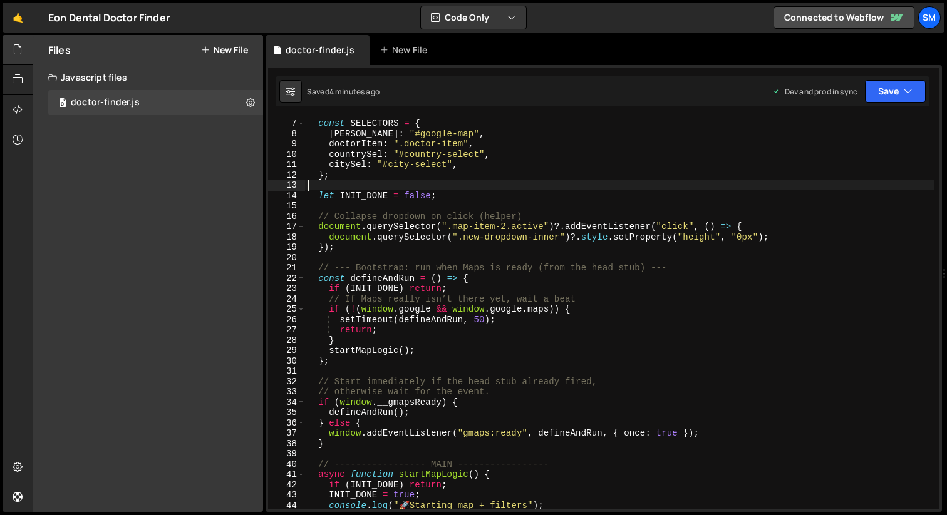
scroll to position [0, 0]
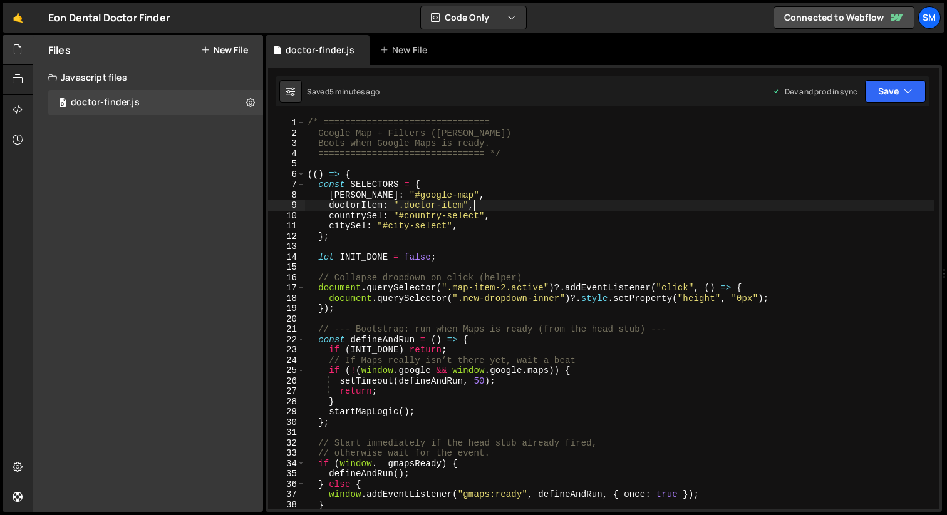
click at [562, 202] on div "/* =============================== Google Map + Filters ([PERSON_NAME]) Boots w…" at bounding box center [619, 324] width 629 height 413
click at [366, 196] on div "/* =============================== Google Map + Filters ([PERSON_NAME]) Boots w…" at bounding box center [619, 324] width 629 height 413
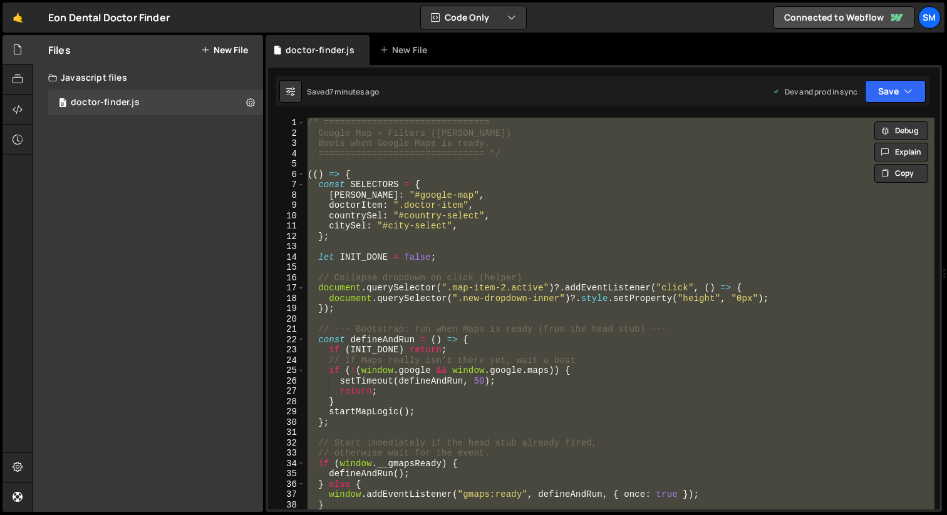
click at [516, 201] on div "/* =============================== Google Map + Filters ([PERSON_NAME]) Boots w…" at bounding box center [619, 314] width 629 height 392
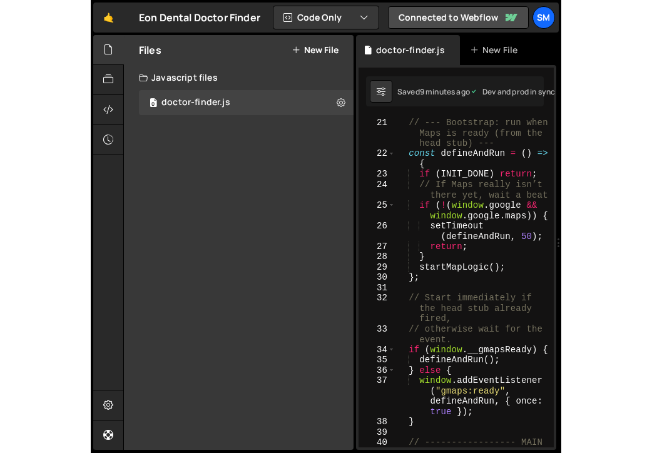
scroll to position [362, 0]
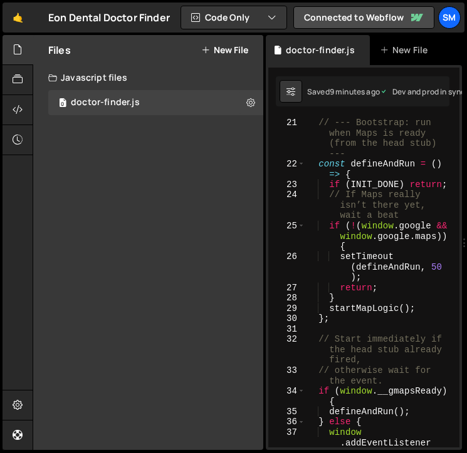
click at [264, 185] on div "Files New File Javascript files 0 doctor-finder.js 0 CSS files Copy share link …" at bounding box center [250, 243] width 434 height 416
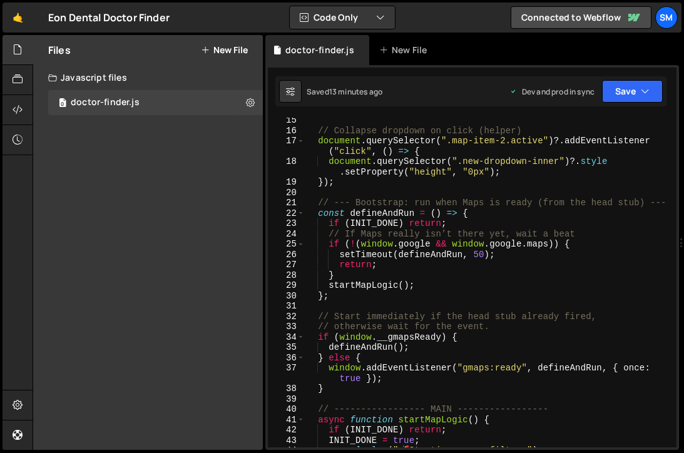
scroll to position [147, 0]
click at [426, 255] on div "// Collapse dropdown on click (helper) document . querySelector ( ".map-item-2.…" at bounding box center [488, 290] width 367 height 351
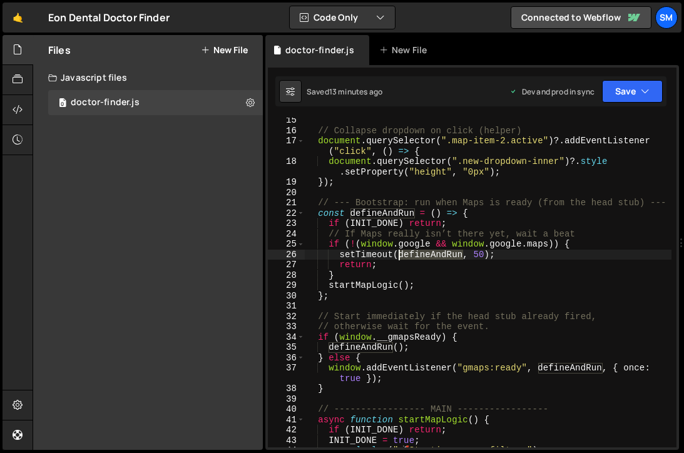
click at [426, 255] on div "// Collapse dropdown on click (helper) document . querySelector ( ".map-item-2.…" at bounding box center [488, 290] width 367 height 351
click at [511, 252] on div "// Collapse dropdown on click (helper) document . querySelector ( ".map-item-2.…" at bounding box center [488, 290] width 367 height 351
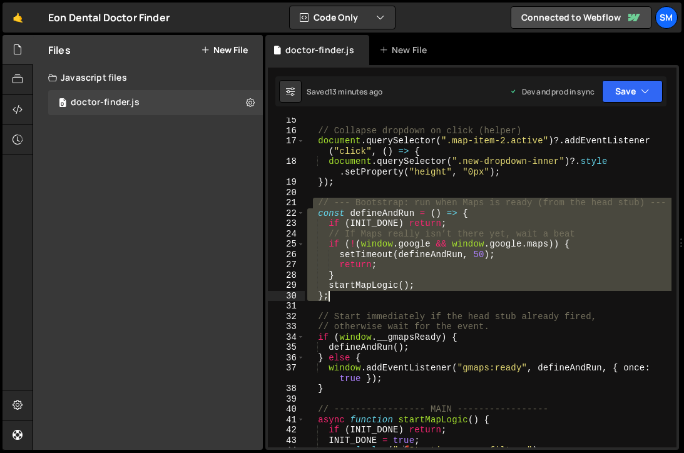
drag, startPoint x: 314, startPoint y: 205, endPoint x: 410, endPoint y: 296, distance: 131.6
click at [410, 296] on div "// Collapse dropdown on click (helper) document . querySelector ( ".map-item-2.…" at bounding box center [488, 290] width 367 height 351
click at [646, 231] on button "Explain" at bounding box center [639, 232] width 54 height 19
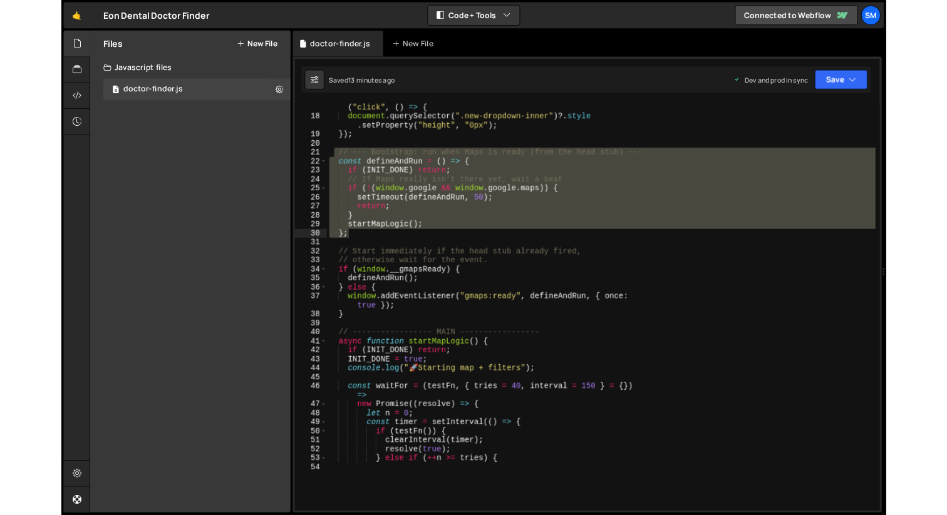
scroll to position [1666, 0]
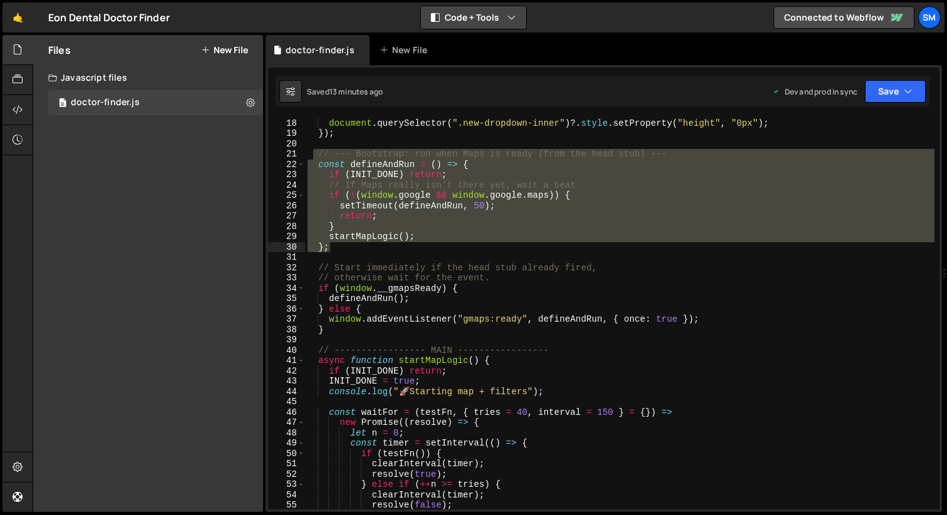
click at [480, 20] on button "Code + Tools" at bounding box center [473, 17] width 105 height 23
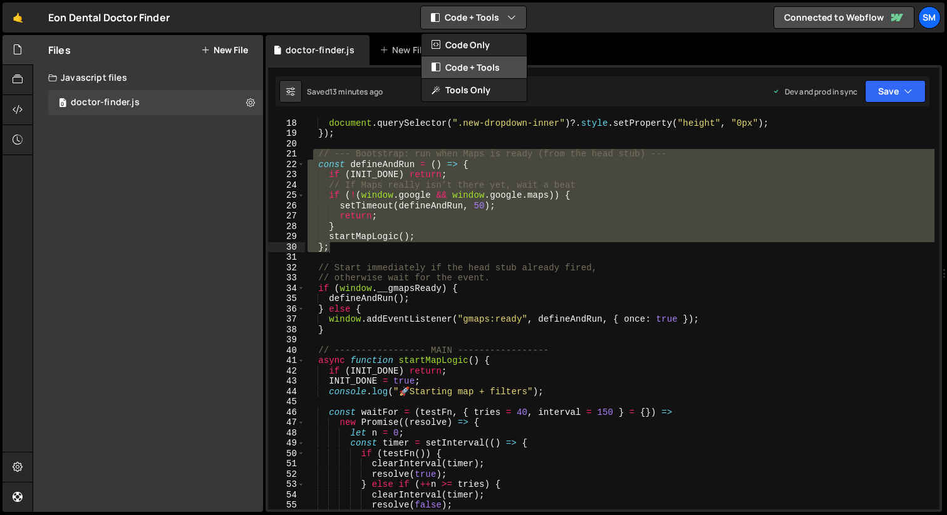
click at [469, 70] on button "Code + Tools" at bounding box center [473, 67] width 105 height 23
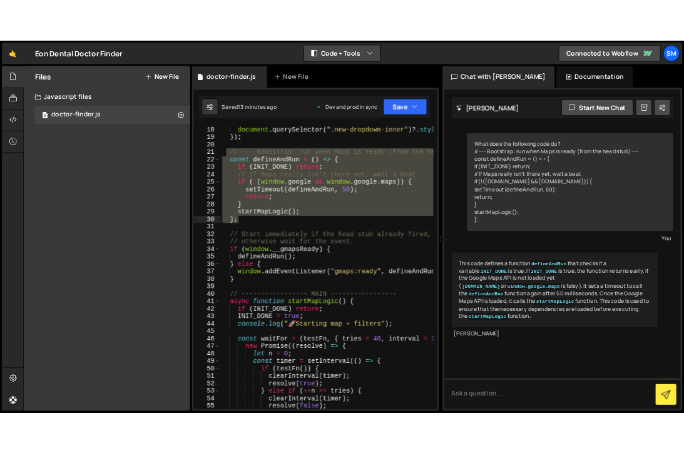
scroll to position [0, 0]
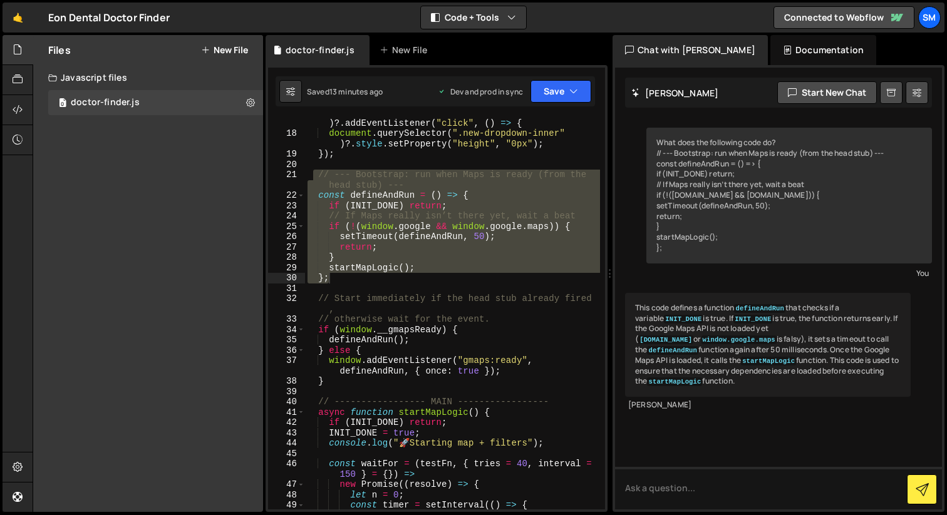
click at [374, 278] on div "document . querySelector ( ".map-item-2.active" ) ?. addEventListener ( "click"…" at bounding box center [452, 314] width 295 height 392
type textarea "};"
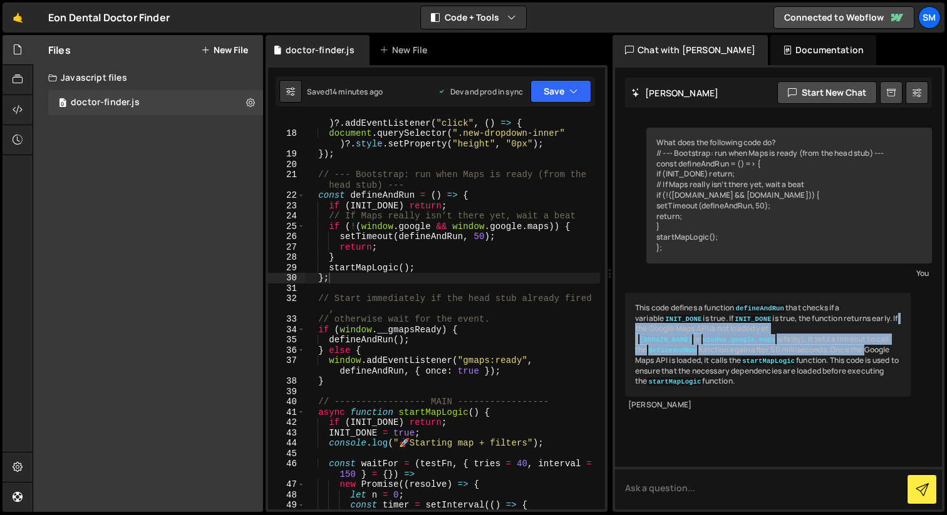
drag, startPoint x: 875, startPoint y: 319, endPoint x: 802, endPoint y: 354, distance: 81.0
click at [802, 354] on div "This code defines a function defineAndRun that checks if a variable INIT_DONE i…" at bounding box center [768, 345] width 286 height 104
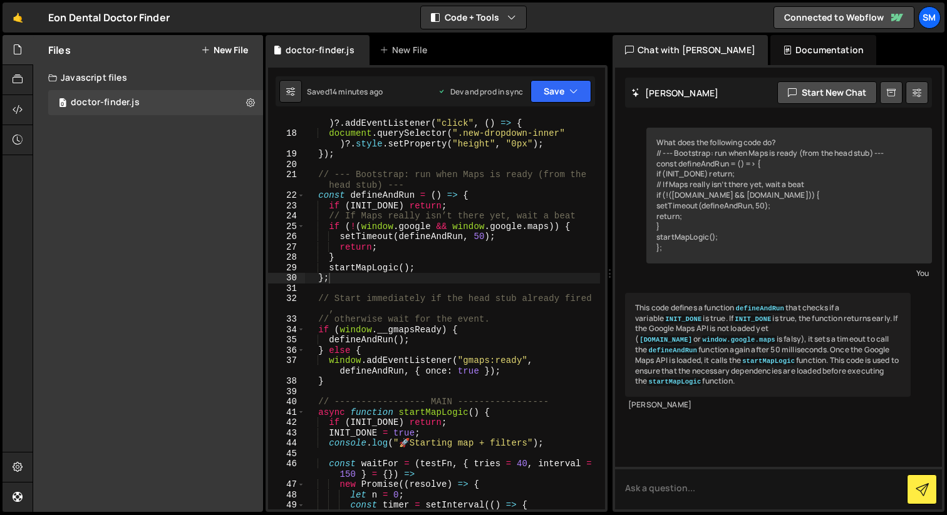
click at [848, 368] on div "This code defines a function defineAndRun that checks if a variable INIT_DONE i…" at bounding box center [768, 345] width 286 height 104
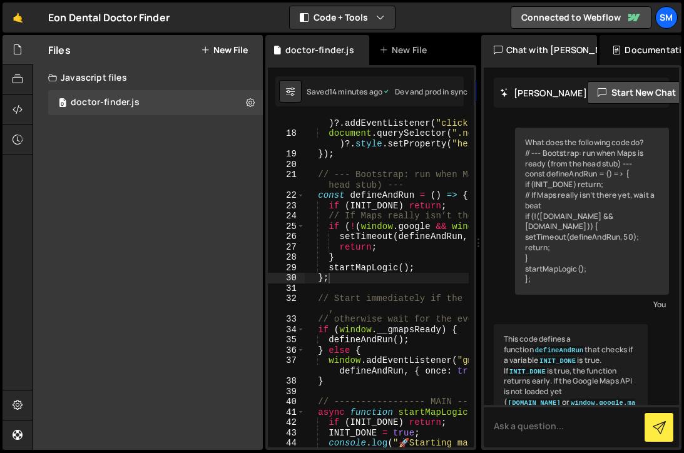
scroll to position [237, 0]
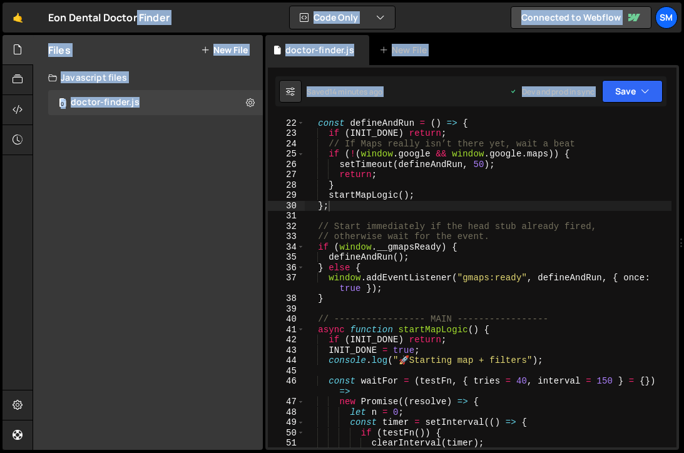
drag, startPoint x: 479, startPoint y: 242, endPoint x: 686, endPoint y: 217, distance: 208.8
click at [684, 217] on html "Projects [GEOGRAPHIC_DATA] Blog Sm Projects Your Teams Account Upgrade Logout" at bounding box center [342, 226] width 684 height 453
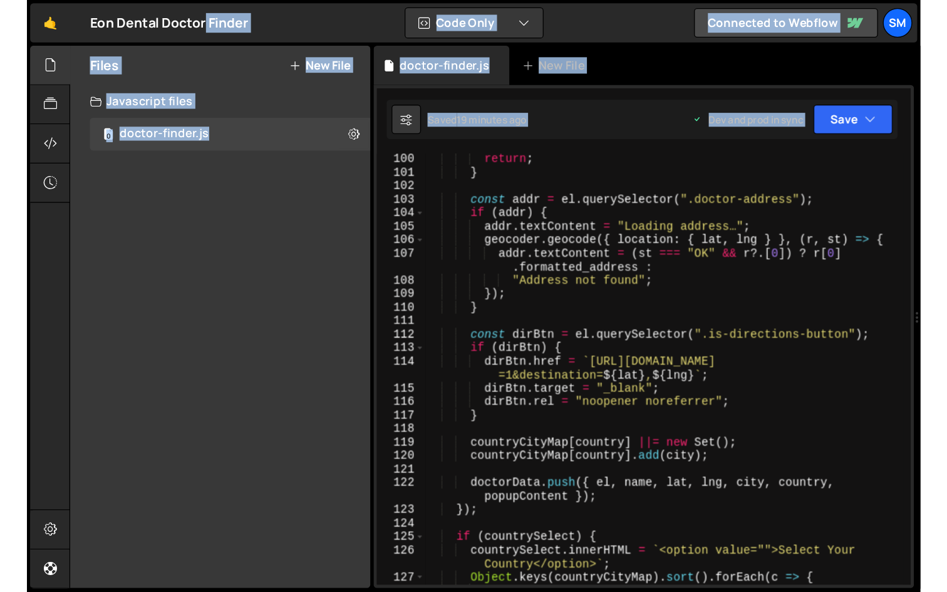
scroll to position [1138, 0]
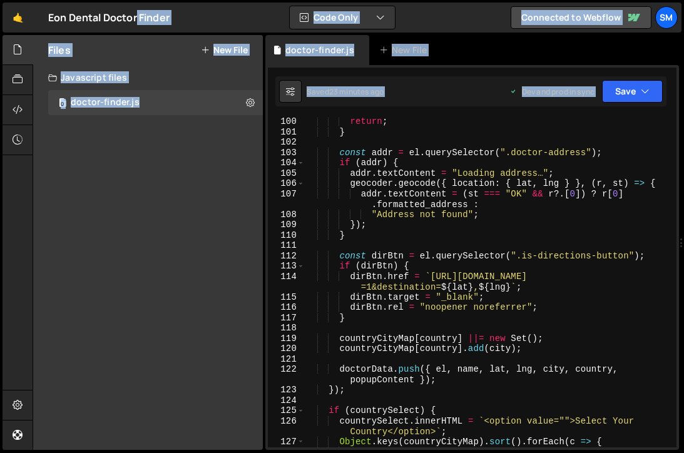
click at [111, 191] on div "Files New File Javascript files 0 doctor-finder.js 0 CSS files Copy share link …" at bounding box center [148, 242] width 230 height 415
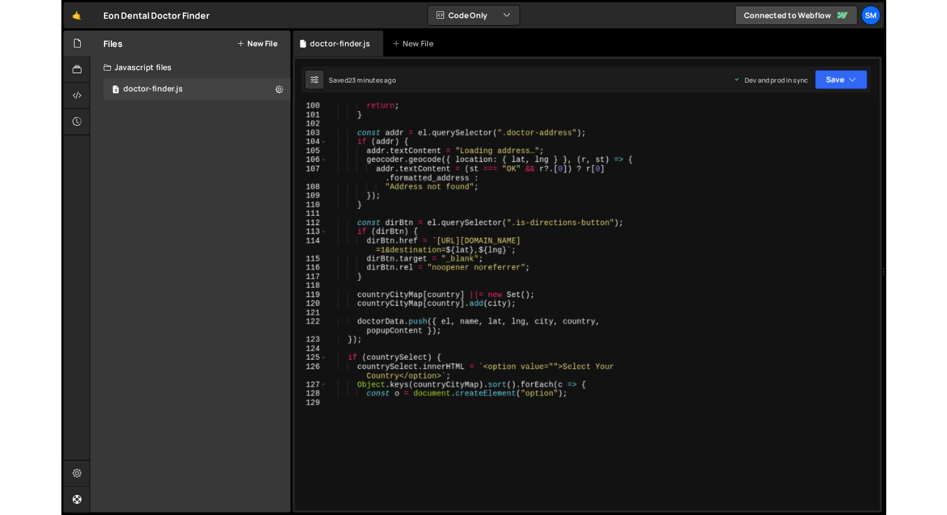
scroll to position [1024, 0]
